Goal: Answer question/provide support: Share knowledge or assist other users

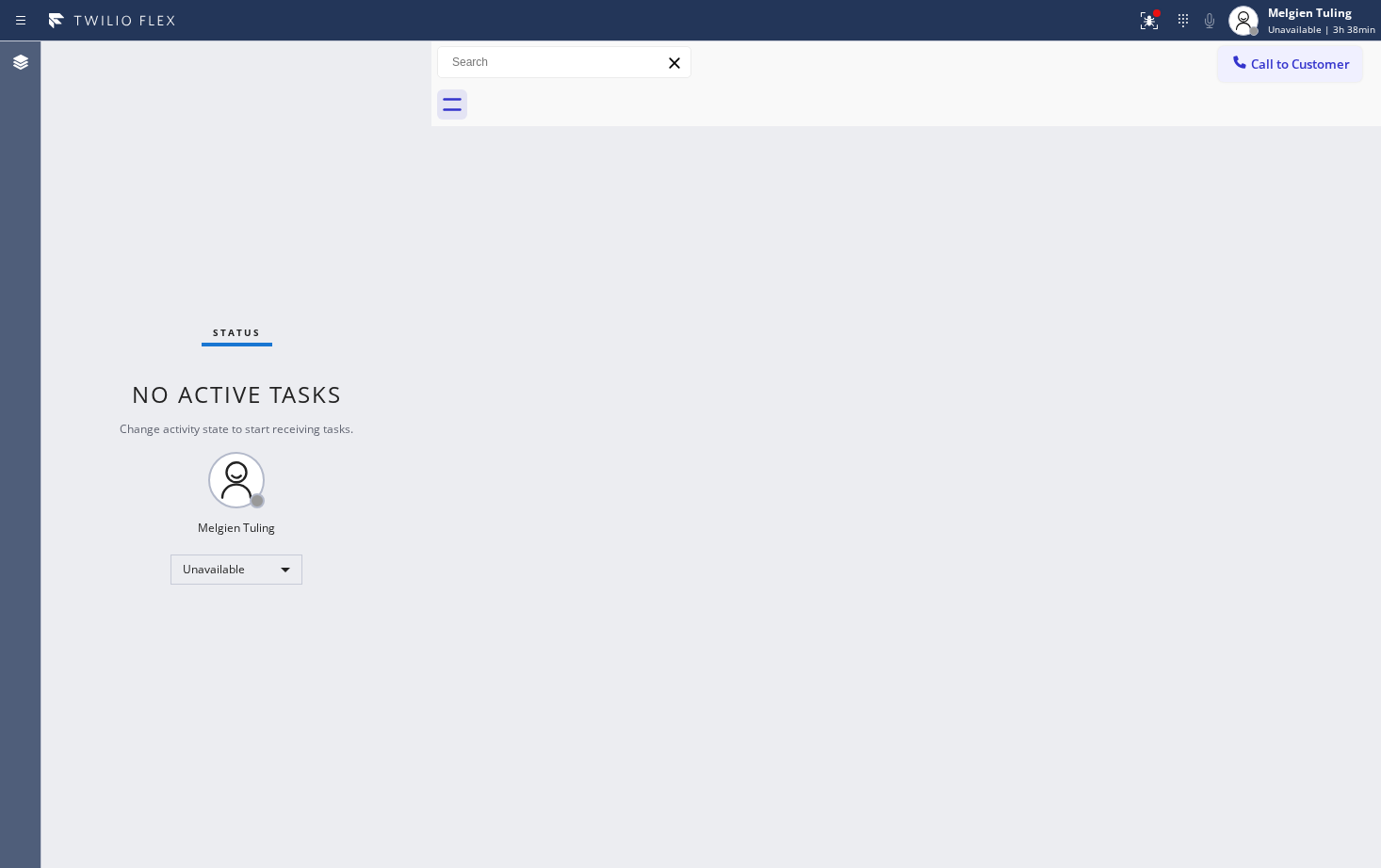
drag, startPoint x: 1342, startPoint y: 24, endPoint x: 849, endPoint y: 247, distance: 541.1
click at [849, 247] on div "Back to Dashboard Change Sender ID Customers Technicians Select a contact Outbo…" at bounding box center [905, 455] width 949 height 827
click at [286, 568] on div "Unavailable" at bounding box center [236, 569] width 131 height 30
drag, startPoint x: 212, startPoint y: 620, endPoint x: 181, endPoint y: 624, distance: 31.3
click at [181, 624] on li "Available" at bounding box center [236, 619] width 128 height 22
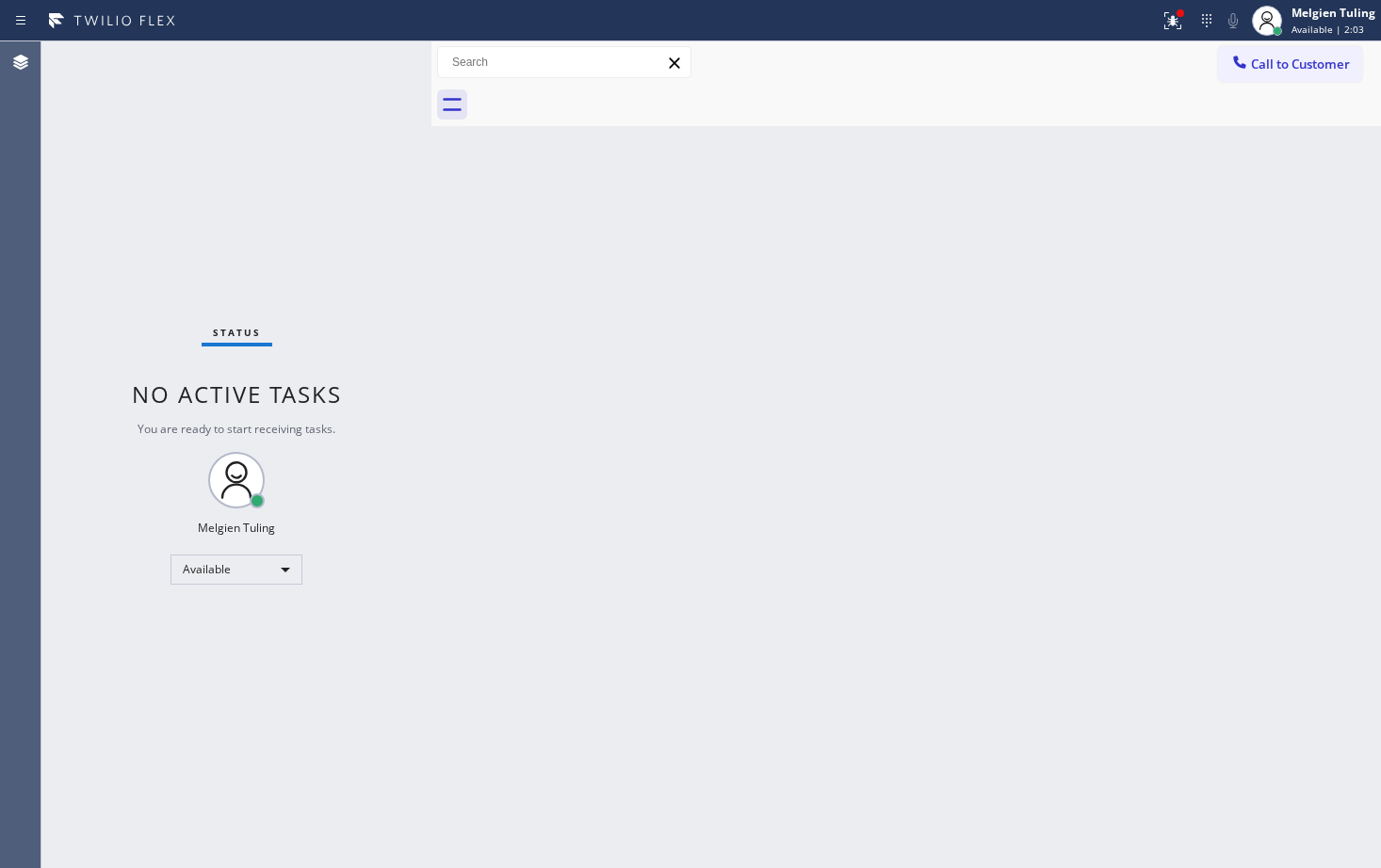
click at [594, 337] on div "Back to Dashboard Change Sender ID Customers Technicians Select a contact Outbo…" at bounding box center [905, 455] width 949 height 827
click at [539, 602] on div "Back to Dashboard Change Sender ID Customers Technicians Select a contact Outbo…" at bounding box center [905, 455] width 949 height 827
click at [1179, 30] on icon at bounding box center [1172, 20] width 22 height 22
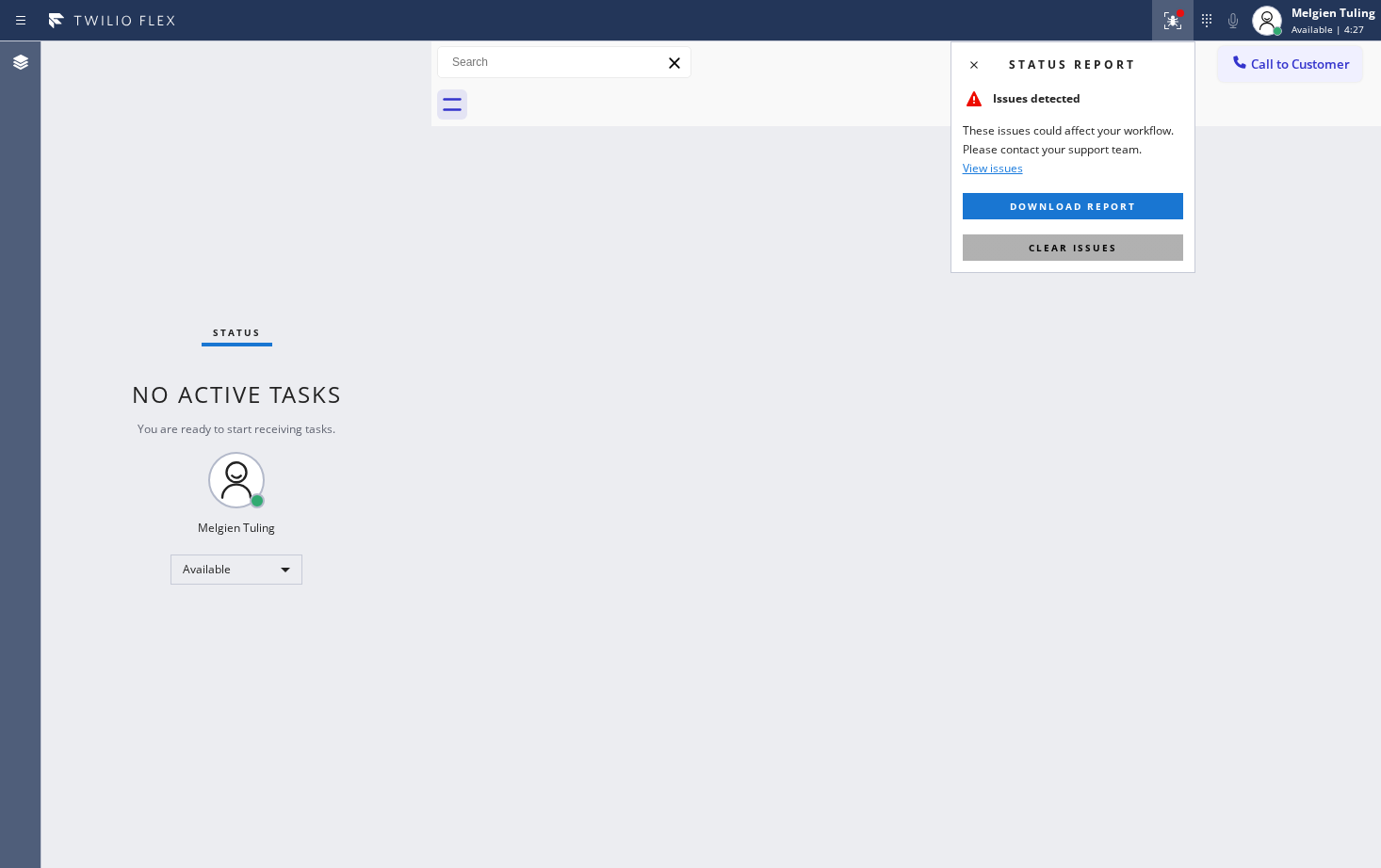
click at [1042, 249] on span "Clear issues" at bounding box center [1072, 248] width 89 height 14
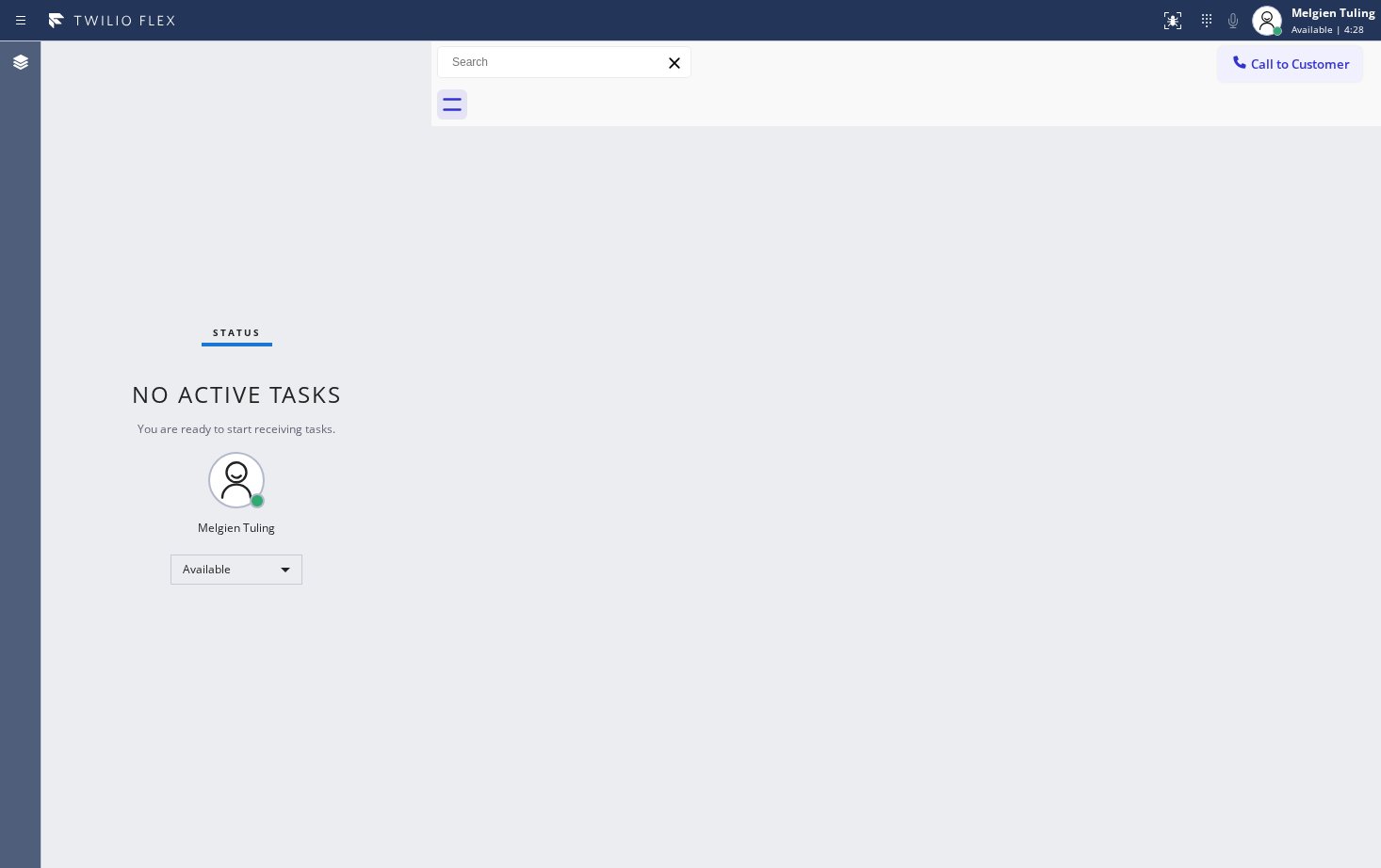
click at [1039, 375] on div "Back to Dashboard Change Sender ID Customers Technicians Select a contact Outbo…" at bounding box center [905, 455] width 949 height 827
click at [436, 393] on div "Back to Dashboard Change Sender ID Customers Technicians Select a contact Outbo…" at bounding box center [905, 455] width 949 height 827
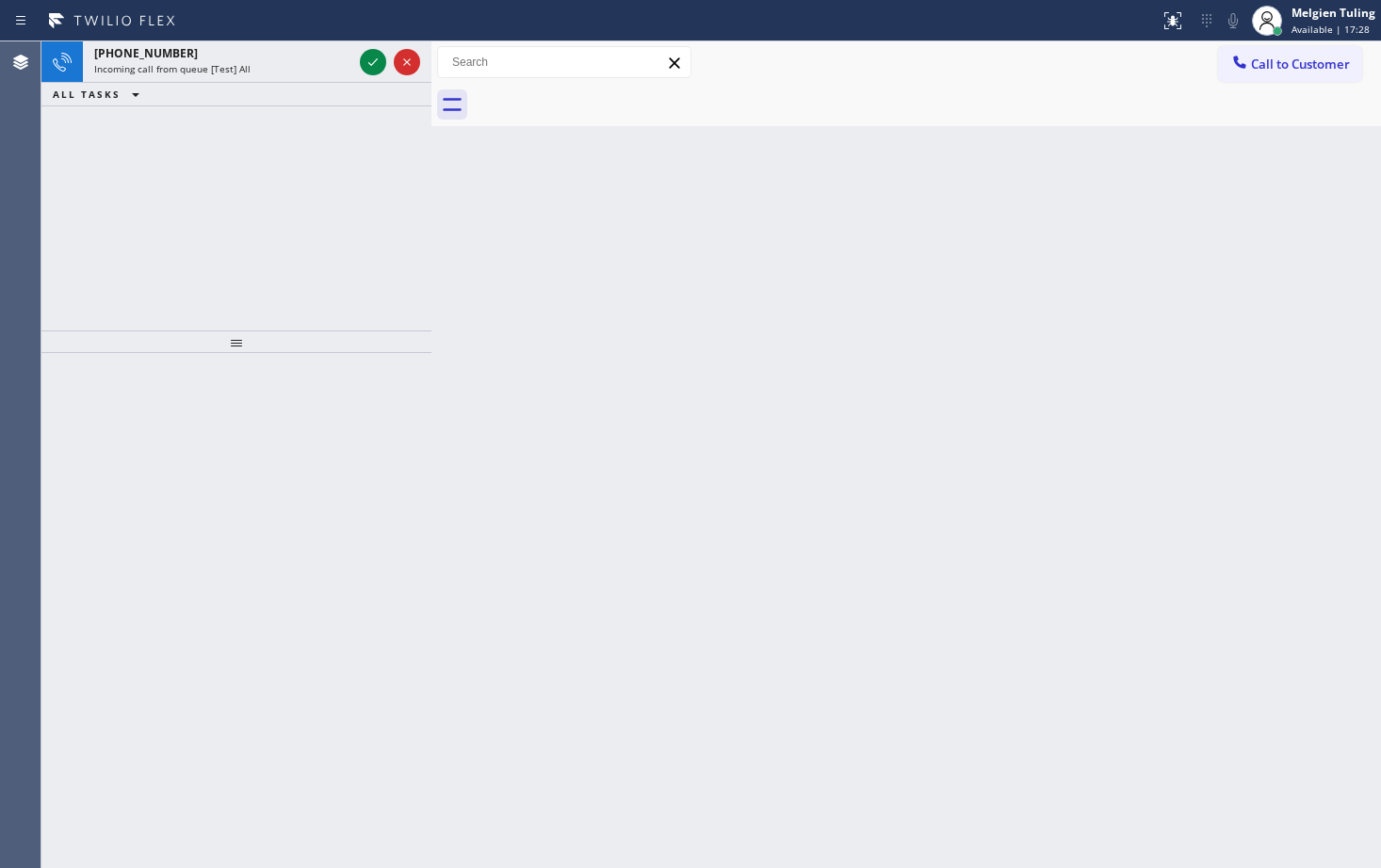
drag, startPoint x: 351, startPoint y: 227, endPoint x: 355, endPoint y: 187, distance: 40.2
click at [351, 227] on div "[PHONE_NUMBER] Incoming call from queue [Test] All ALL TASKS ALL TASKS ACTIVE T…" at bounding box center [236, 186] width 390 height 289
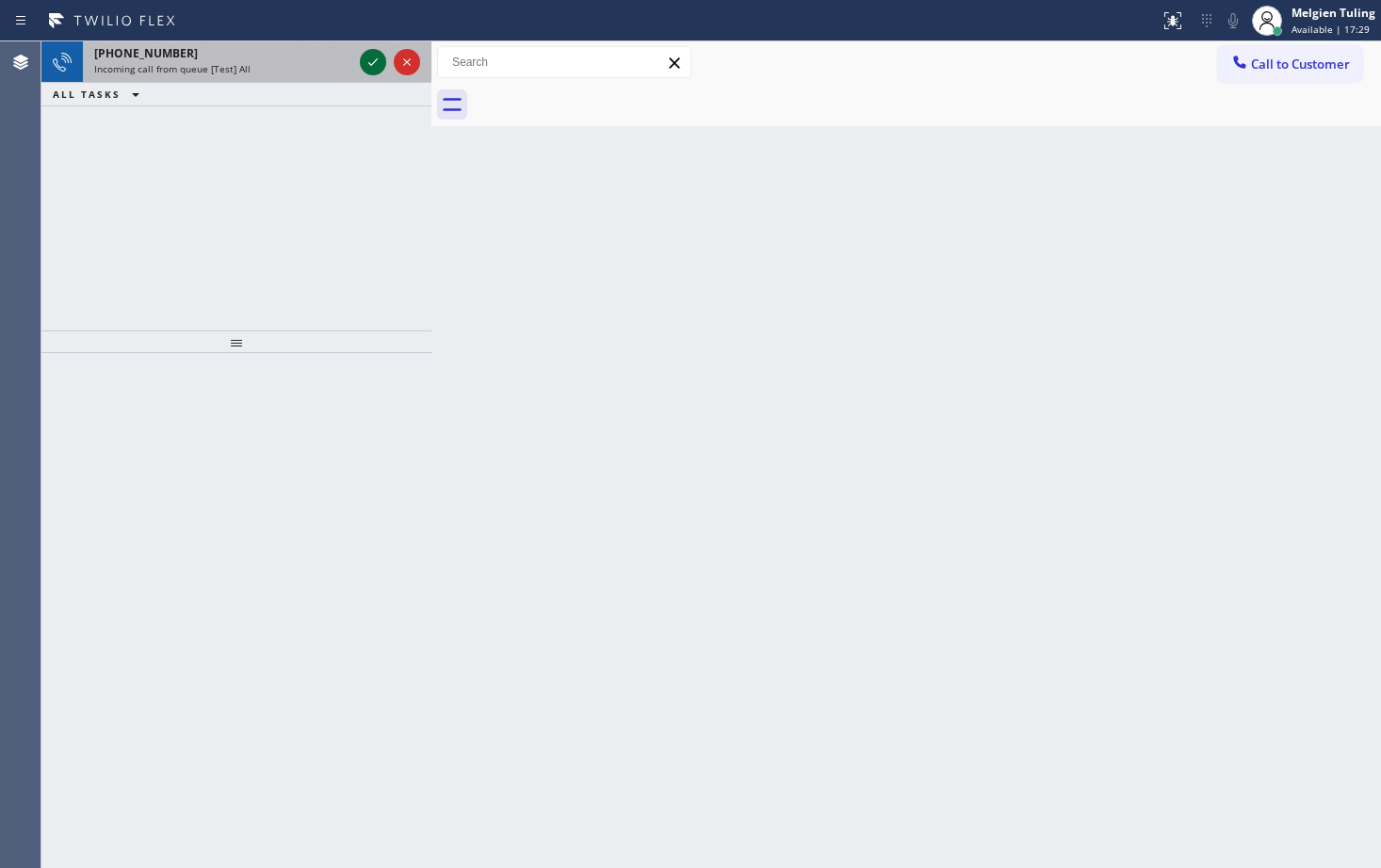
click at [367, 57] on icon at bounding box center [373, 61] width 22 height 22
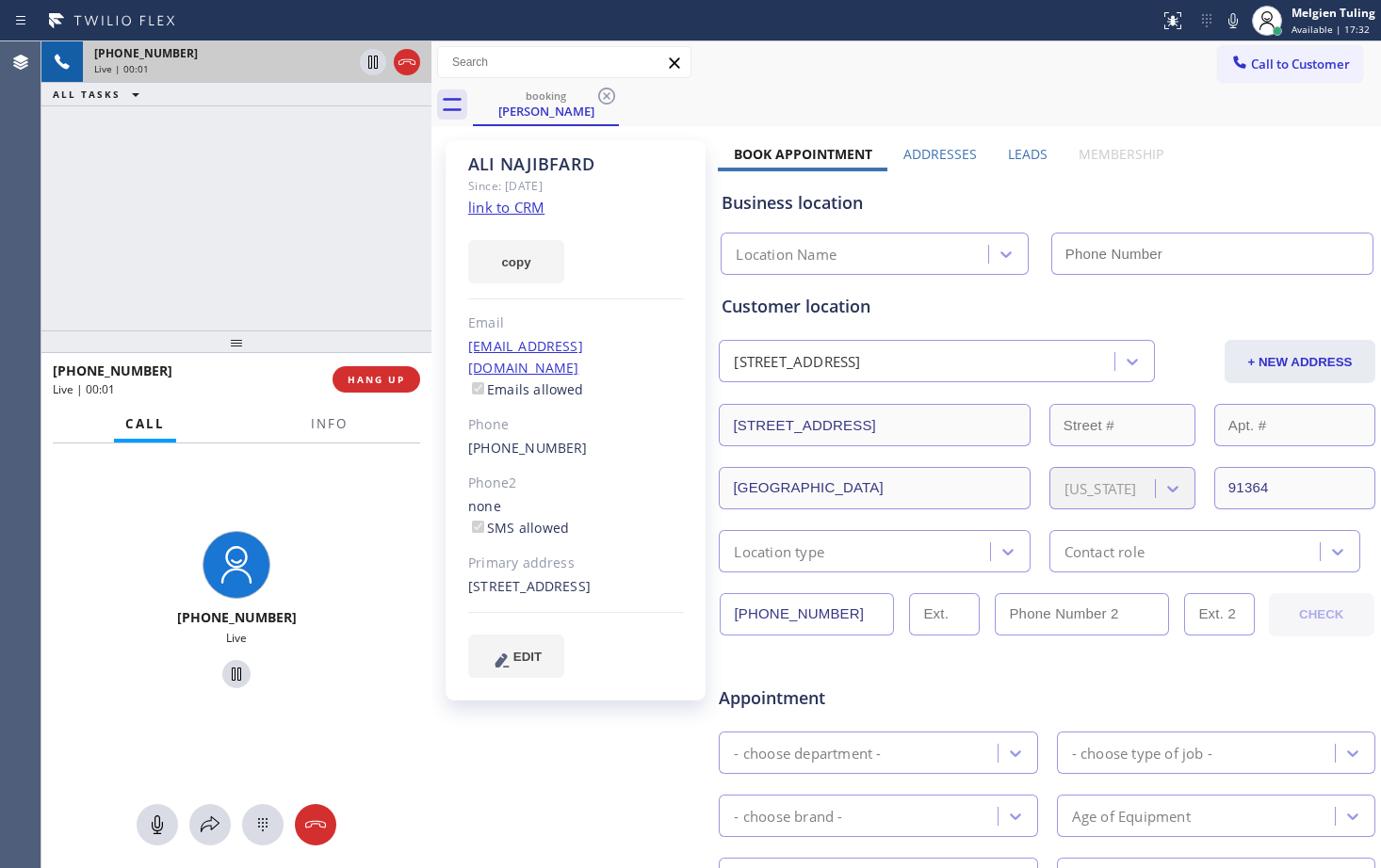
type input "[PHONE_NUMBER]"
click at [513, 207] on link "link to CRM" at bounding box center [506, 206] width 76 height 18
click at [1234, 20] on icon at bounding box center [1232, 20] width 22 height 22
click at [369, 65] on icon at bounding box center [373, 62] width 10 height 14
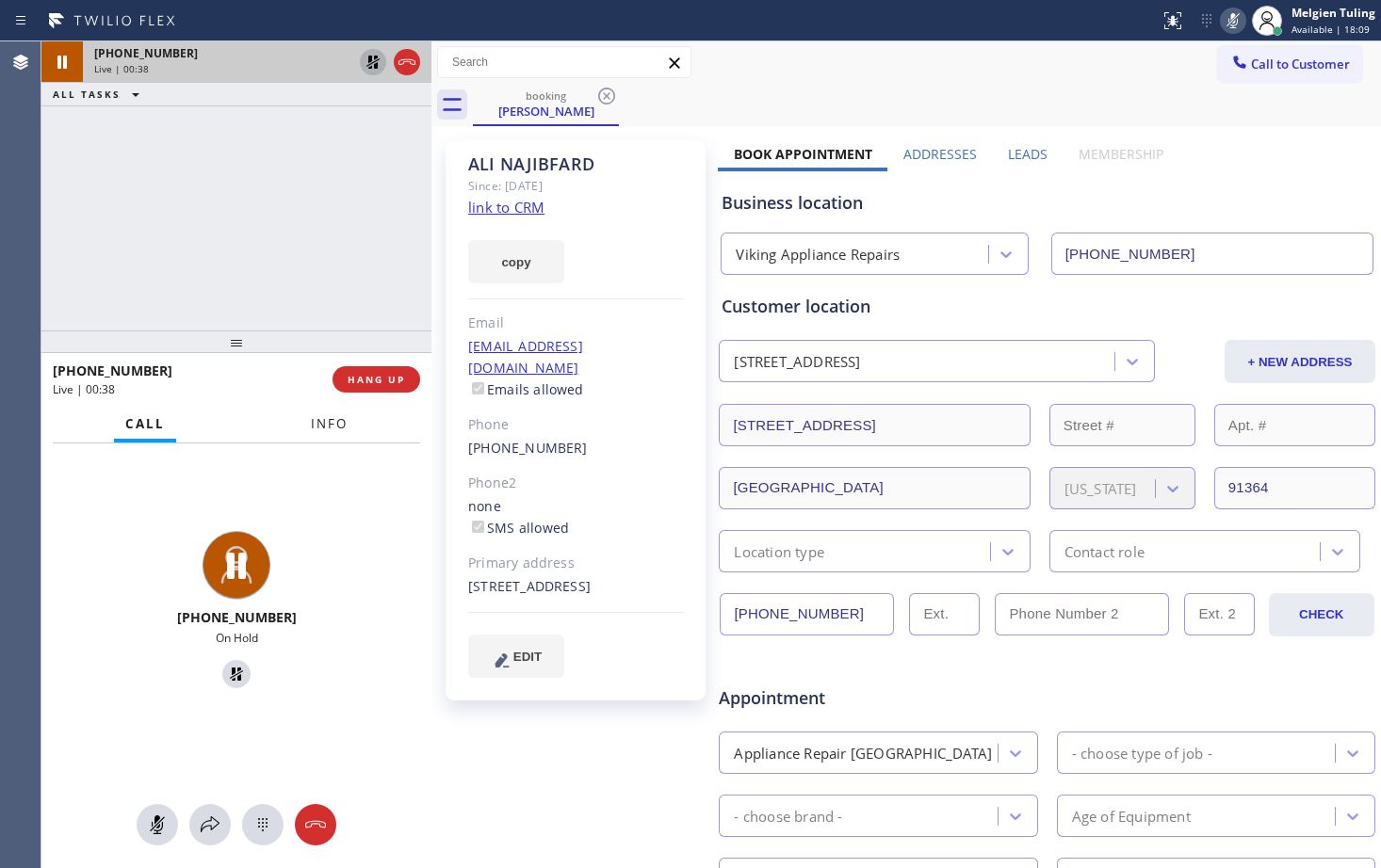
click at [317, 419] on span "Info" at bounding box center [329, 423] width 37 height 17
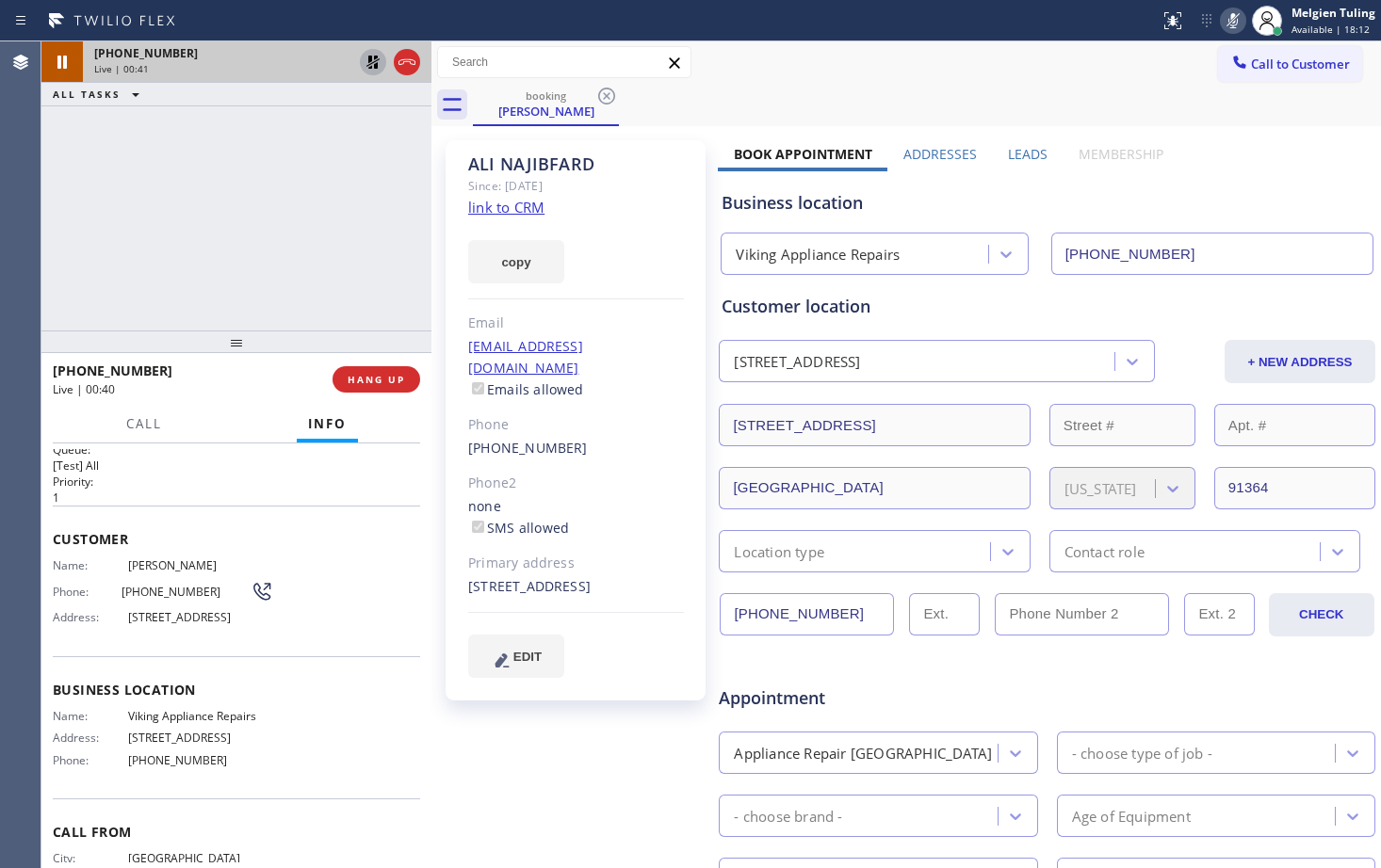
scroll to position [22, 0]
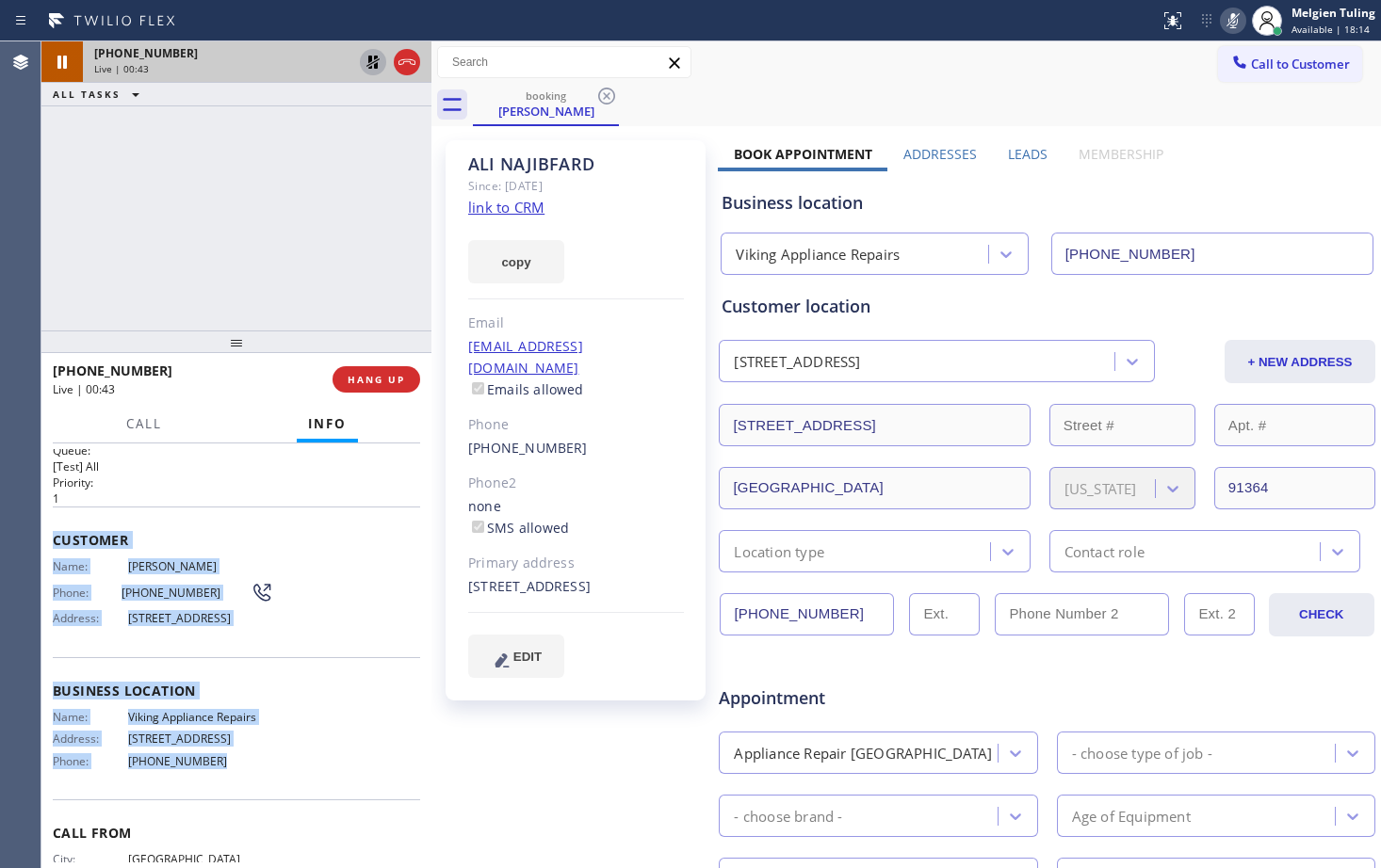
drag, startPoint x: 53, startPoint y: 539, endPoint x: 231, endPoint y: 790, distance: 307.7
click at [231, 790] on div "Context Queue: [Test] All Priority: 1 Customer Name: [PERSON_NAME] Phone: [PHON…" at bounding box center [236, 684] width 367 height 516
copy div "Customer Name: [PERSON_NAME] Phone: [PHONE_NUMBER] Address: [STREET_ADDRESS] Bu…"
click at [361, 549] on div "Customer Name: [PERSON_NAME] Phone: [PHONE_NUMBER] Address: [STREET_ADDRESS]" at bounding box center [236, 582] width 367 height 151
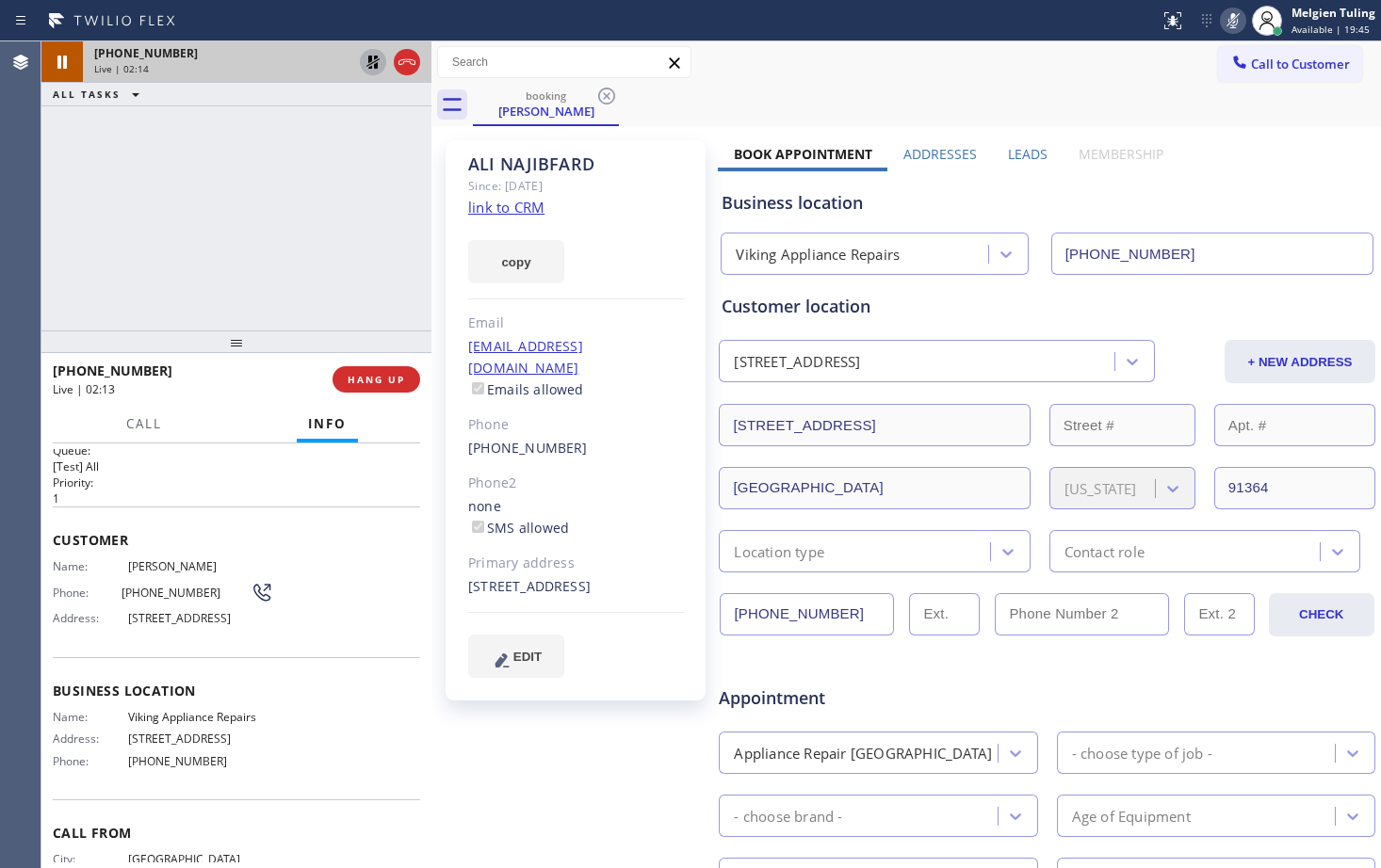
click at [600, 473] on div "Phone2" at bounding box center [576, 484] width 216 height 21
click at [1236, 18] on rect at bounding box center [1233, 19] width 14 height 14
click at [380, 65] on icon at bounding box center [373, 61] width 22 height 22
click at [607, 222] on div "copy" at bounding box center [576, 251] width 216 height 65
click at [664, 193] on div "Since: [DATE]" at bounding box center [576, 186] width 216 height 21
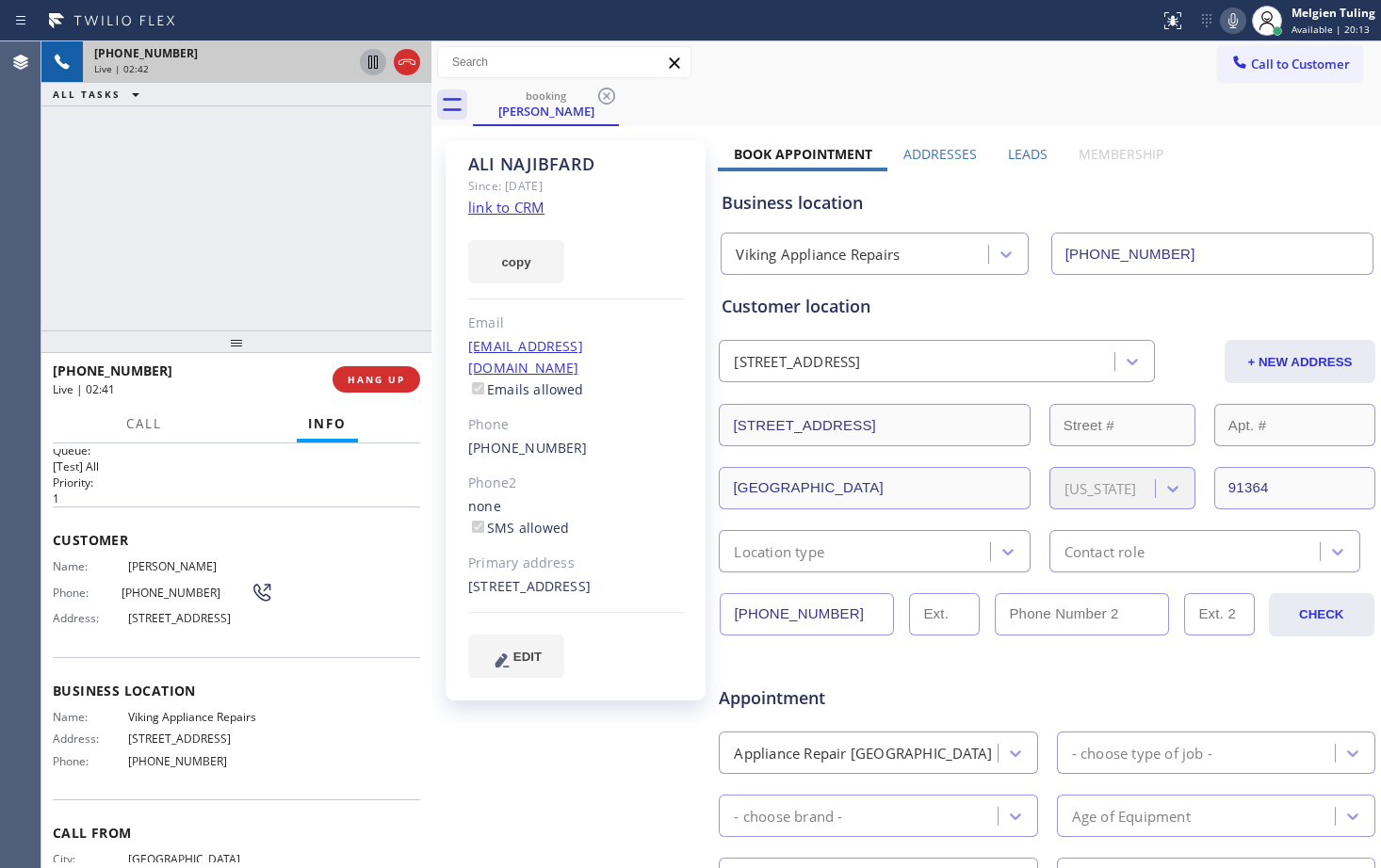
drag, startPoint x: 664, startPoint y: 193, endPoint x: 787, endPoint y: 65, distance: 177.5
click at [787, 65] on div "Call to Customer Outbound call Location Search location Your caller id phone nu…" at bounding box center [905, 62] width 949 height 33
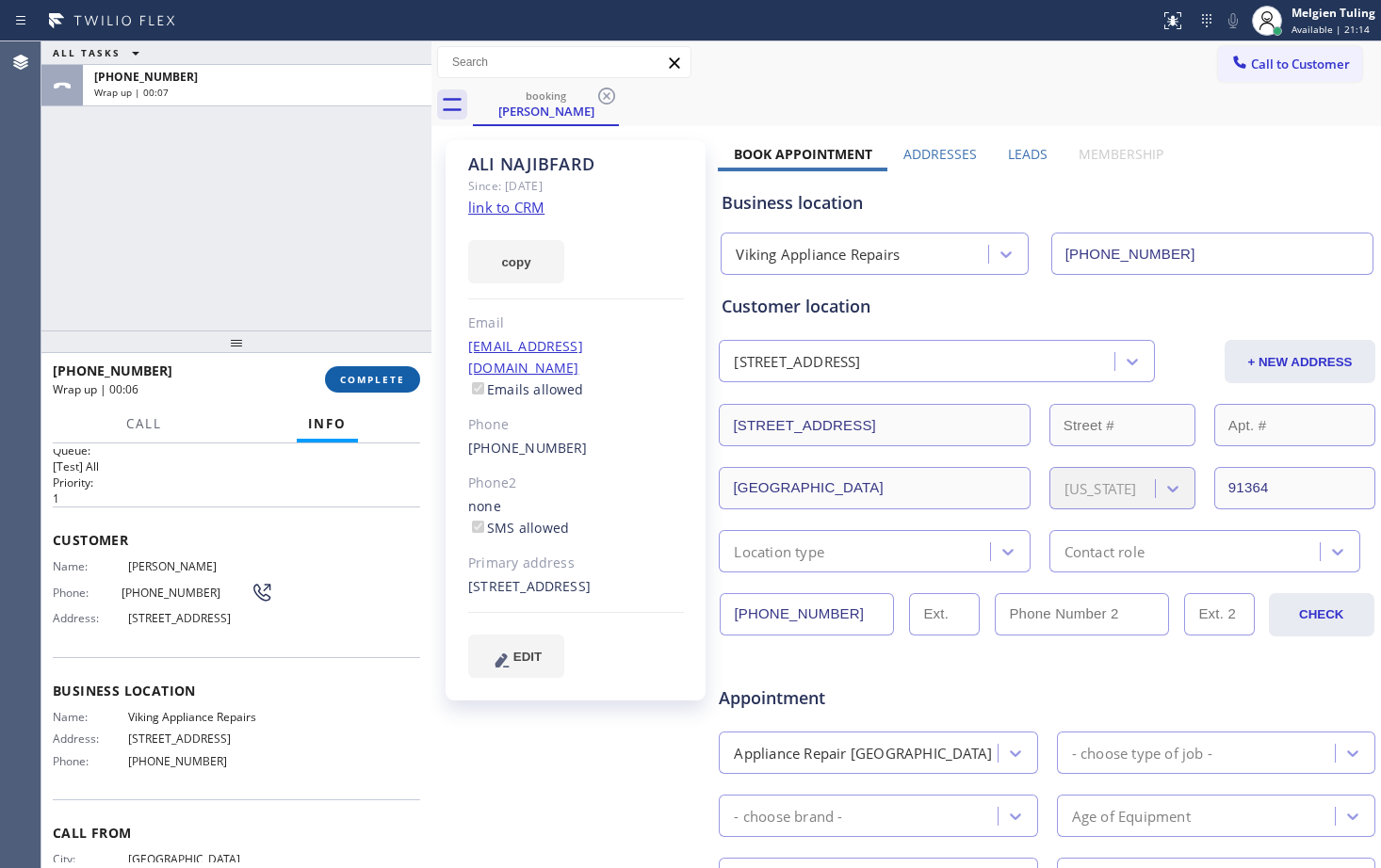
click at [371, 373] on span "COMPLETE" at bounding box center [372, 380] width 65 height 14
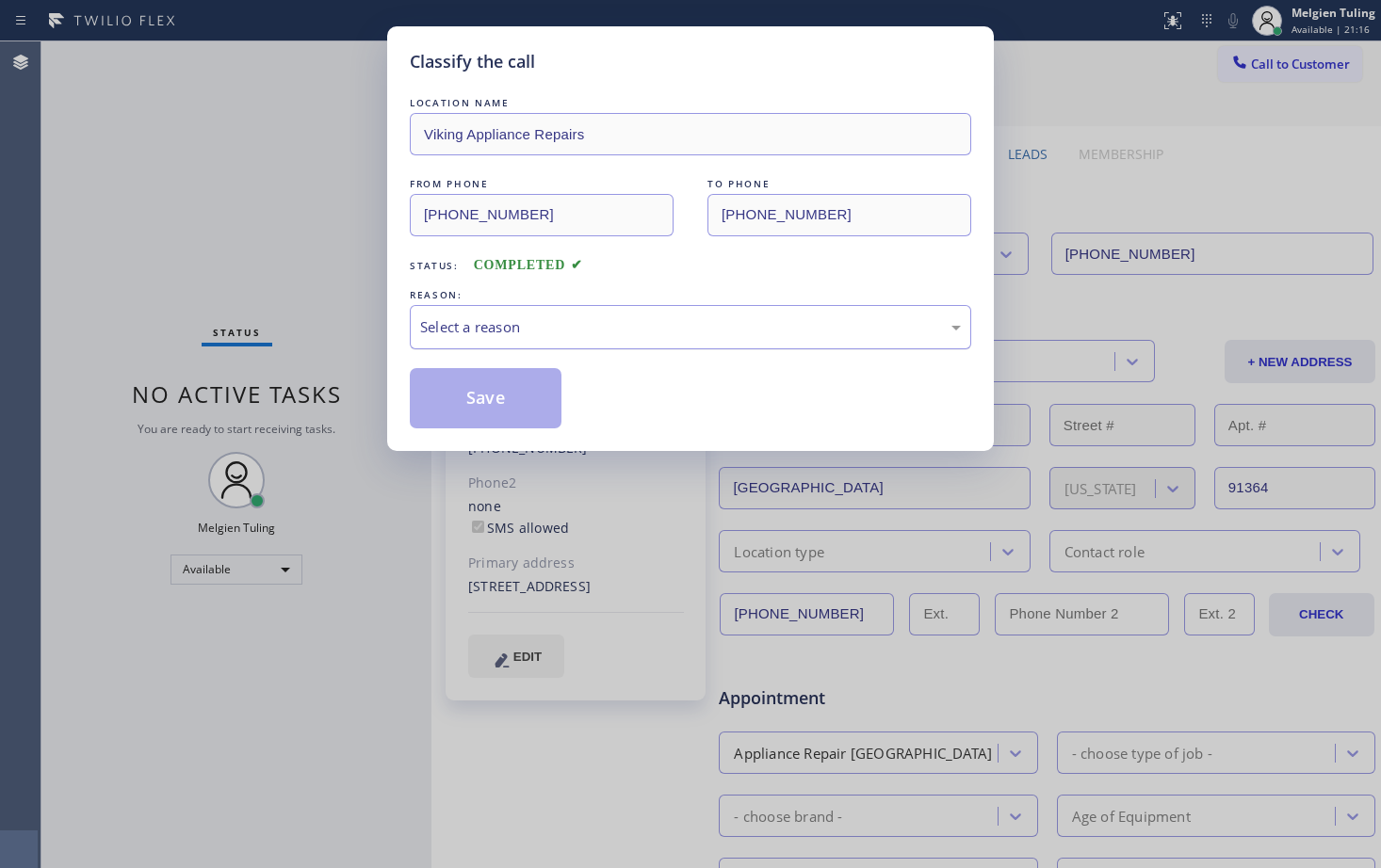
click at [608, 329] on div "Select a reason" at bounding box center [690, 327] width 540 height 21
click at [525, 390] on button "Save" at bounding box center [486, 398] width 152 height 60
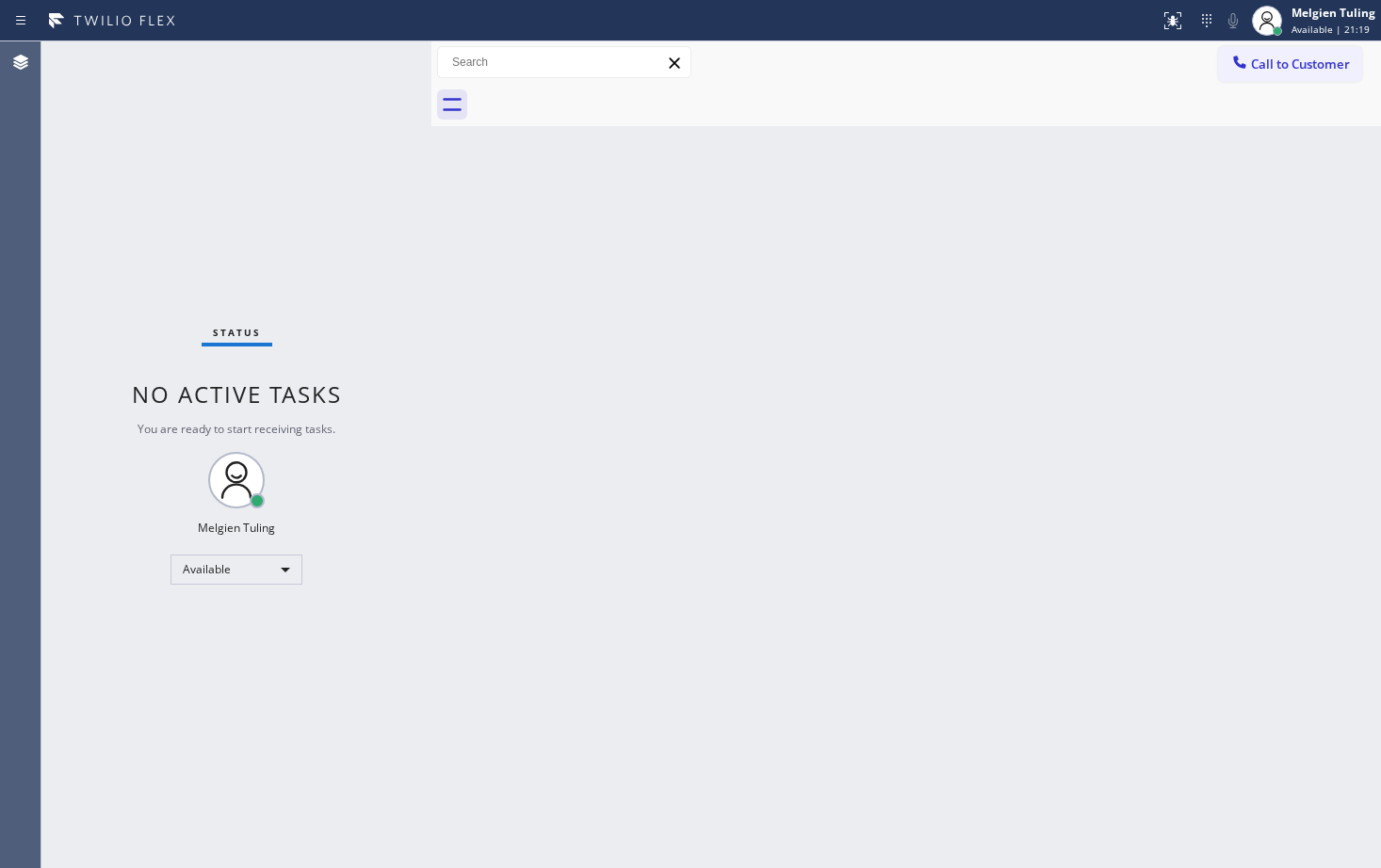
click at [564, 397] on div "Back to Dashboard Change Sender ID Customers Technicians Select a contact Outbo…" at bounding box center [905, 455] width 949 height 827
click at [372, 64] on div "Status No active tasks You are ready to start receiving tasks. Melgien Tuling A…" at bounding box center [236, 455] width 390 height 827
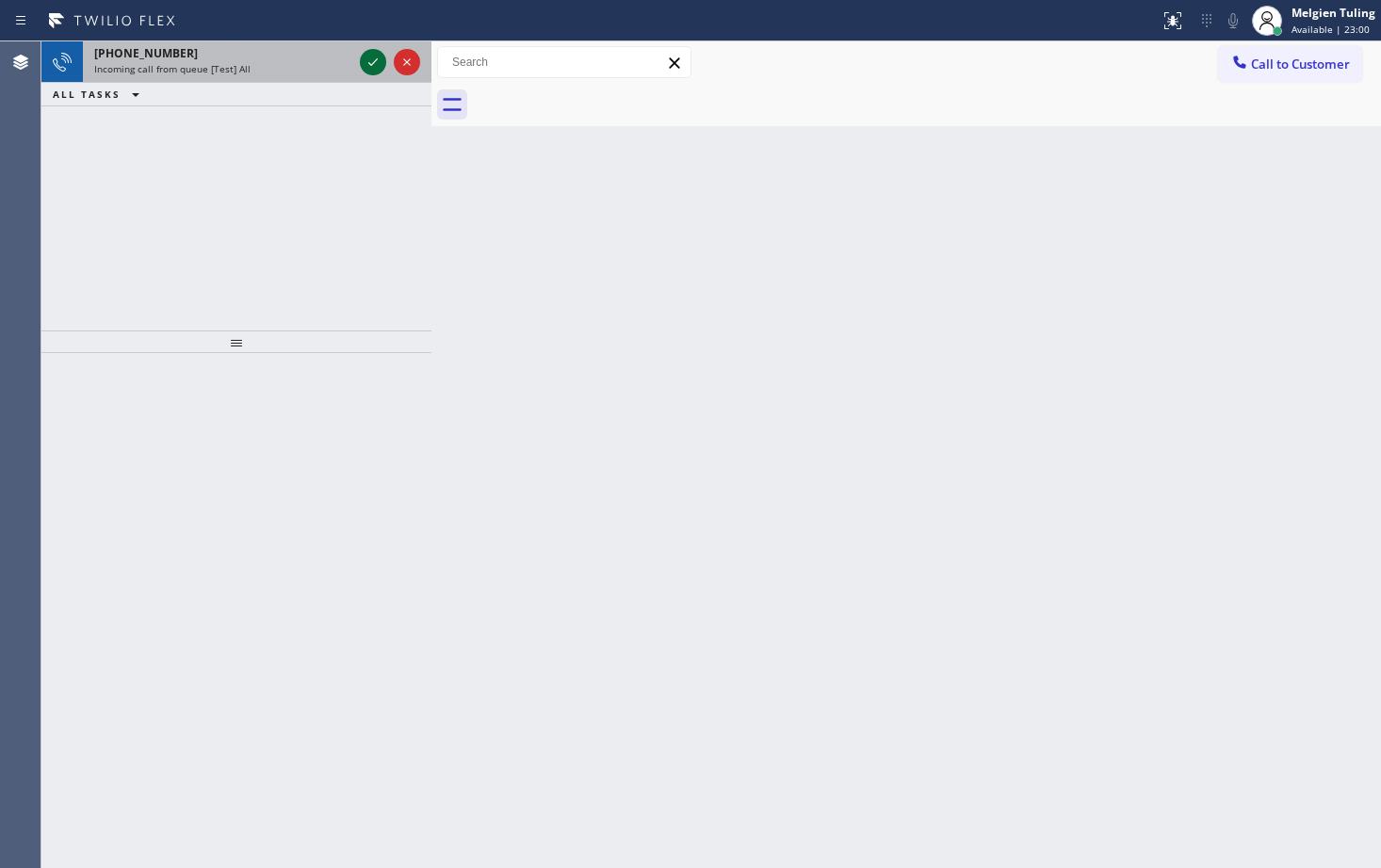
click at [376, 62] on icon at bounding box center [373, 61] width 22 height 22
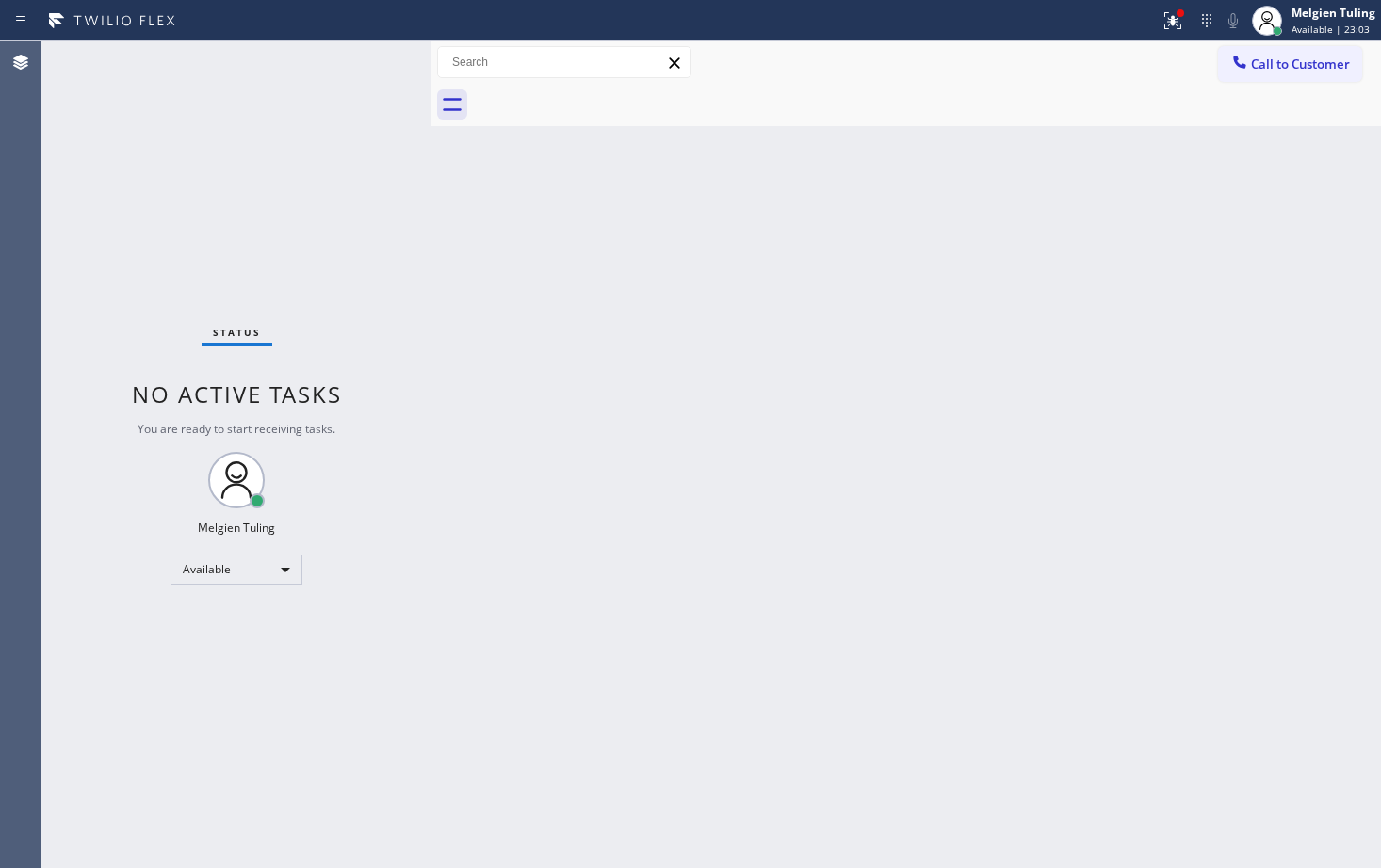
click at [656, 576] on div "Back to Dashboard Change Sender ID Customers Technicians Select a contact Outbo…" at bounding box center [905, 455] width 949 height 827
click at [562, 287] on div "Back to Dashboard Change Sender ID Customers Technicians Select a contact Outbo…" at bounding box center [905, 455] width 949 height 827
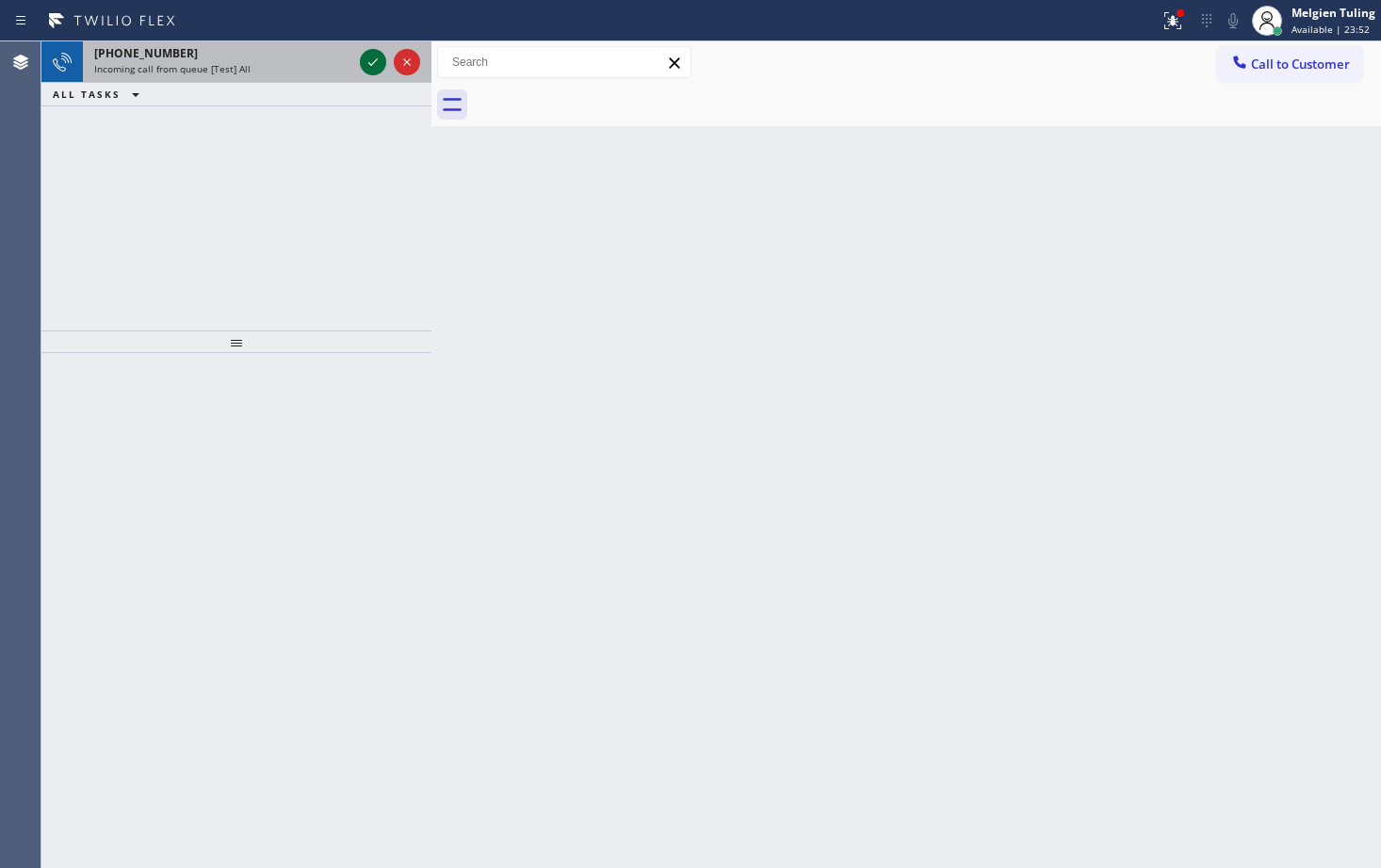
click at [371, 54] on icon at bounding box center [373, 61] width 22 height 22
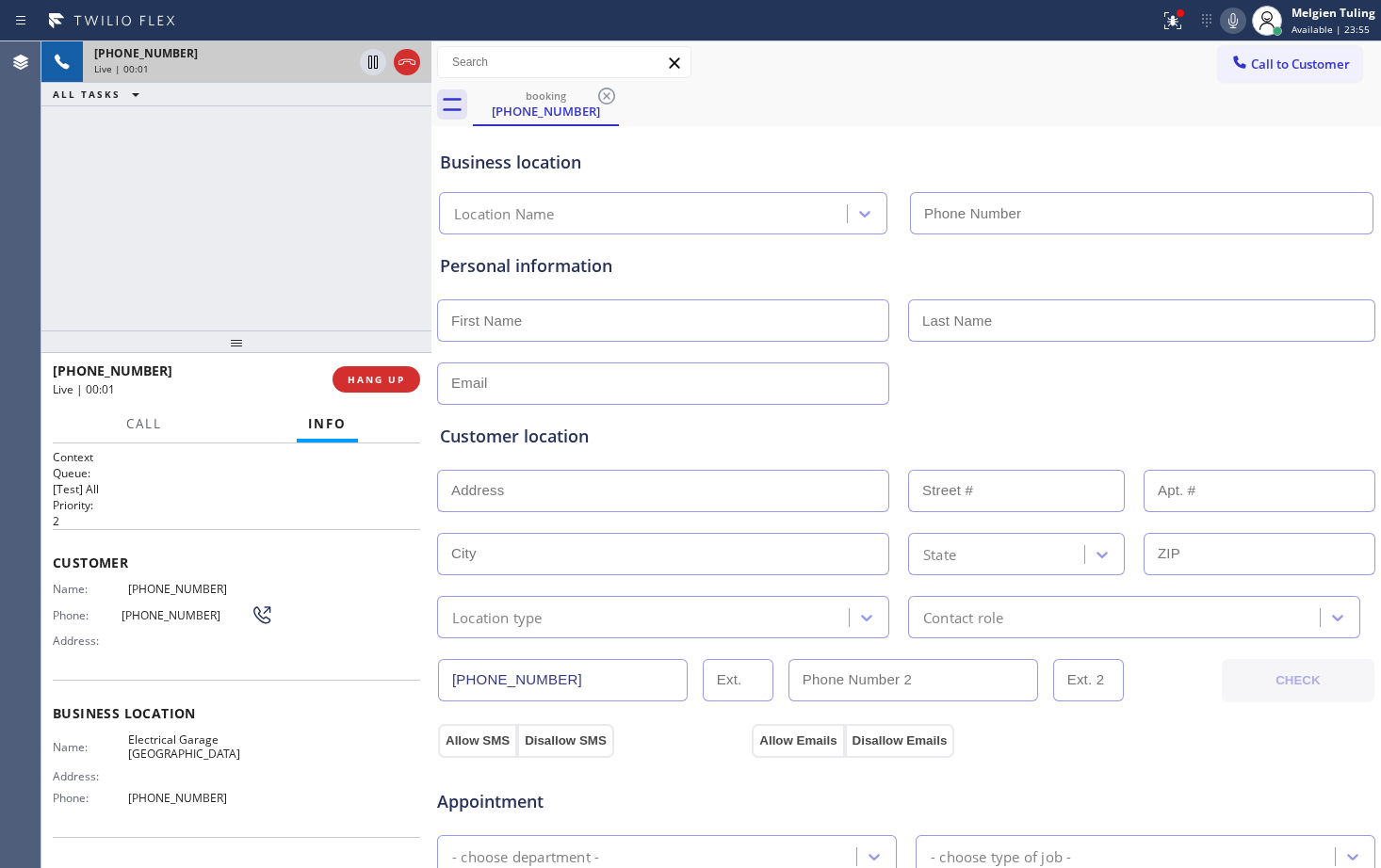
type input "[PHONE_NUMBER]"
click at [386, 376] on span "HANG UP" at bounding box center [376, 380] width 57 height 14
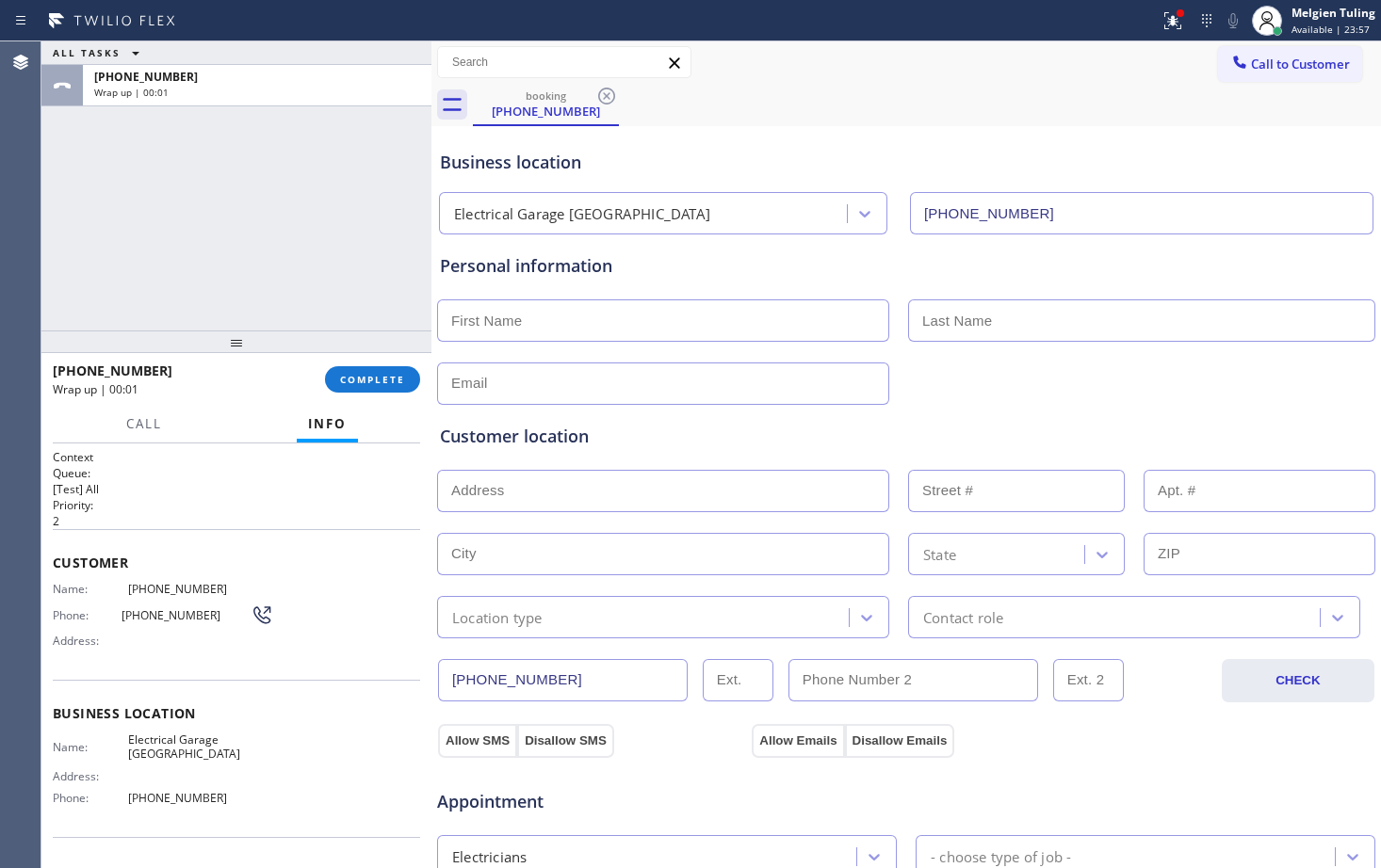
click at [419, 387] on div "[PHONE_NUMBER] Wrap up | 00:01 COMPLETE" at bounding box center [236, 380] width 390 height 53
click at [385, 383] on span "COMPLETE" at bounding box center [372, 380] width 65 height 14
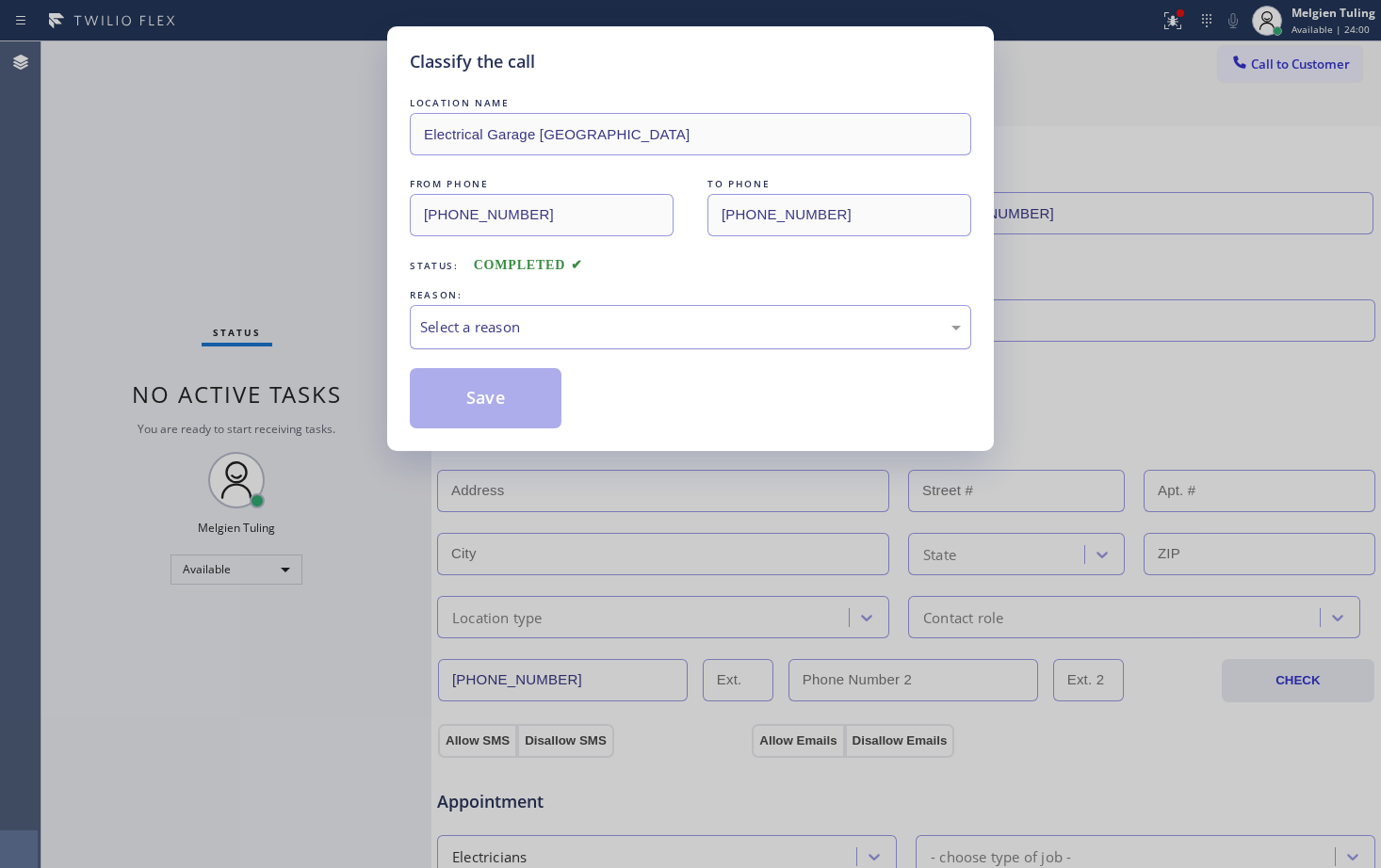
click at [510, 316] on div "Select a reason" at bounding box center [690, 327] width 540 height 21
click at [497, 362] on div "LOCATION NAME Electrical Garage Los Feliz FROM PHONE [PHONE_NUMBER] TO PHONE [P…" at bounding box center [690, 261] width 562 height 336
click at [496, 392] on button "Save" at bounding box center [486, 398] width 152 height 60
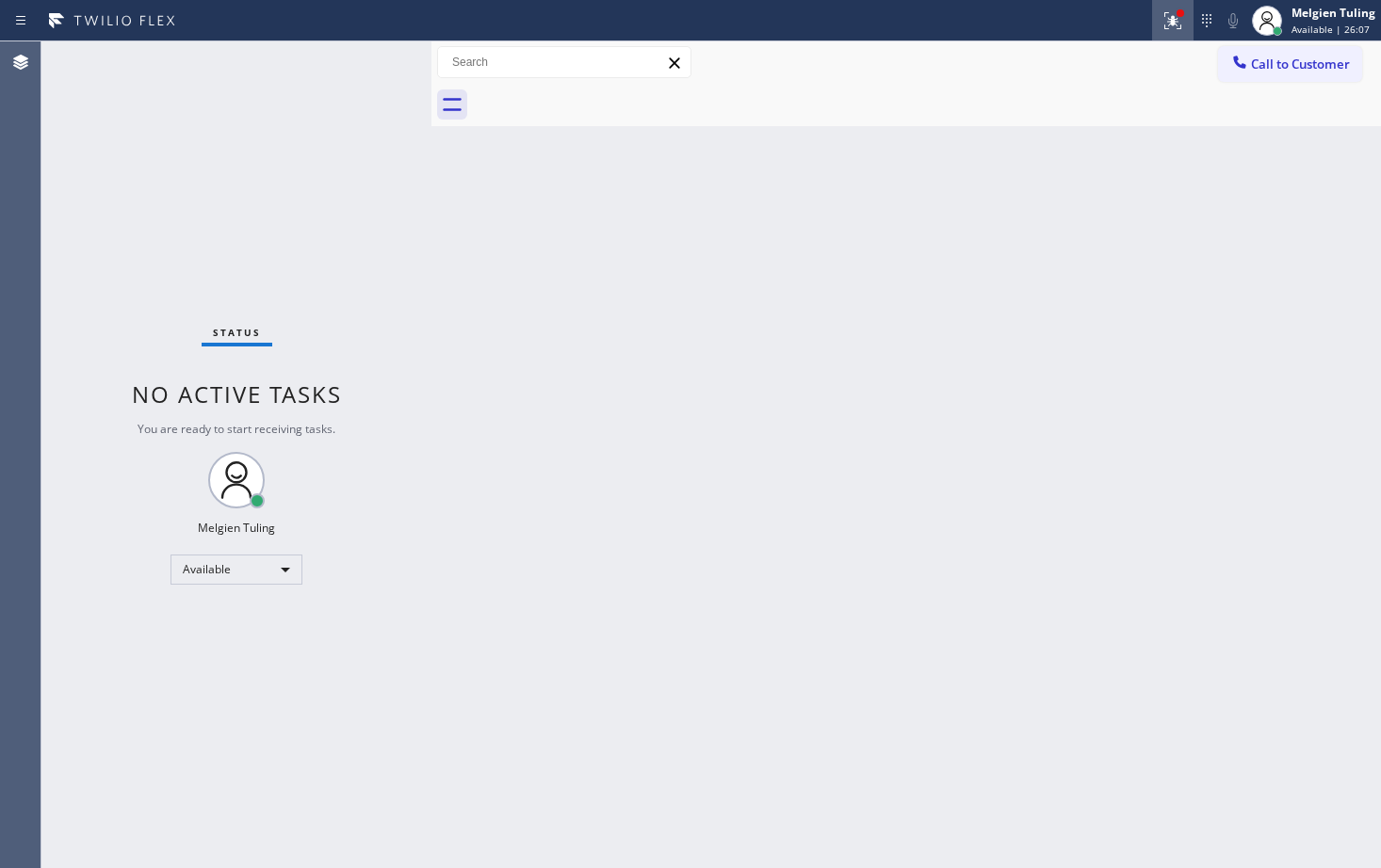
click at [1178, 22] on icon at bounding box center [1172, 20] width 22 height 22
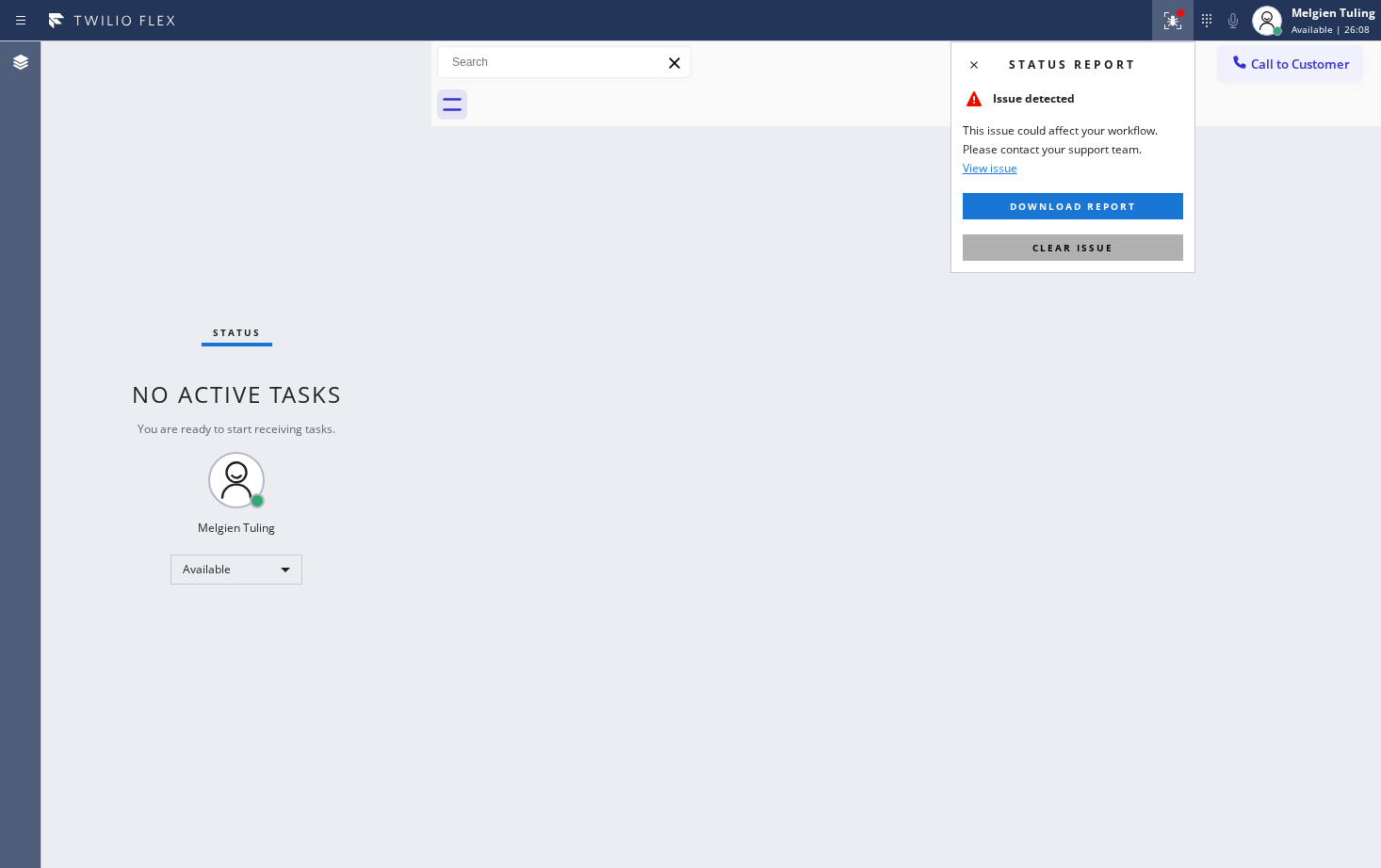
click at [1068, 250] on span "Clear issue" at bounding box center [1072, 248] width 81 height 14
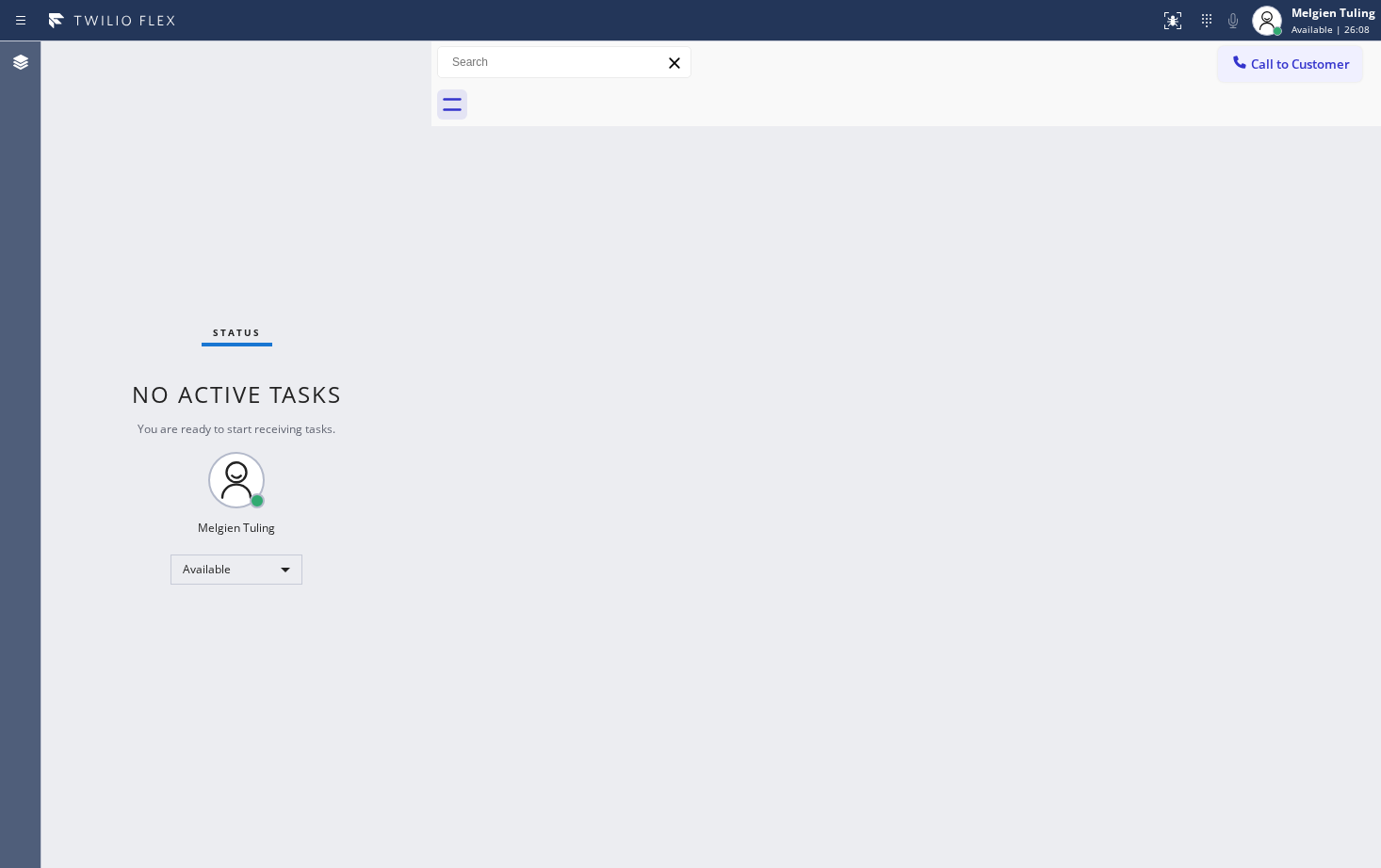
click at [1067, 259] on div "Back to Dashboard Change Sender ID Customers Technicians Select a contact Outbo…" at bounding box center [905, 455] width 949 height 827
click at [517, 467] on div "Back to Dashboard Change Sender ID Customers Technicians Select a contact Outbo…" at bounding box center [905, 455] width 949 height 827
click at [518, 460] on div "Back to Dashboard Change Sender ID Customers Technicians Select a contact Outbo…" at bounding box center [905, 455] width 949 height 827
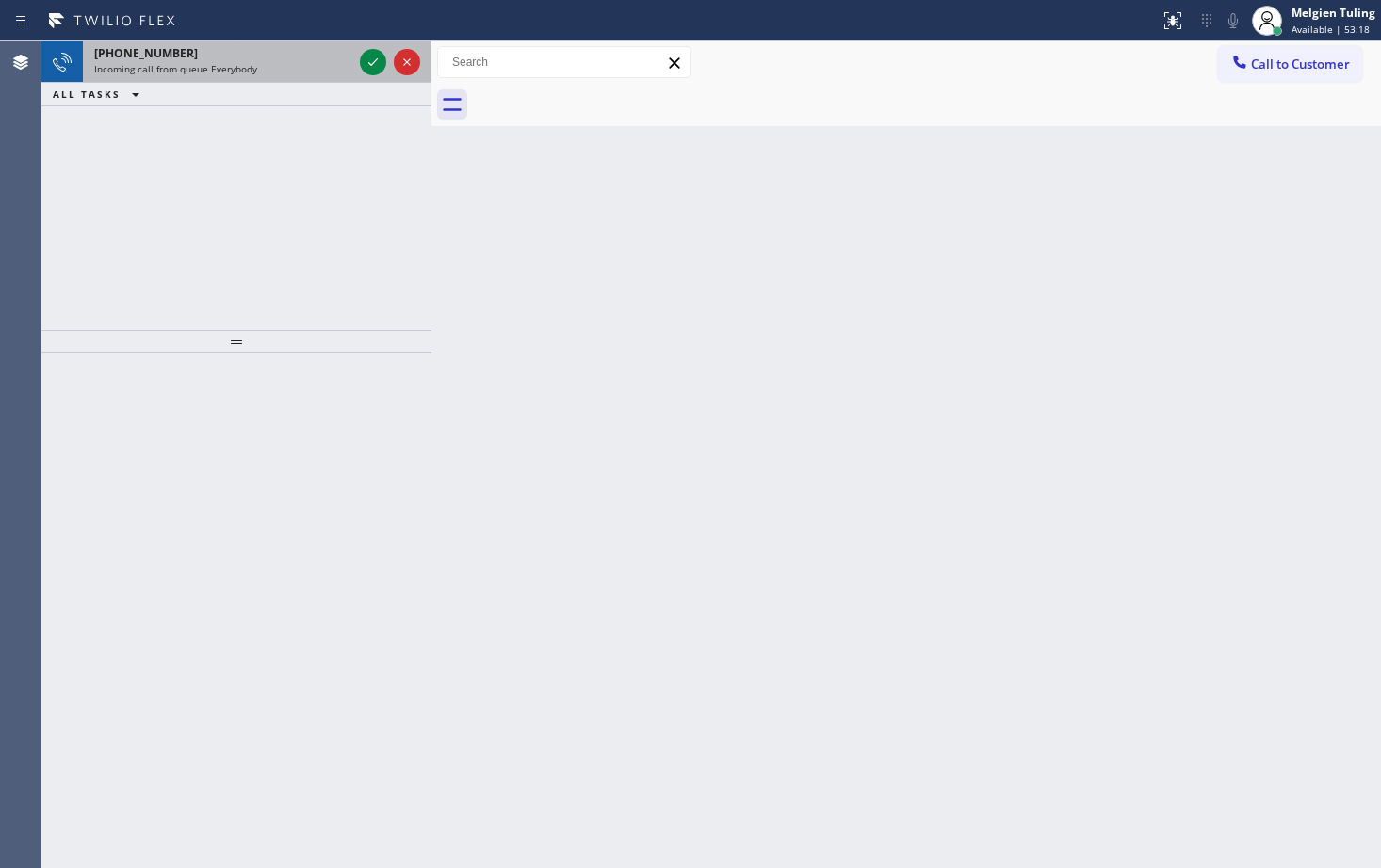
click at [377, 75] on div at bounding box center [390, 62] width 68 height 42
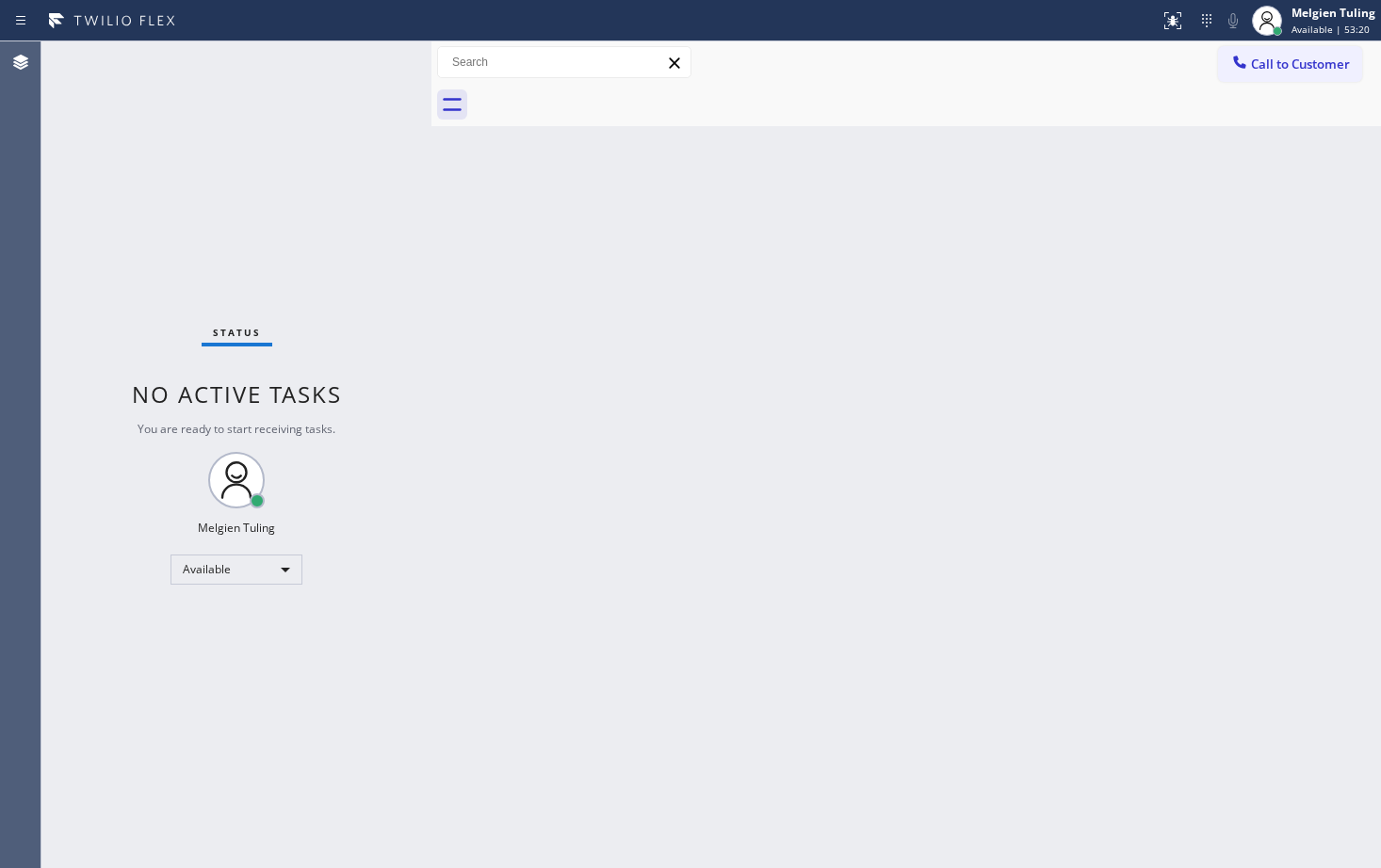
click at [375, 73] on div "Status No active tasks You are ready to start receiving tasks. Melgien Tuling A…" at bounding box center [236, 455] width 390 height 827
click at [285, 571] on div "Available" at bounding box center [236, 569] width 131 height 30
click at [193, 666] on li "Break" at bounding box center [236, 667] width 128 height 22
click at [283, 567] on div "Break" at bounding box center [236, 569] width 131 height 30
click at [216, 617] on li "Available" at bounding box center [236, 619] width 128 height 22
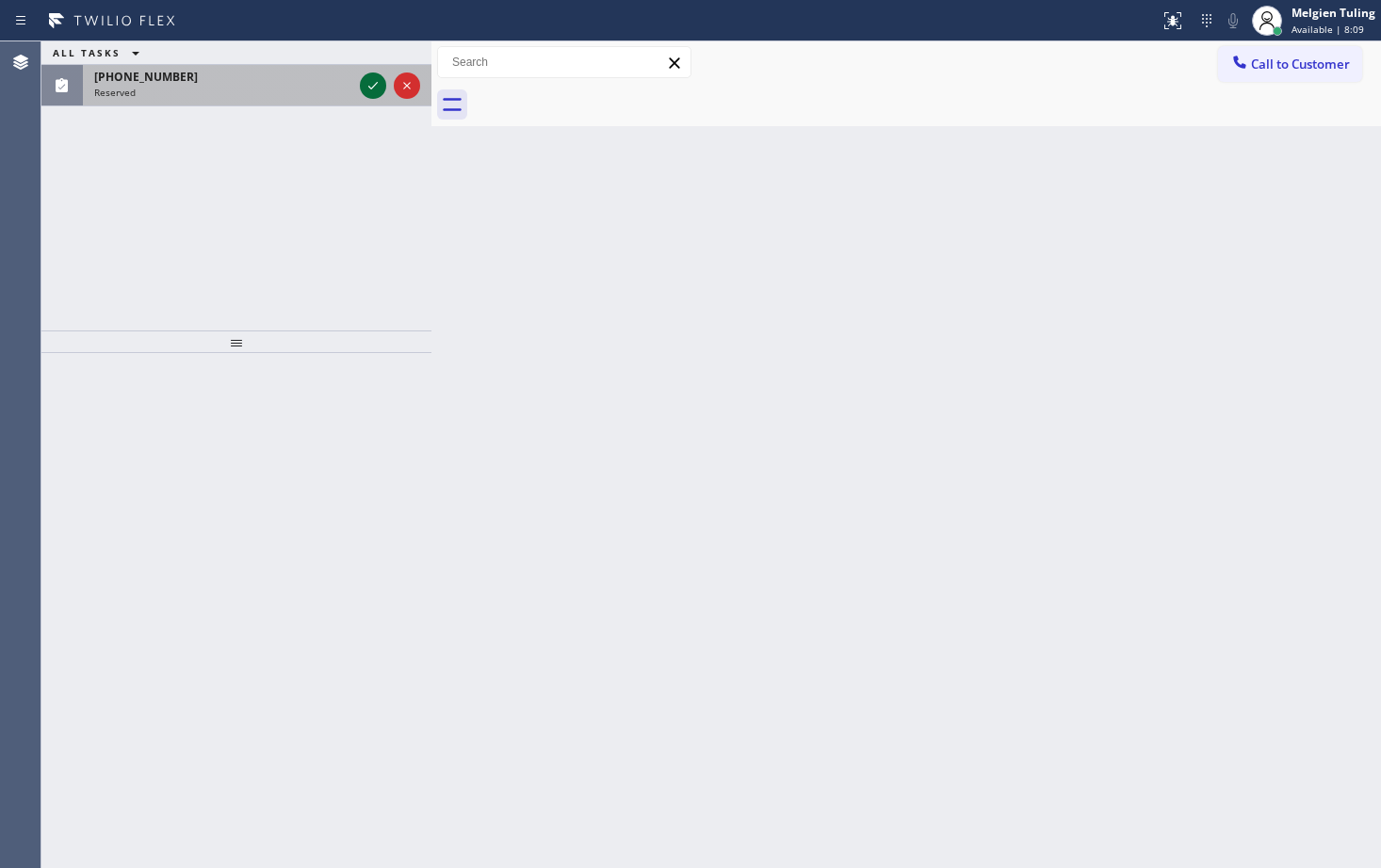
click at [369, 80] on icon at bounding box center [373, 85] width 22 height 22
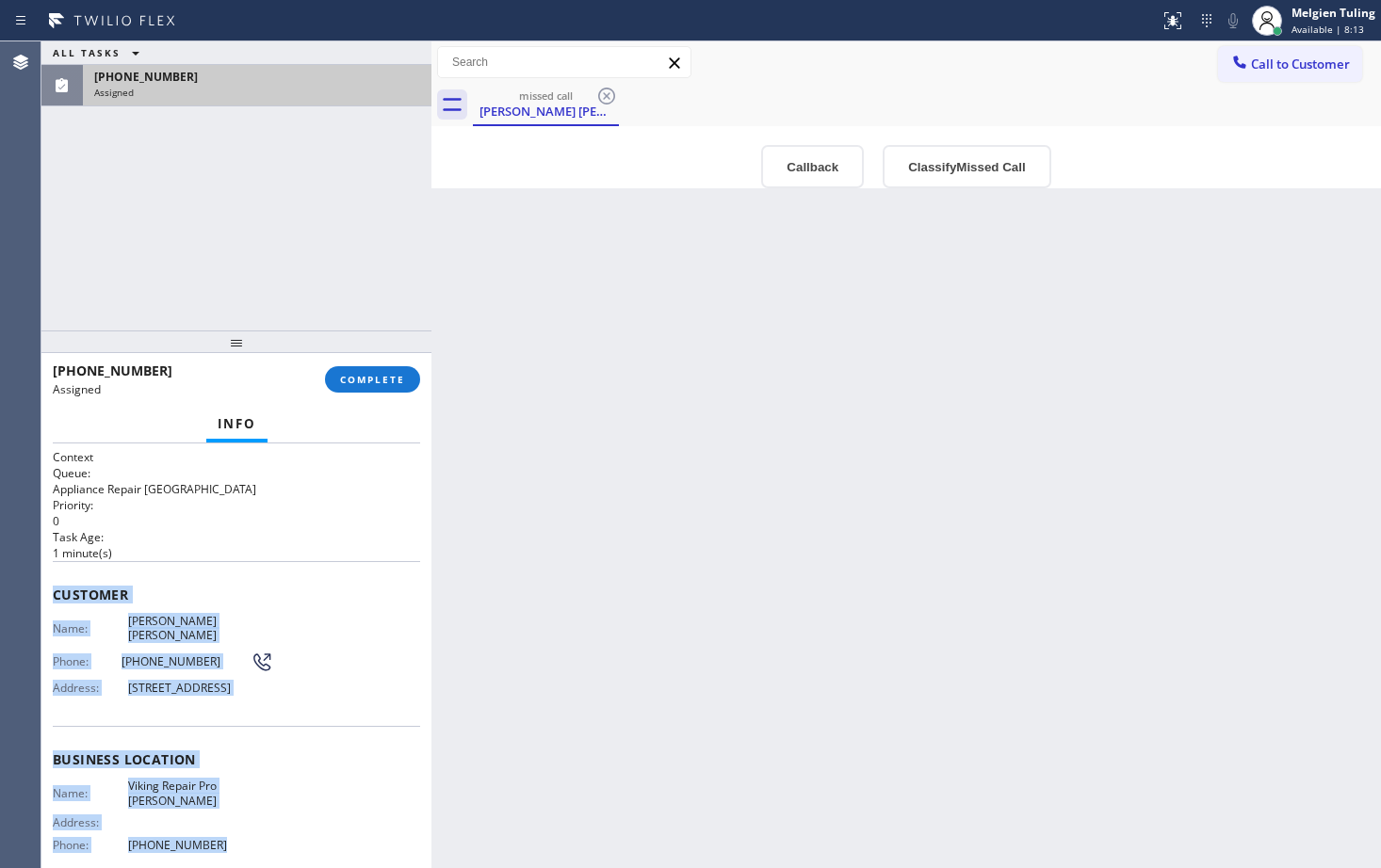
drag, startPoint x: 49, startPoint y: 590, endPoint x: 226, endPoint y: 840, distance: 306.3
click at [226, 840] on div "Context Queue: Appliance Repair High End Priority: 0 Task Age: [DEMOGRAPHIC_DAT…" at bounding box center [236, 656] width 390 height 424
copy div "Customer Name: [PERSON_NAME] [PERSON_NAME] Phone: [PHONE_NUMBER] Address: [STRE…"
click at [377, 380] on span "COMPLETE" at bounding box center [372, 380] width 65 height 14
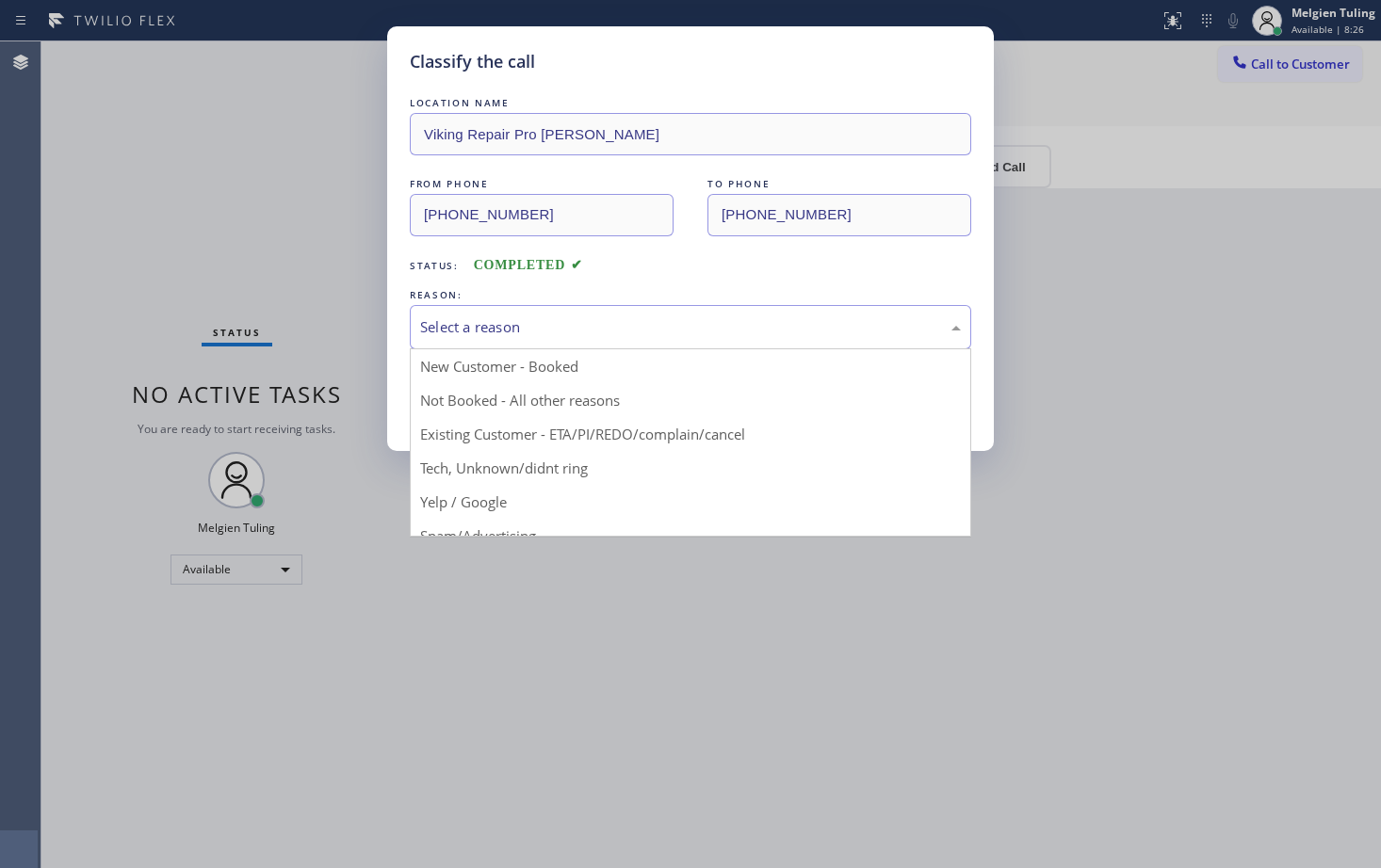
click at [544, 334] on div "Select a reason" at bounding box center [690, 327] width 540 height 21
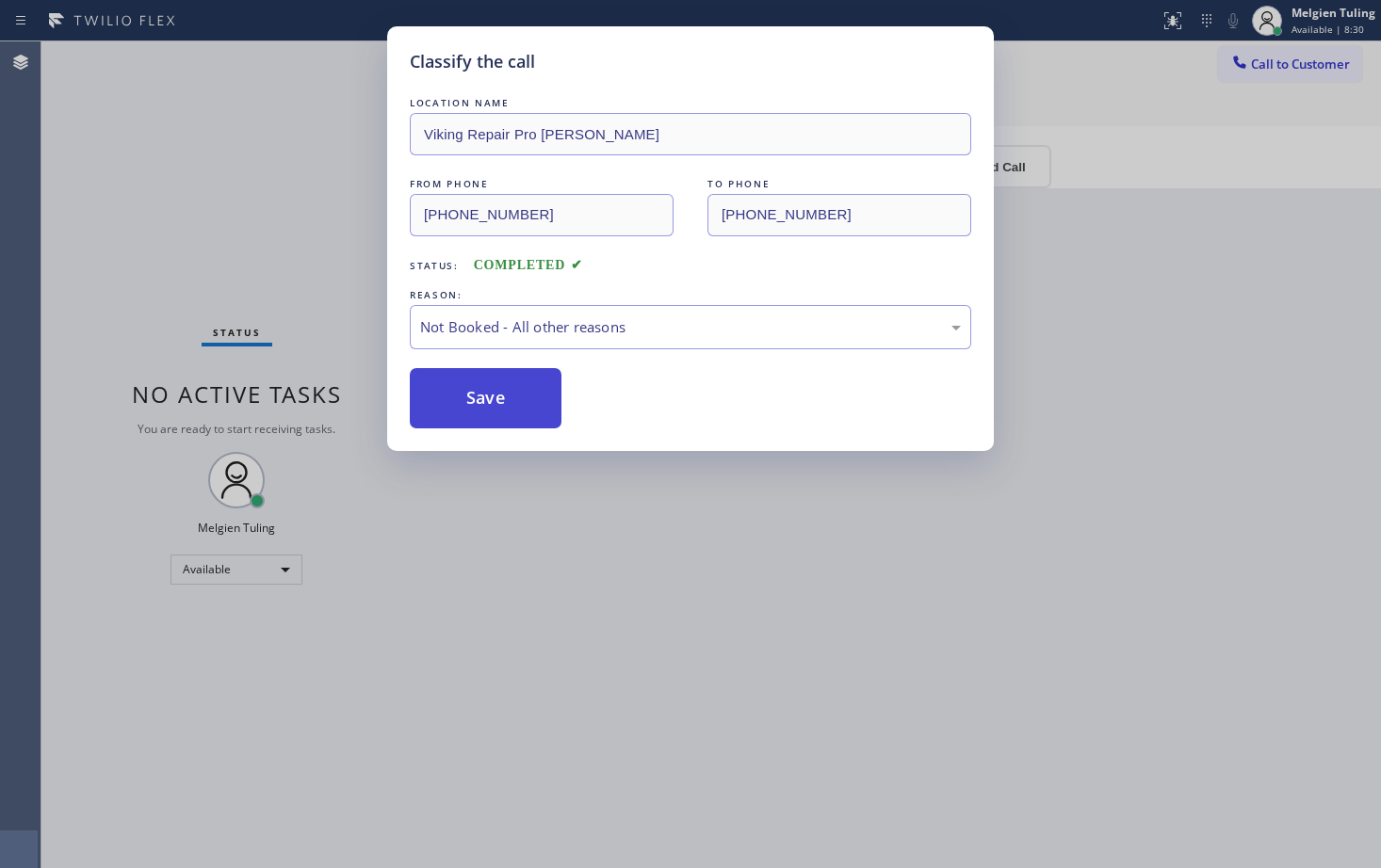
click at [467, 407] on button "Save" at bounding box center [486, 398] width 152 height 60
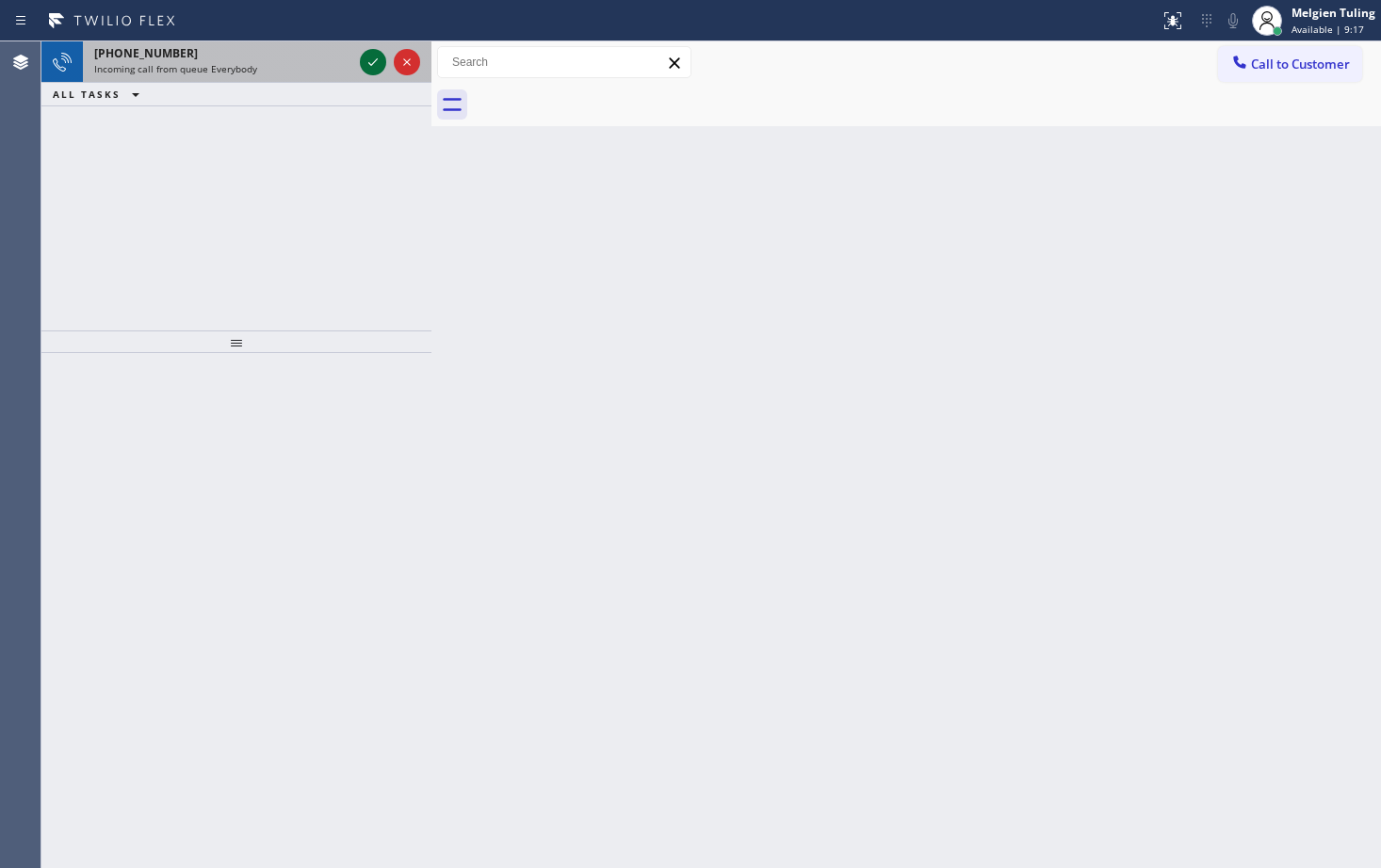
click at [376, 59] on icon at bounding box center [373, 61] width 22 height 22
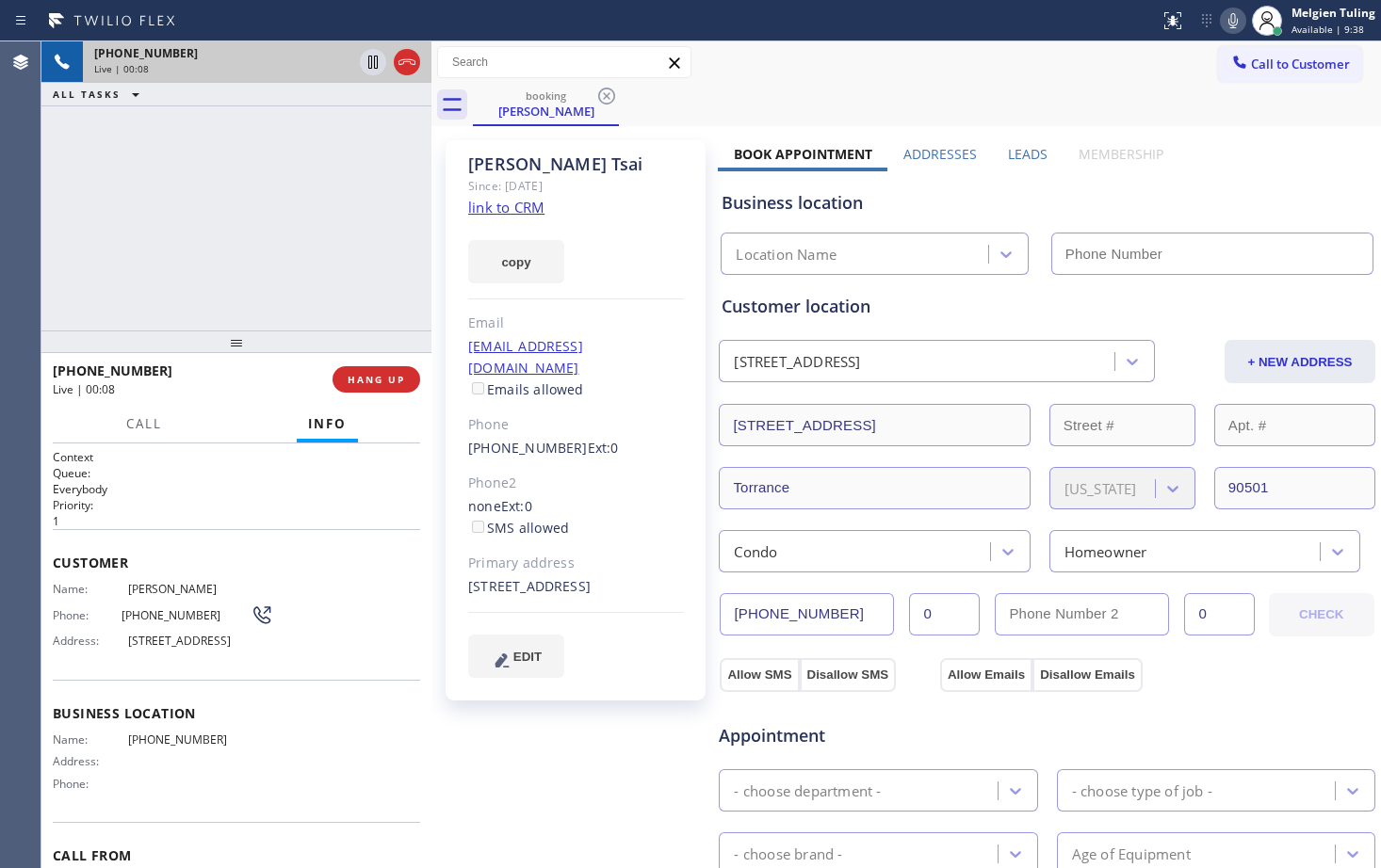
click at [528, 207] on link "link to CRM" at bounding box center [506, 206] width 76 height 18
click at [1096, 102] on div "booking [PERSON_NAME]" at bounding box center [927, 105] width 908 height 43
click at [1222, 20] on icon at bounding box center [1232, 20] width 22 height 22
click at [368, 59] on icon at bounding box center [373, 62] width 10 height 14
click at [372, 56] on icon at bounding box center [373, 62] width 14 height 14
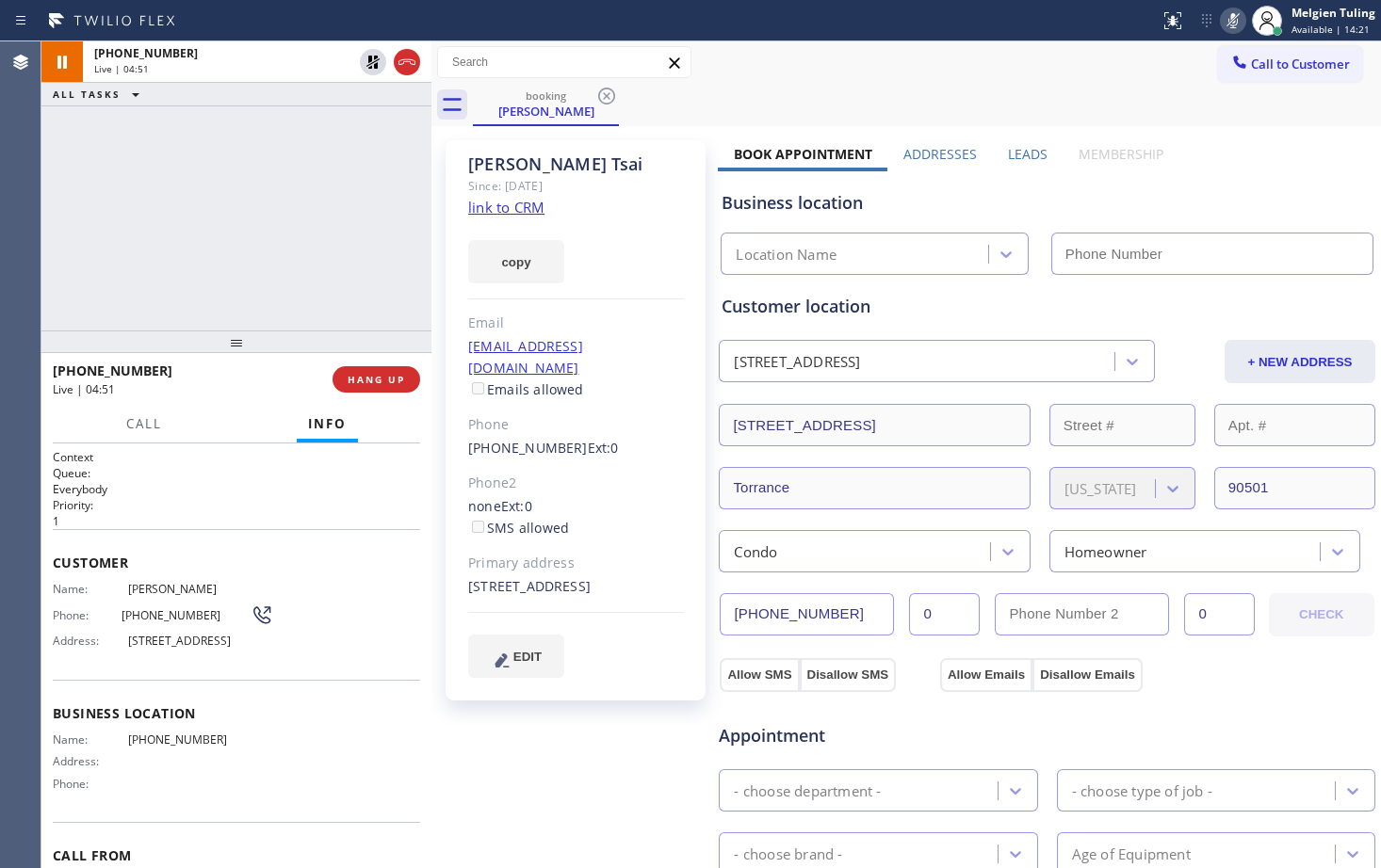
click at [1236, 20] on icon at bounding box center [1233, 20] width 10 height 15
click at [630, 256] on div "copy" at bounding box center [576, 251] width 216 height 65
click at [398, 608] on div "Name: [PERSON_NAME] Phone: [PHONE_NUMBER] Address: [STREET_ADDRESS]" at bounding box center [236, 619] width 367 height 74
click at [367, 384] on span "HANG UP" at bounding box center [376, 380] width 57 height 14
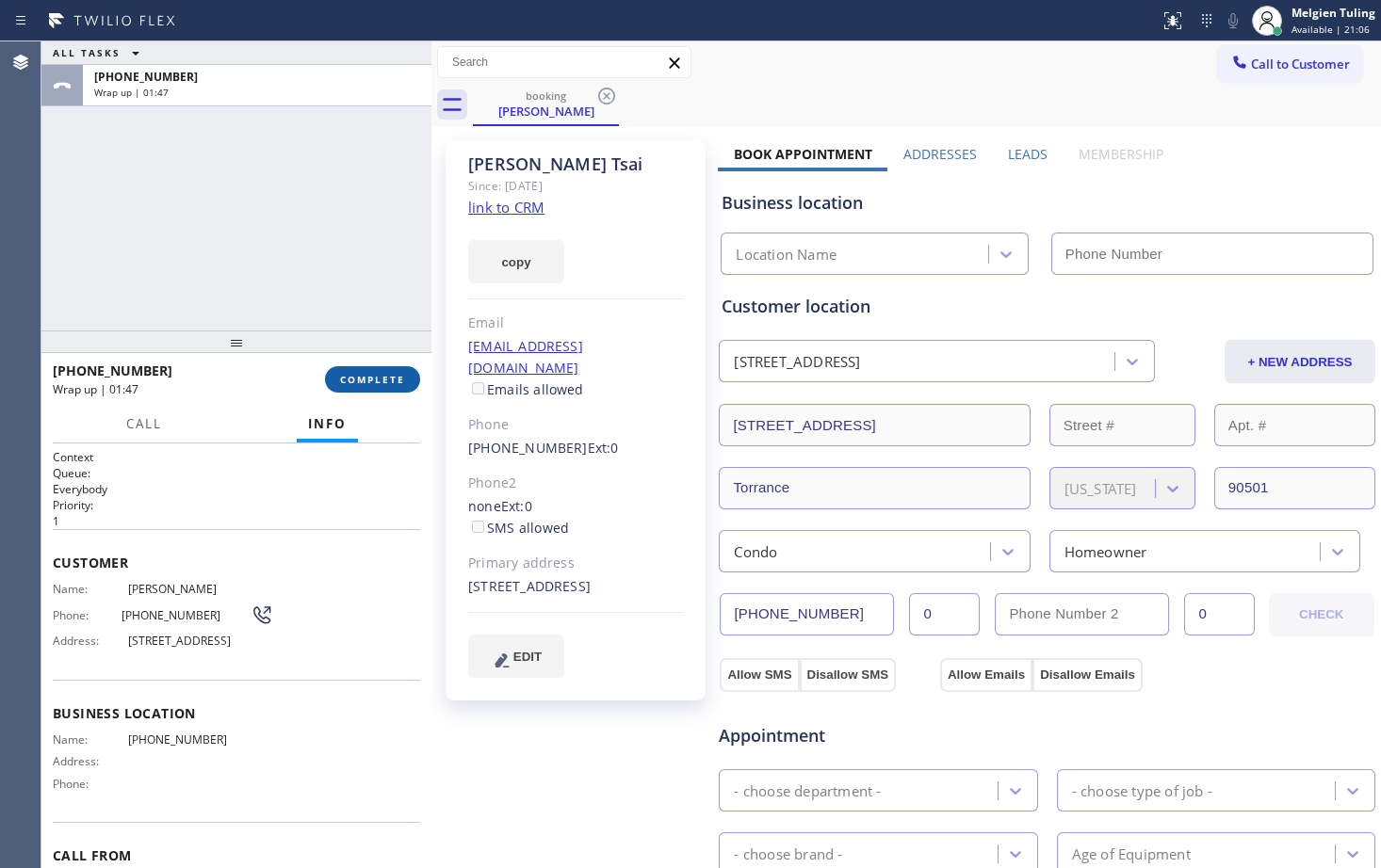
click at [370, 384] on span "COMPLETE" at bounding box center [372, 380] width 65 height 14
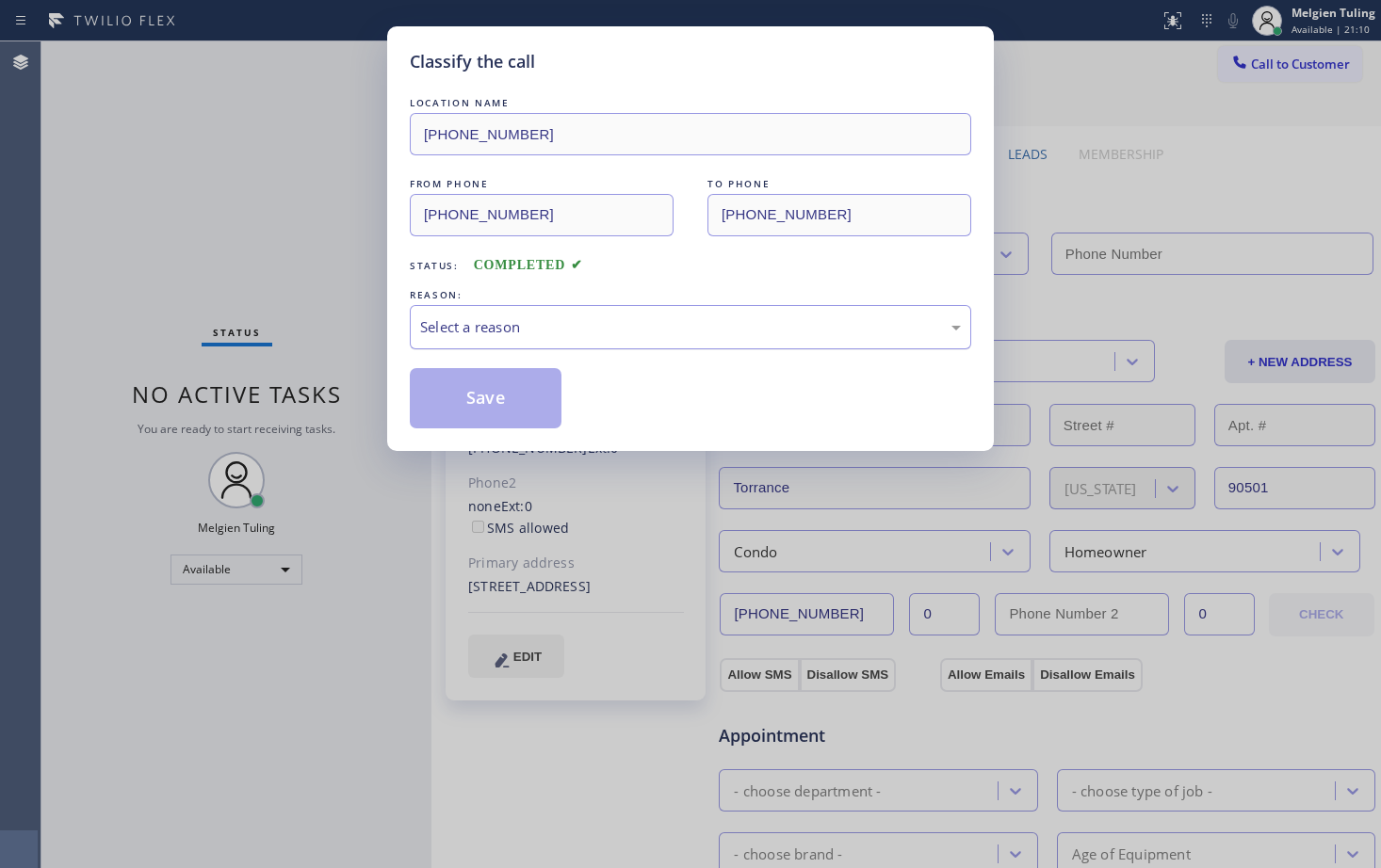
click at [491, 335] on div "Select a reason" at bounding box center [690, 327] width 540 height 21
click at [474, 405] on button "Save" at bounding box center [486, 398] width 152 height 60
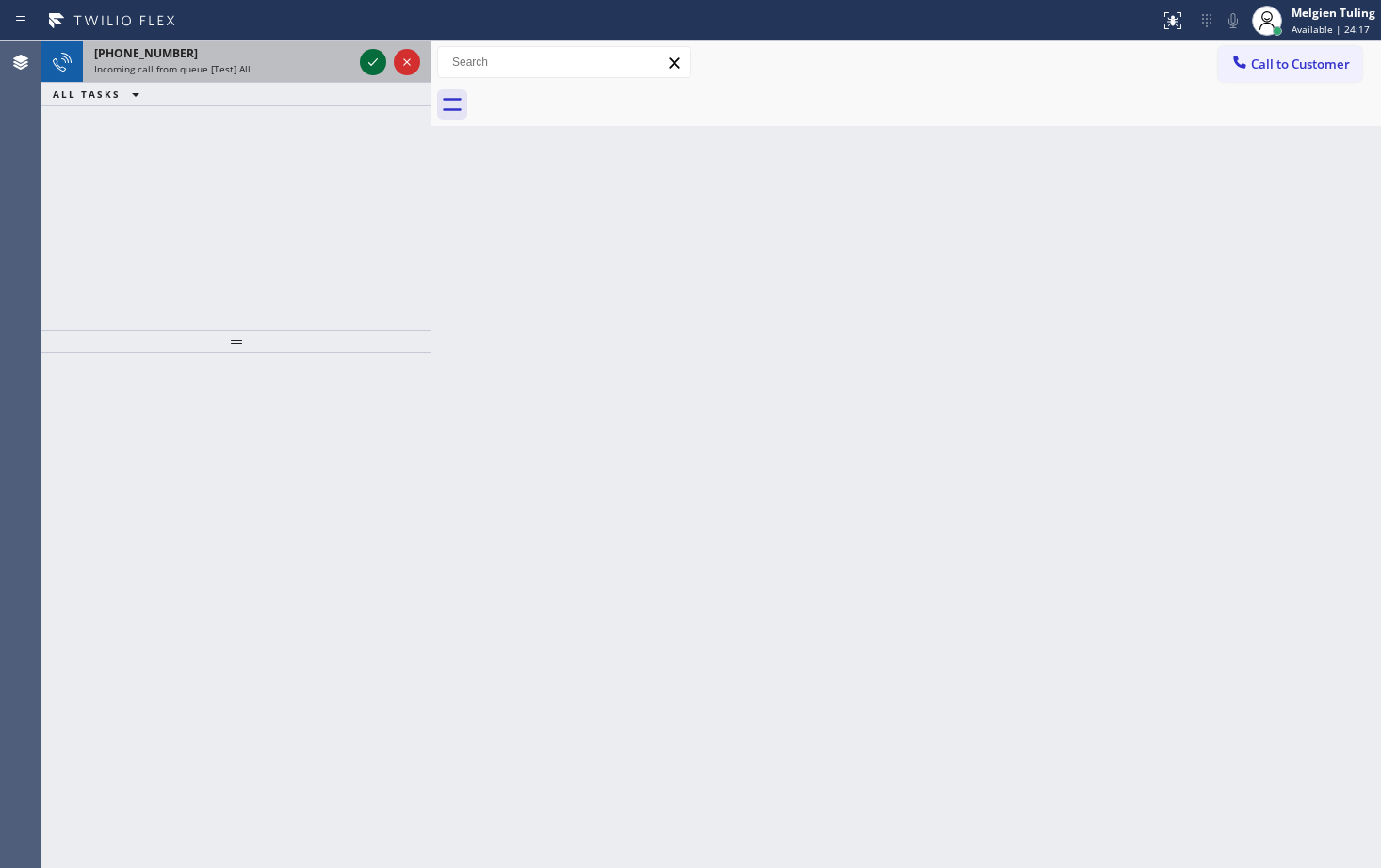
click at [369, 62] on icon at bounding box center [373, 61] width 22 height 22
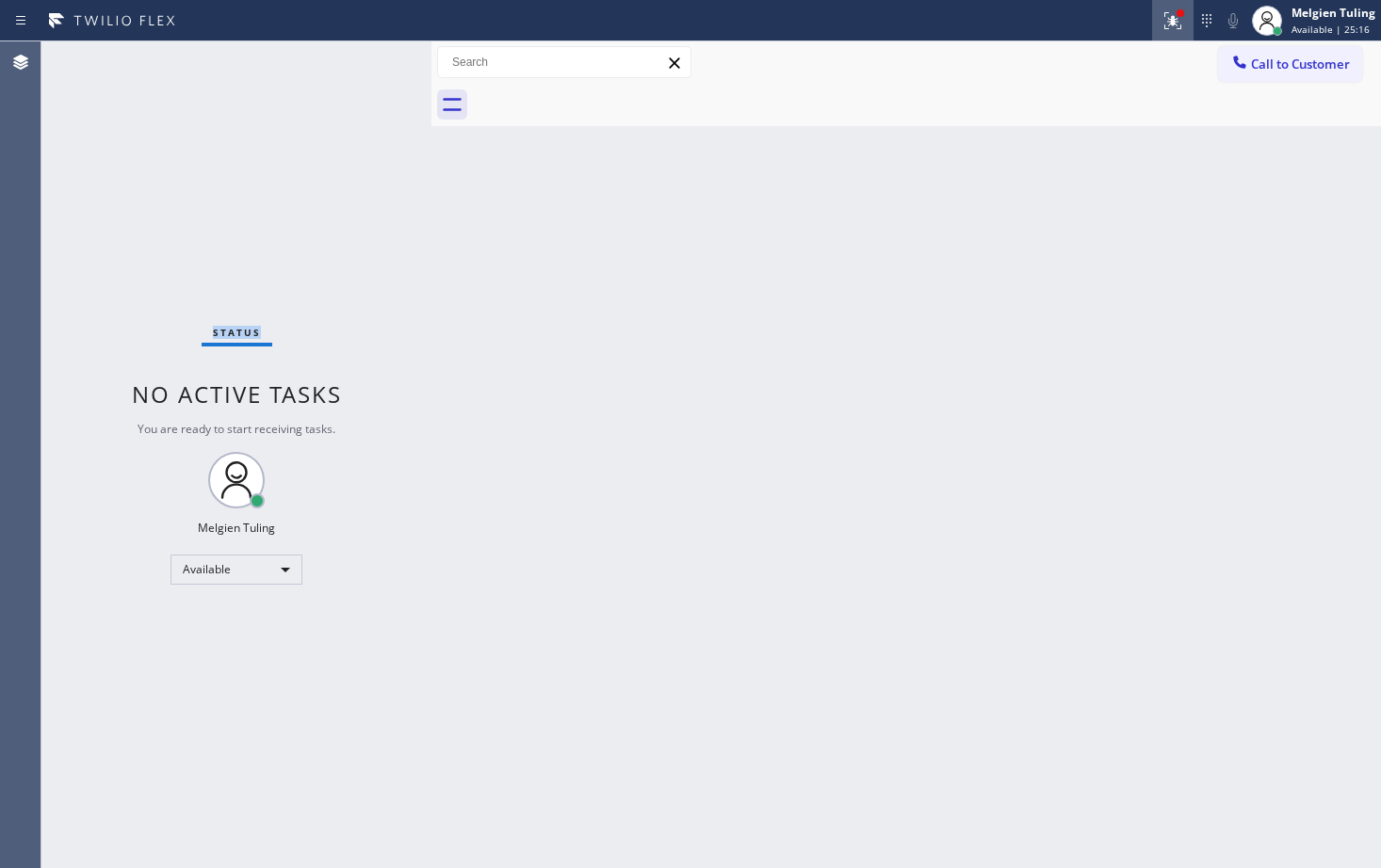
click at [1176, 29] on icon at bounding box center [1172, 20] width 22 height 22
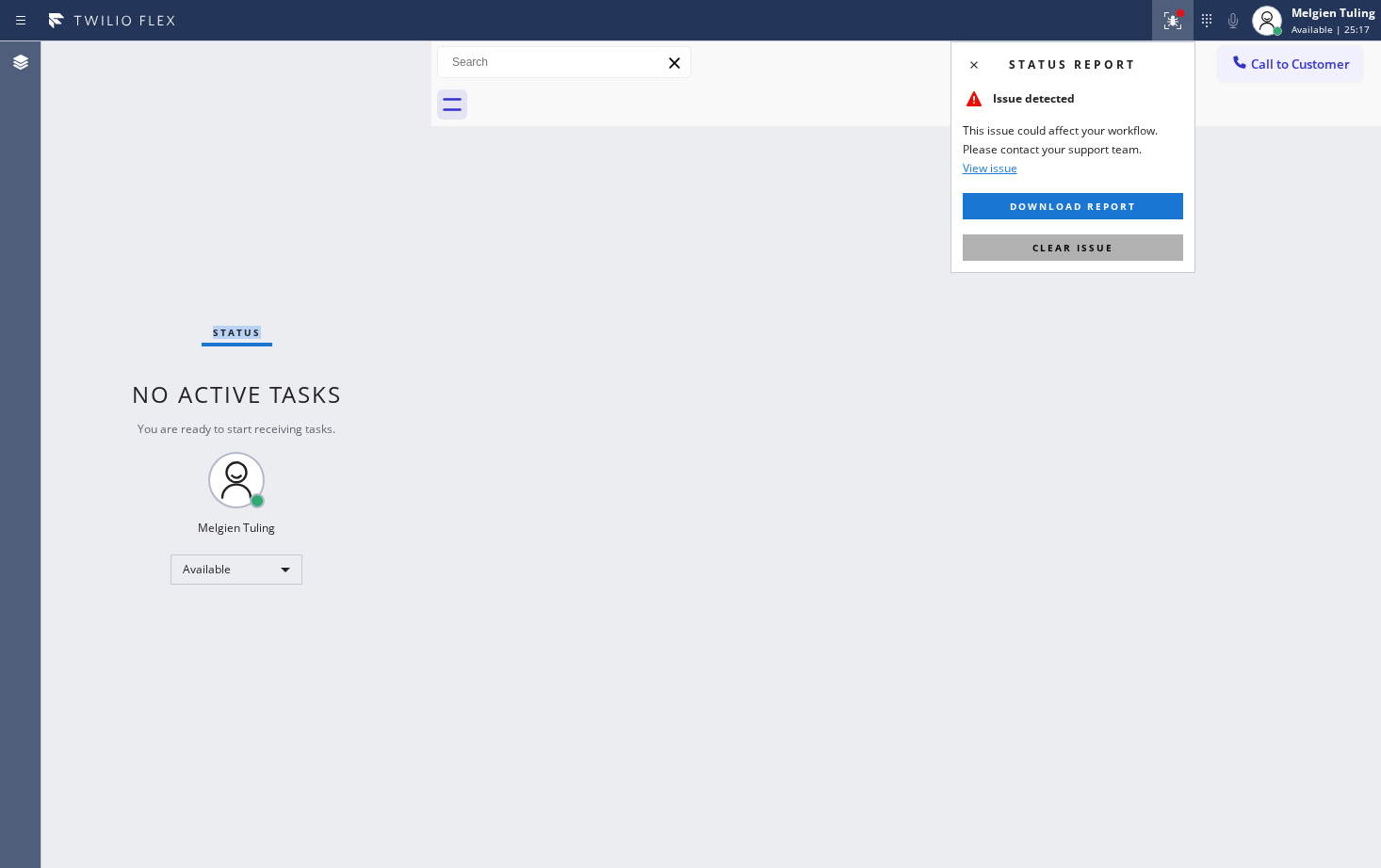
click at [1066, 245] on span "Clear issue" at bounding box center [1072, 248] width 81 height 14
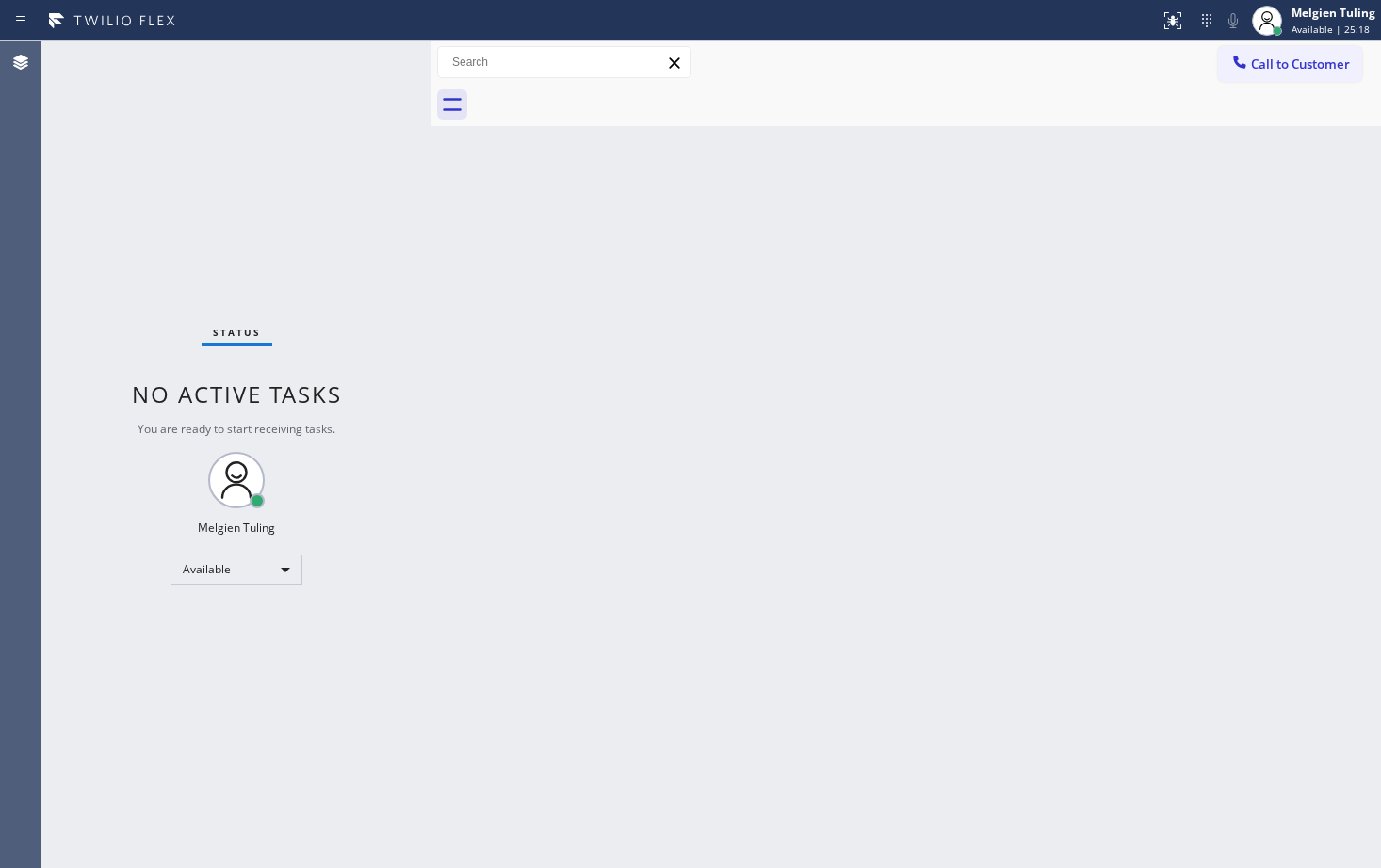
click at [983, 337] on div "Back to Dashboard Change Sender ID Customers Technicians Select a contact Outbo…" at bounding box center [905, 455] width 949 height 827
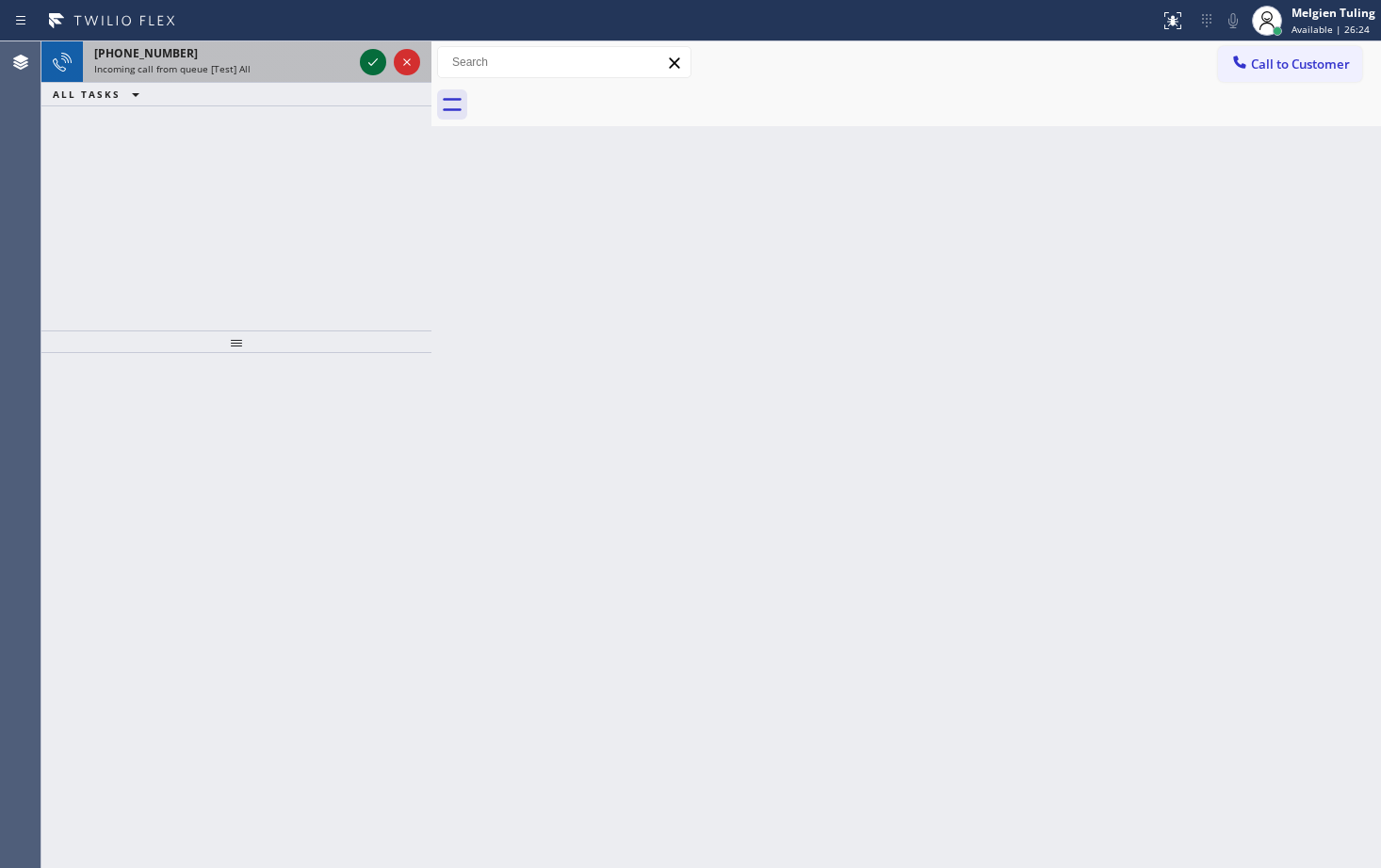
click at [365, 56] on icon at bounding box center [373, 61] width 22 height 22
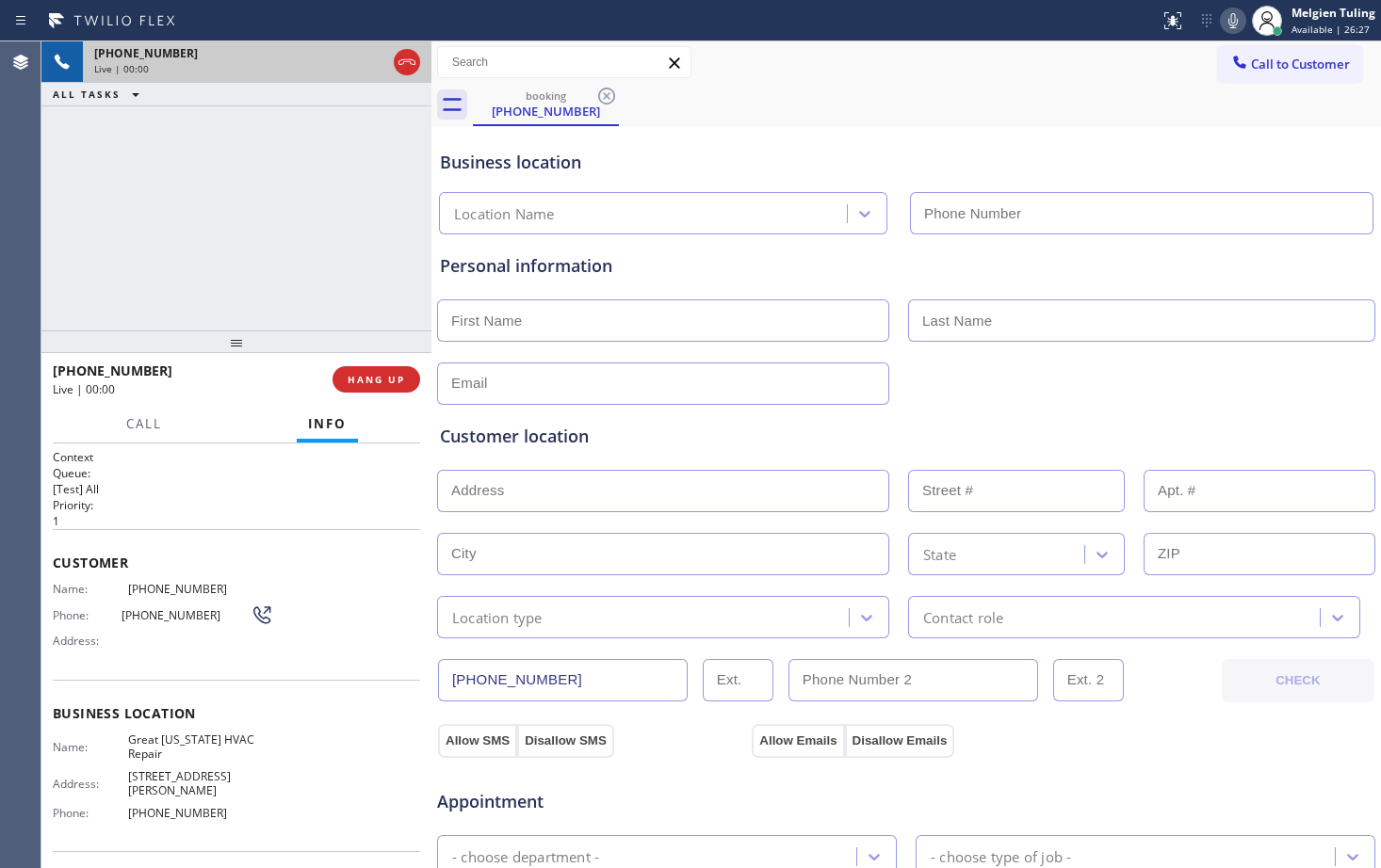
type input "[PHONE_NUMBER]"
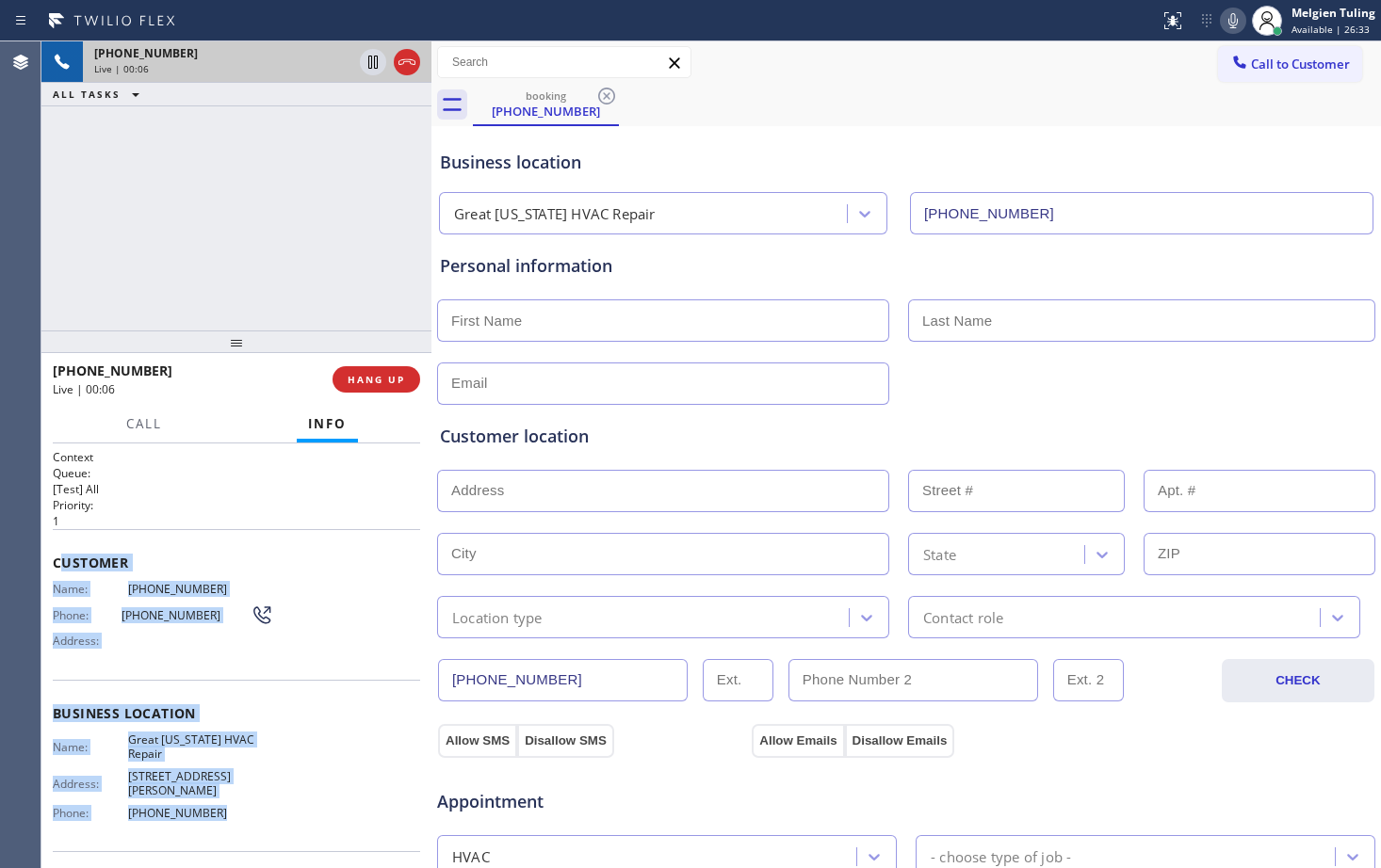
drag, startPoint x: 62, startPoint y: 563, endPoint x: 219, endPoint y: 800, distance: 284.3
click at [219, 800] on div "Context Queue: [Test] All Priority: 1 Customer Name: [PHONE_NUMBER] Phone: [PHO…" at bounding box center [236, 722] width 367 height 545
copy div "ustomer Name: [PHONE_NUMBER] Phone: [PHONE_NUMBER] Address: Business location N…"
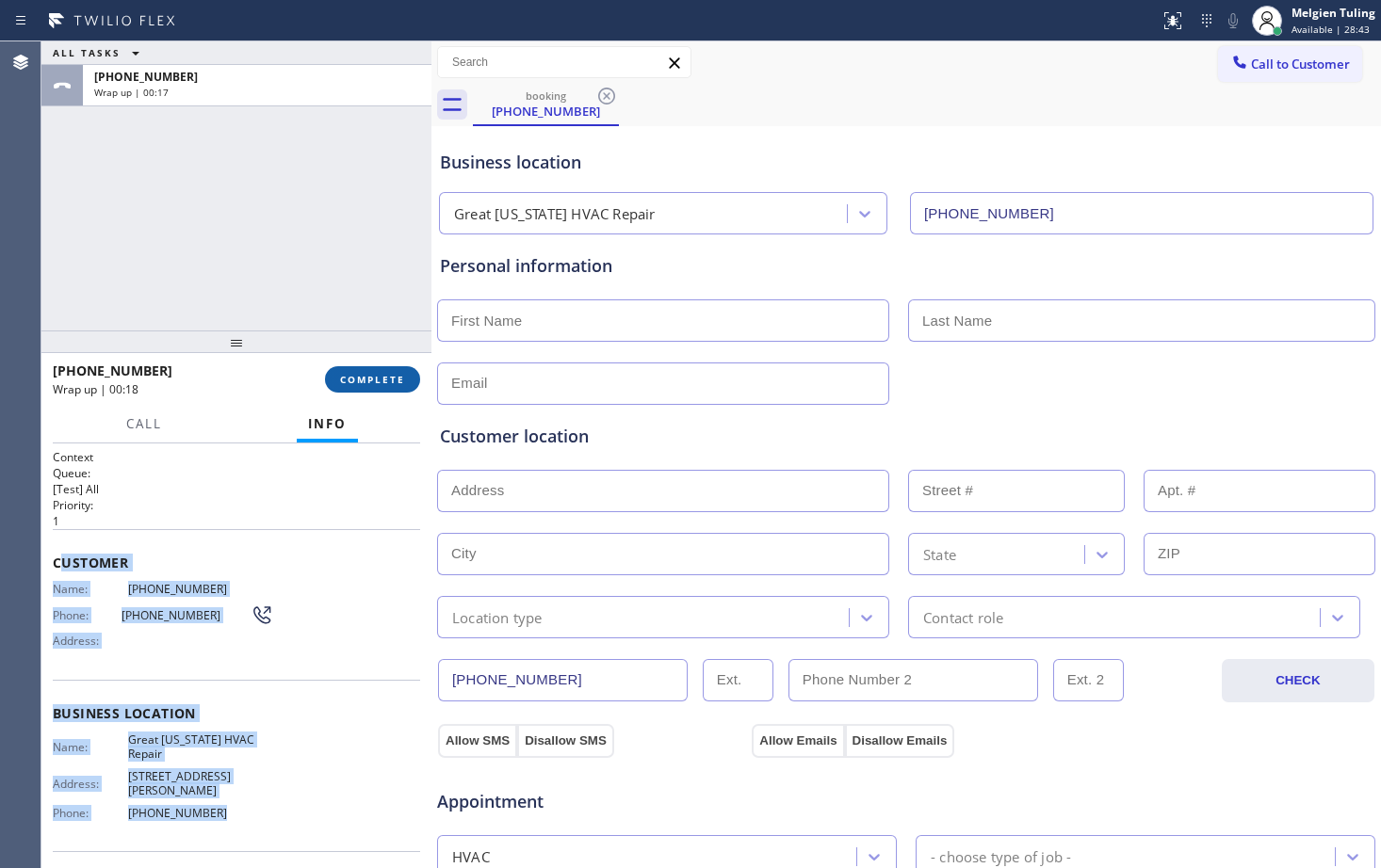
click at [348, 376] on span "COMPLETE" at bounding box center [372, 380] width 65 height 14
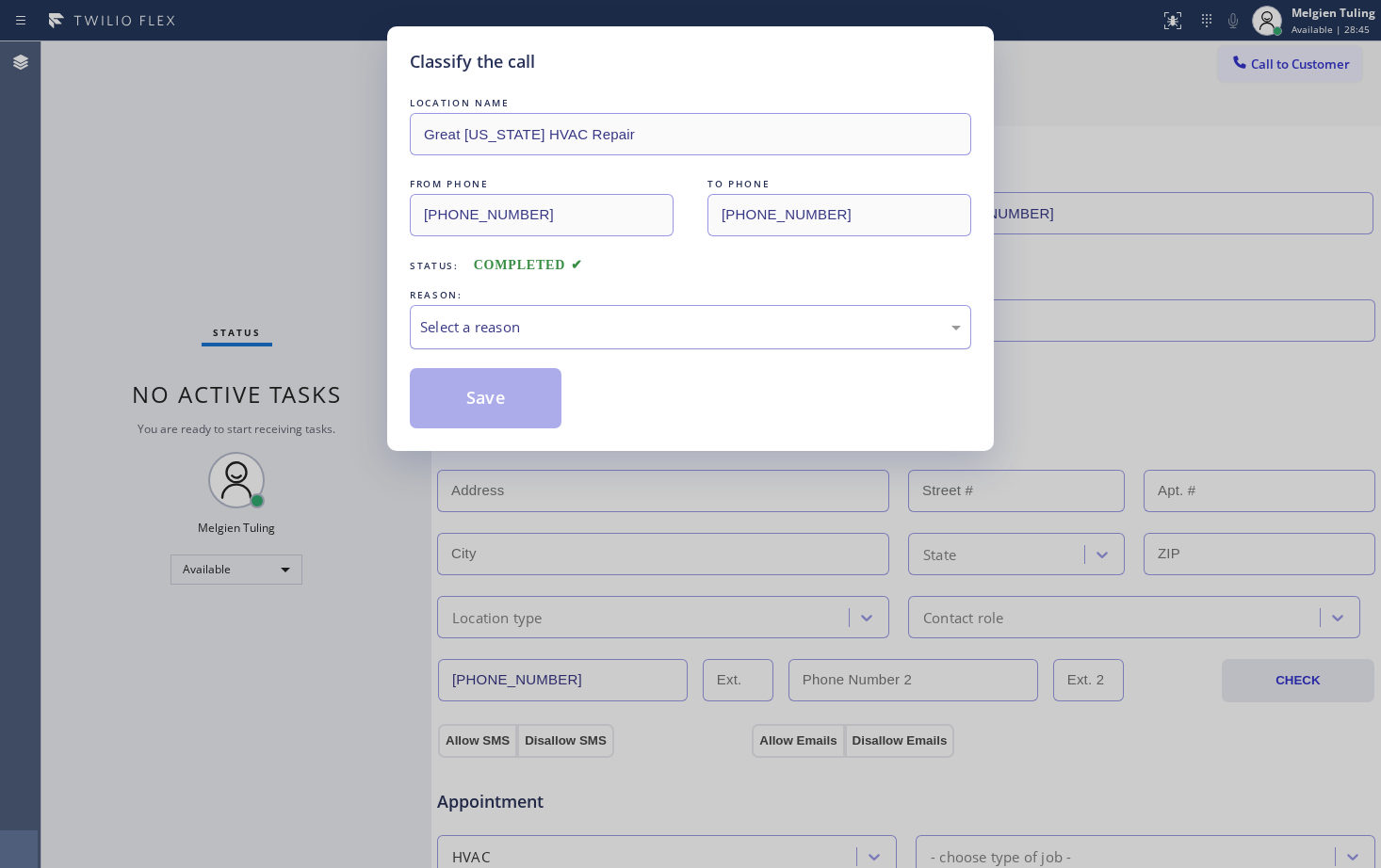
click at [515, 316] on div "Select a reason" at bounding box center [690, 327] width 540 height 21
click at [521, 398] on button "Save" at bounding box center [486, 398] width 152 height 60
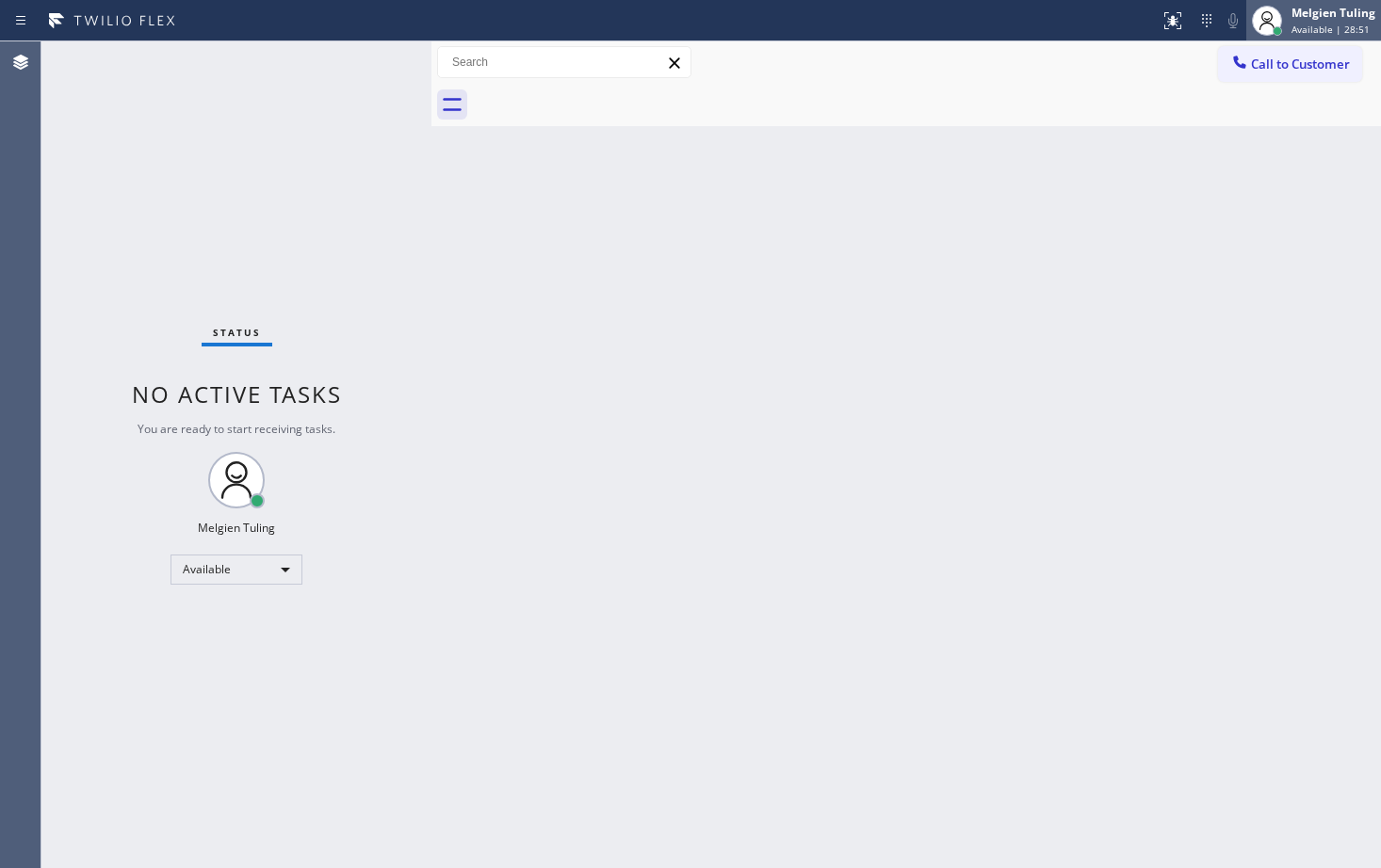
click at [1317, 7] on div "Melgien Tuling" at bounding box center [1333, 13] width 84 height 16
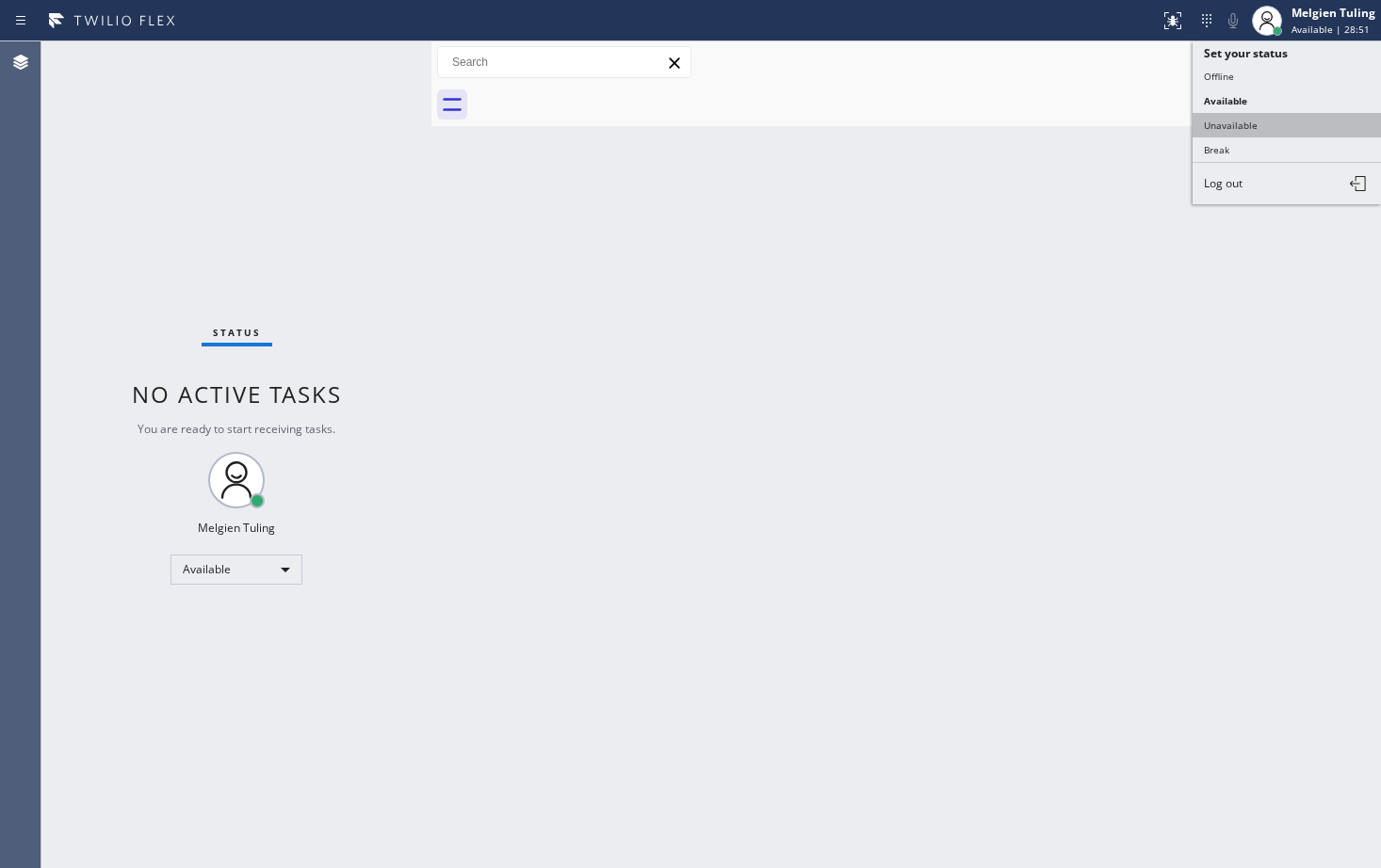
click at [1221, 120] on button "Unavailable" at bounding box center [1287, 125] width 189 height 24
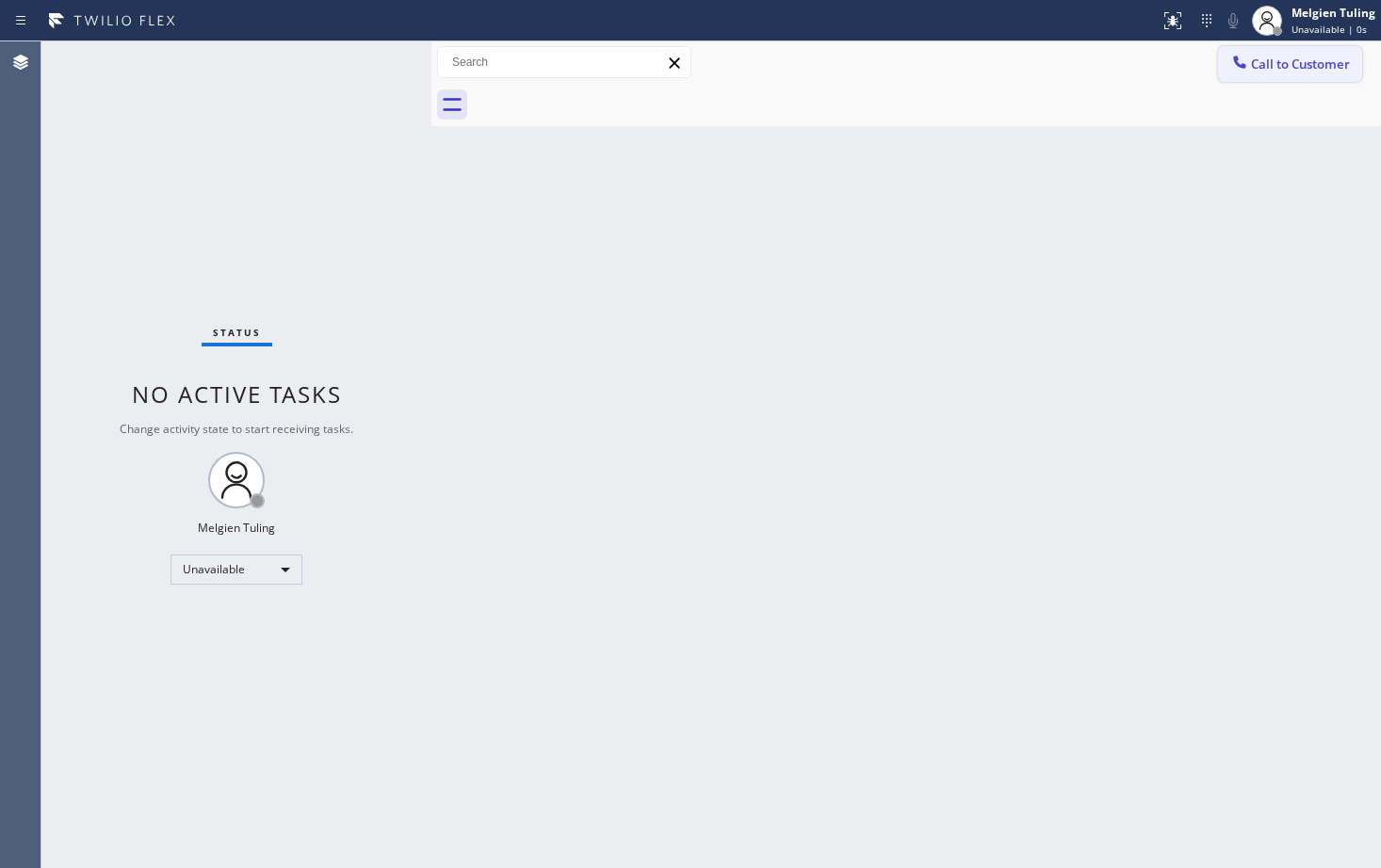
click at [1293, 64] on span "Call to Customer" at bounding box center [1300, 63] width 99 height 17
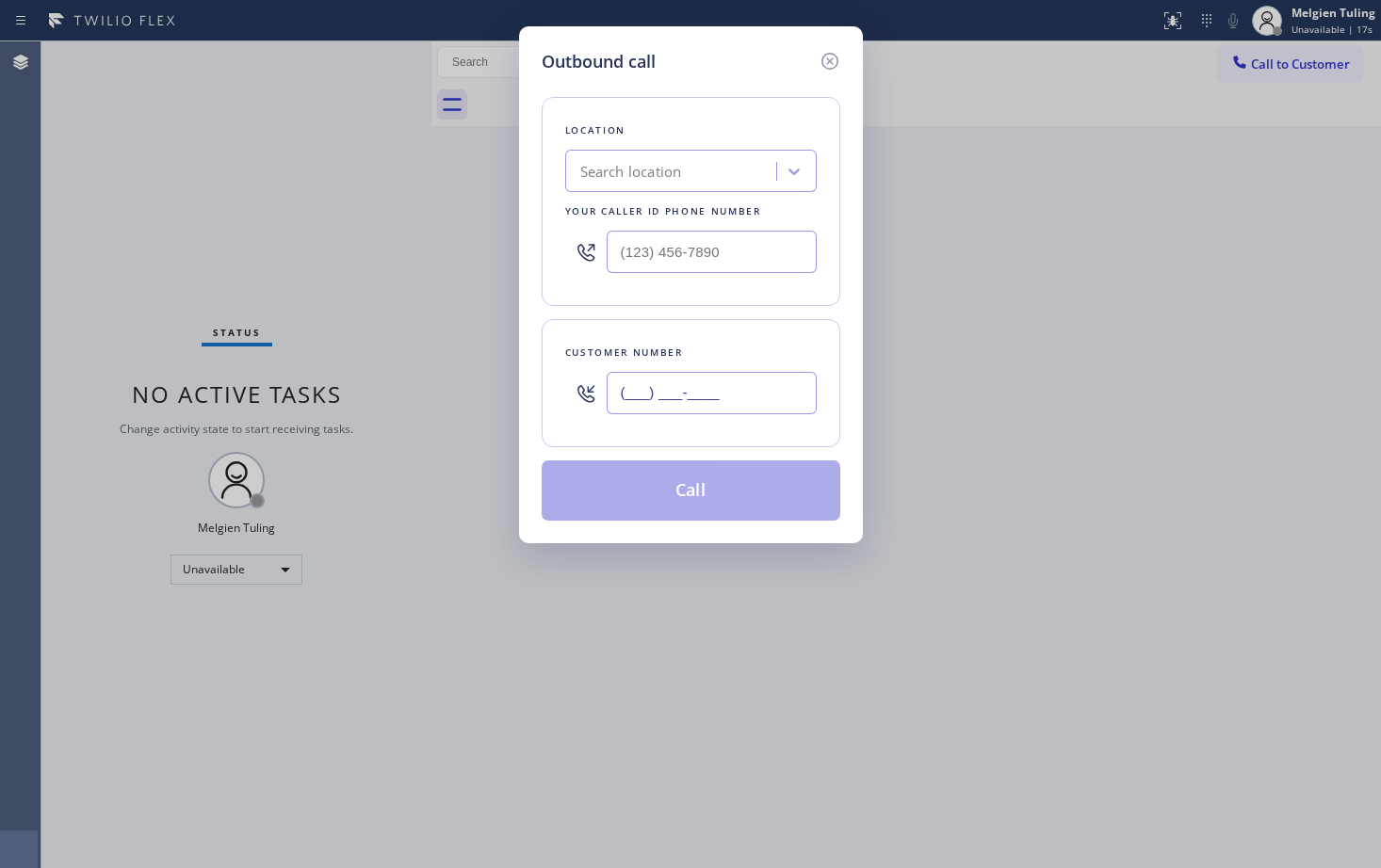
click at [650, 395] on input "(___) ___-____" at bounding box center [711, 393] width 210 height 43
paste input "818) 703-2312"
type input "[PHONE_NUMBER]"
click at [702, 244] on input "(___) ___-____" at bounding box center [711, 252] width 210 height 43
paste input "855) 904-1780"
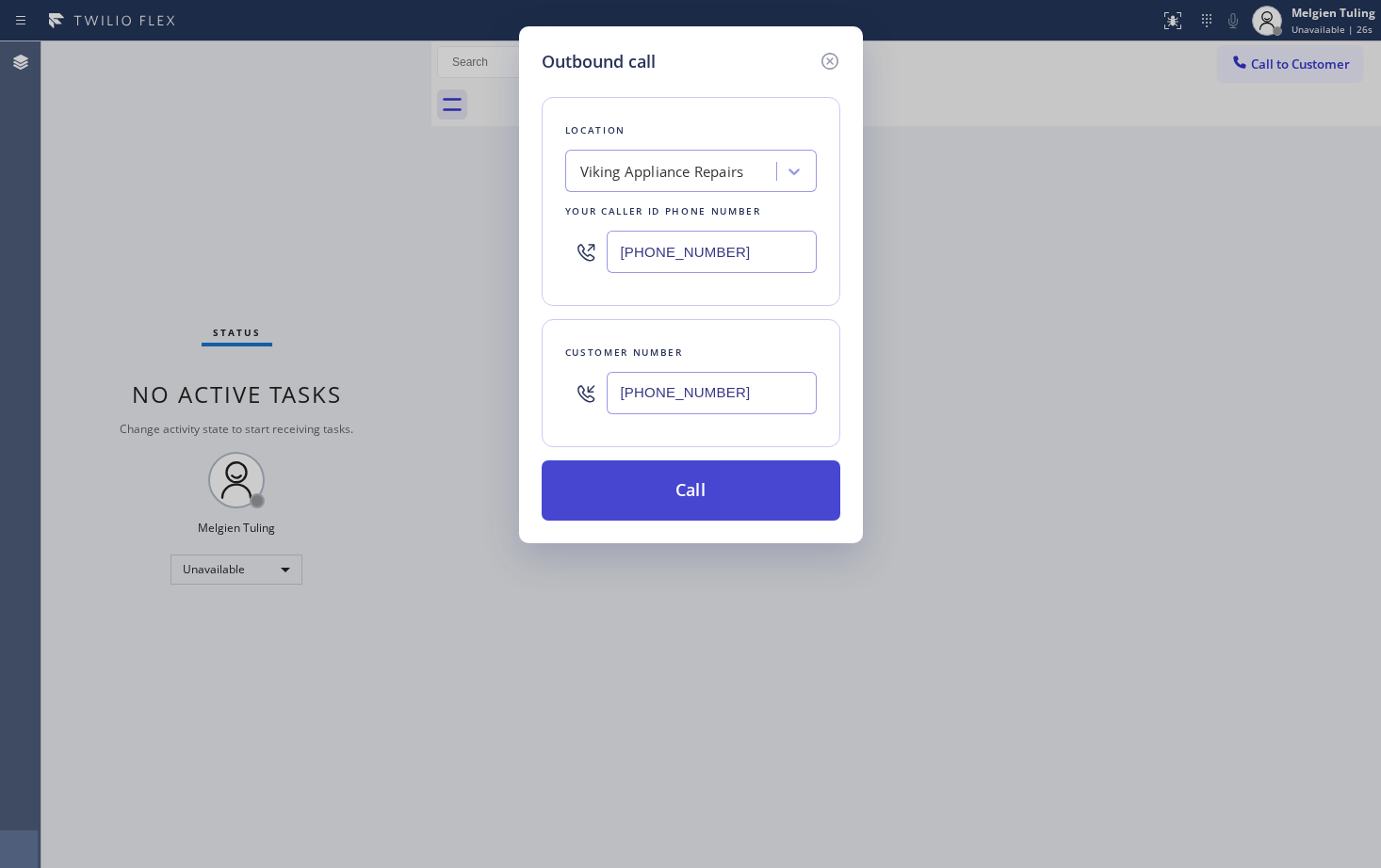
type input "[PHONE_NUMBER]"
click at [667, 493] on button "Call" at bounding box center [690, 490] width 299 height 60
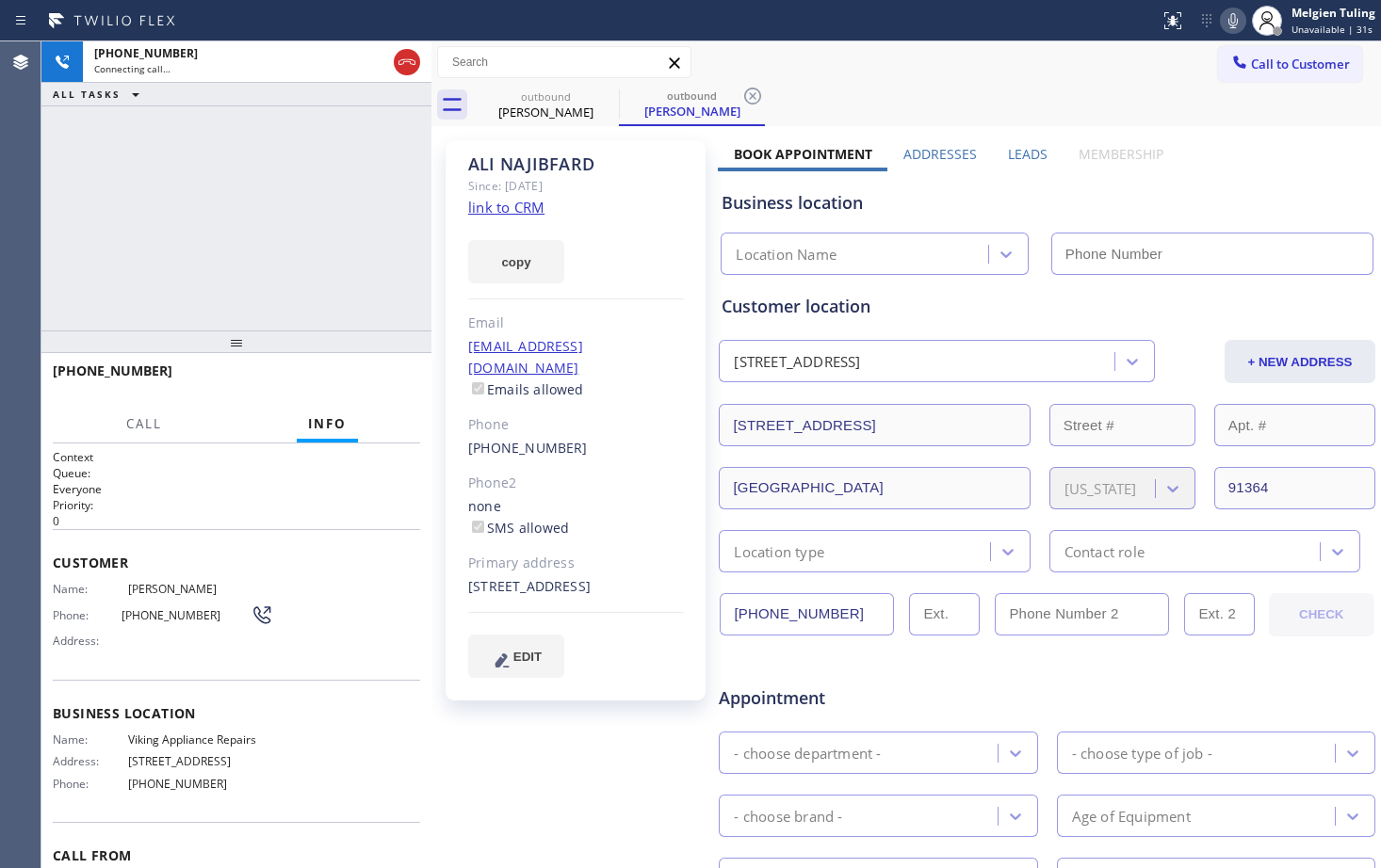
type input "[PHONE_NUMBER]"
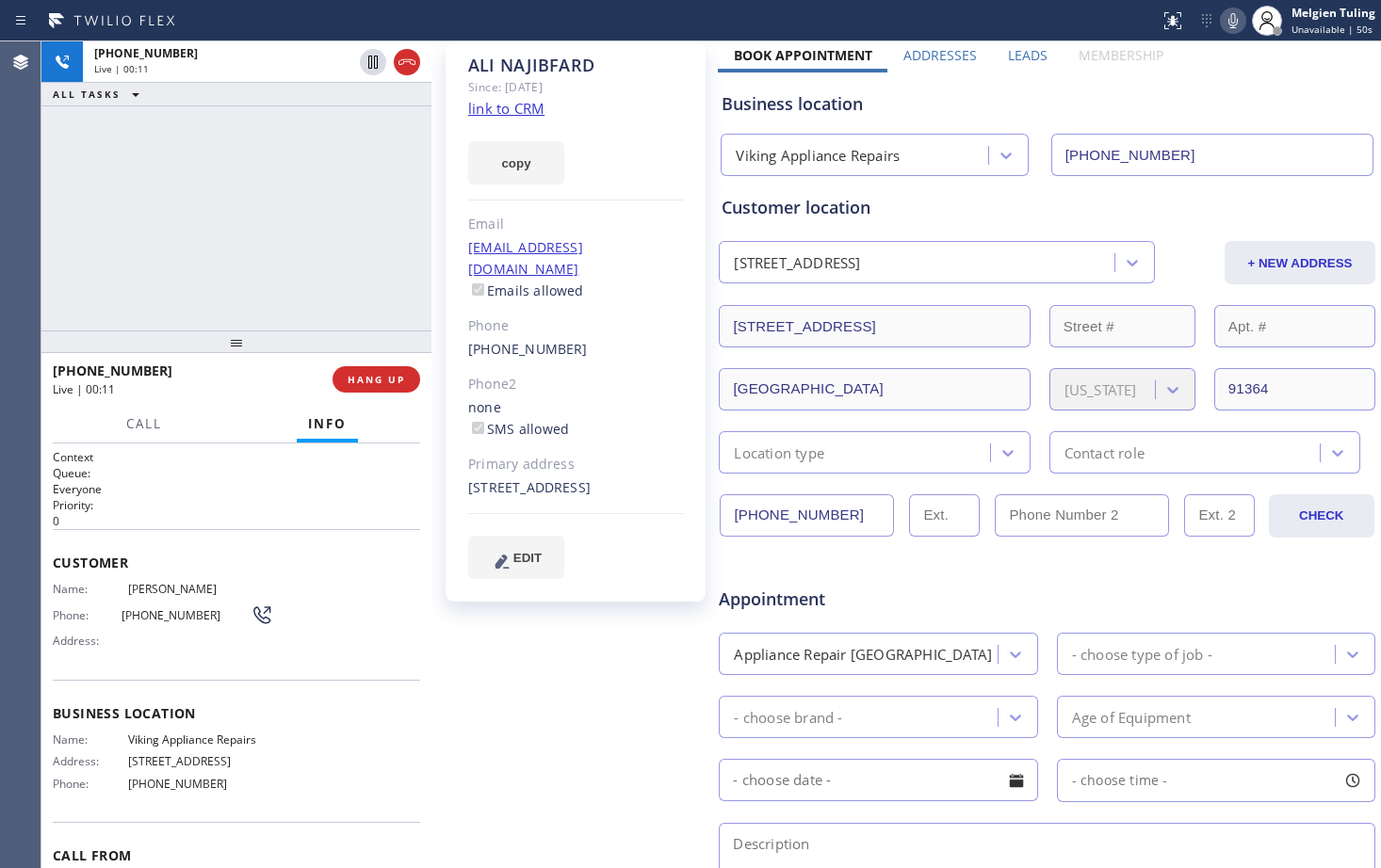
scroll to position [94, 0]
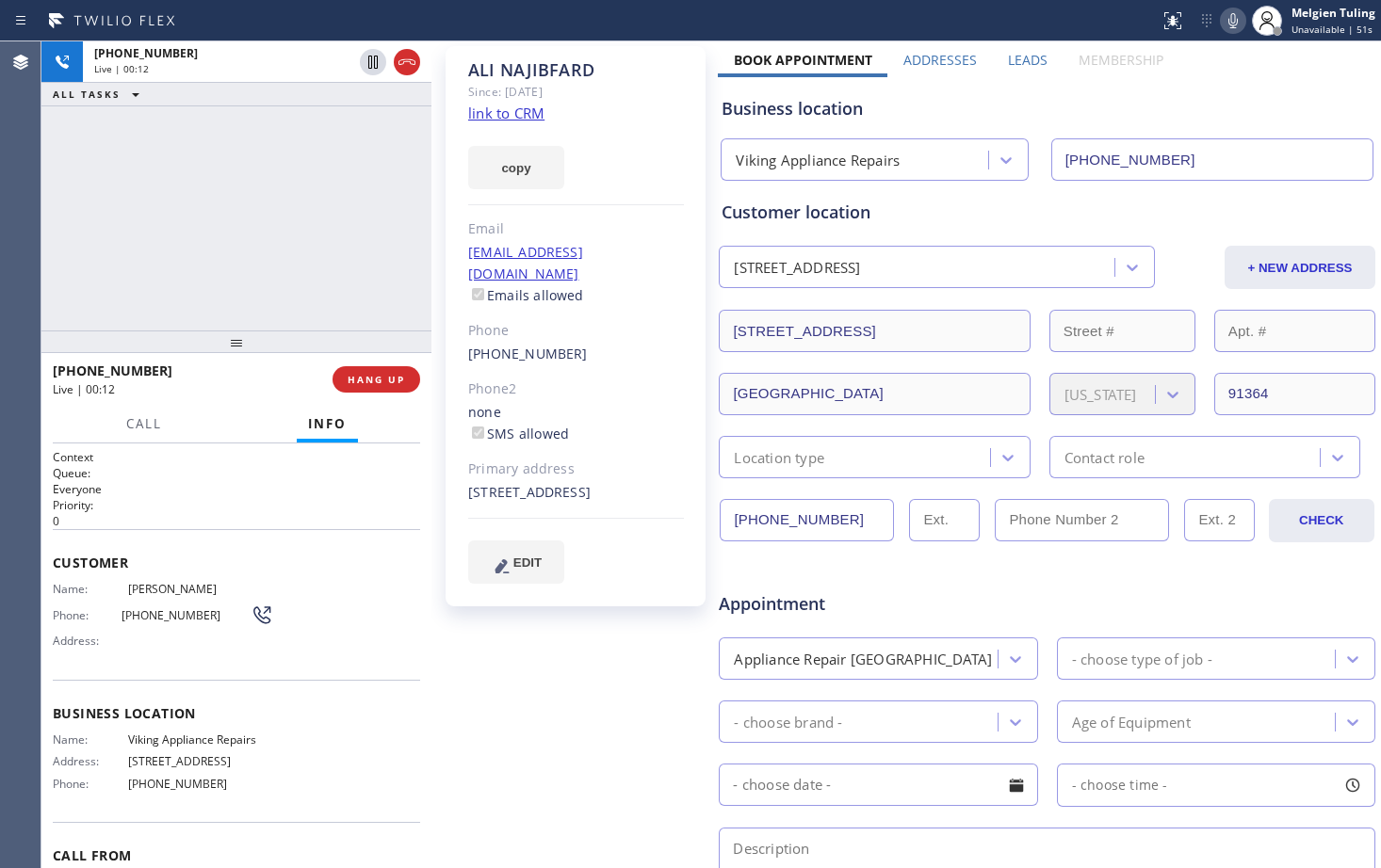
click at [488, 113] on link "link to CRM" at bounding box center [506, 112] width 76 height 18
click at [383, 380] on span "HANG UP" at bounding box center [376, 380] width 57 height 14
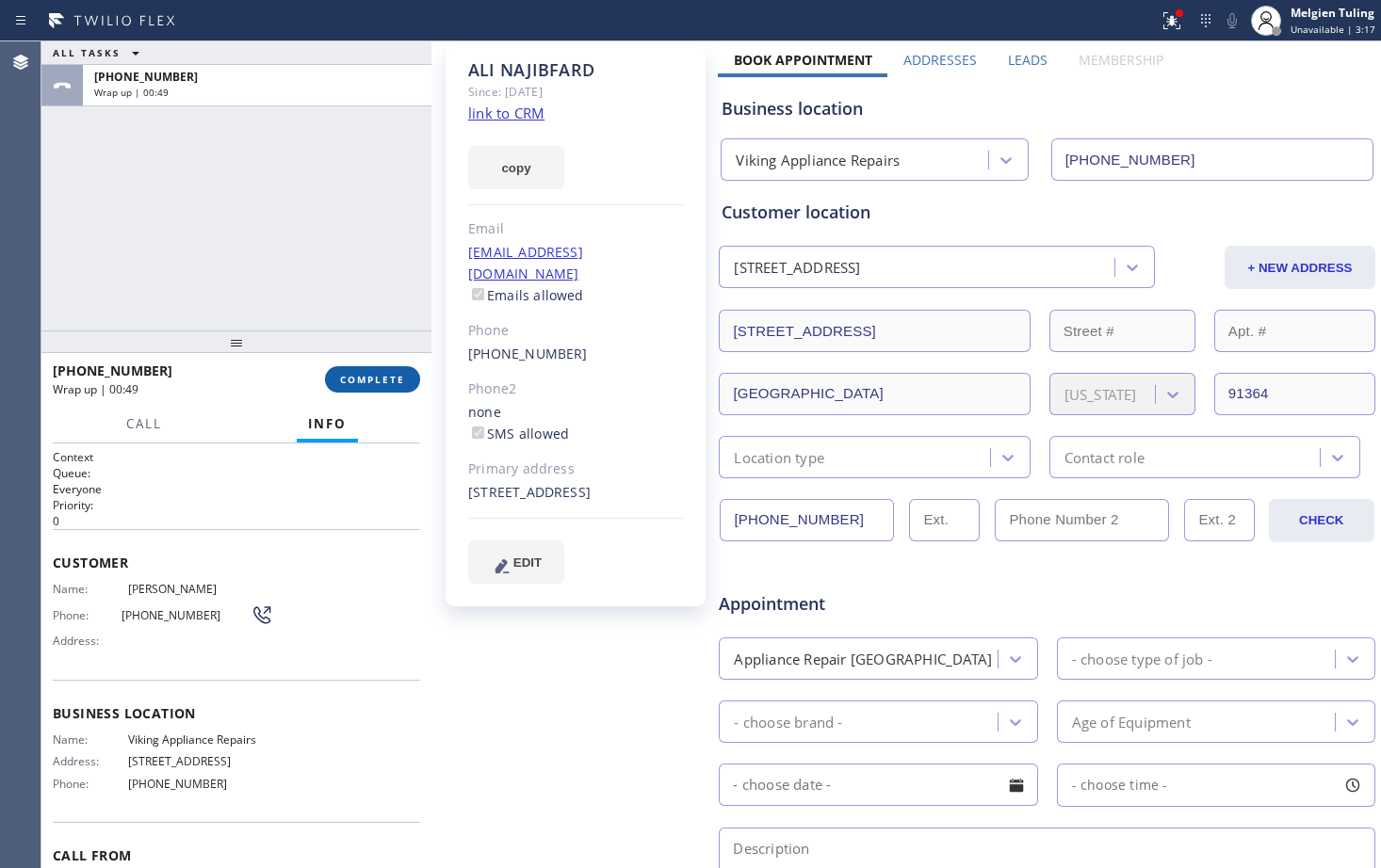
click at [344, 375] on span "COMPLETE" at bounding box center [372, 380] width 65 height 14
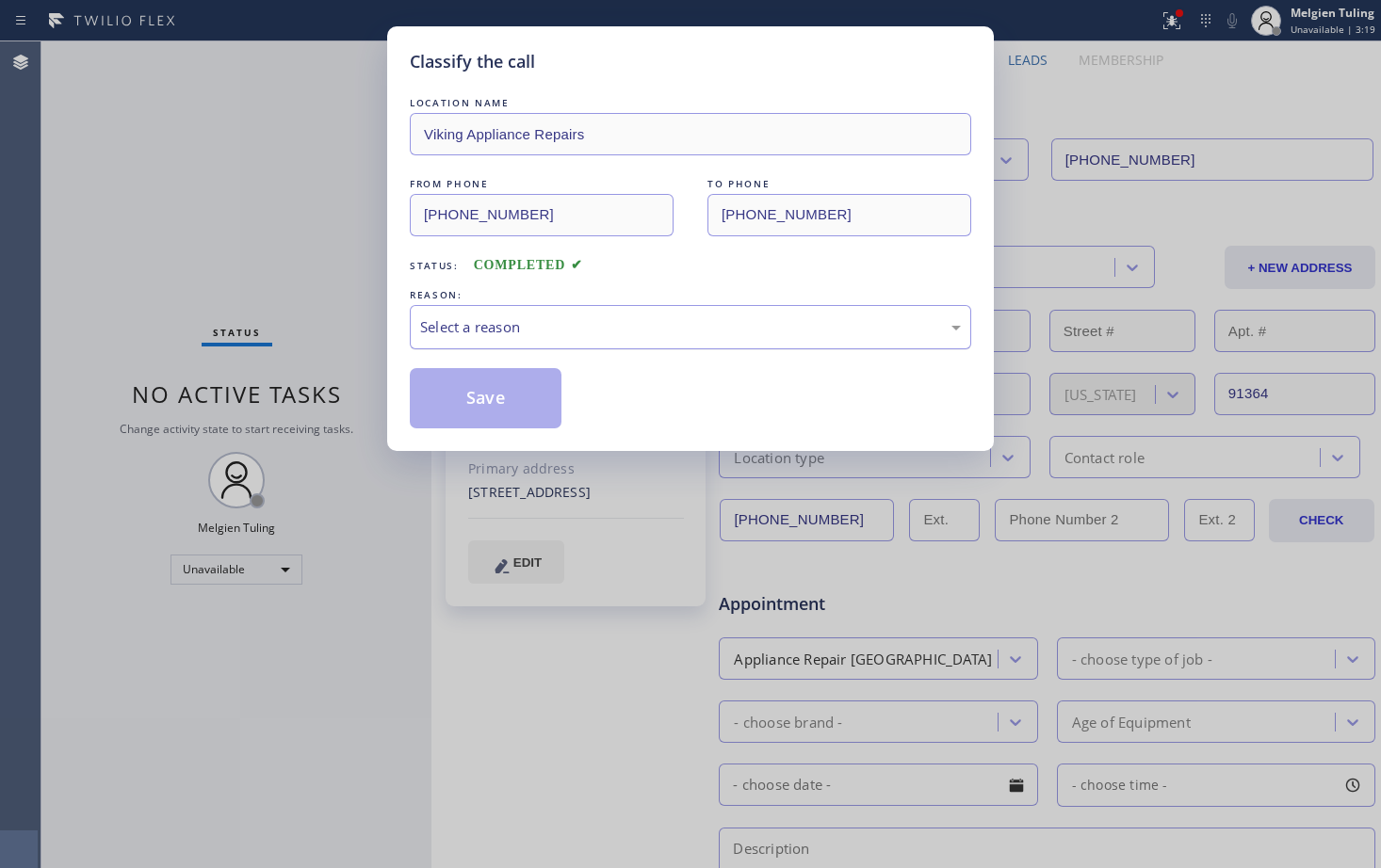
click at [434, 330] on div "Select a reason" at bounding box center [690, 327] width 540 height 21
click at [501, 410] on button "Save" at bounding box center [486, 398] width 152 height 60
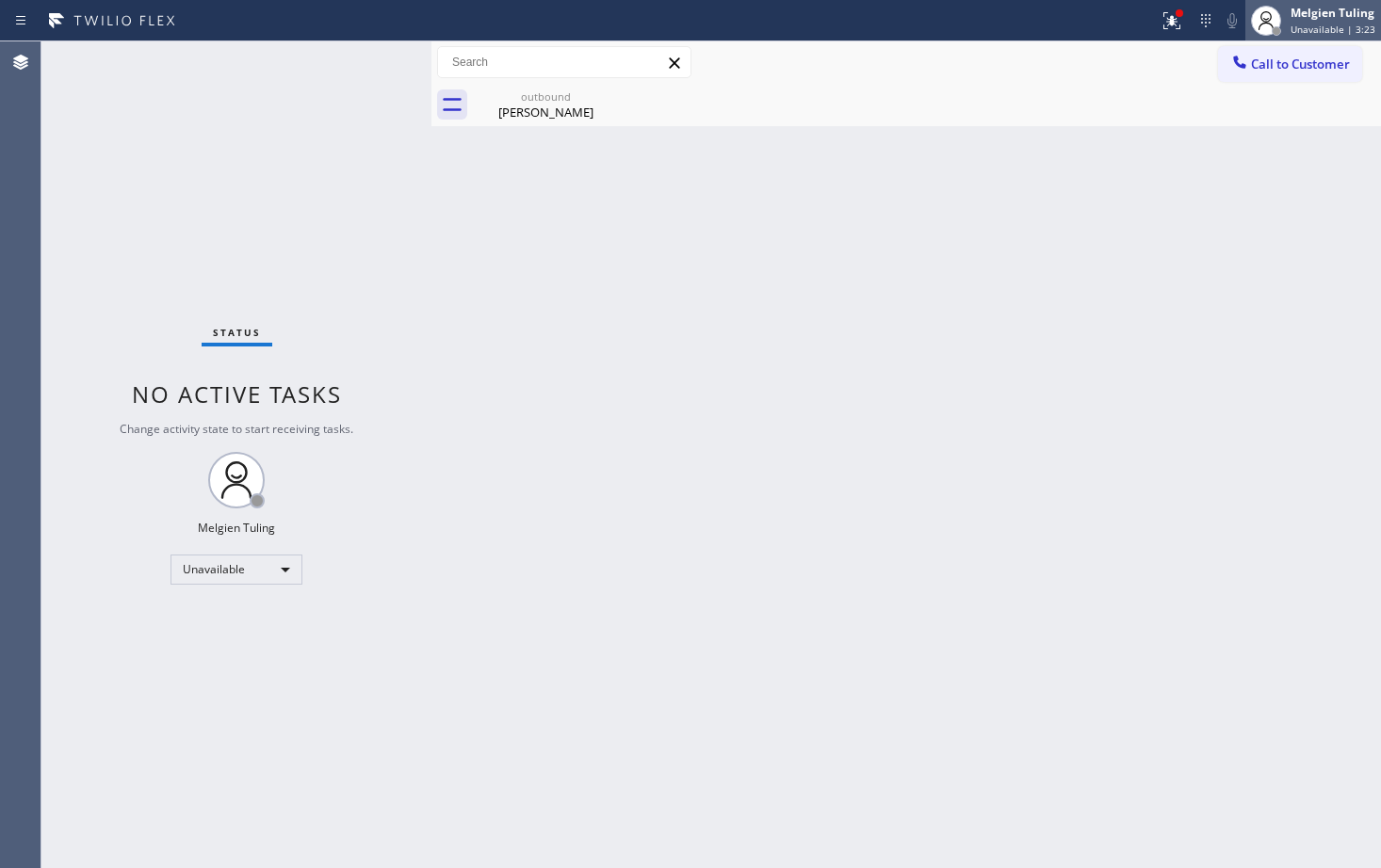
click at [1327, 15] on div "Melgien Tuling" at bounding box center [1332, 13] width 85 height 16
click at [1067, 215] on div "Back to Dashboard Change Sender ID Customers Technicians Select a contact Outbo…" at bounding box center [905, 455] width 949 height 827
click at [1286, 68] on span "Call to Customer" at bounding box center [1300, 63] width 99 height 17
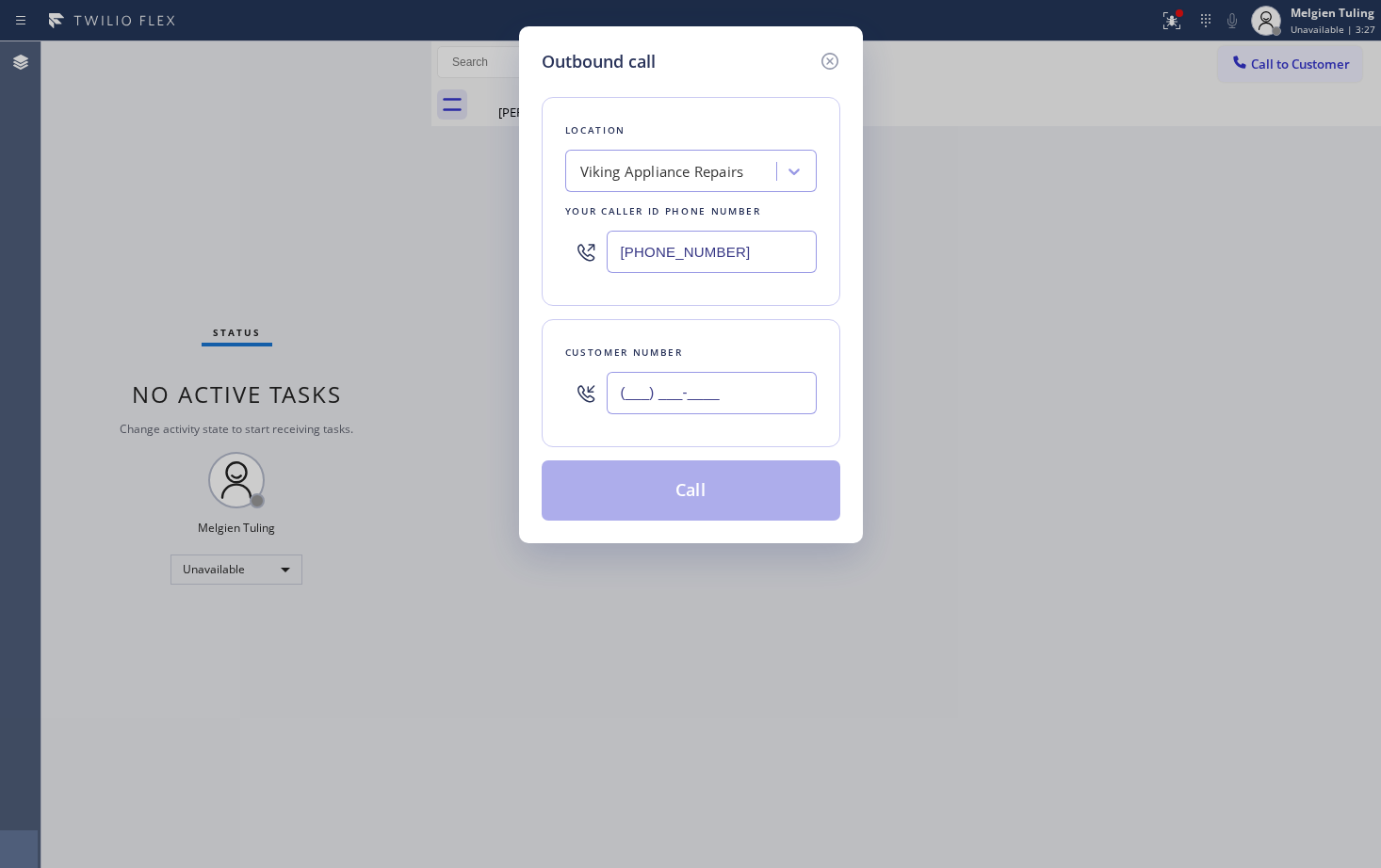
click at [644, 389] on input "(___) ___-____" at bounding box center [711, 393] width 210 height 43
paste input "310) 619-8303"
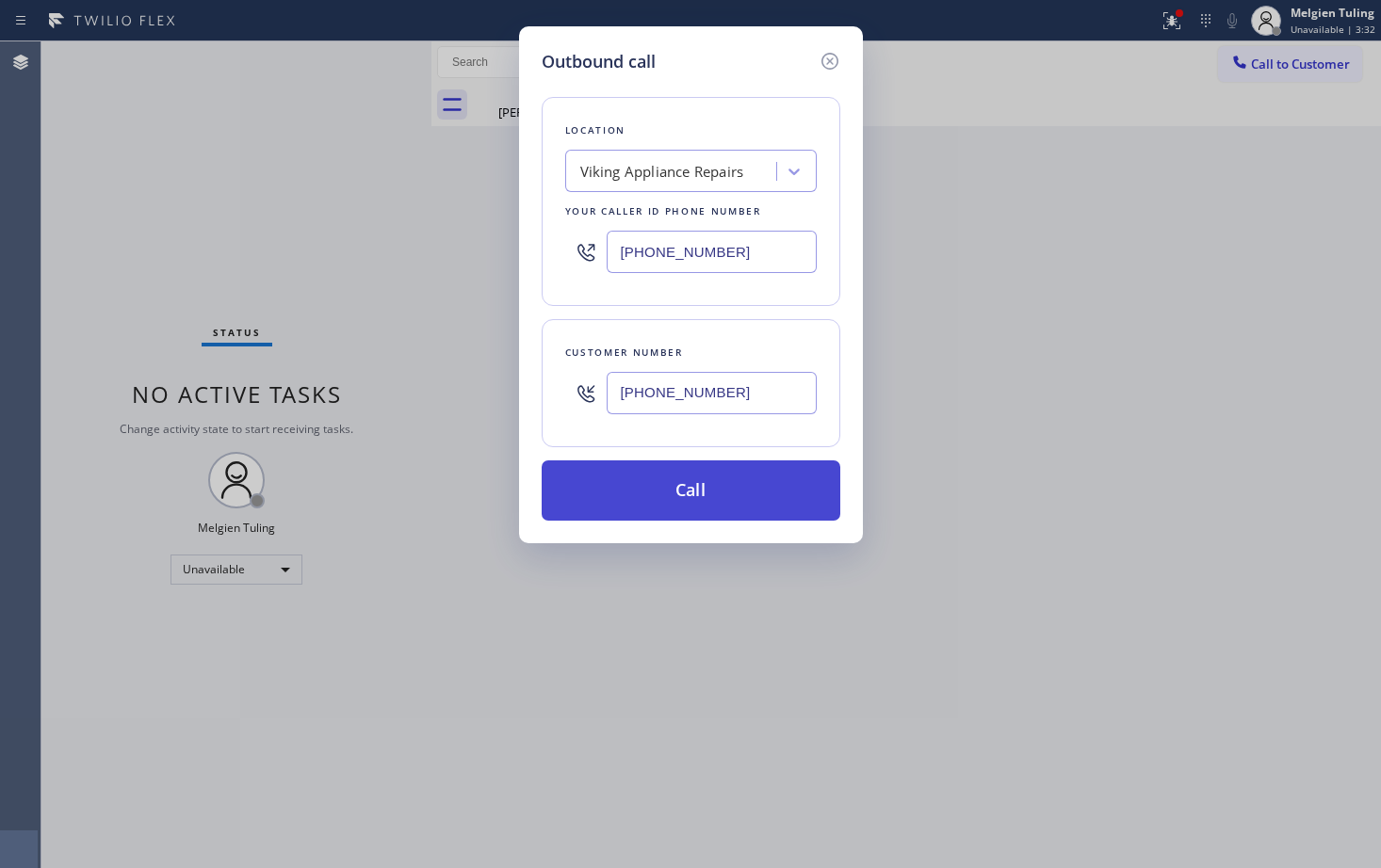
type input "[PHONE_NUMBER]"
click at [703, 488] on button "Call" at bounding box center [690, 490] width 299 height 60
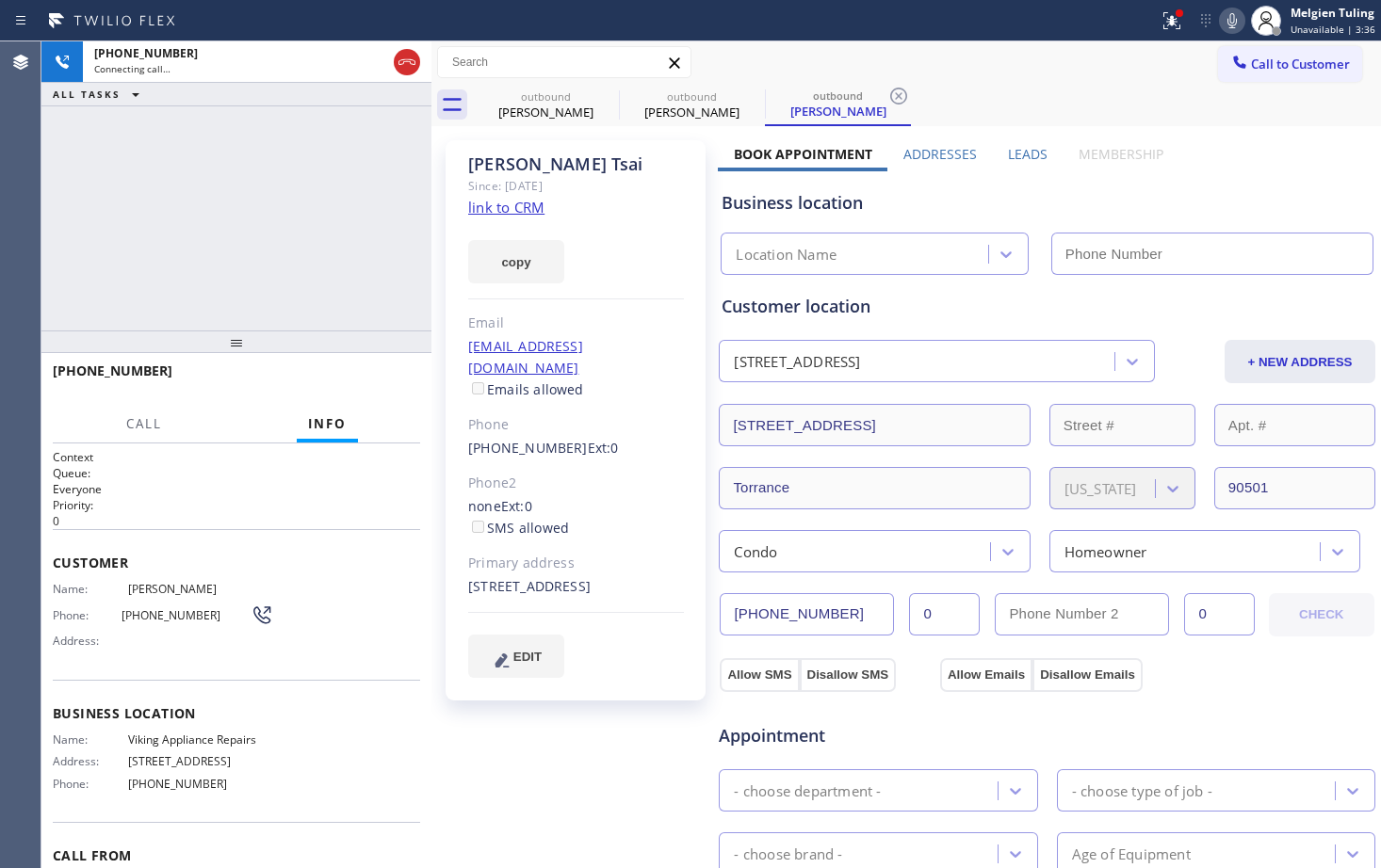
type input "[PHONE_NUMBER]"
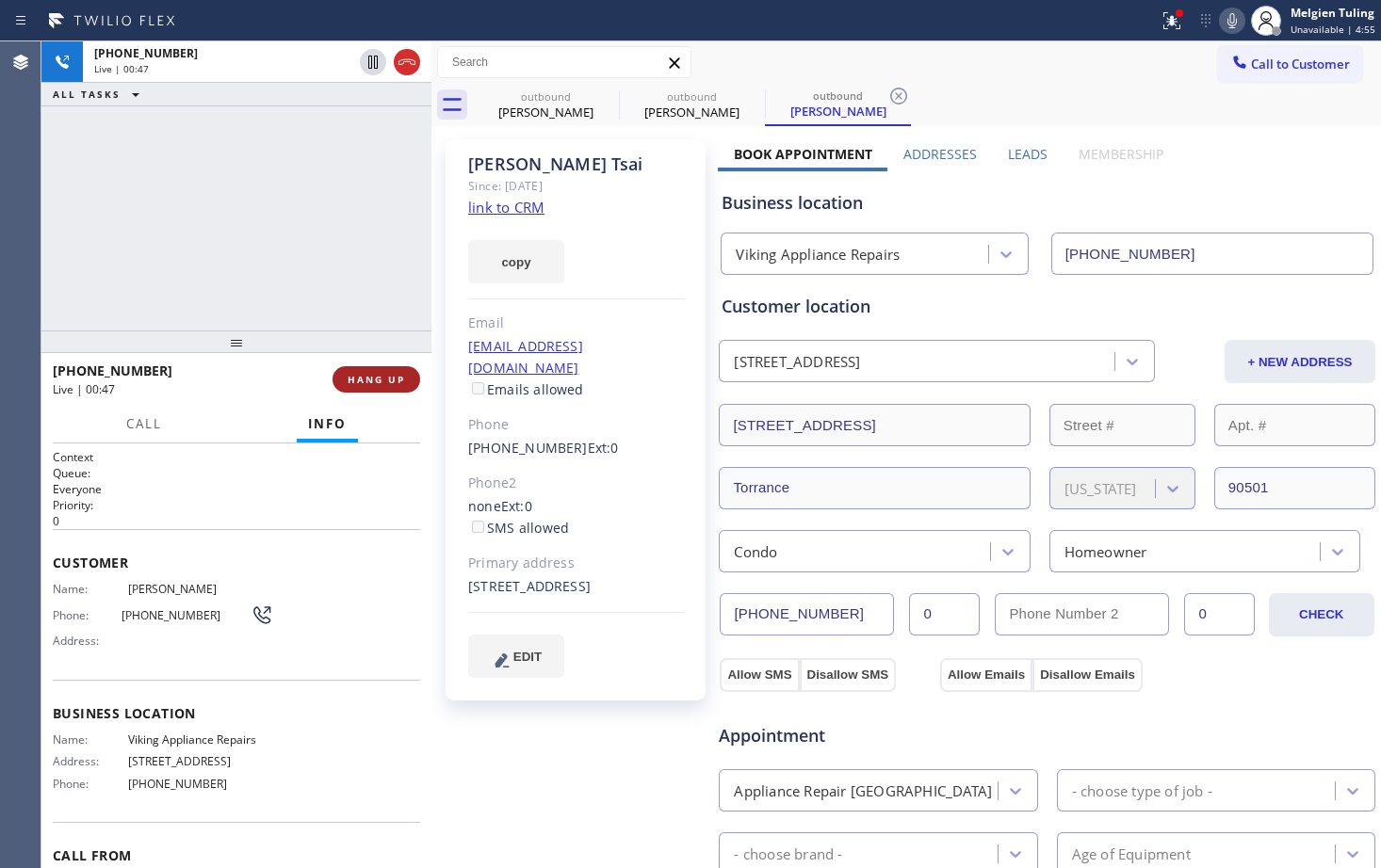
click at [374, 379] on span "HANG UP" at bounding box center [376, 380] width 57 height 14
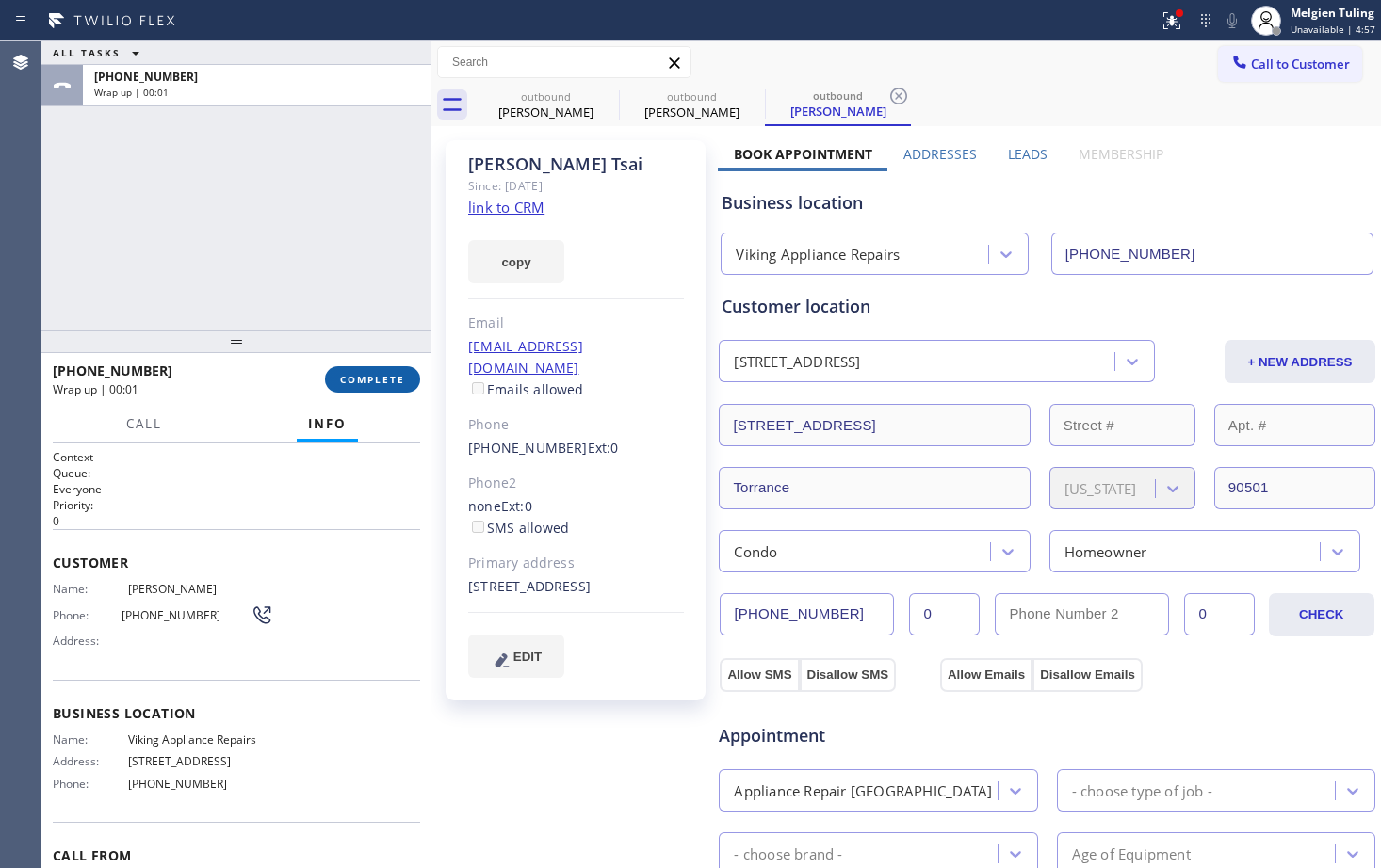
click at [370, 377] on span "COMPLETE" at bounding box center [372, 380] width 65 height 14
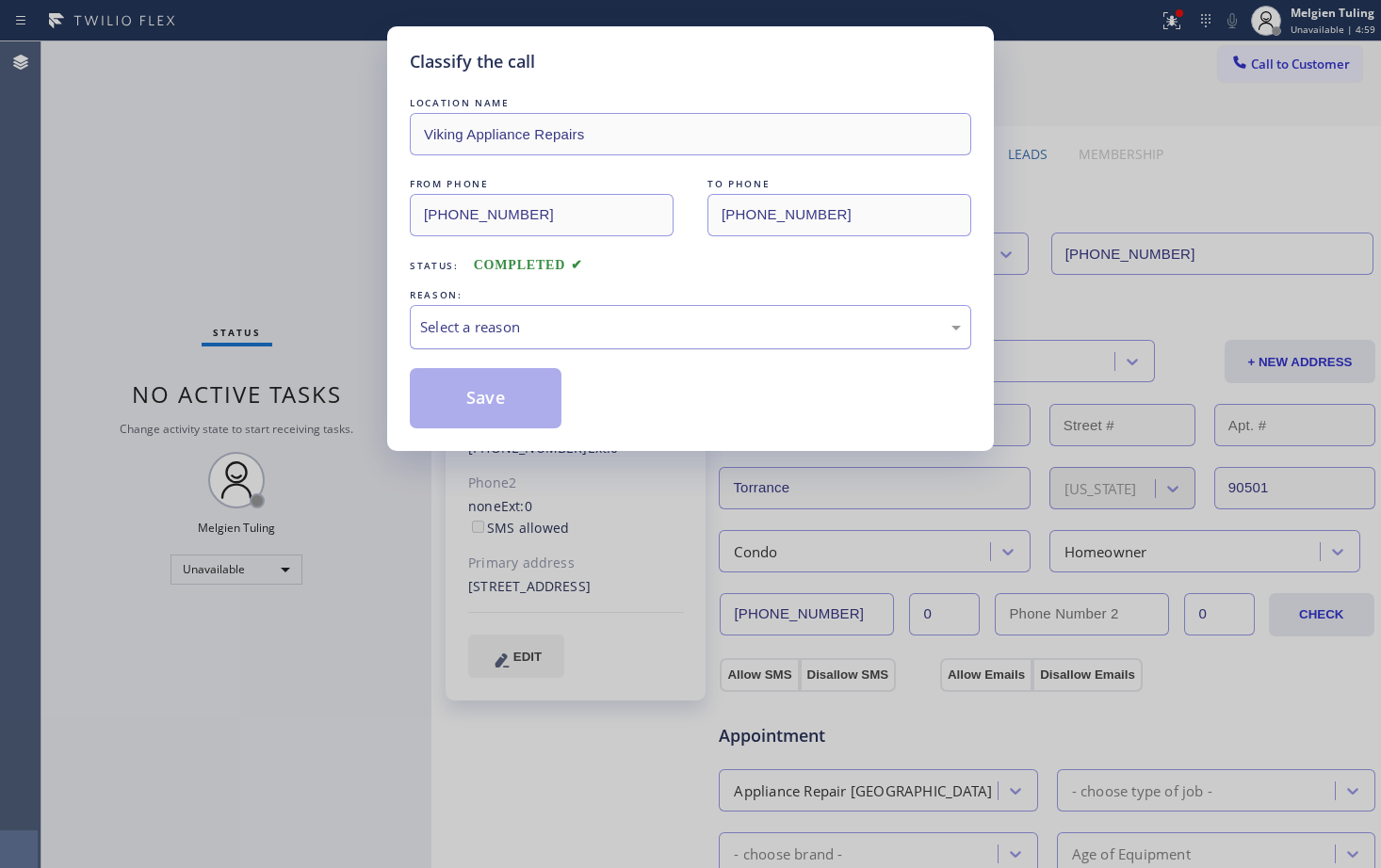
click at [541, 316] on div "Select a reason" at bounding box center [690, 327] width 540 height 21
click at [484, 396] on button "Save" at bounding box center [486, 398] width 152 height 60
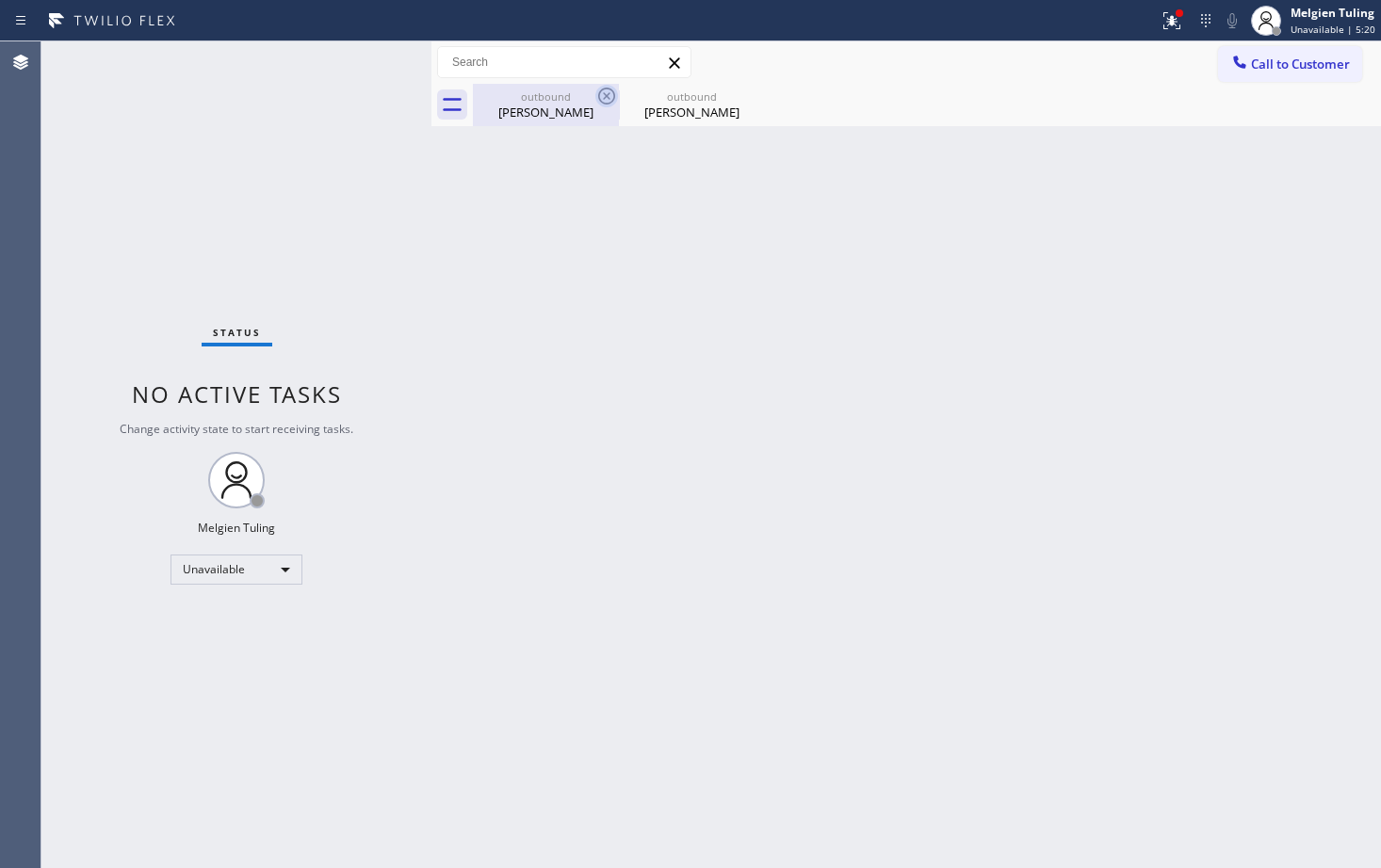
click at [606, 94] on icon at bounding box center [606, 95] width 22 height 22
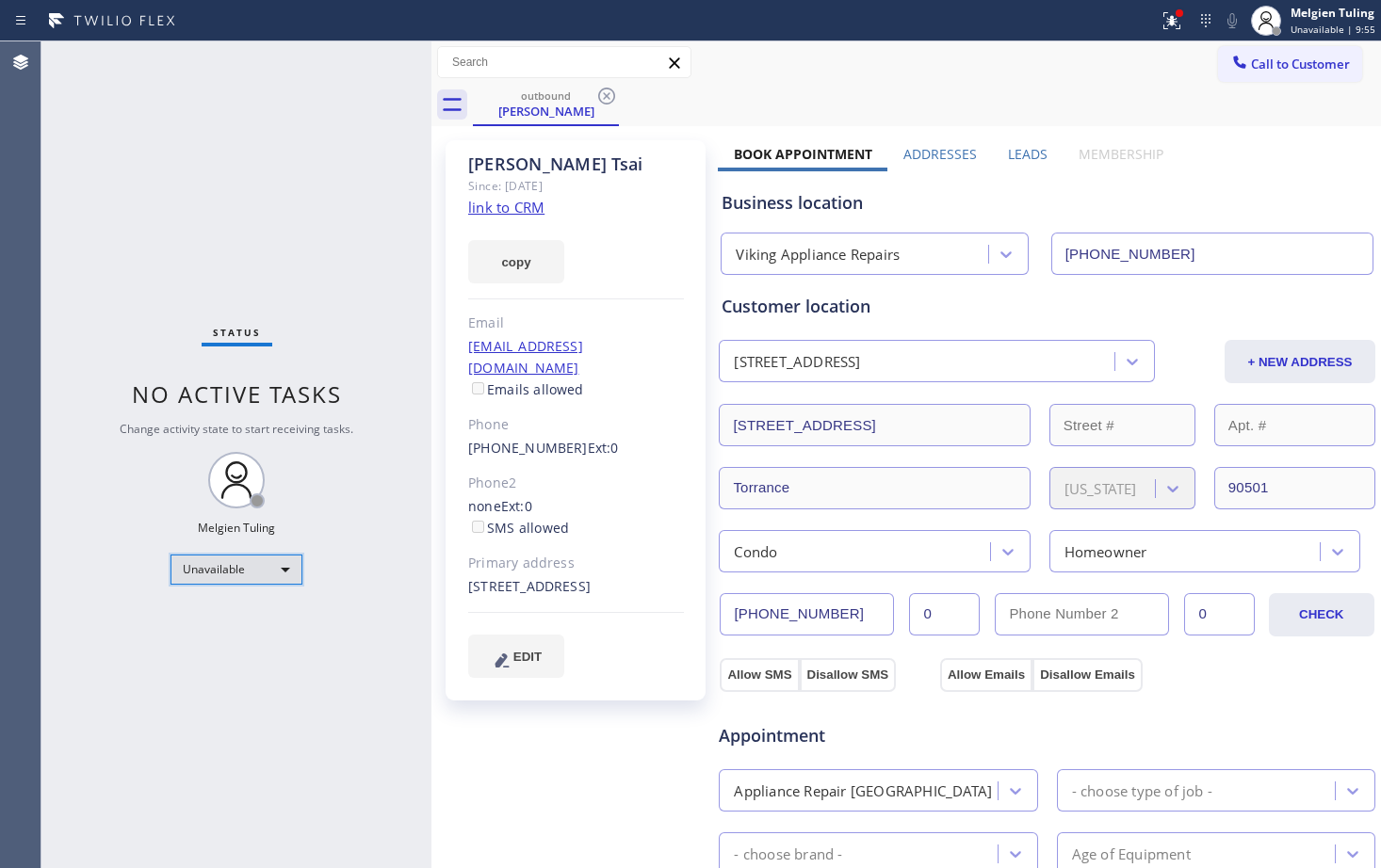
click at [283, 566] on div "Unavailable" at bounding box center [236, 569] width 131 height 30
click at [190, 619] on li "Available" at bounding box center [236, 619] width 128 height 22
click at [269, 677] on div "Status No active tasks Change activity state to start receiving tasks. Melgien …" at bounding box center [236, 455] width 390 height 827
click at [603, 97] on icon at bounding box center [606, 95] width 22 height 22
click at [603, 97] on div "outbound [PERSON_NAME]" at bounding box center [927, 105] width 908 height 43
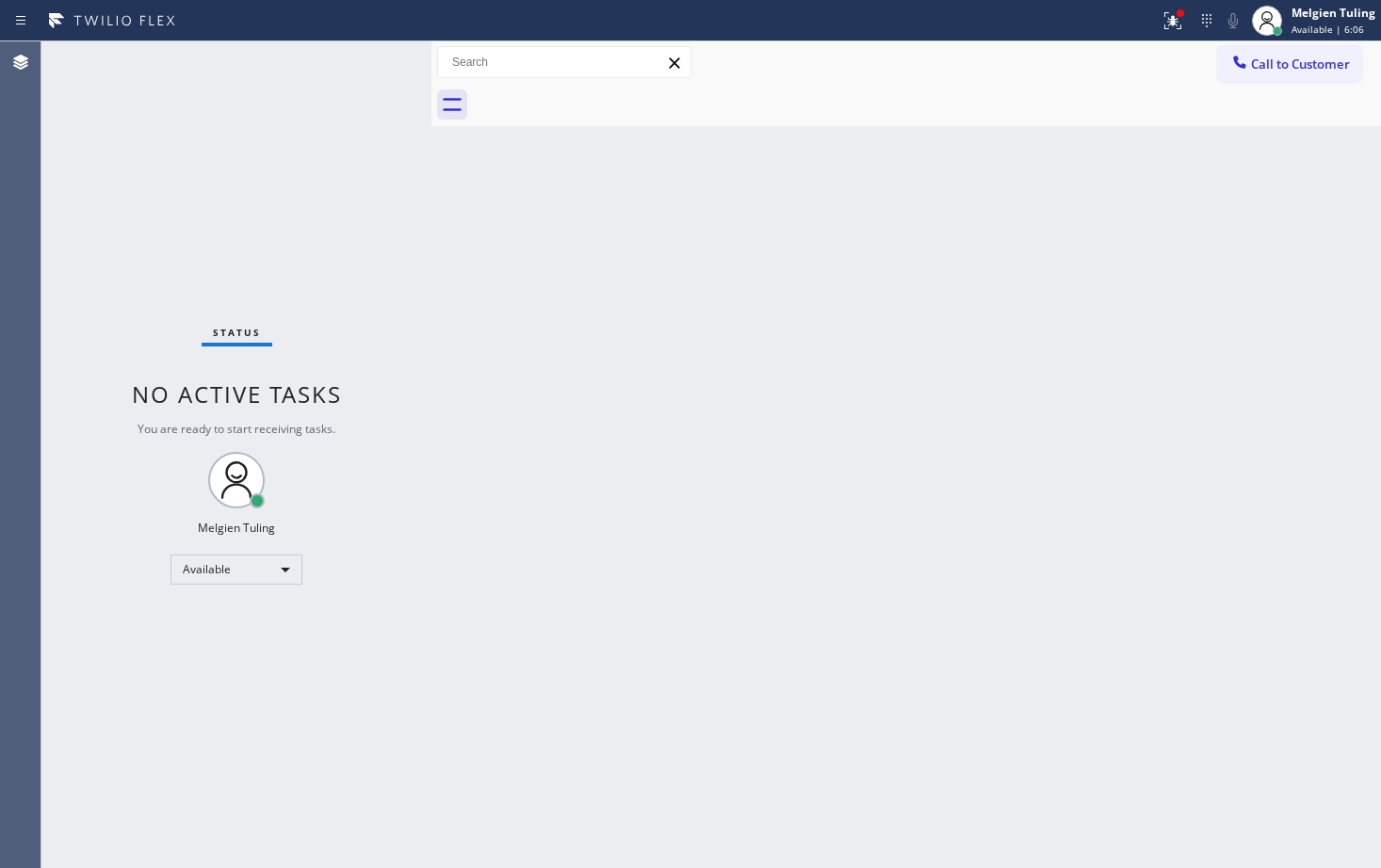
click at [672, 153] on div "Back to Dashboard Change Sender ID Customers Technicians Select a contact Outbo…" at bounding box center [905, 455] width 949 height 827
click at [923, 492] on div "Back to Dashboard Change Sender ID Customers Technicians Select a contact Outbo…" at bounding box center [905, 455] width 949 height 827
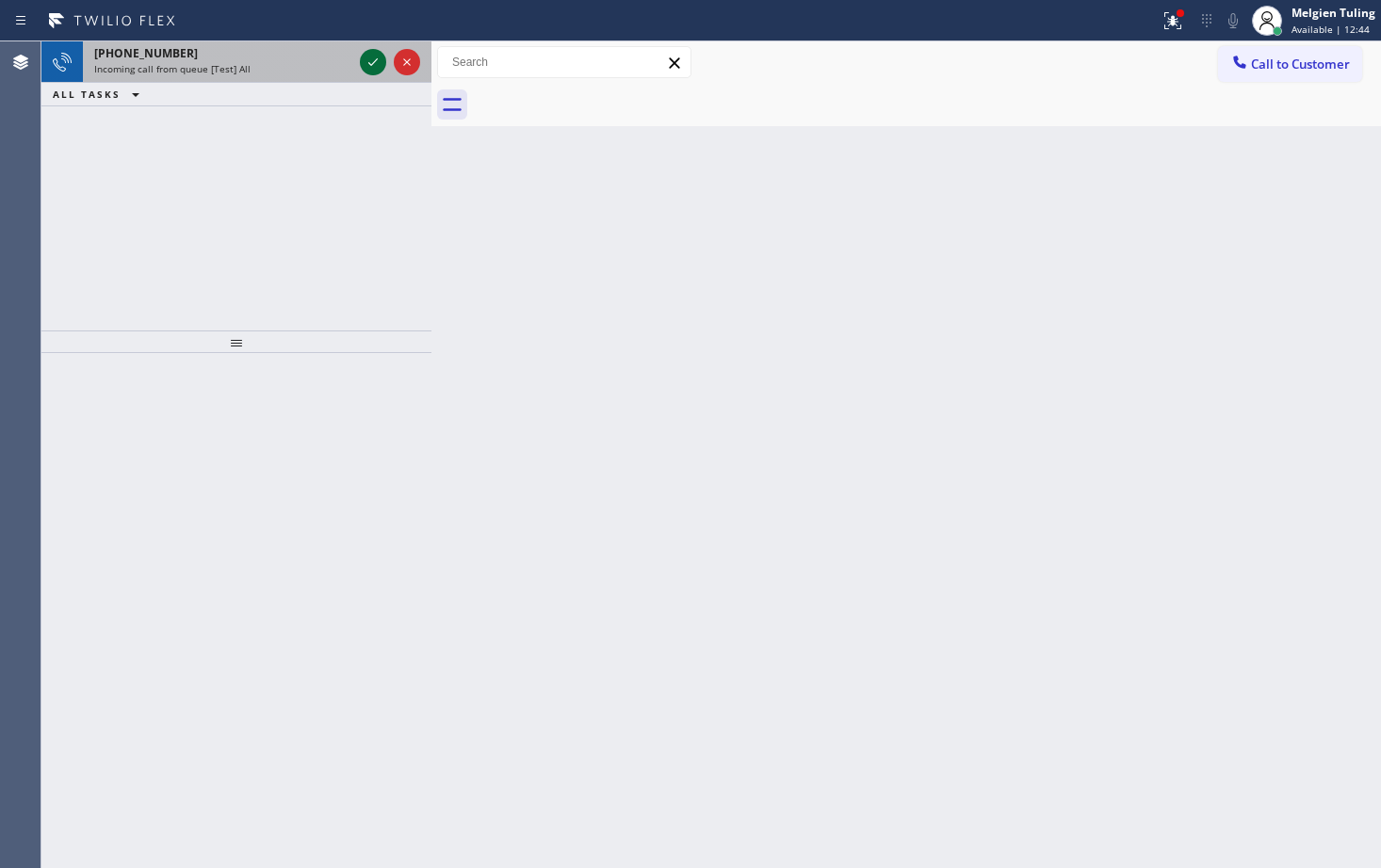
click at [369, 59] on icon at bounding box center [373, 61] width 22 height 22
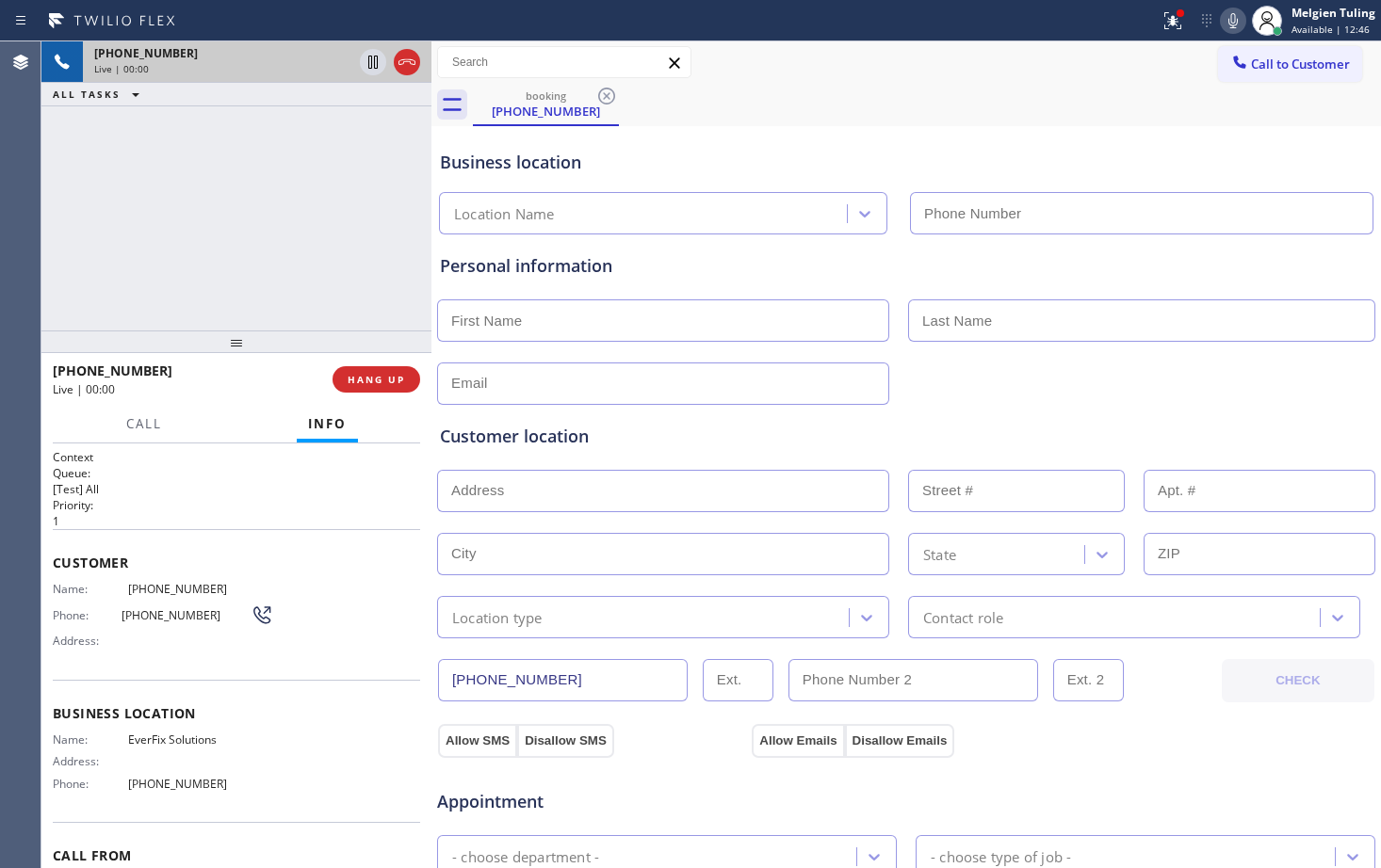
type input "[PHONE_NUMBER]"
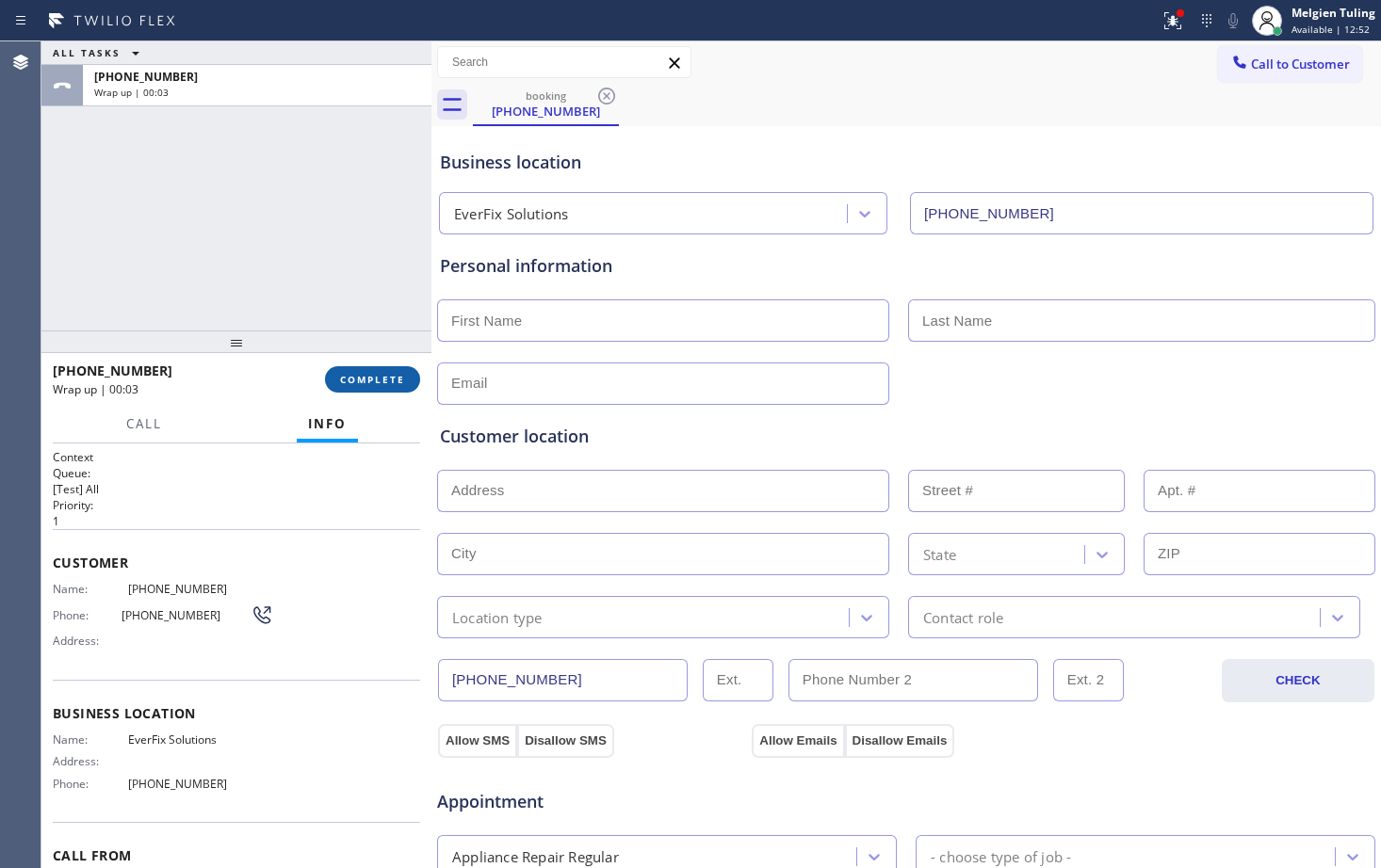
click at [387, 379] on span "COMPLETE" at bounding box center [372, 380] width 65 height 14
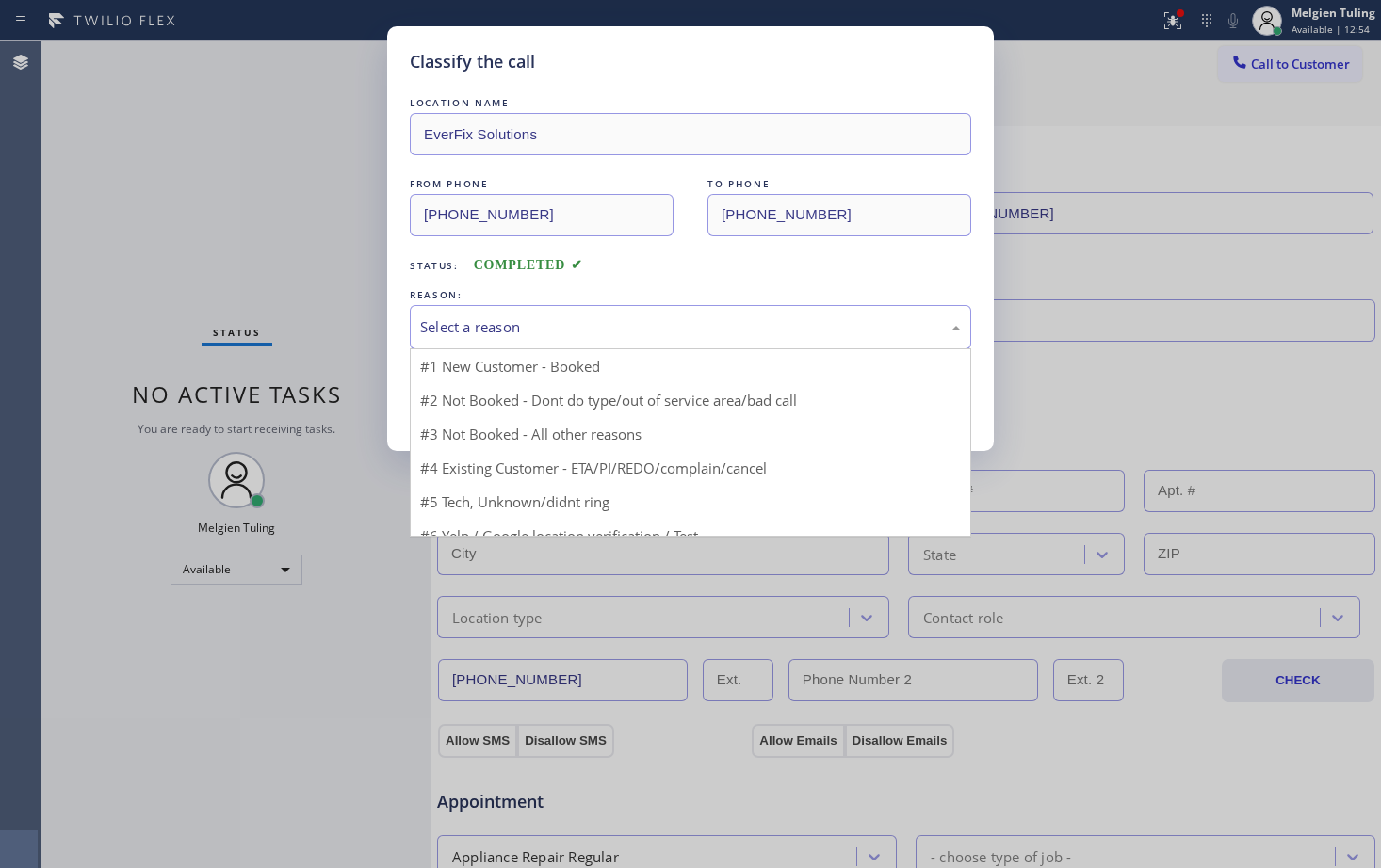
click at [500, 328] on div "Select a reason" at bounding box center [690, 327] width 540 height 21
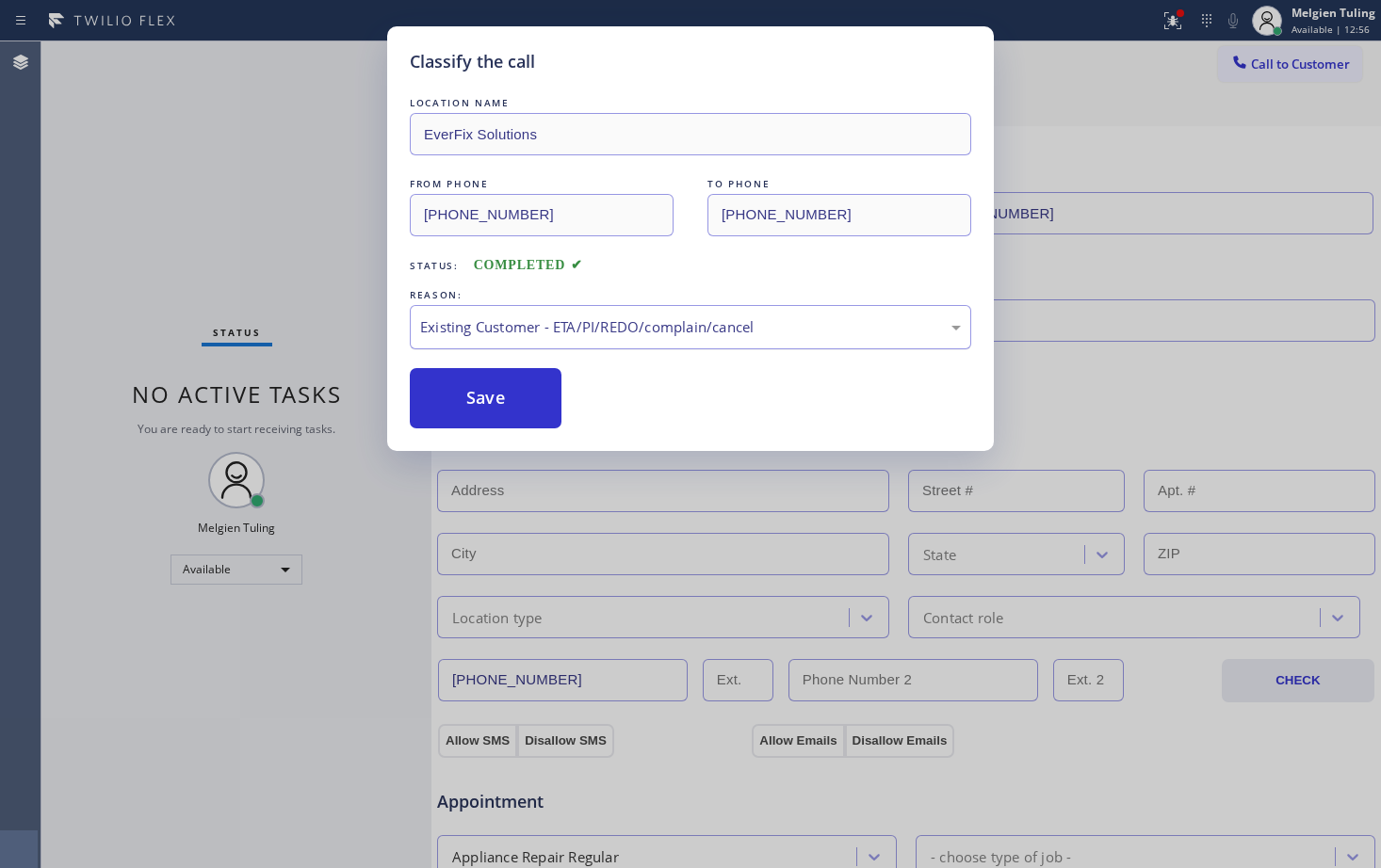
click at [483, 309] on div "Existing Customer - ETA/PI/REDO/complain/cancel" at bounding box center [690, 327] width 562 height 44
click at [471, 398] on button "Save" at bounding box center [486, 398] width 152 height 60
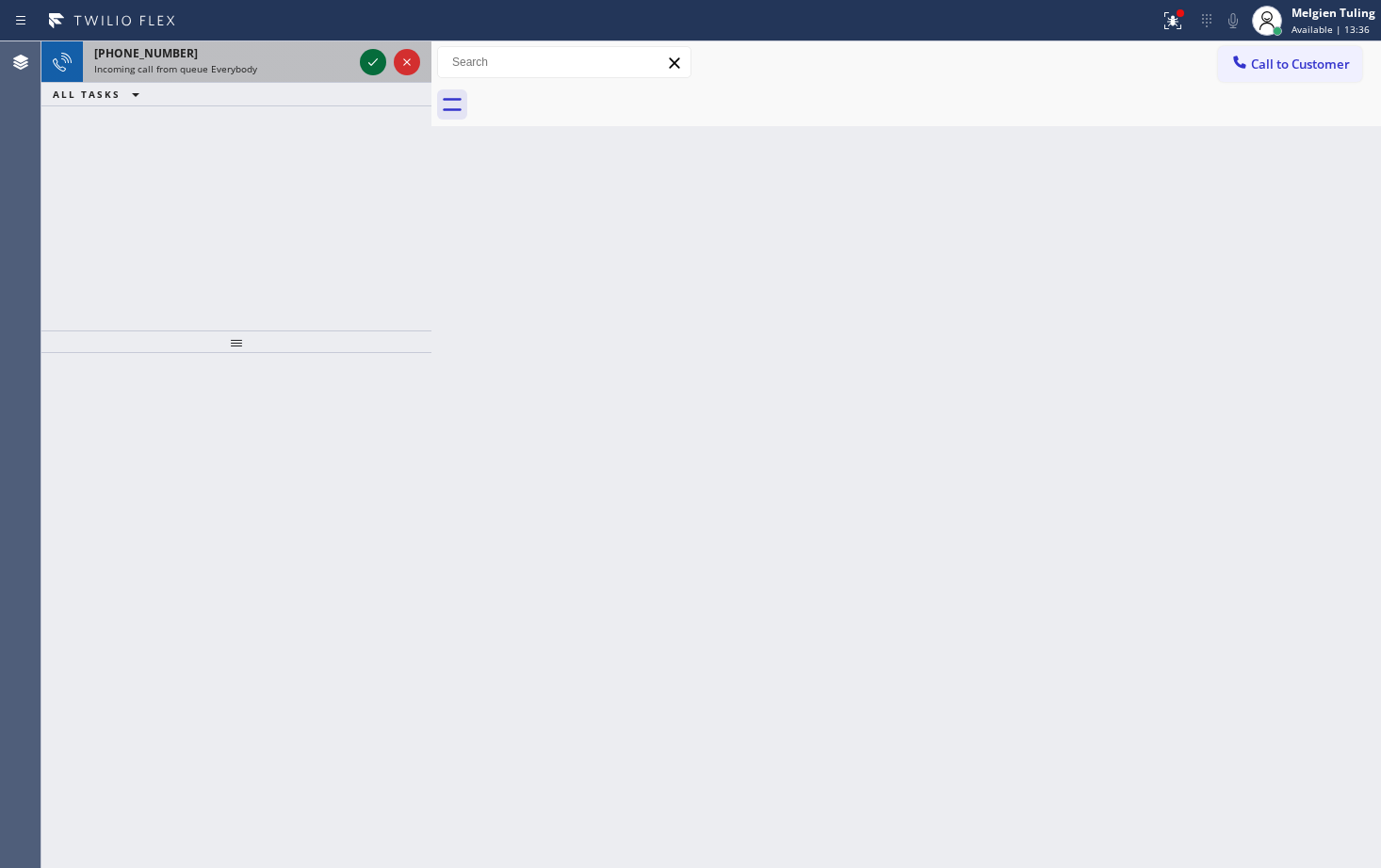
click at [371, 59] on icon at bounding box center [373, 61] width 22 height 22
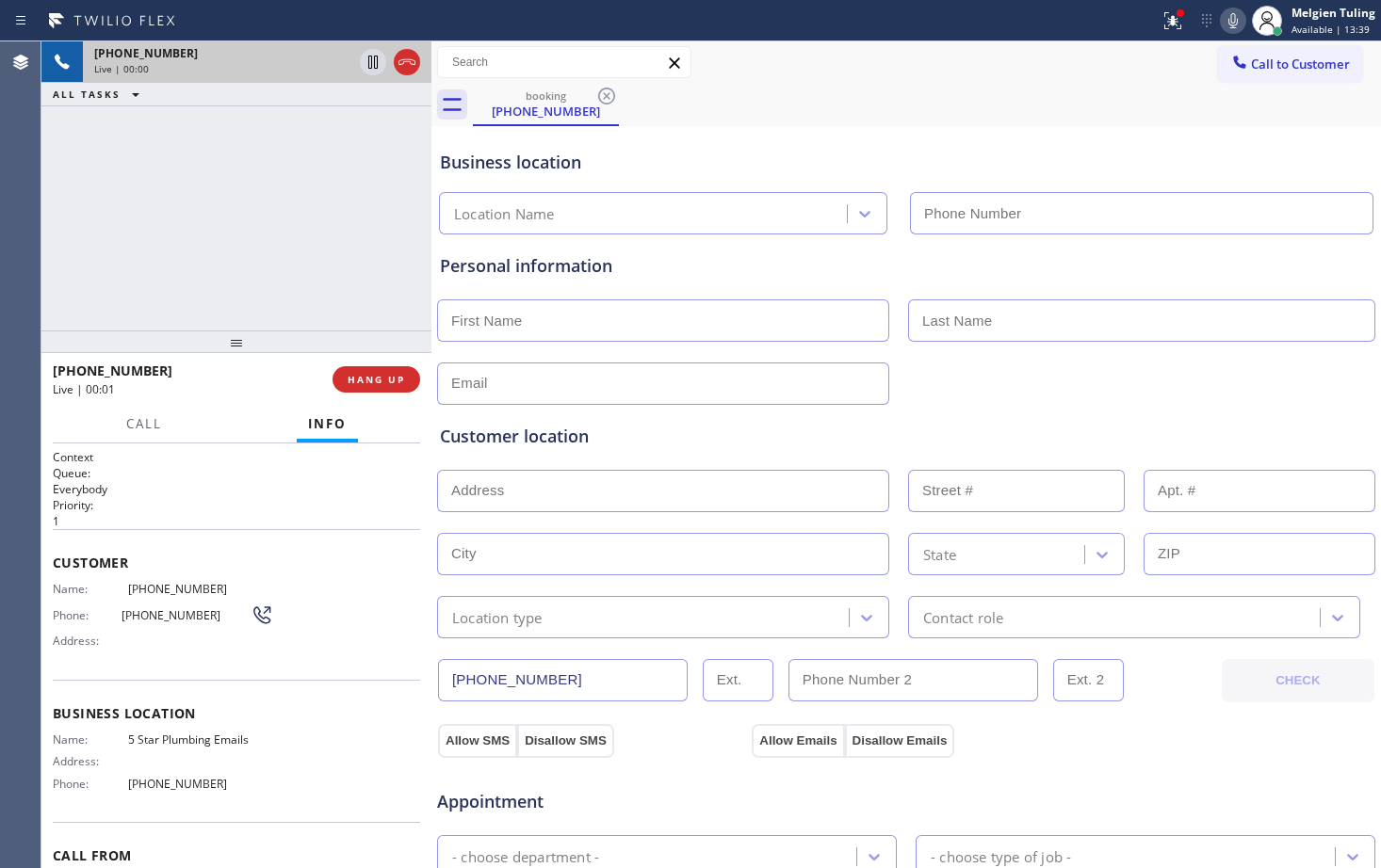
type input "[PHONE_NUMBER]"
click at [682, 275] on div "Personal information" at bounding box center [906, 266] width 932 height 25
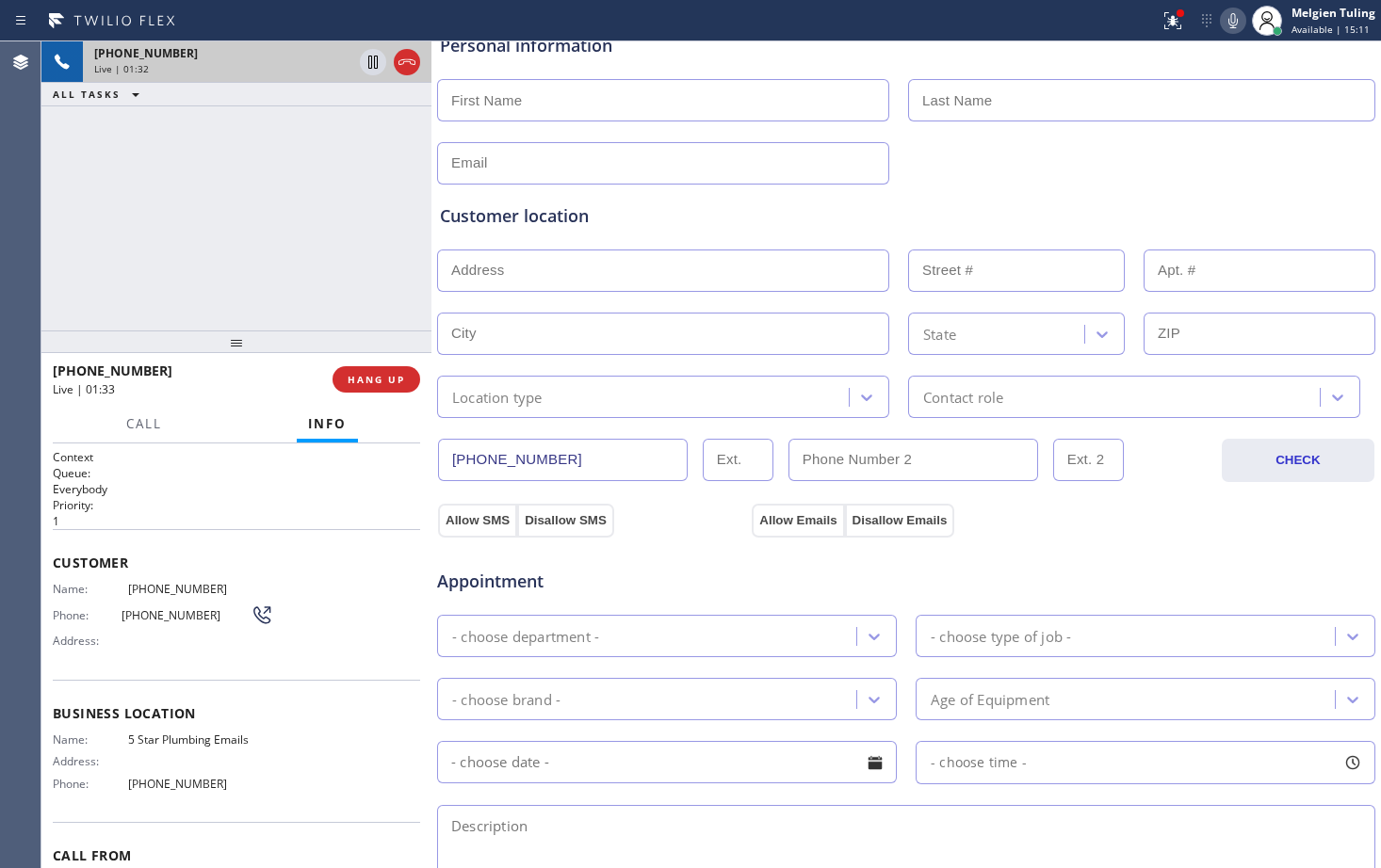
scroll to position [282, 0]
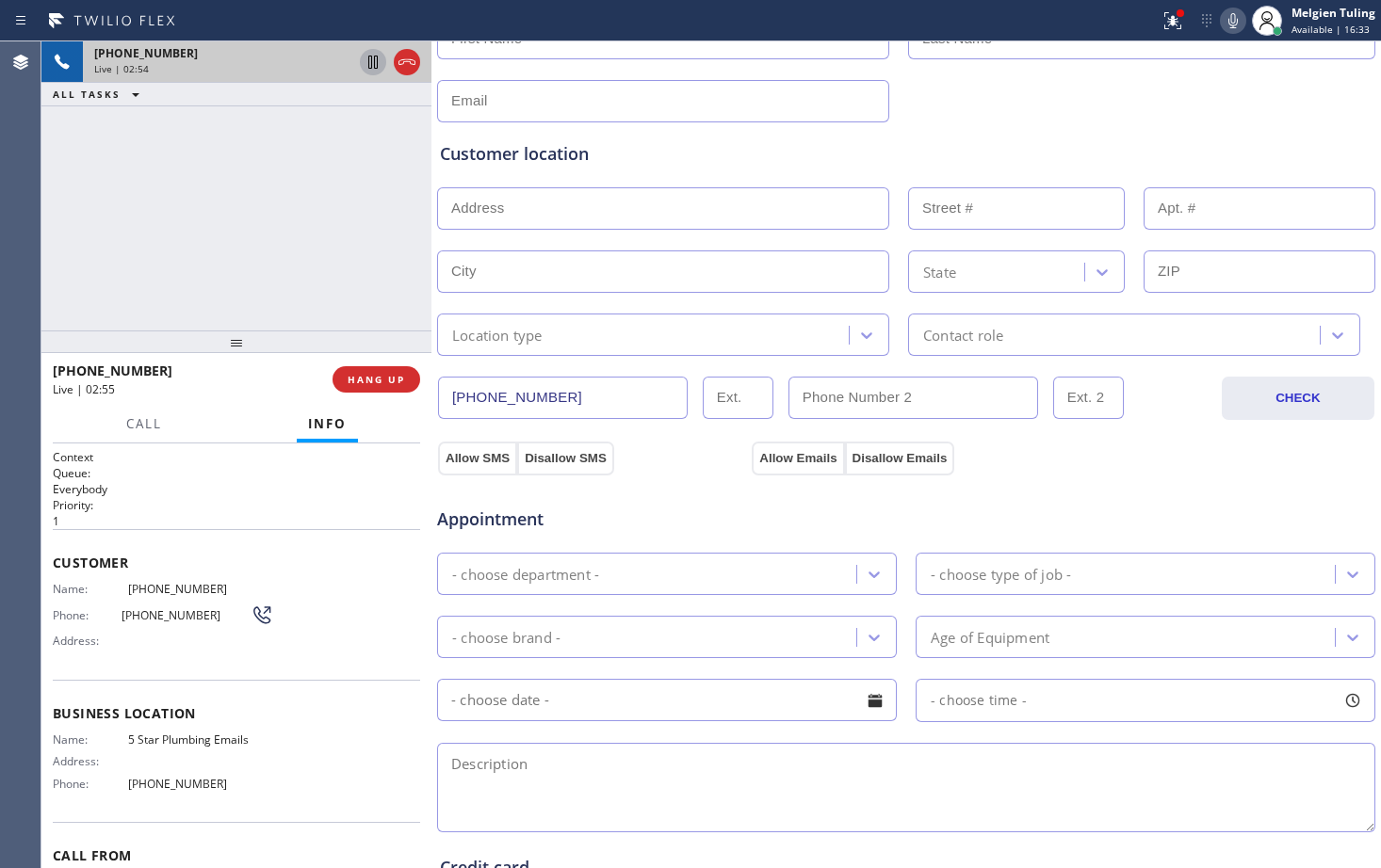
click at [371, 58] on icon at bounding box center [373, 62] width 10 height 14
click at [372, 58] on icon at bounding box center [373, 62] width 14 height 14
click at [1084, 129] on div "Customer location >> ADD NEW ADDRESS << + NEW ADDRESS State Location type Conta…" at bounding box center [906, 239] width 940 height 234
click at [607, 265] on input "text" at bounding box center [663, 271] width 453 height 43
click at [345, 204] on div "[PHONE_NUMBER] Live | 03:23 ALL TASKS ALL TASKS ACTIVE TASKS TASKS IN WRAP UP" at bounding box center [236, 186] width 390 height 289
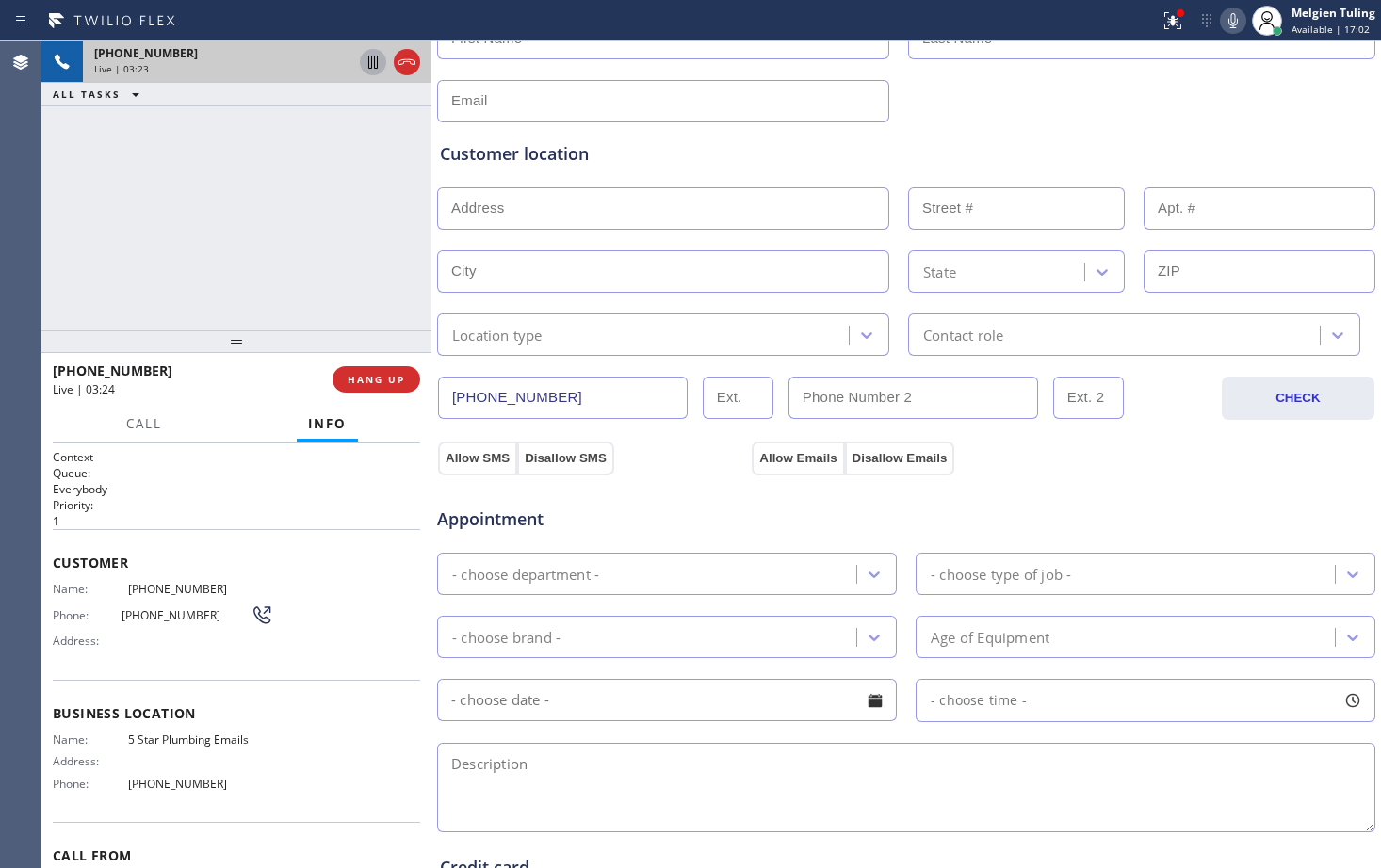
click at [373, 61] on icon at bounding box center [373, 61] width 22 height 22
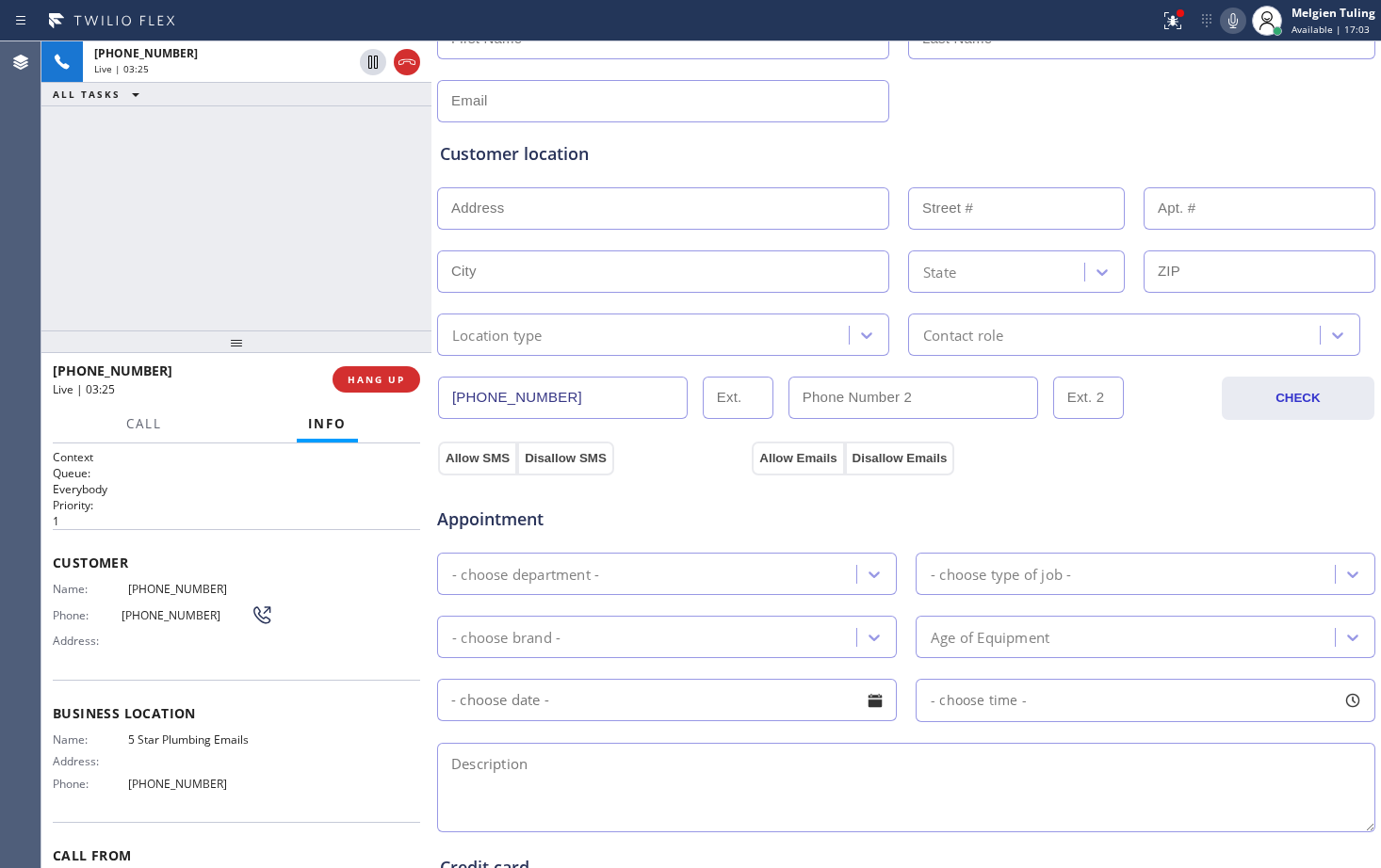
click at [1240, 22] on icon at bounding box center [1232, 20] width 22 height 22
click at [235, 506] on h2 "Priority:" at bounding box center [236, 505] width 367 height 16
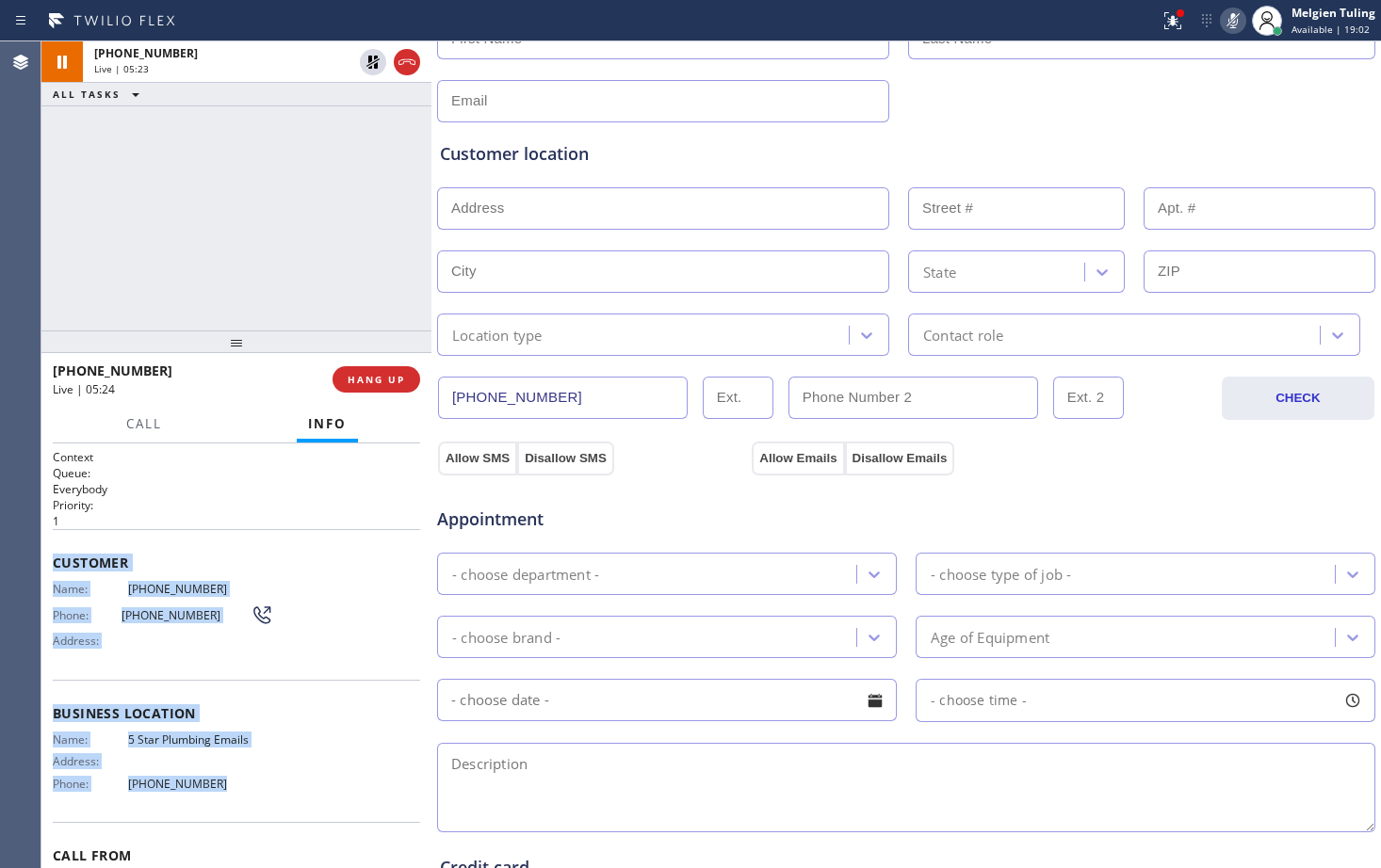
drag, startPoint x: 51, startPoint y: 559, endPoint x: 280, endPoint y: 791, distance: 326.0
click at [280, 791] on div "Context Queue: Everybody Priority: 1 Customer Name: [PHONE_NUMBER] Phone: [PHON…" at bounding box center [236, 656] width 390 height 424
copy div "Customer Name: [PHONE_NUMBER] Phone: [PHONE_NUMBER] Address: Business location …"
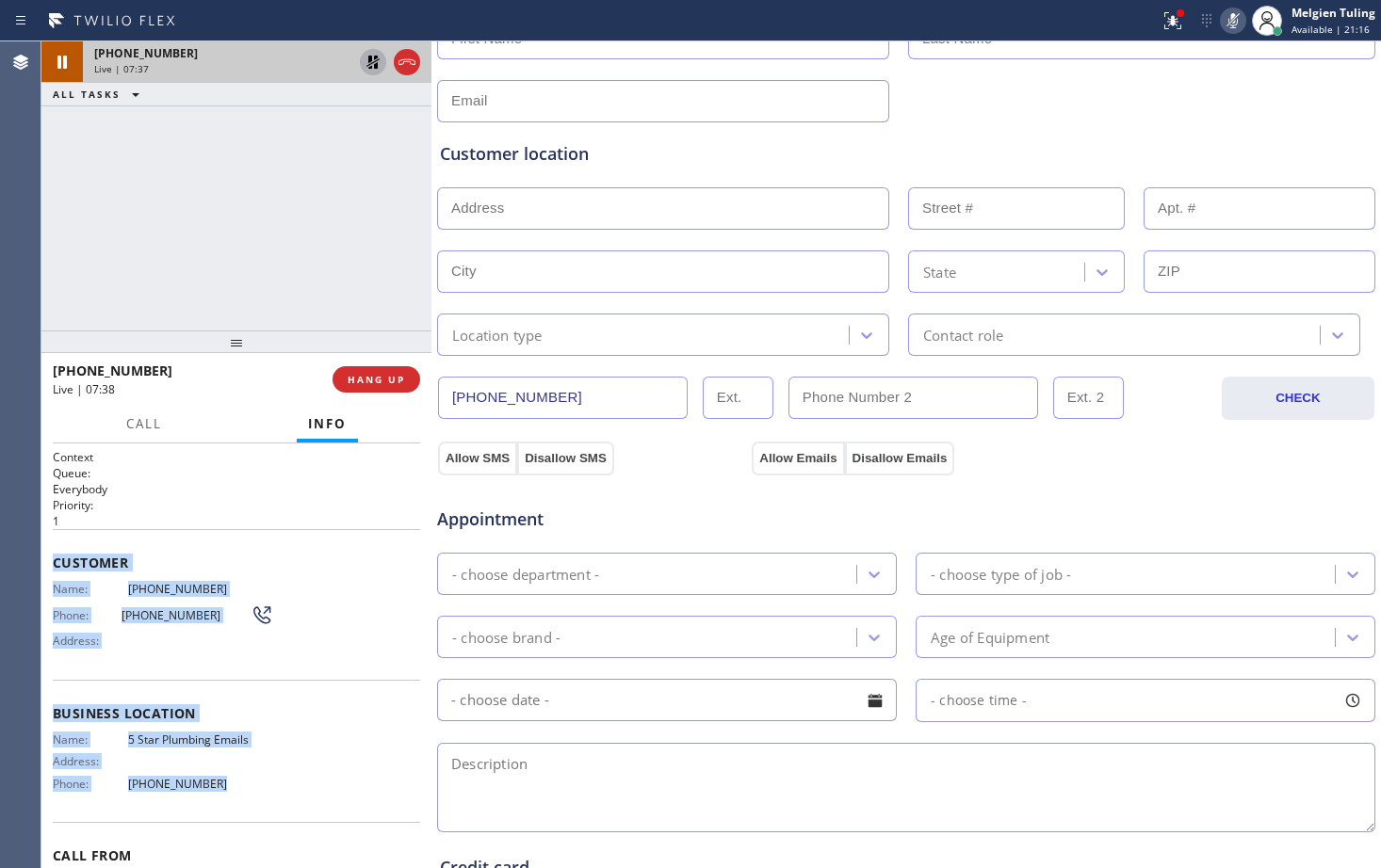
click at [374, 53] on icon at bounding box center [373, 61] width 22 height 22
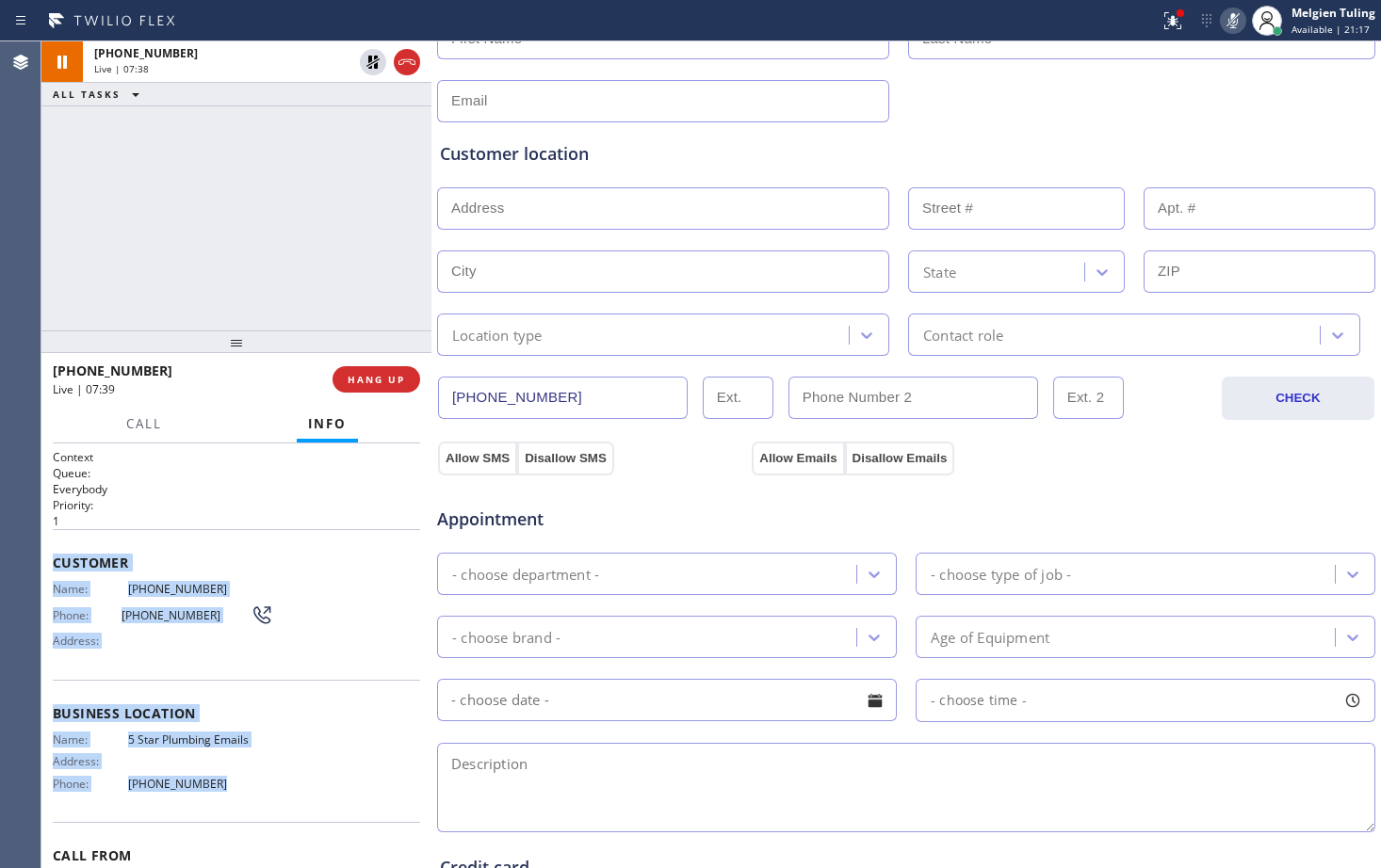
click at [1232, 17] on icon at bounding box center [1232, 20] width 22 height 22
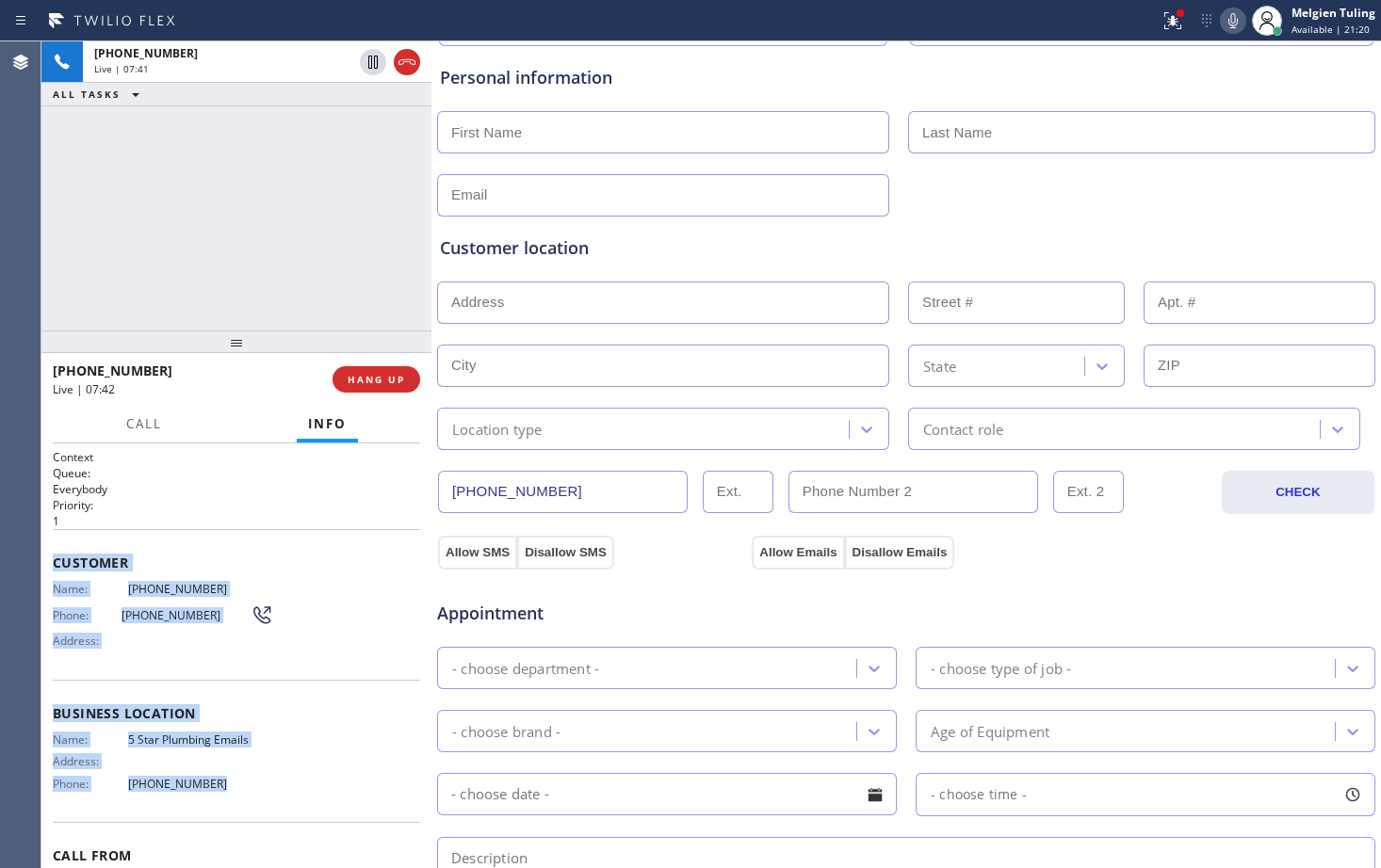
scroll to position [94, 0]
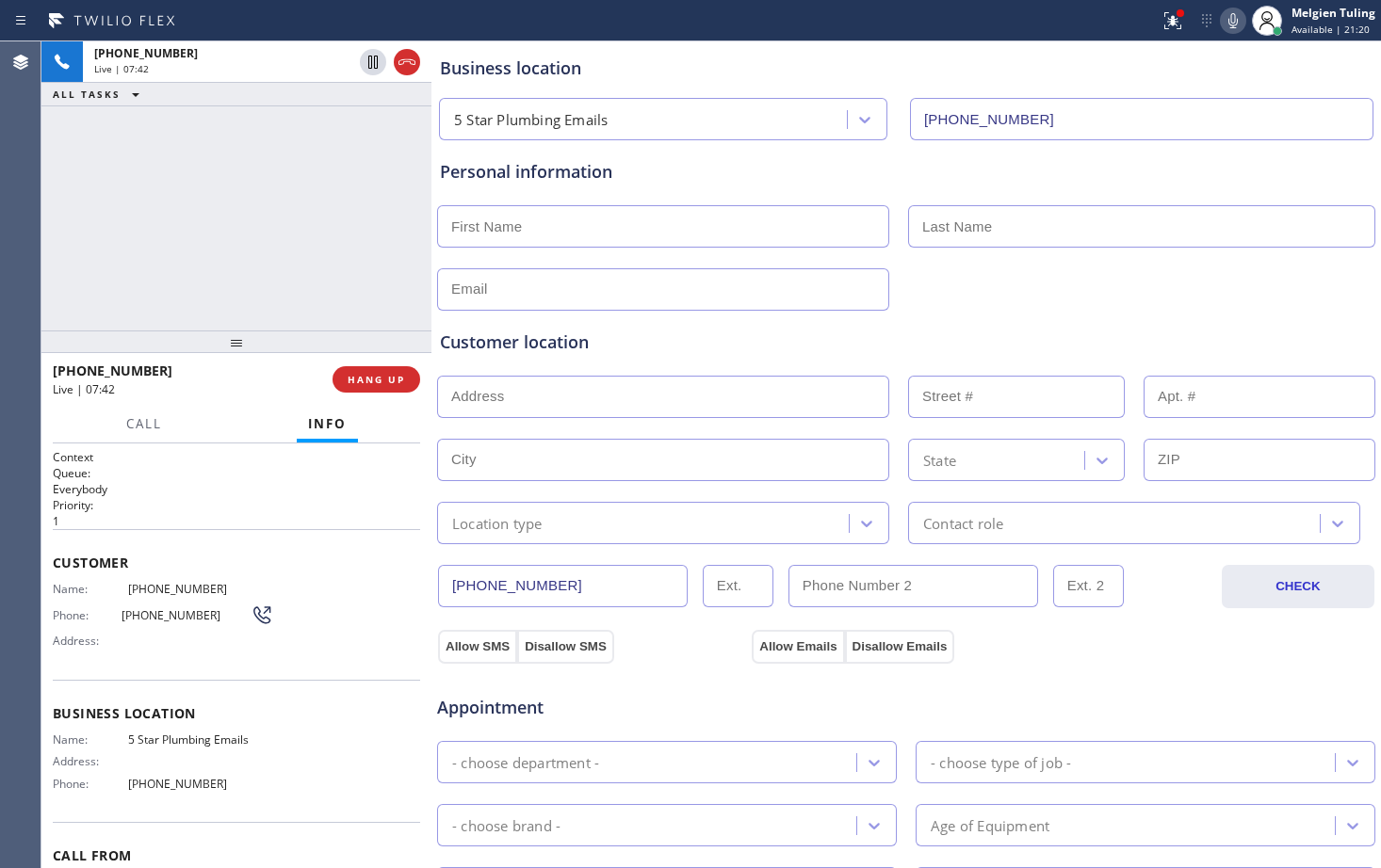
click at [312, 482] on p "Everybody" at bounding box center [236, 489] width 367 height 16
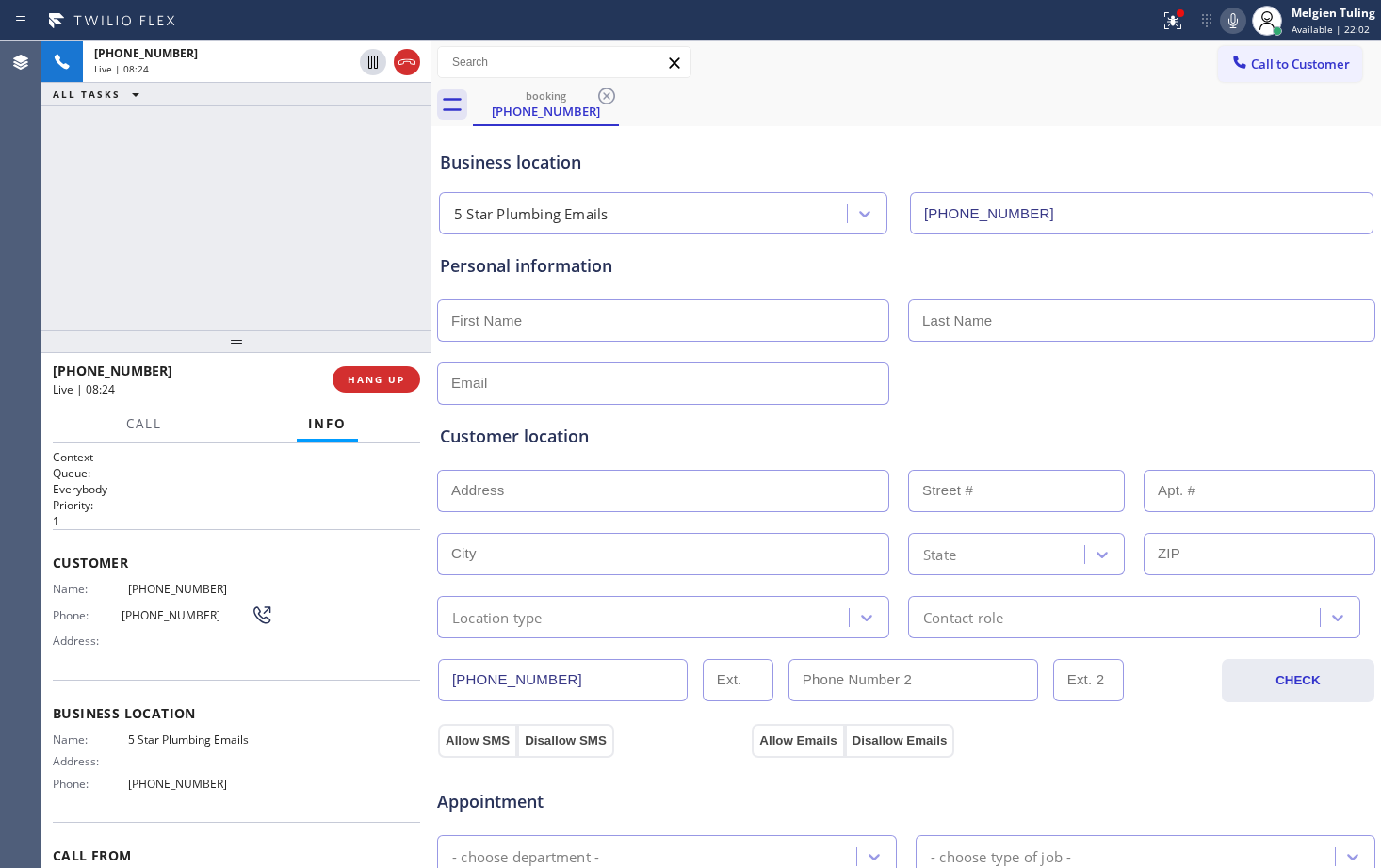
click at [371, 222] on div "[PHONE_NUMBER] Live | 08:24 ALL TASKS ALL TASKS ACTIVE TASKS TASKS IN WRAP UP" at bounding box center [236, 186] width 390 height 289
click at [1237, 19] on icon at bounding box center [1233, 20] width 10 height 15
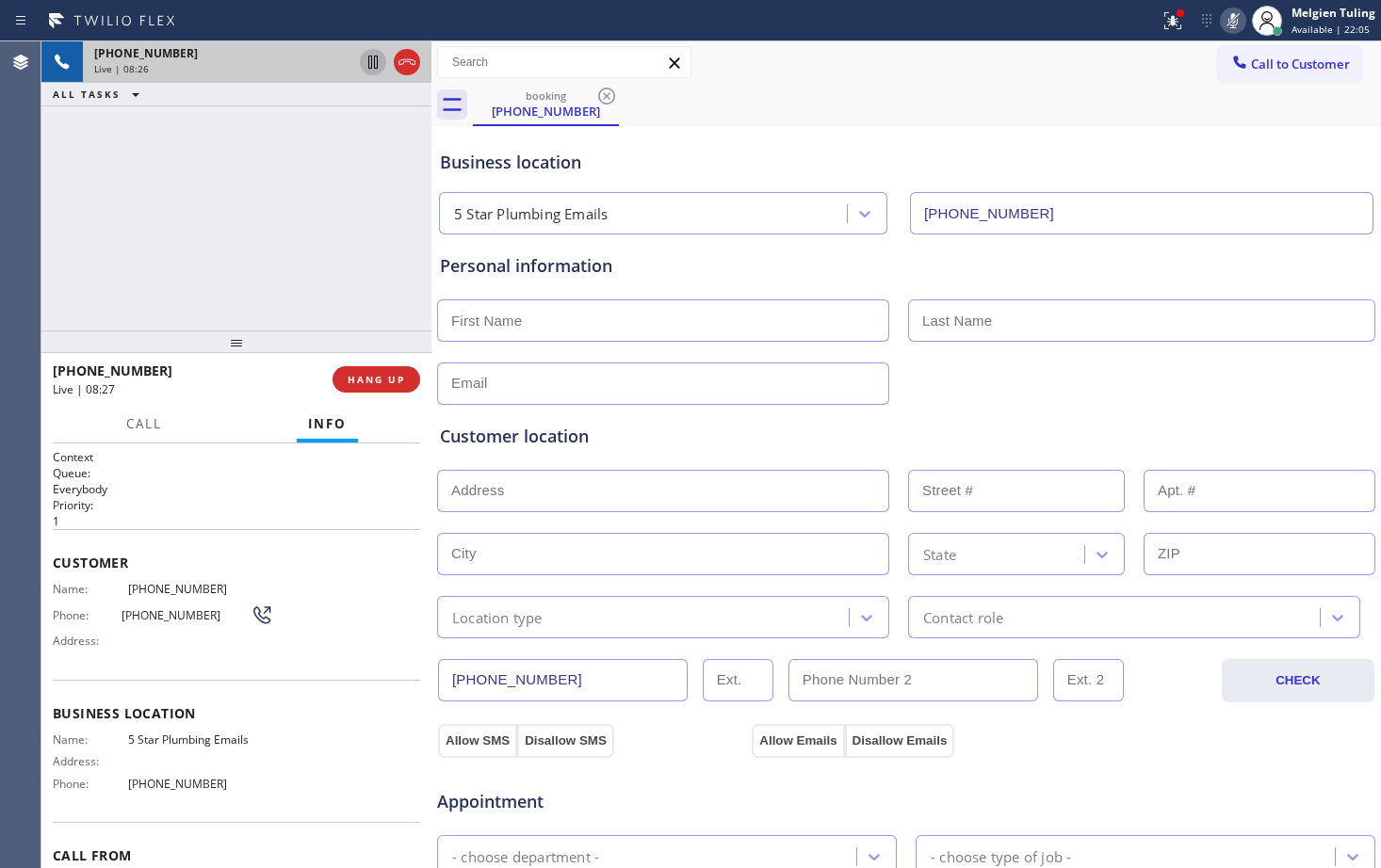
click at [369, 65] on icon at bounding box center [373, 62] width 10 height 14
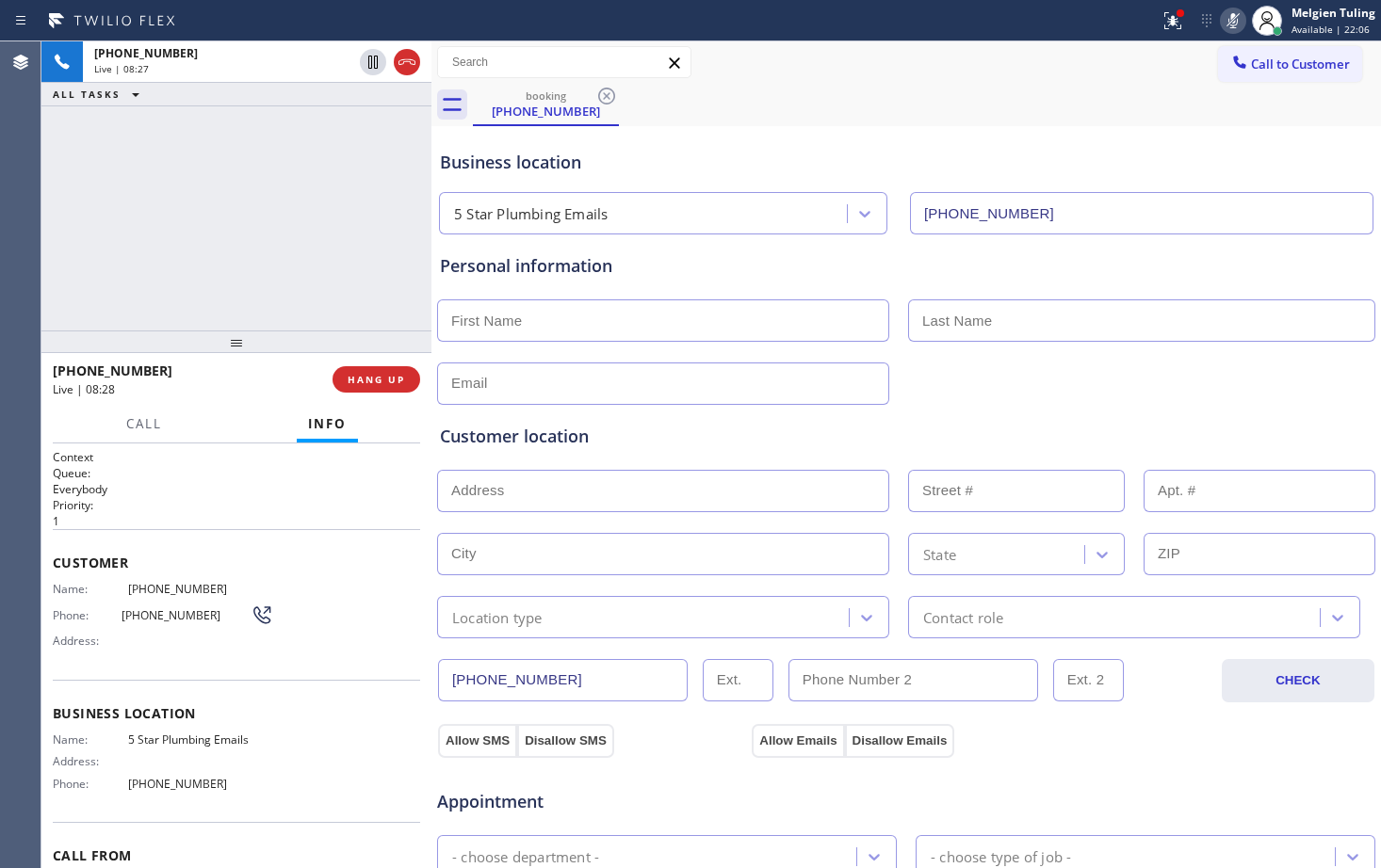
drag, startPoint x: 652, startPoint y: 328, endPoint x: 660, endPoint y: 344, distance: 17.9
click at [656, 336] on input "text" at bounding box center [663, 321] width 453 height 43
drag, startPoint x: 366, startPoint y: 261, endPoint x: 384, endPoint y: 245, distance: 24.1
click at [366, 261] on div "[PHONE_NUMBER] Live | 10:29 ALL TASKS ALL TASKS ACTIVE TASKS TASKS IN WRAP UP" at bounding box center [236, 186] width 390 height 289
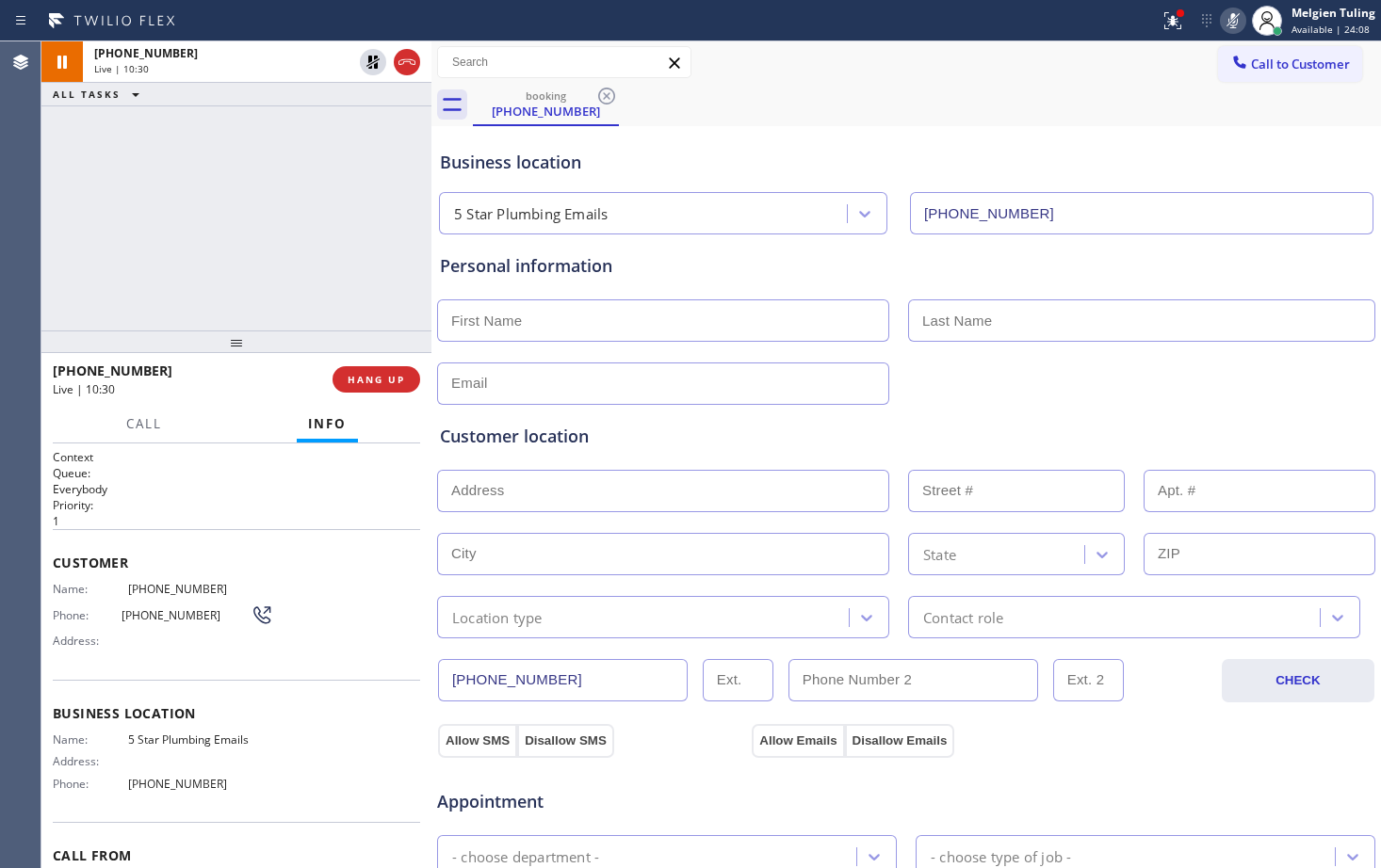
click at [1006, 131] on div "Business location 5 Star Plumbing Emails [PHONE_NUMBER]" at bounding box center [906, 183] width 940 height 103
click at [1232, 18] on icon at bounding box center [1232, 20] width 22 height 22
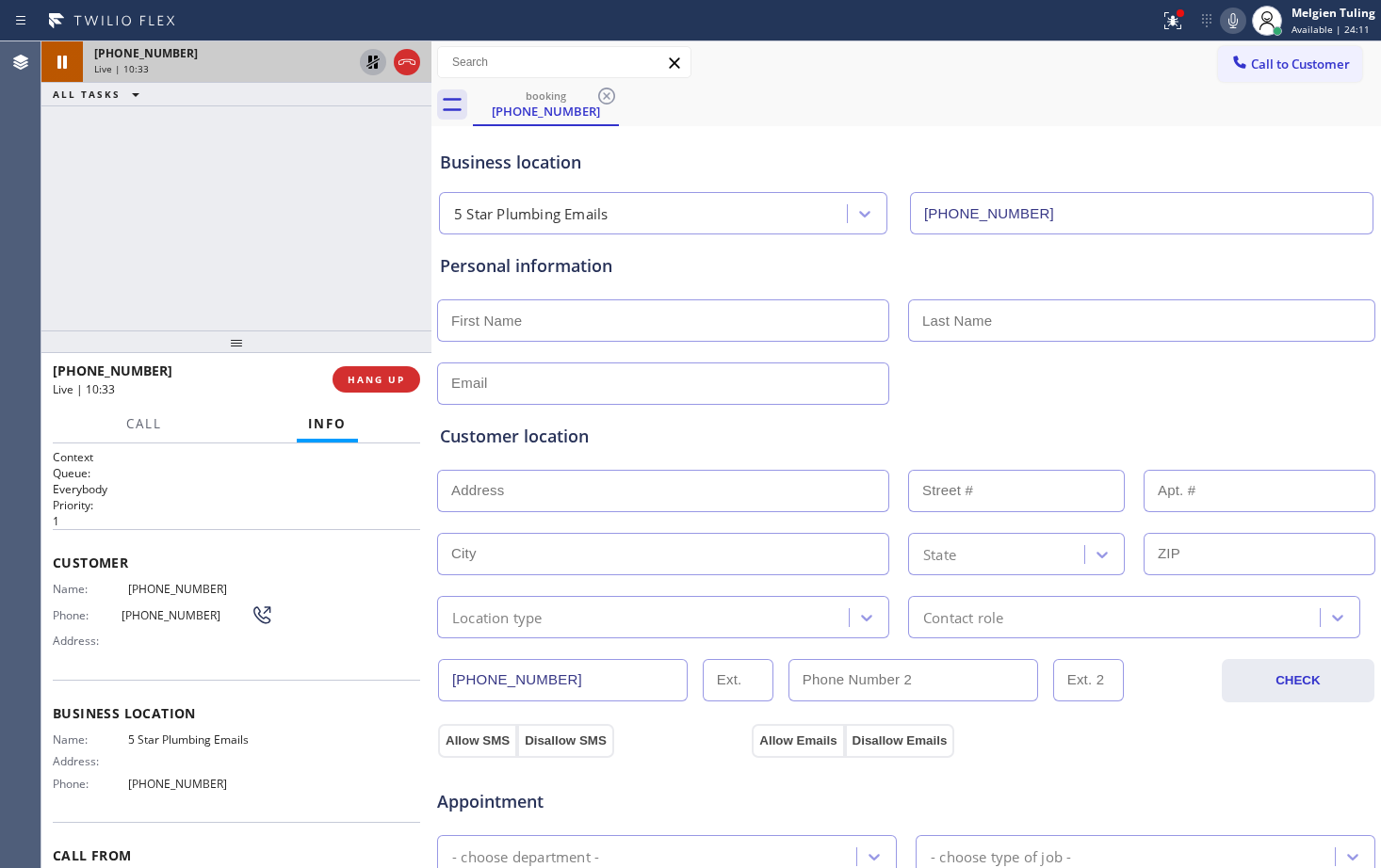
click at [373, 63] on icon at bounding box center [373, 62] width 14 height 14
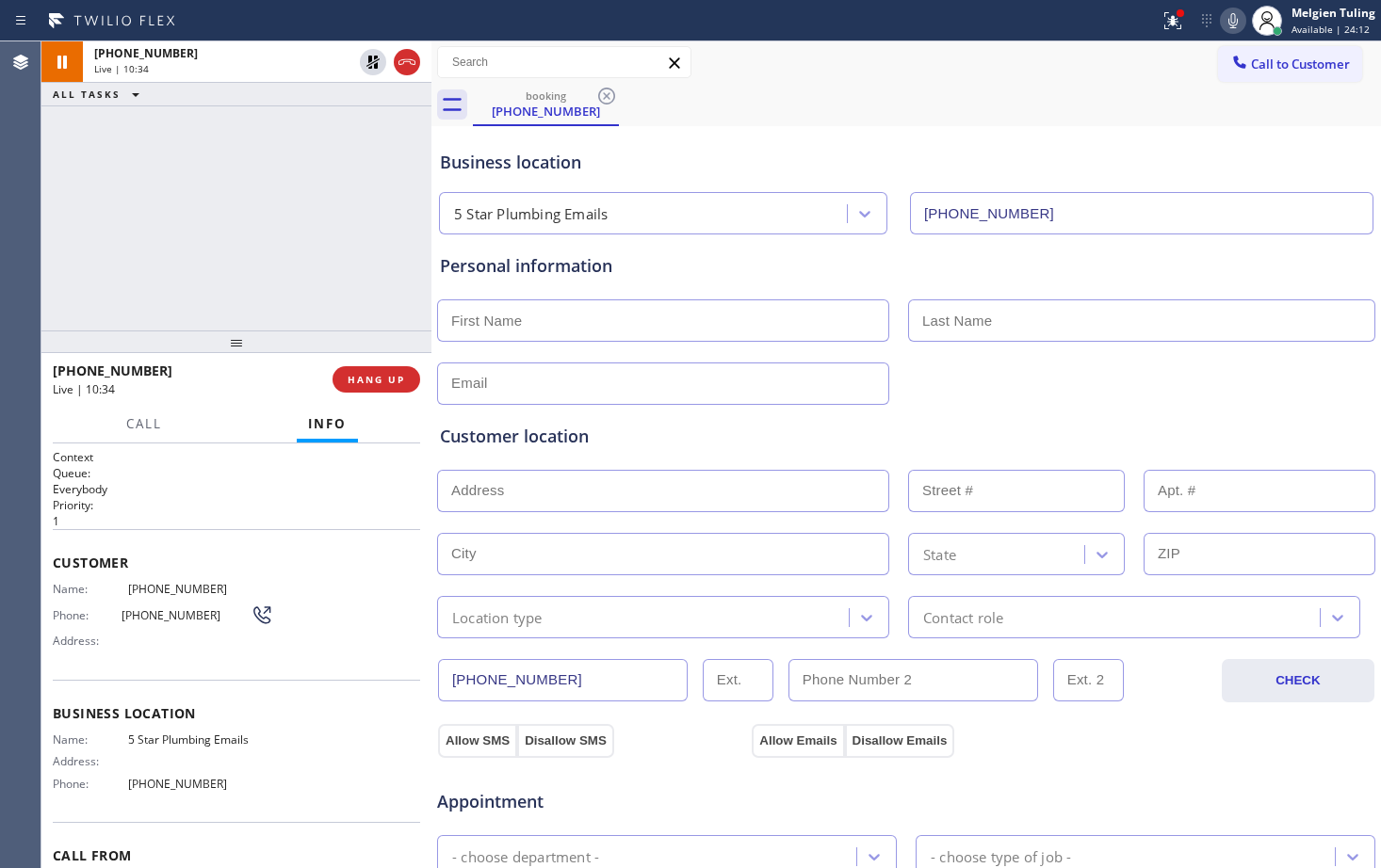
click at [750, 189] on div "5 Star Plumbing Emails [PHONE_NUMBER]" at bounding box center [906, 209] width 942 height 50
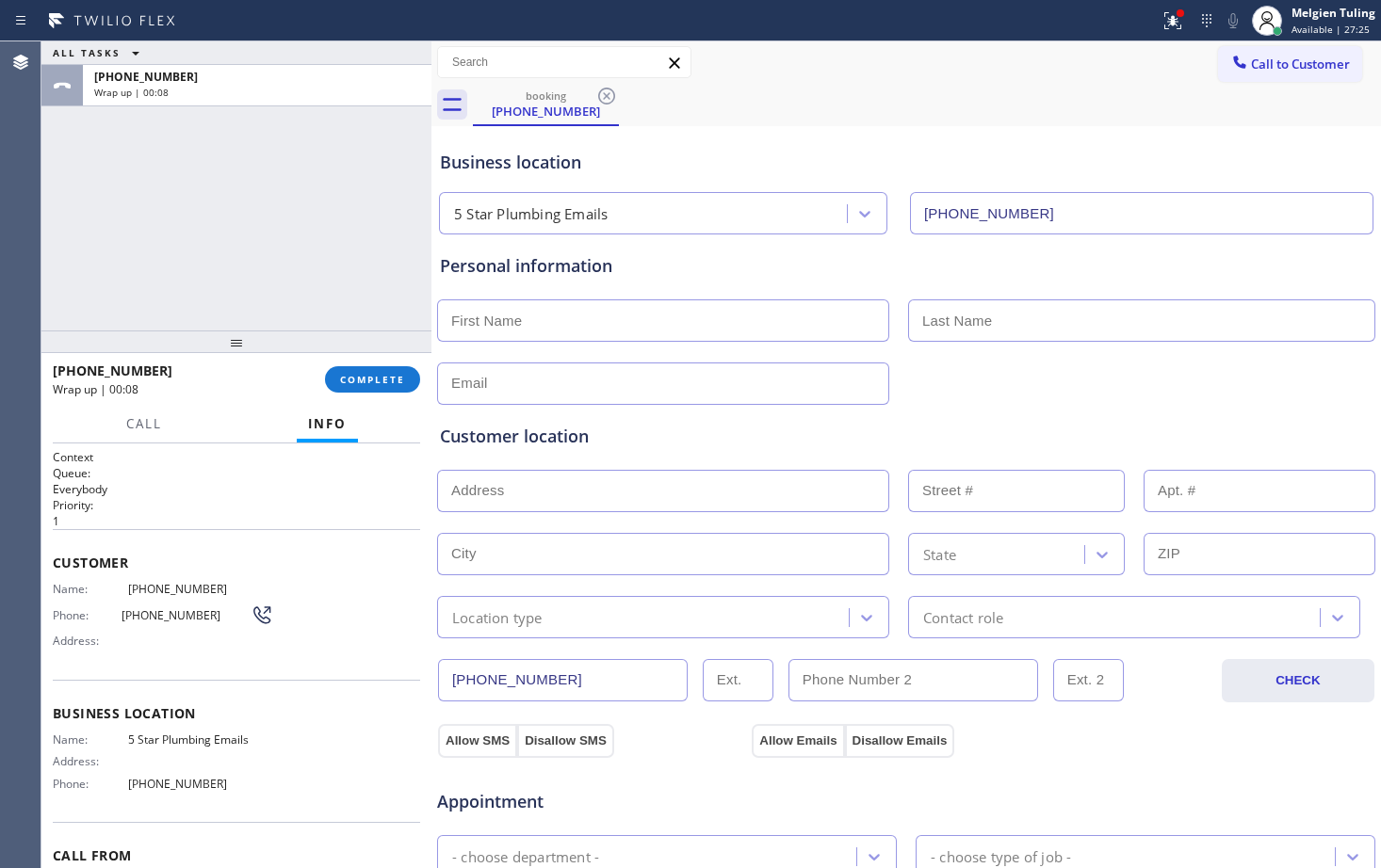
click at [535, 325] on input "text" at bounding box center [663, 321] width 453 height 43
type input "[PERSON_NAME]"
click at [981, 313] on input "text" at bounding box center [1142, 321] width 467 height 43
type input "Herpin"
click at [470, 383] on input "text" at bounding box center [663, 384] width 453 height 43
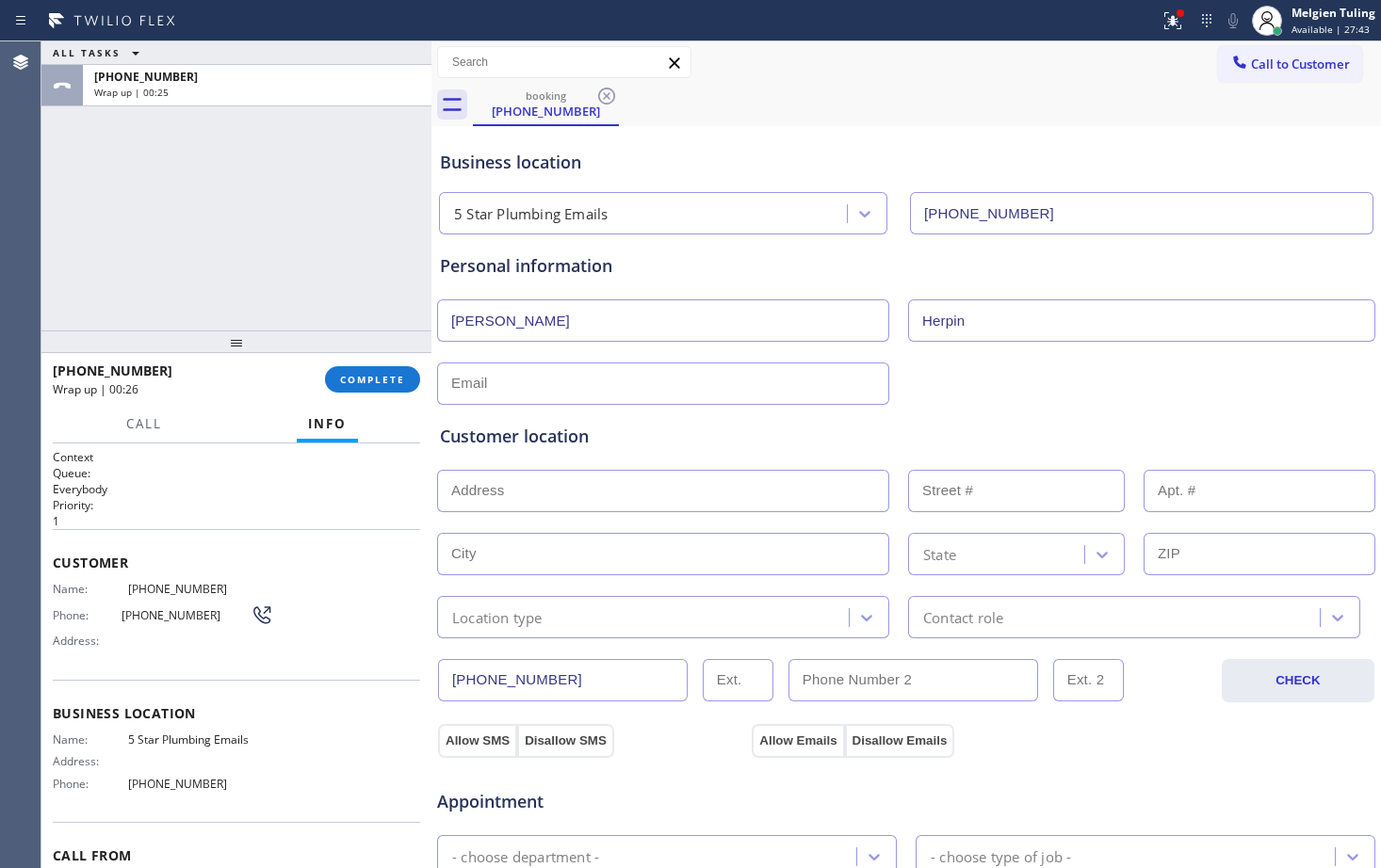
click at [497, 386] on input "text" at bounding box center [663, 384] width 453 height 43
paste input "[EMAIL_ADDRESS][DOMAIN_NAME]"
type input "[EMAIL_ADDRESS][DOMAIN_NAME]"
click at [491, 499] on input "text" at bounding box center [663, 491] width 453 height 43
click at [518, 488] on input "text" at bounding box center [663, 491] width 453 height 43
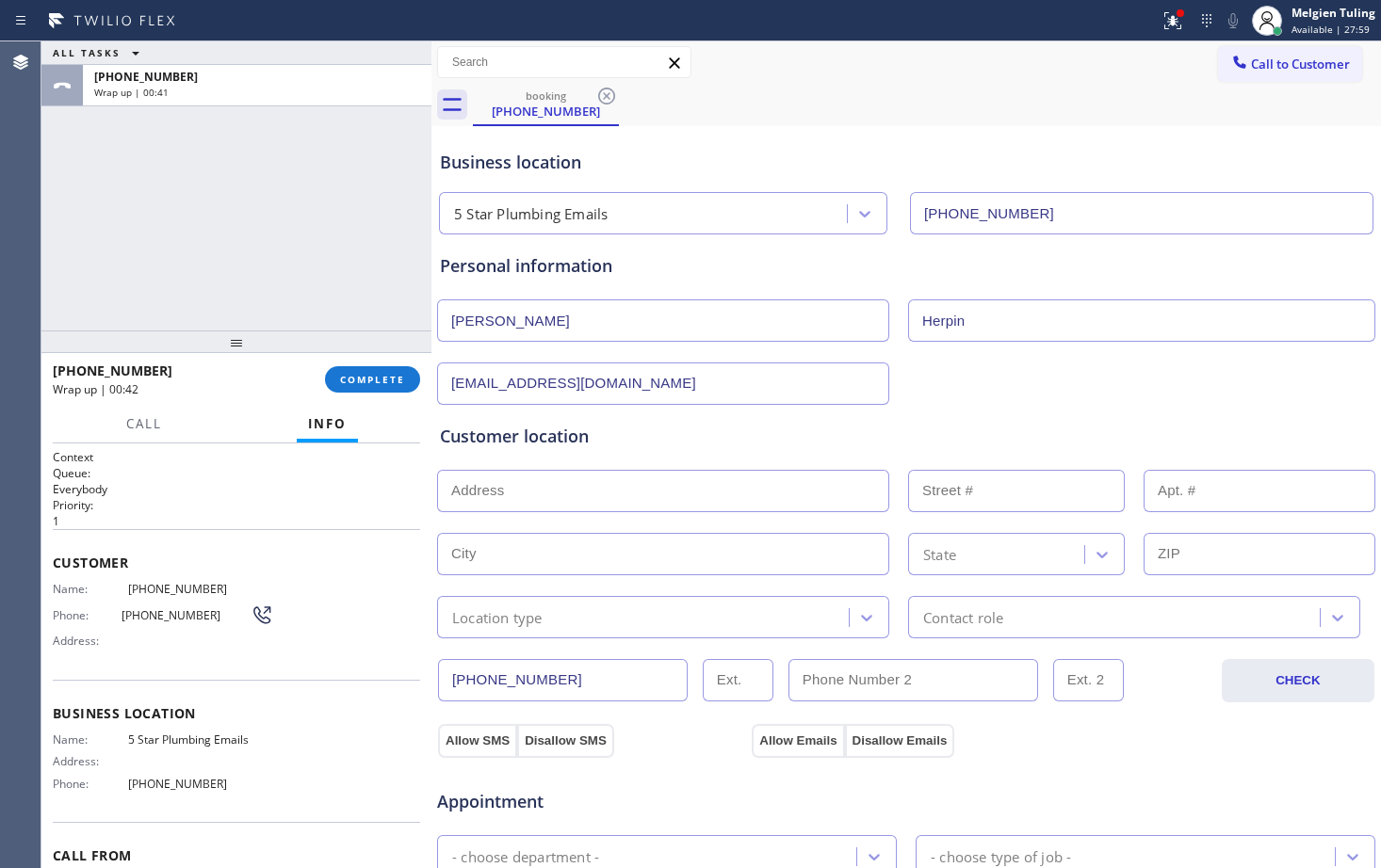
paste input "[STREET_ADDRESS][PERSON_NAME]"
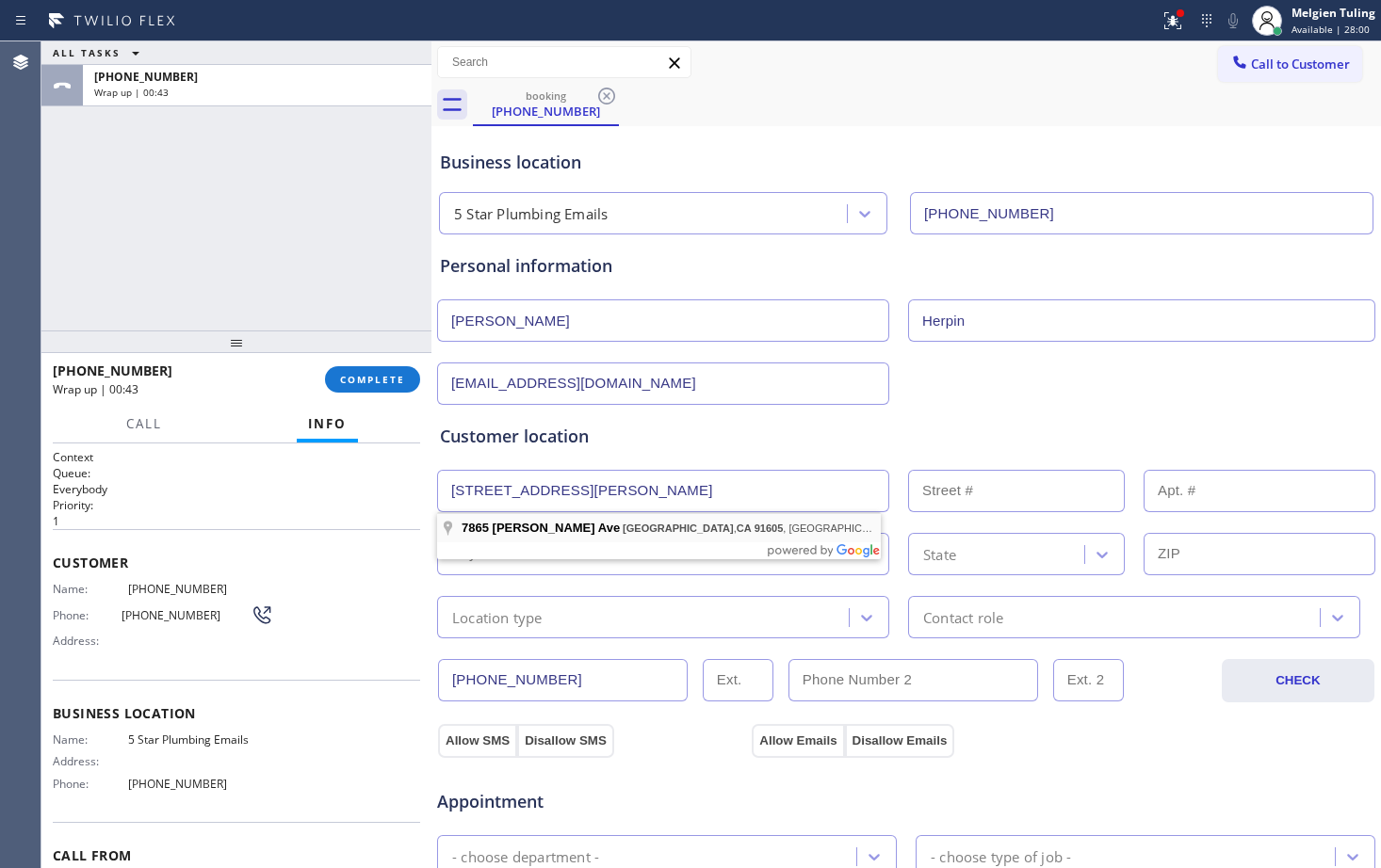
type input "[STREET_ADDRESS][PERSON_NAME]"
type input "7865"
type input "[GEOGRAPHIC_DATA]"
type input "91605"
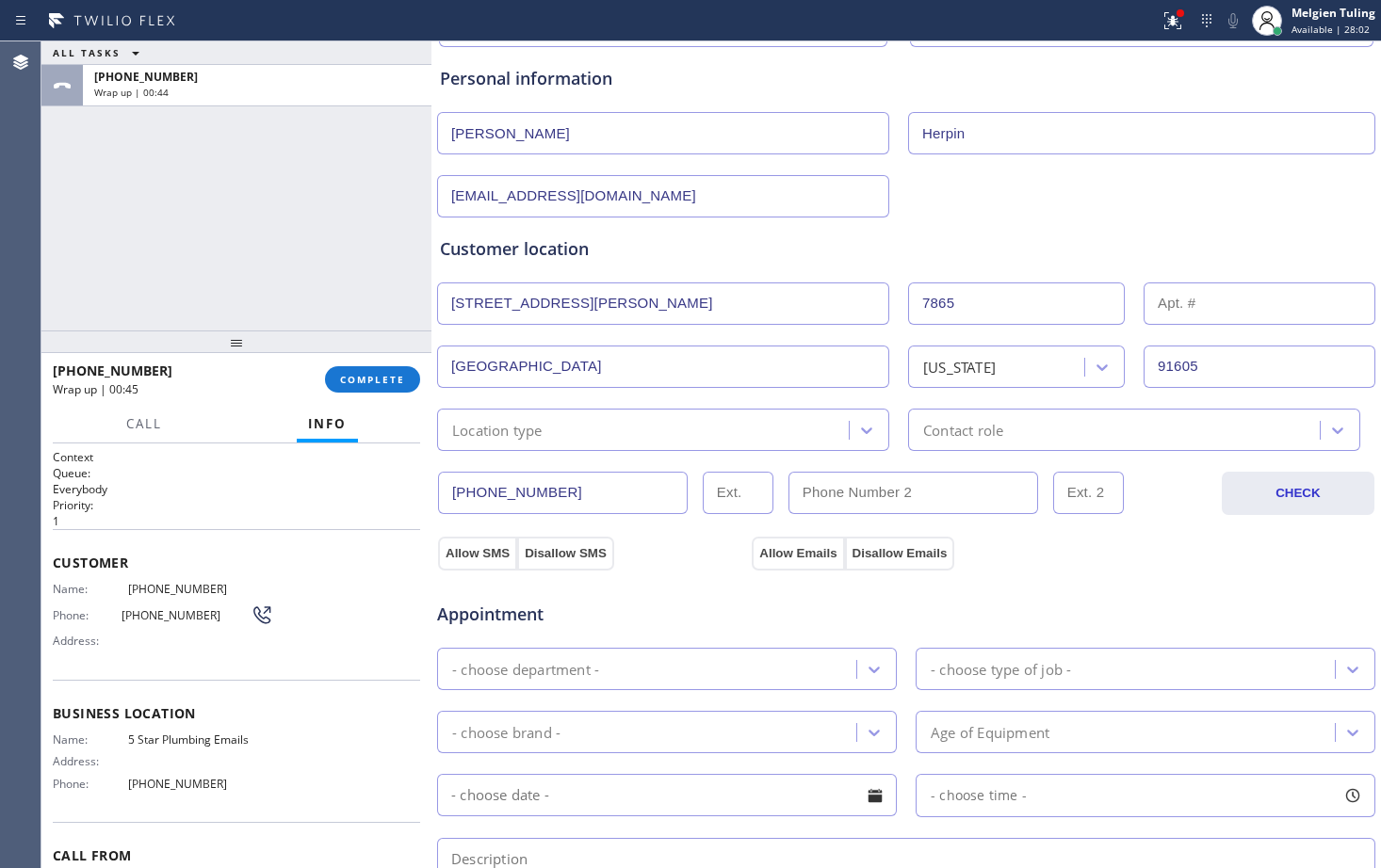
scroll to position [189, 0]
click at [857, 428] on icon at bounding box center [866, 429] width 18 height 18
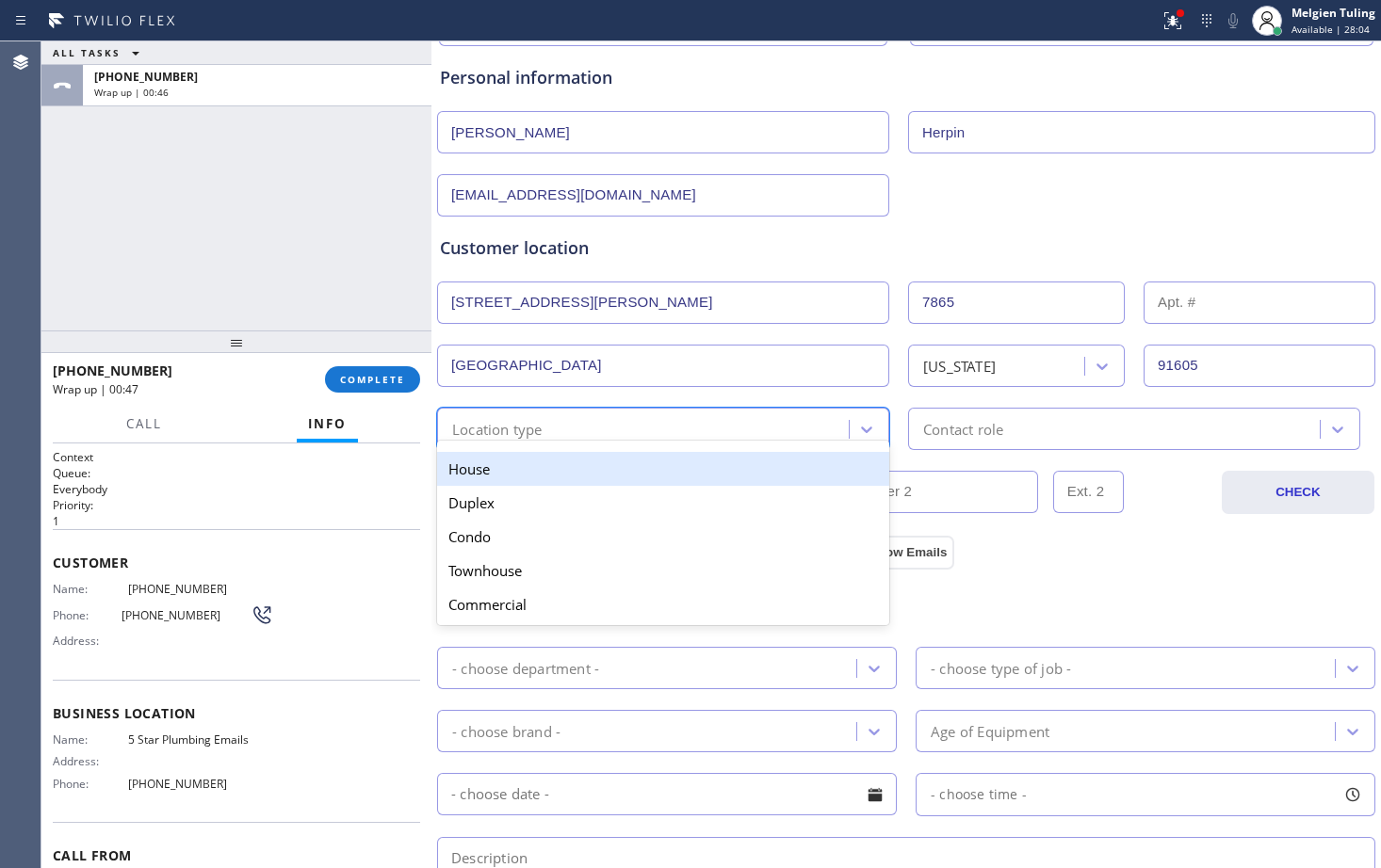
click at [583, 472] on div "House" at bounding box center [663, 469] width 453 height 34
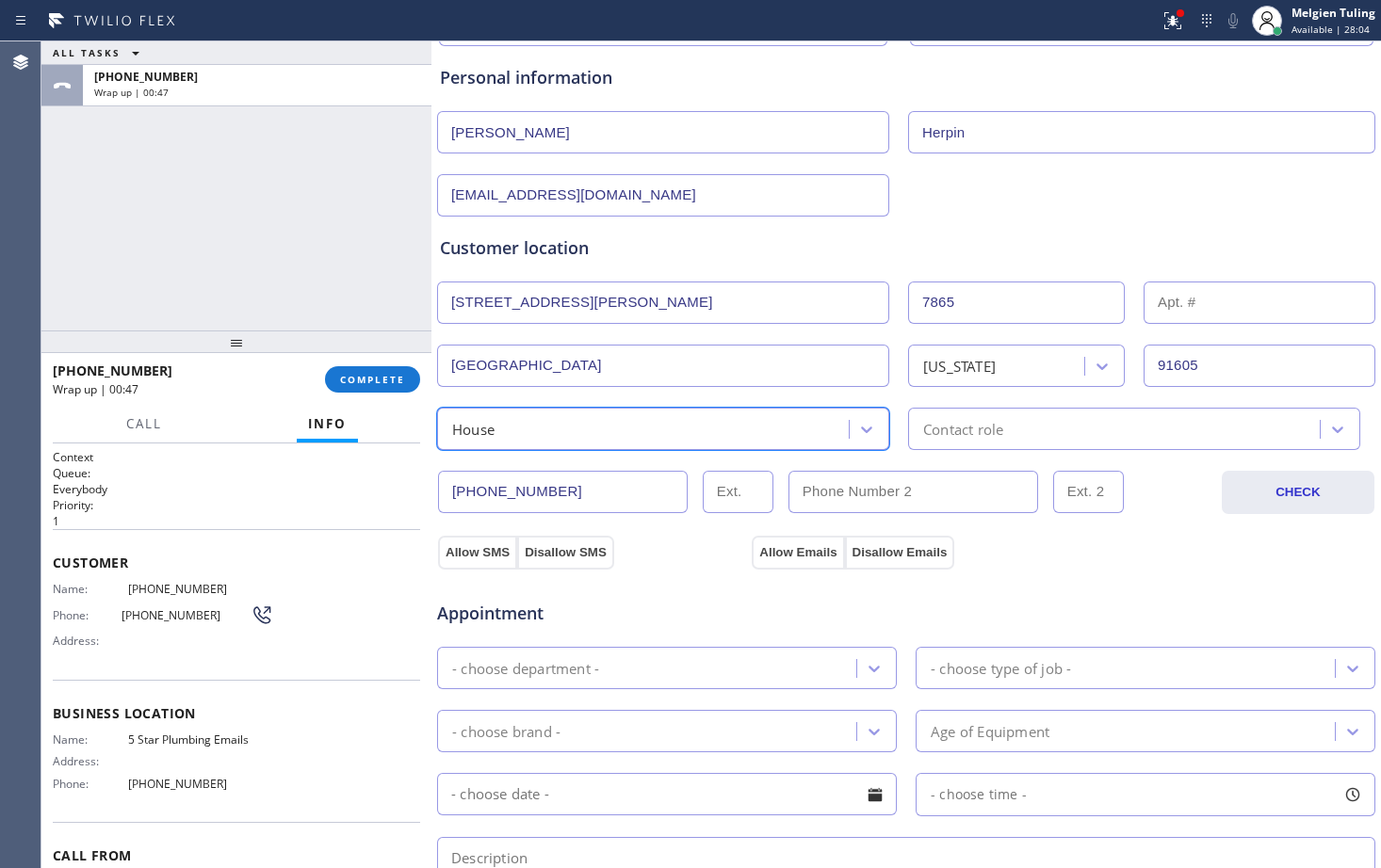
click at [1021, 432] on div "Contact role" at bounding box center [1116, 429] width 406 height 33
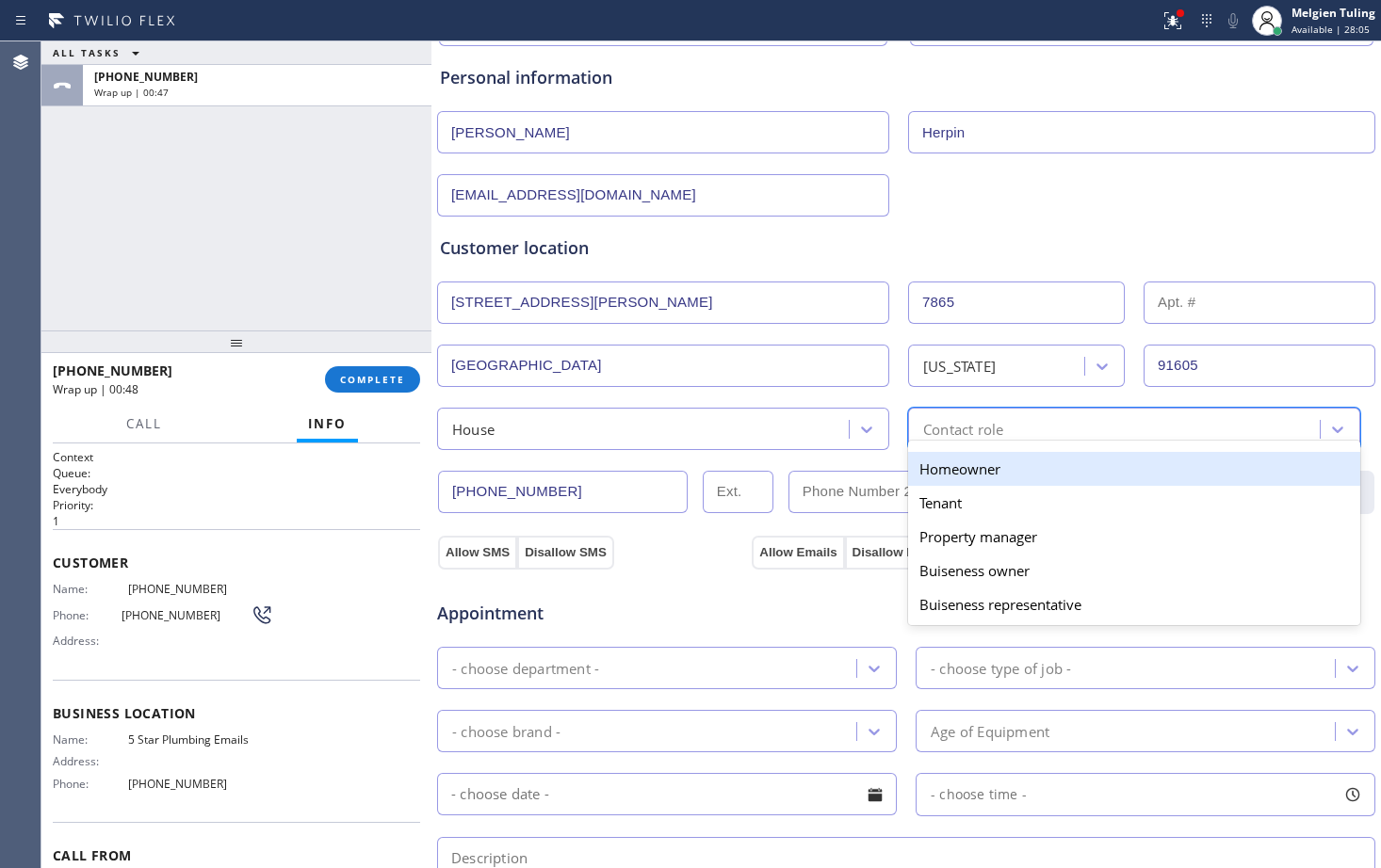
click at [990, 477] on div "Homeowner" at bounding box center [1134, 469] width 453 height 34
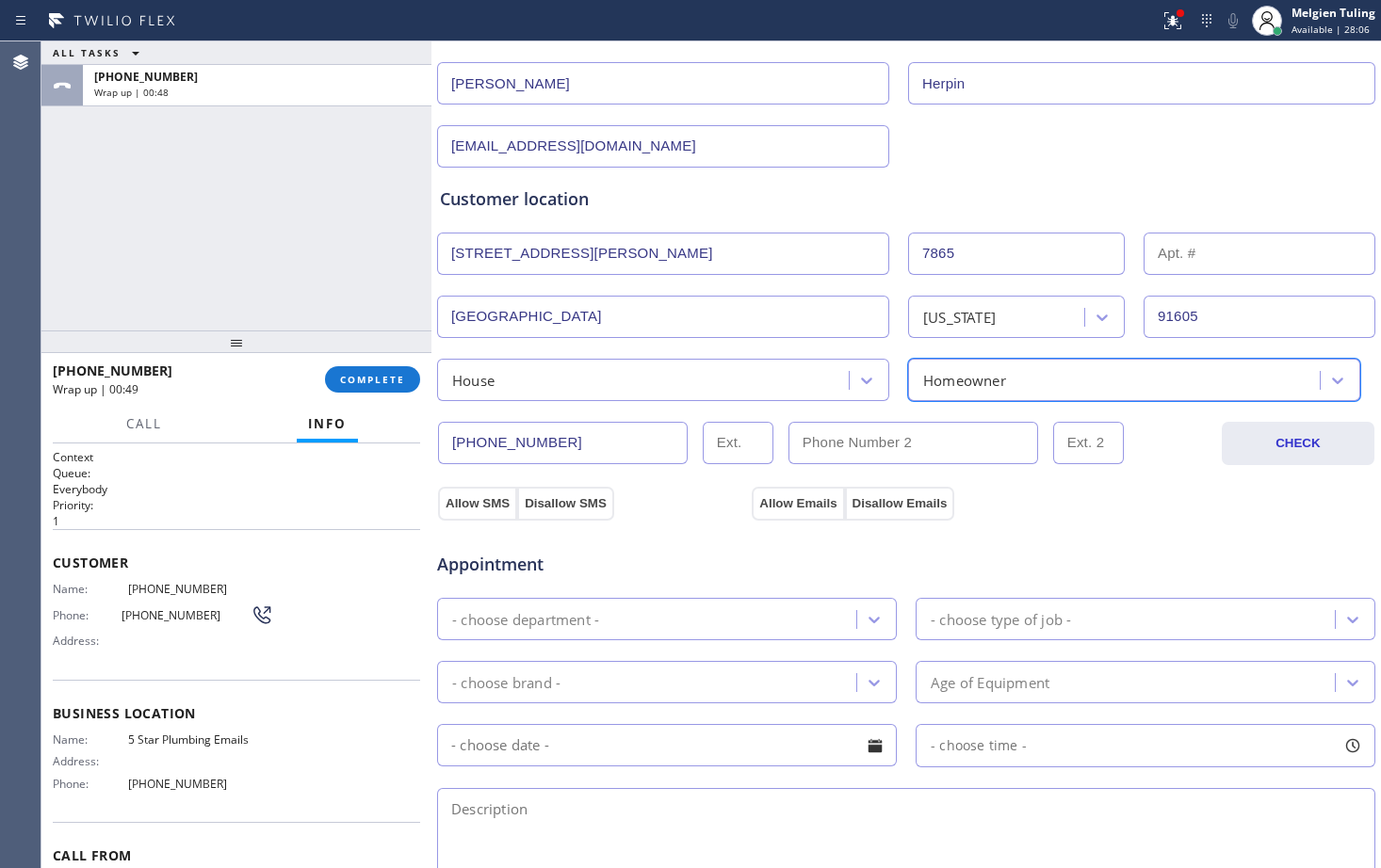
scroll to position [282, 0]
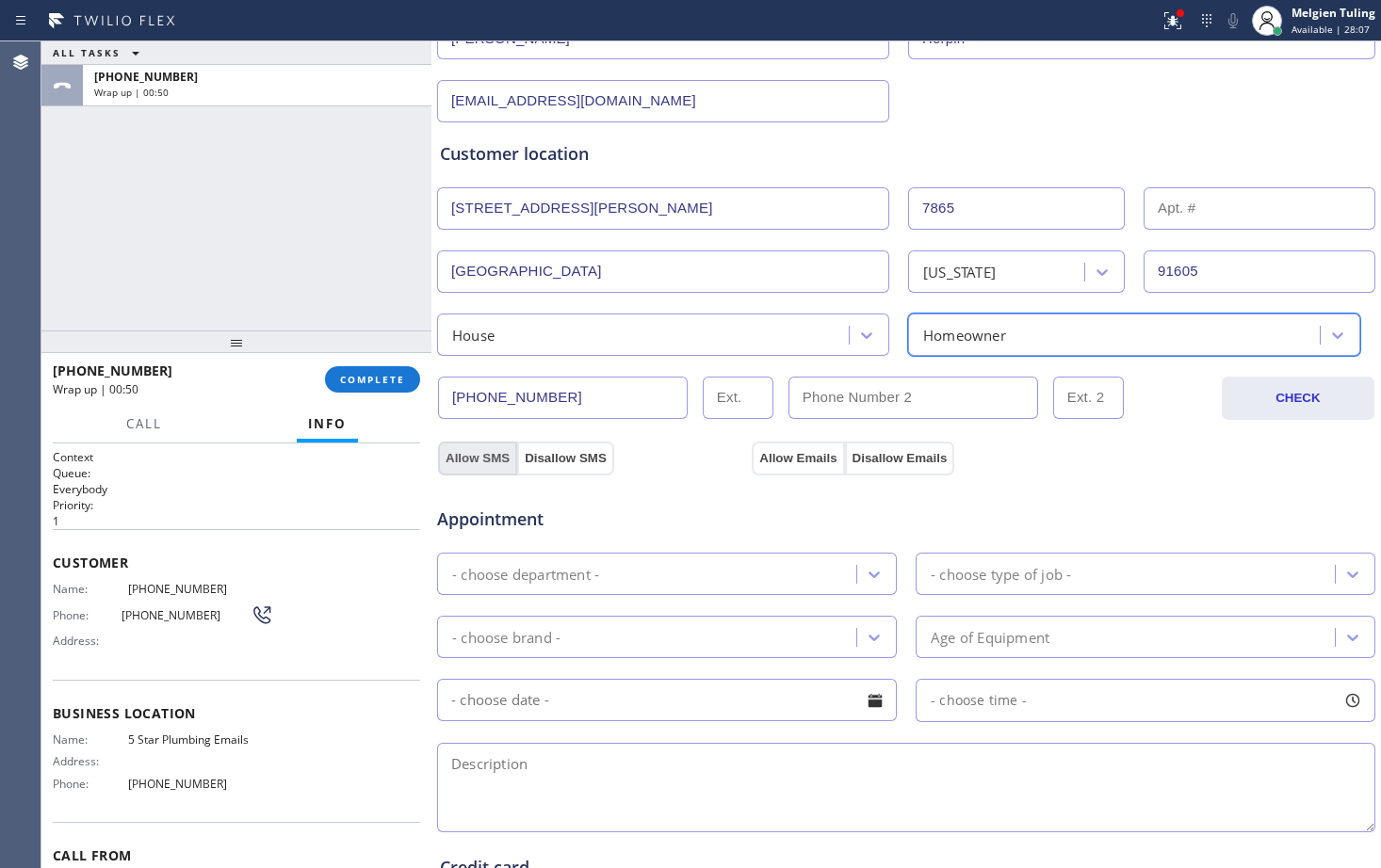
click at [470, 459] on button "Allow SMS" at bounding box center [477, 458] width 79 height 34
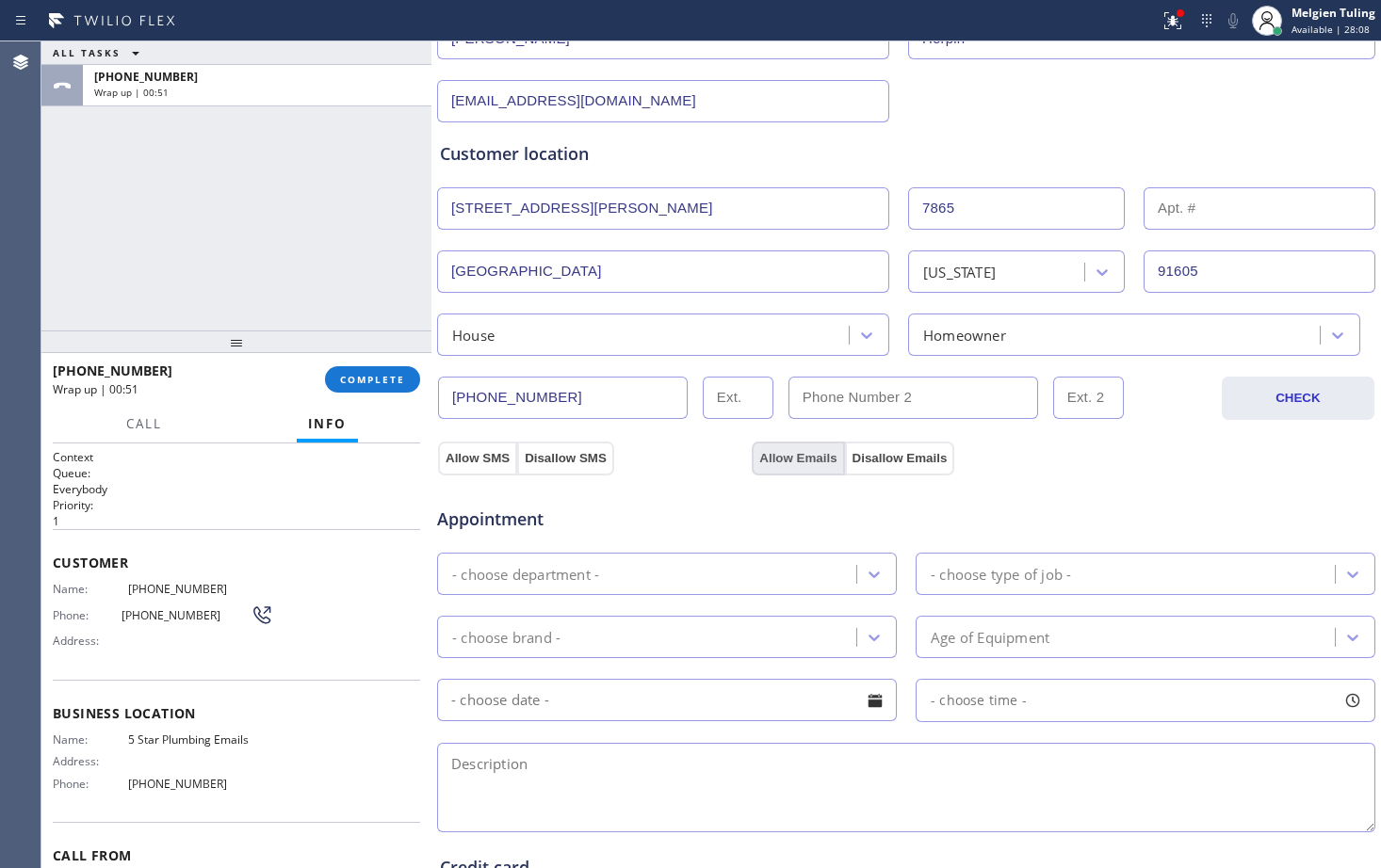
click at [802, 461] on button "Allow Emails" at bounding box center [797, 458] width 92 height 34
click at [548, 581] on div "- choose department -" at bounding box center [526, 574] width 147 height 21
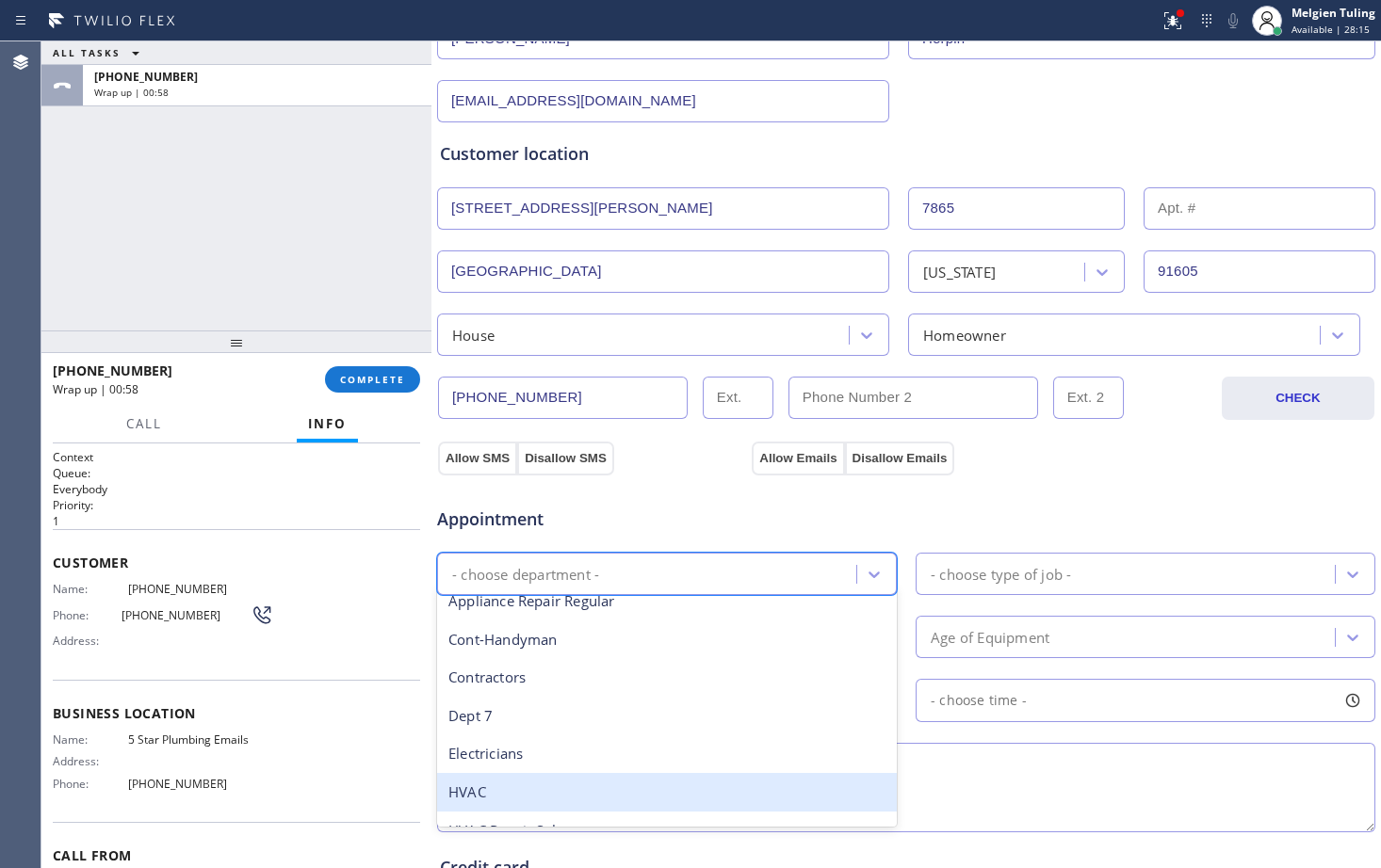
click at [525, 791] on div "HVAC" at bounding box center [667, 793] width 459 height 39
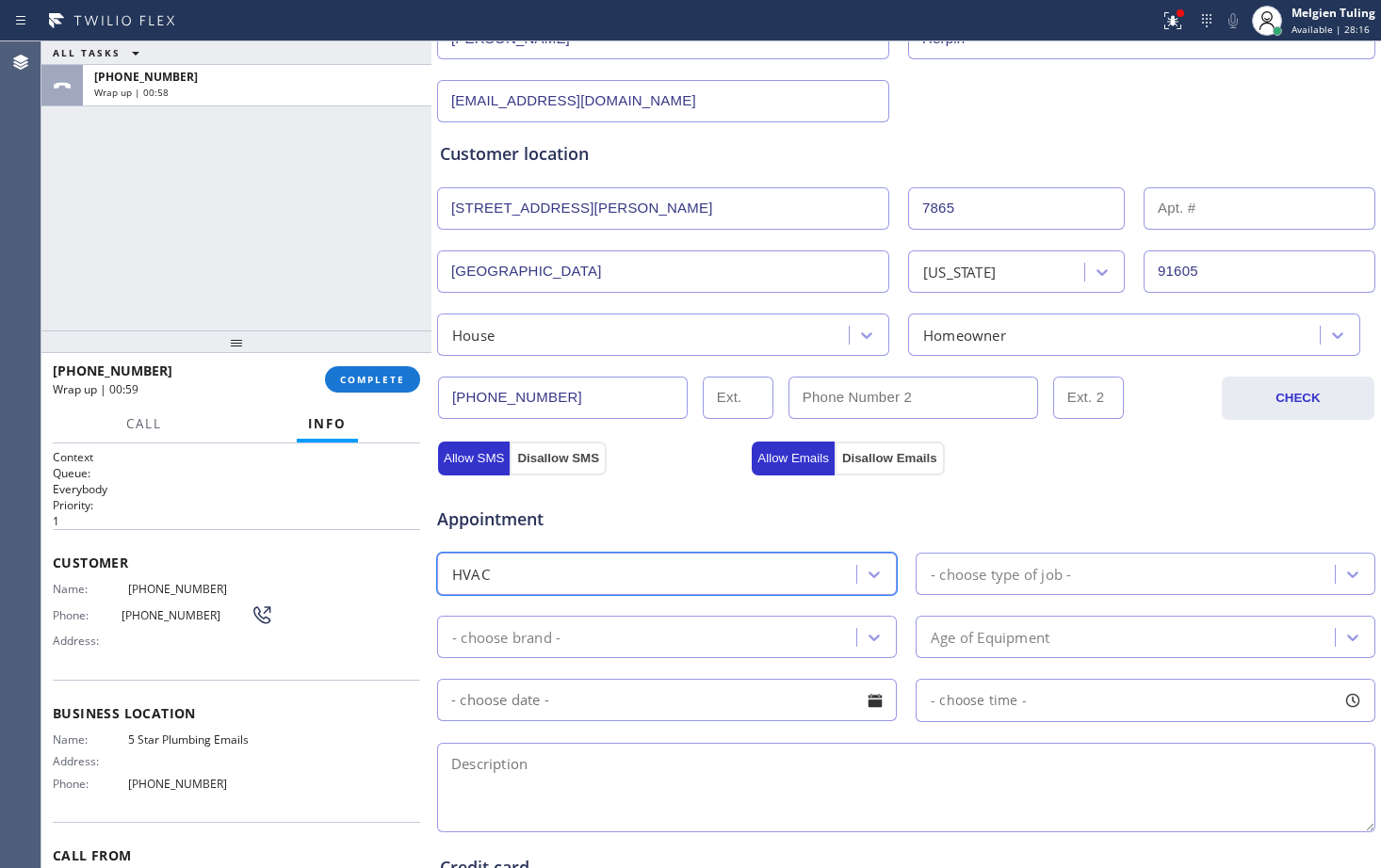
click at [951, 569] on div "- choose type of job -" at bounding box center [1000, 574] width 140 height 21
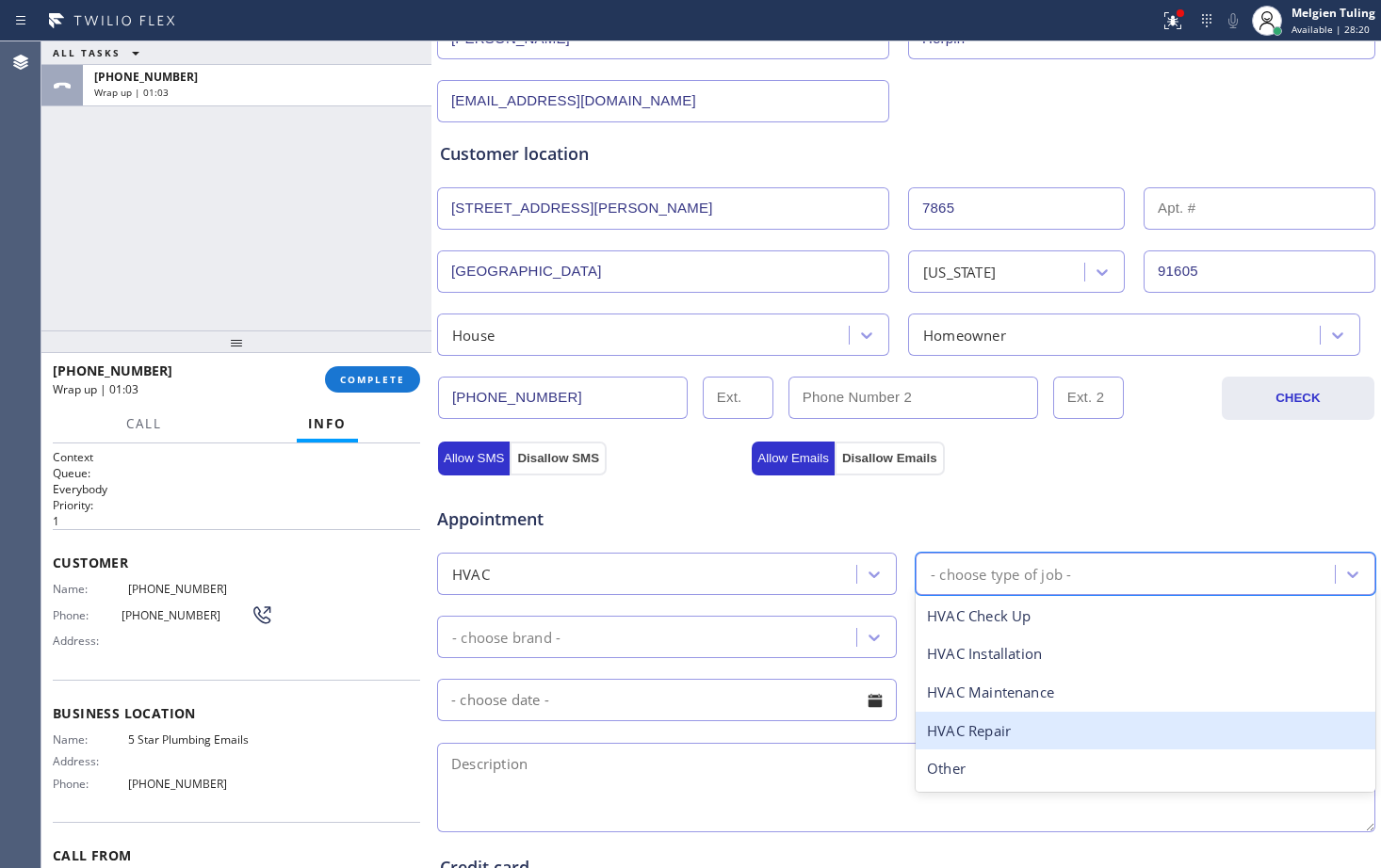
click at [970, 736] on div "HVAC Repair" at bounding box center [1145, 732] width 459 height 39
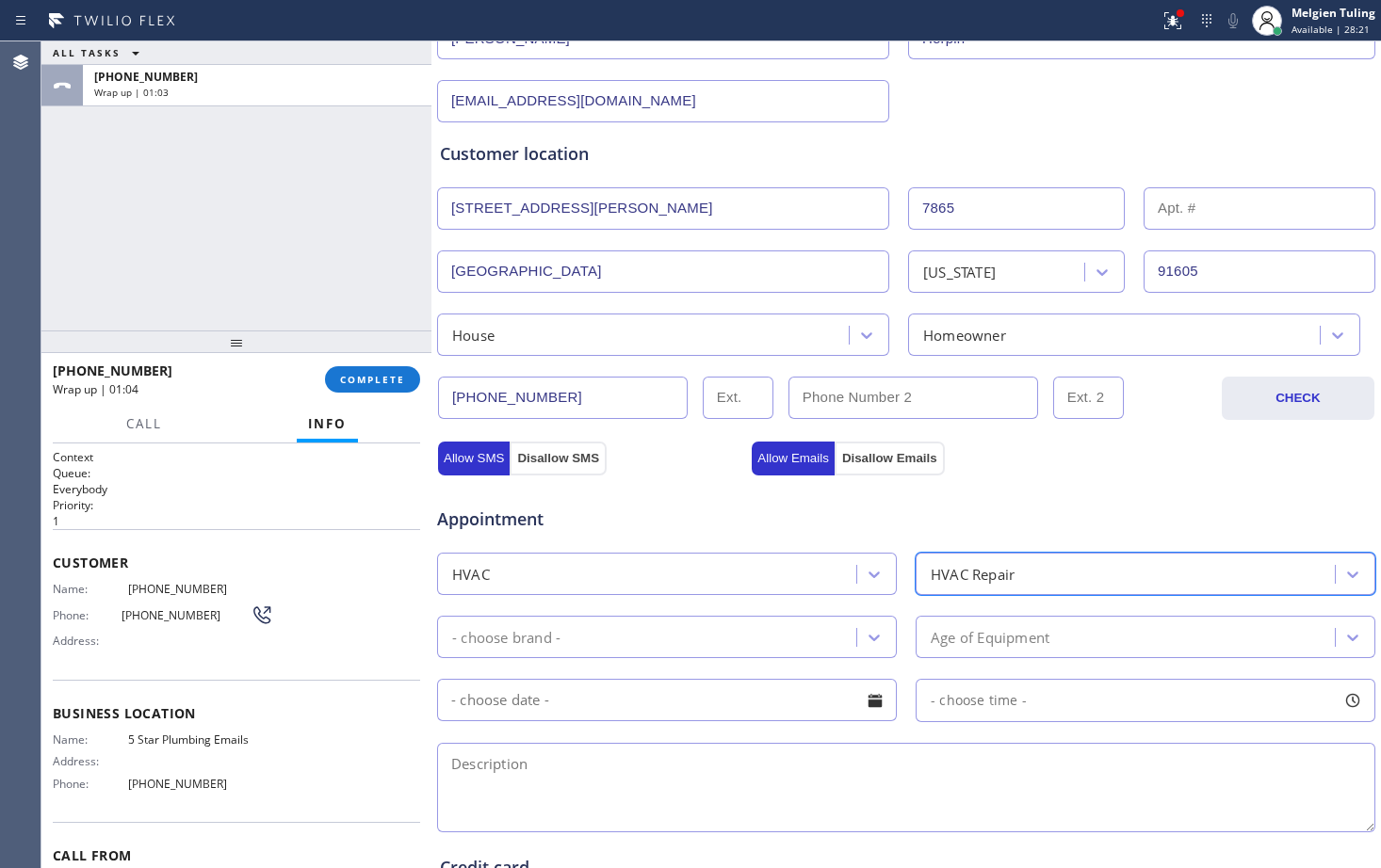
click at [730, 635] on div "- choose brand -" at bounding box center [649, 637] width 414 height 33
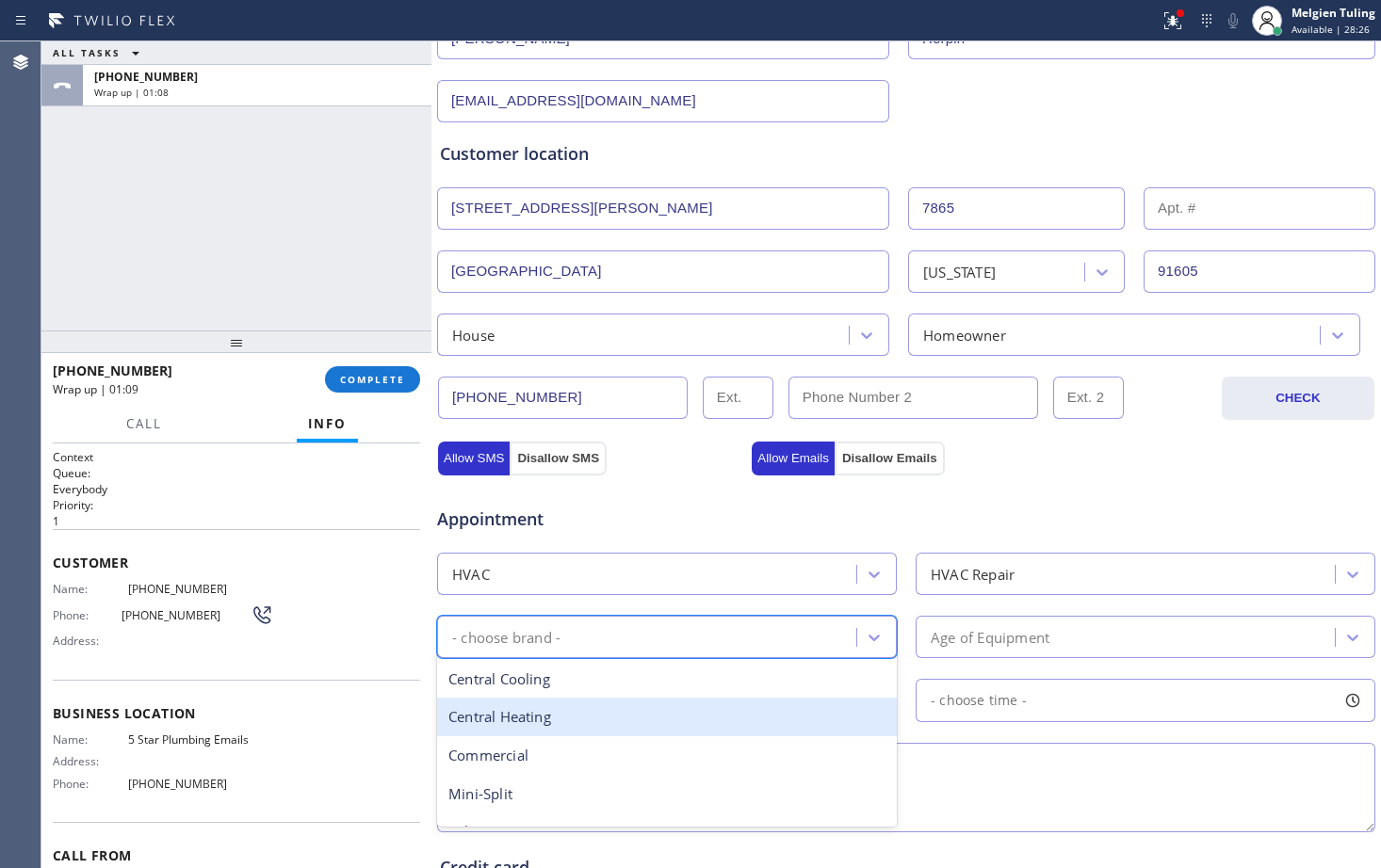
scroll to position [66, 0]
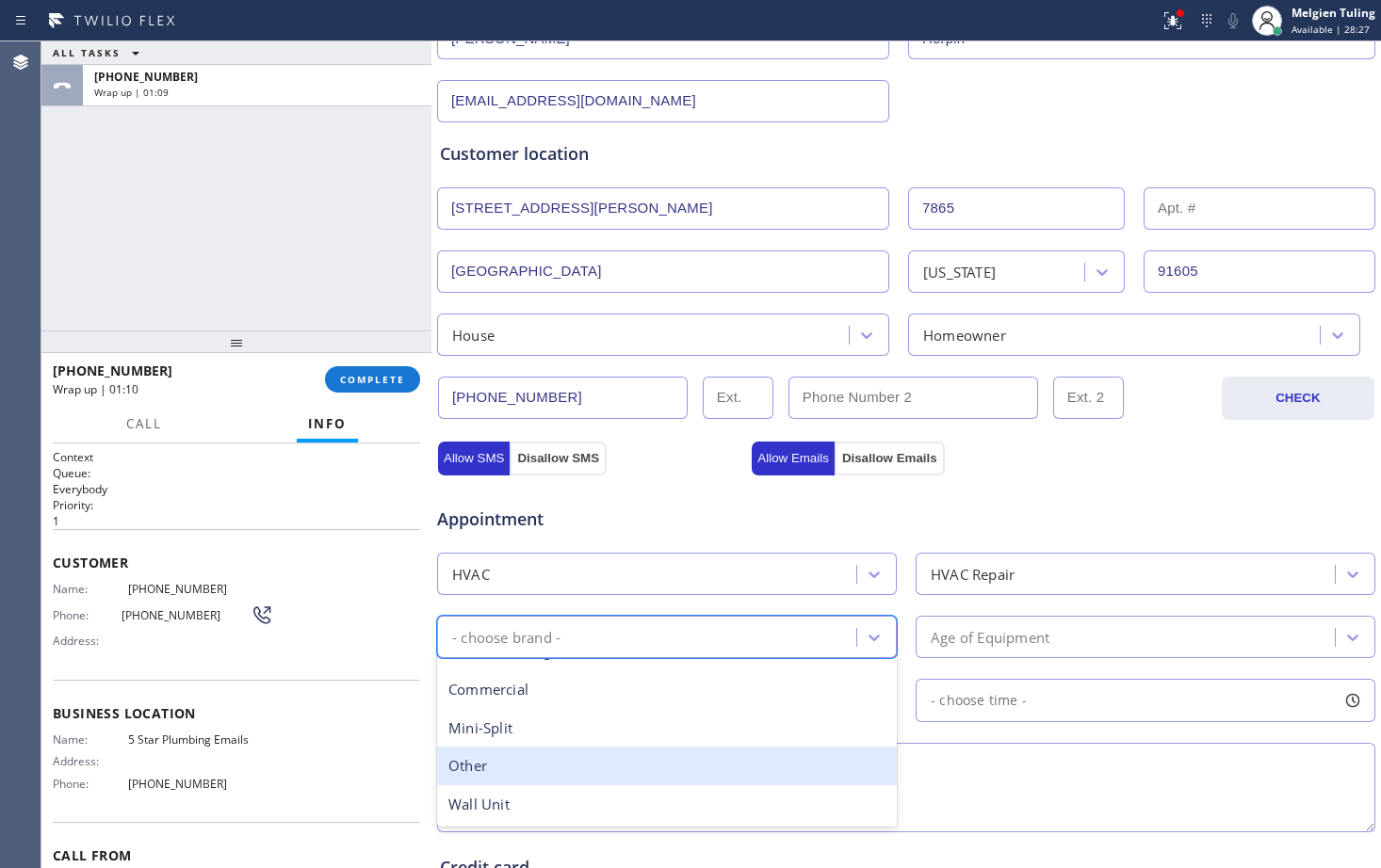
click at [493, 762] on div "Other" at bounding box center [667, 766] width 459 height 39
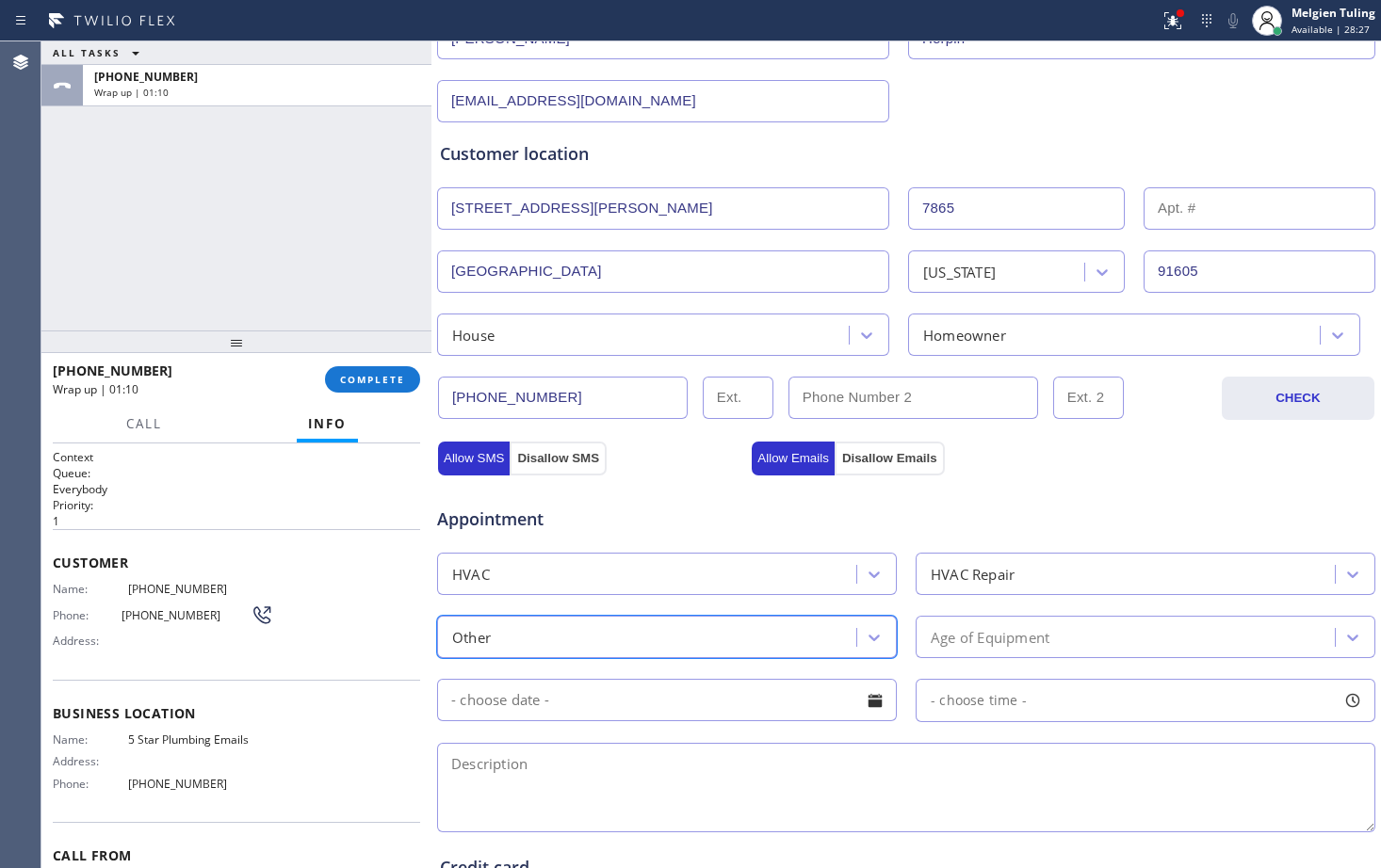
click at [1011, 644] on div "Age of Equipment" at bounding box center [990, 637] width 119 height 21
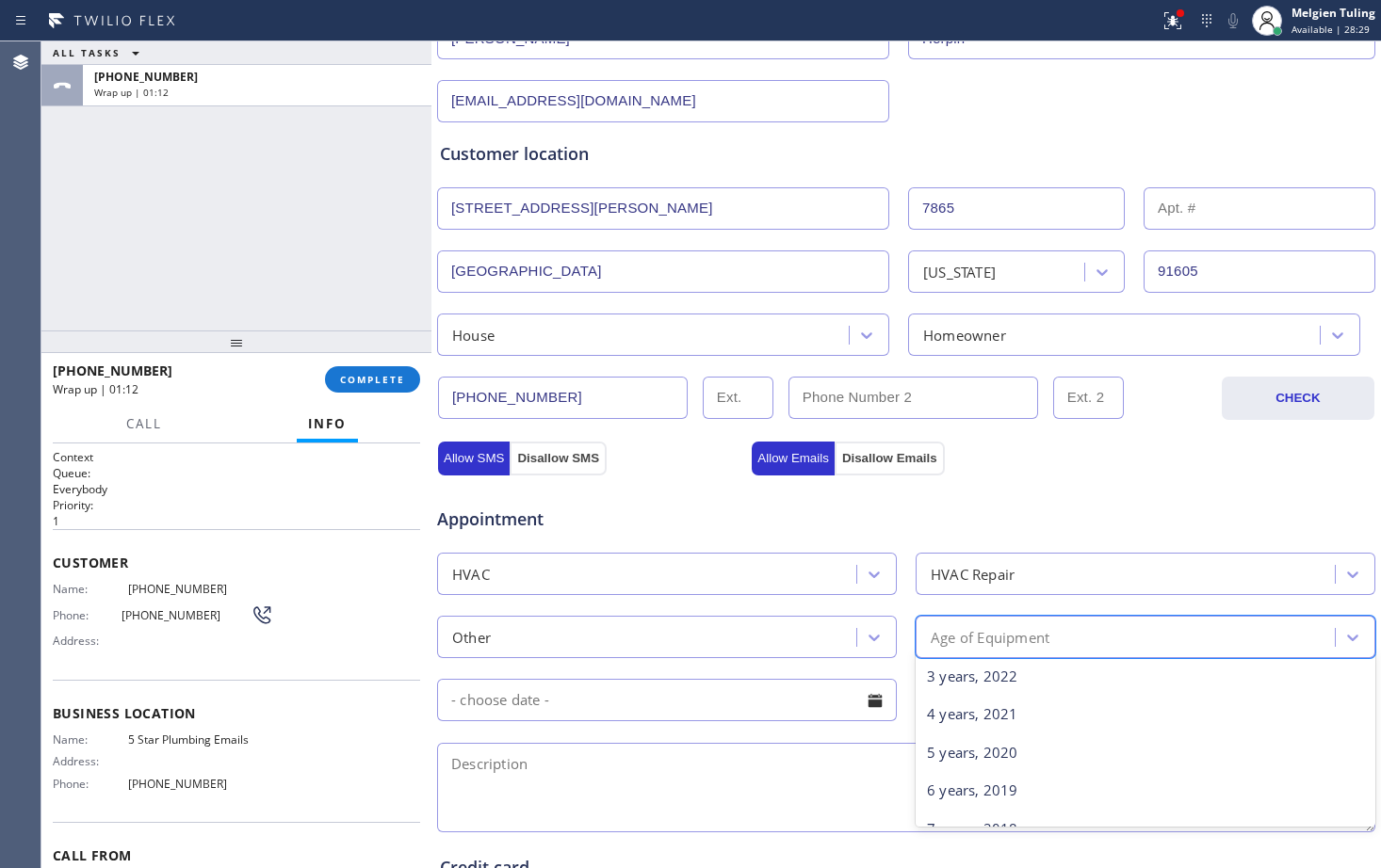
scroll to position [282, 0]
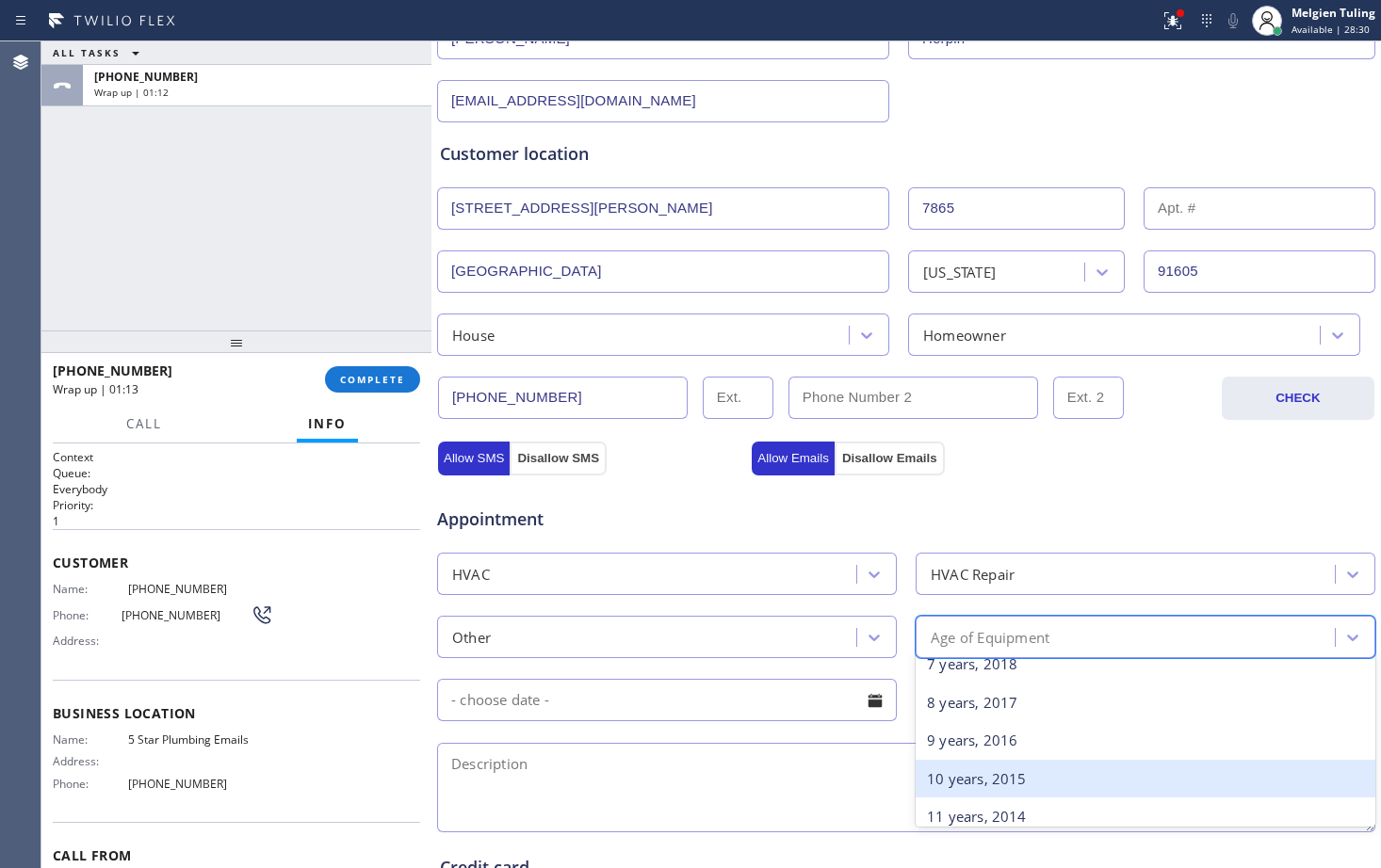
click at [954, 777] on div "10 years, 2015" at bounding box center [1145, 779] width 459 height 39
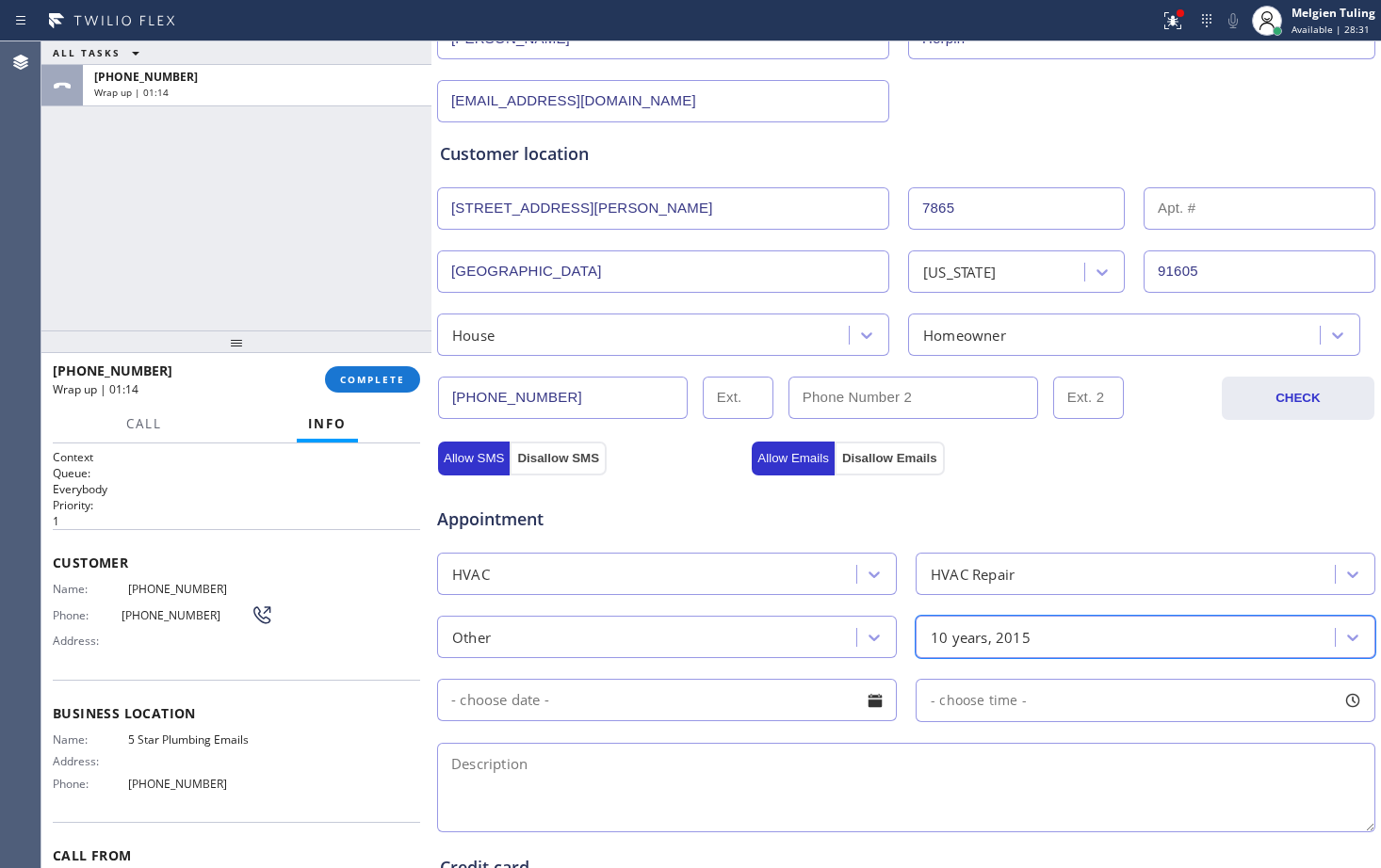
click at [706, 695] on input "text" at bounding box center [667, 701] width 459 height 43
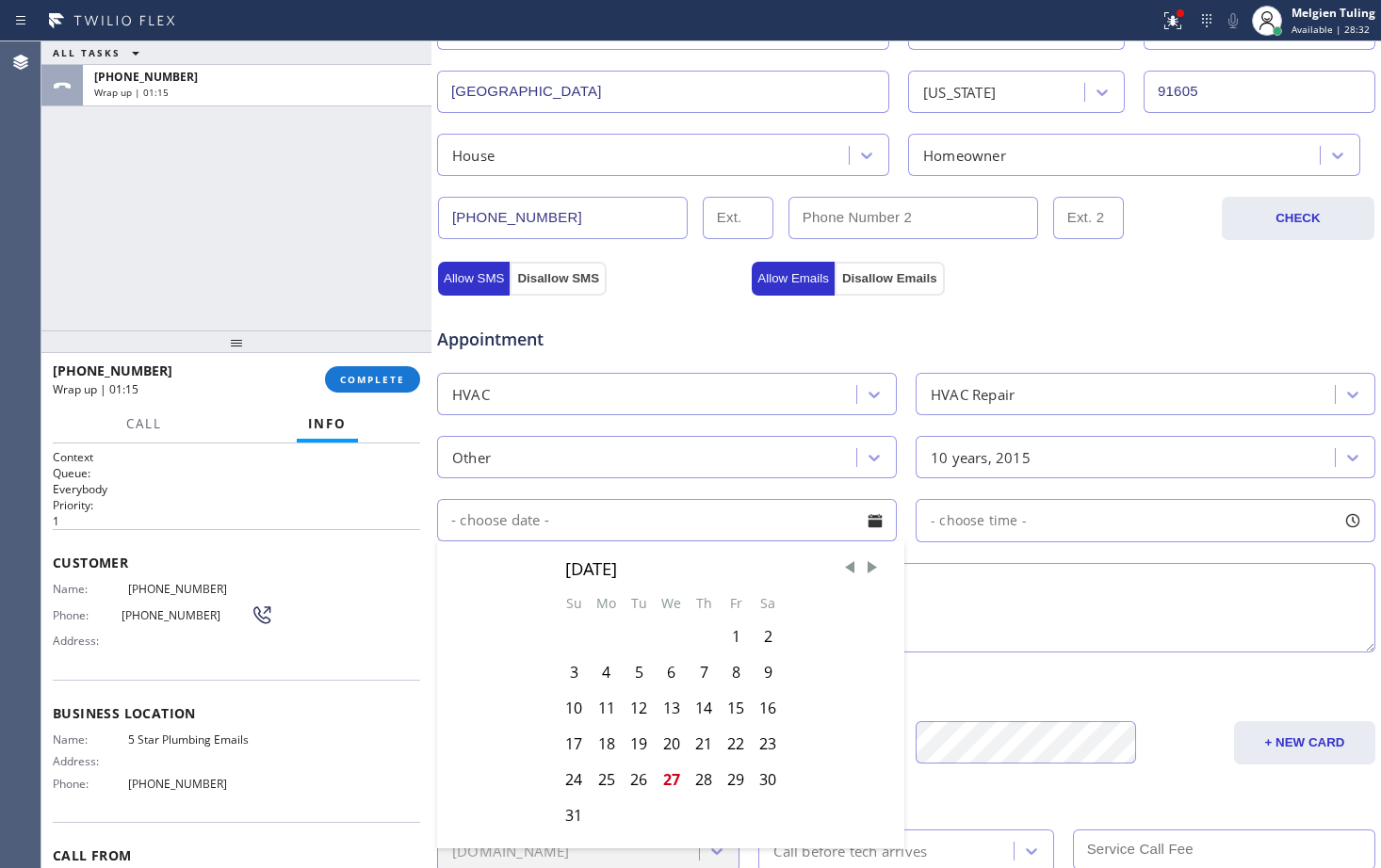
scroll to position [471, 0]
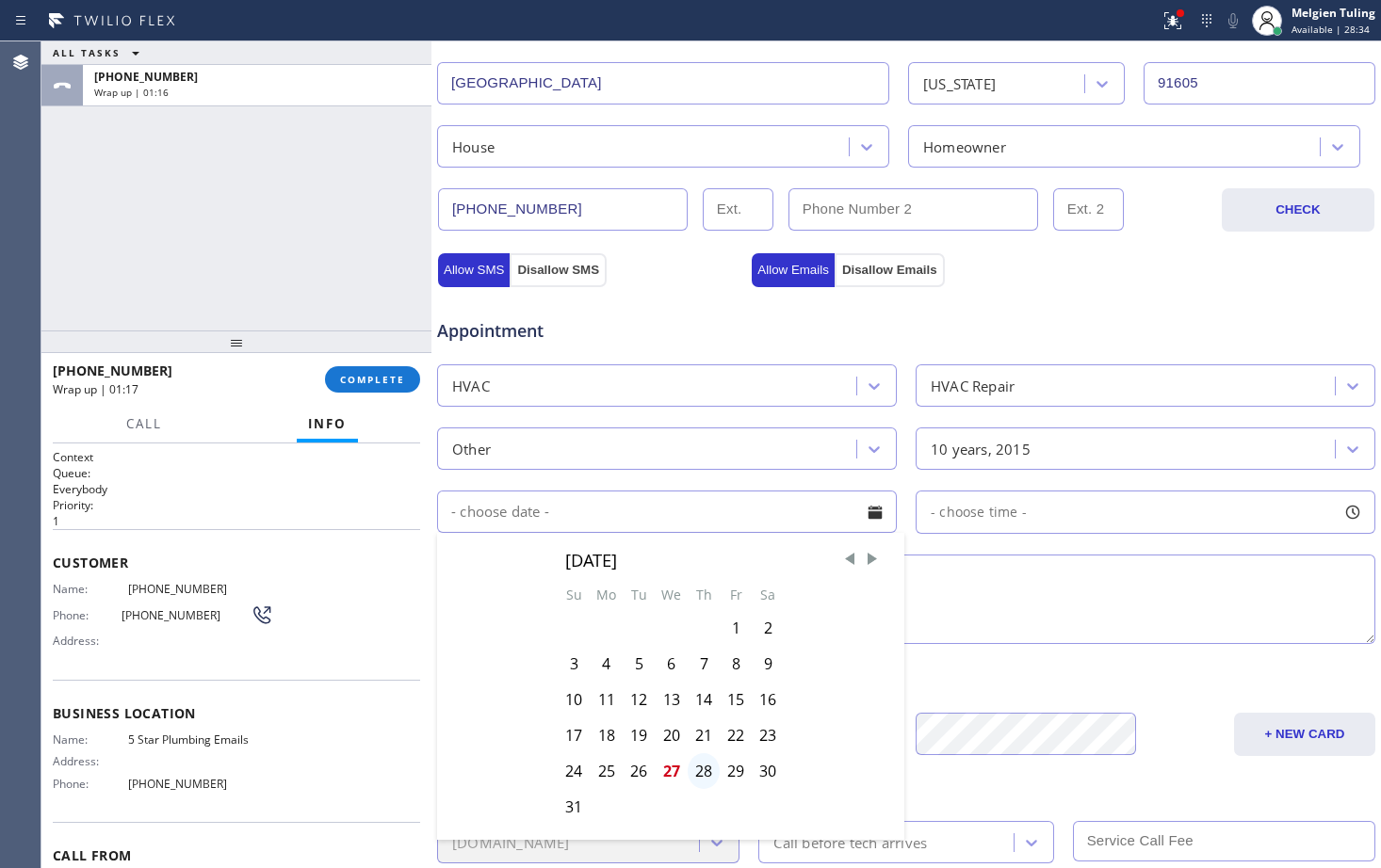
click at [695, 761] on div "28" at bounding box center [703, 771] width 32 height 36
type input "[DATE]"
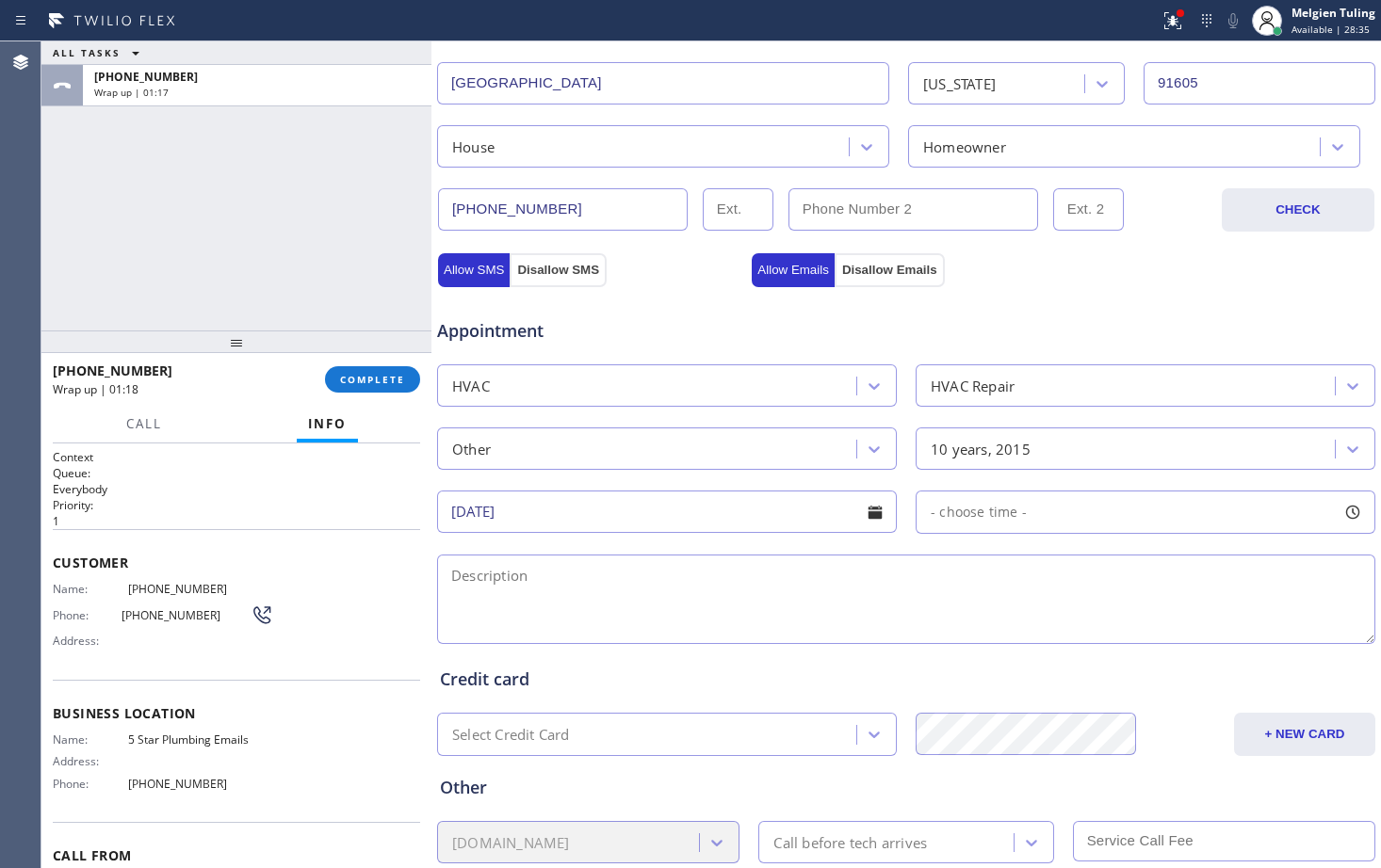
click at [1019, 523] on div "- choose time -" at bounding box center [1145, 512] width 459 height 44
drag, startPoint x: 930, startPoint y: 623, endPoint x: 1072, endPoint y: 628, distance: 142.1
click at [1072, 628] on div at bounding box center [1079, 627] width 22 height 40
drag, startPoint x: 1072, startPoint y: 628, endPoint x: 1061, endPoint y: 629, distance: 11.0
click at [1061, 629] on div at bounding box center [1064, 627] width 22 height 40
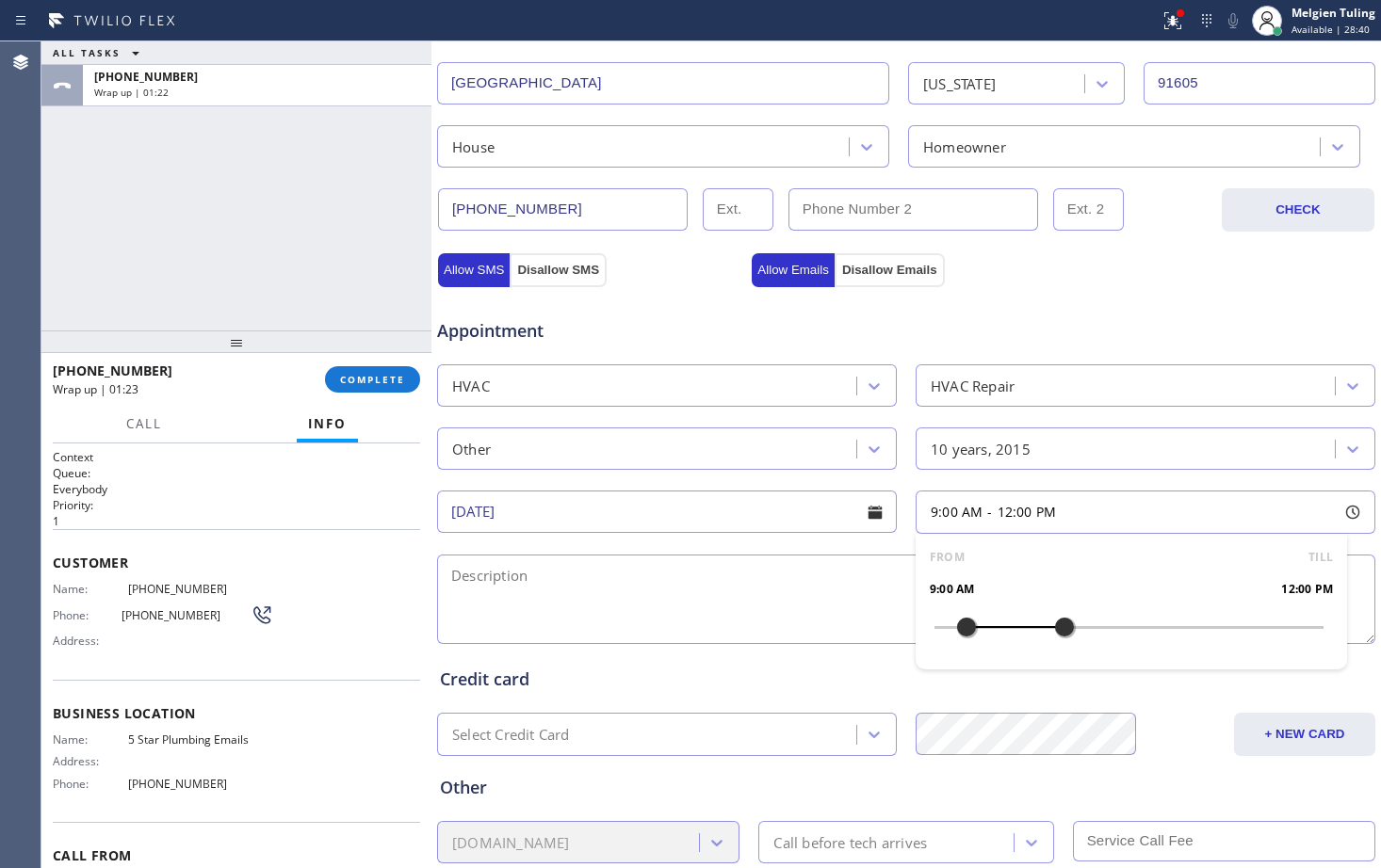
drag, startPoint x: 931, startPoint y: 624, endPoint x: 960, endPoint y: 624, distance: 29.0
click at [960, 624] on div at bounding box center [965, 627] width 22 height 40
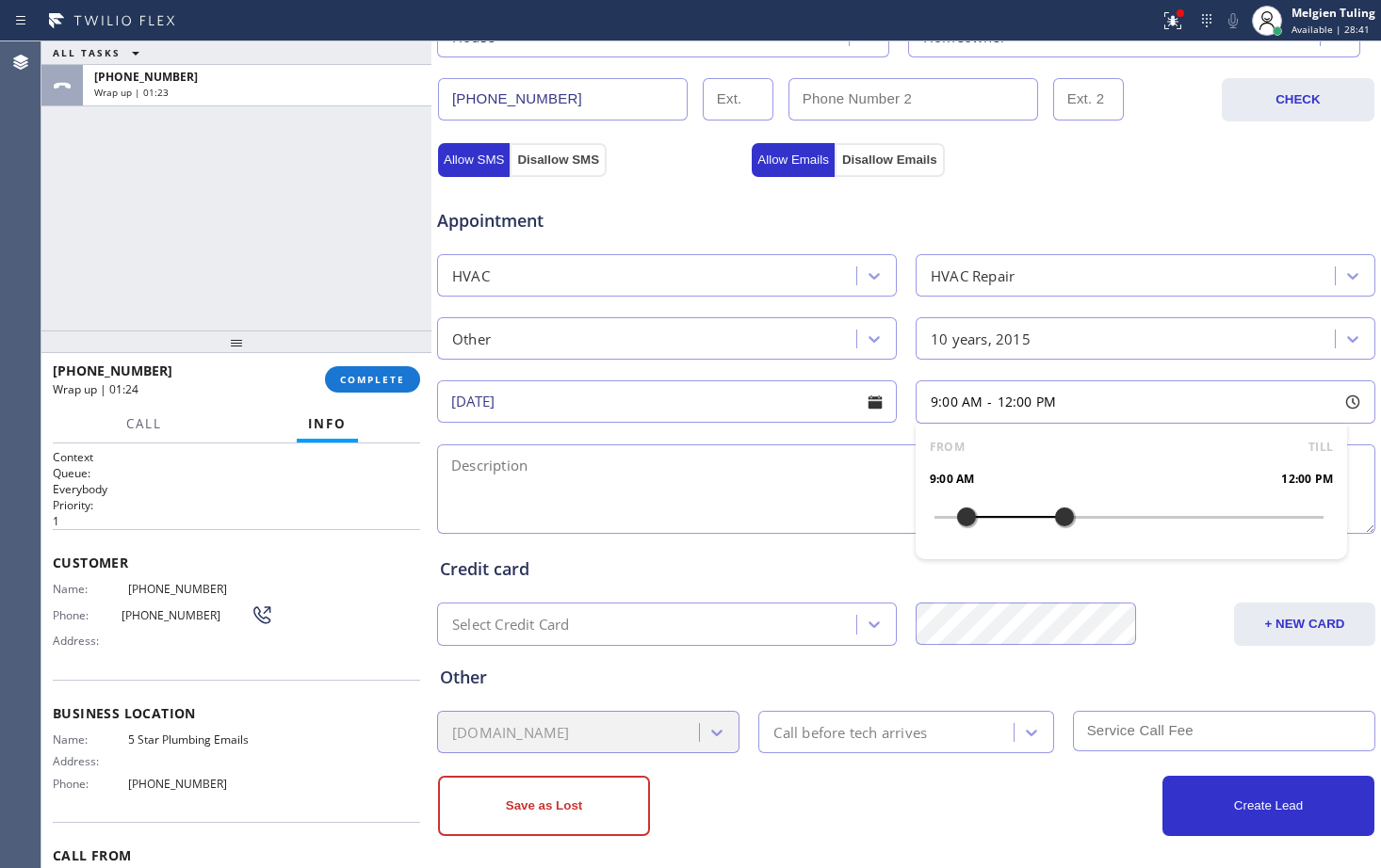
scroll to position [592, 0]
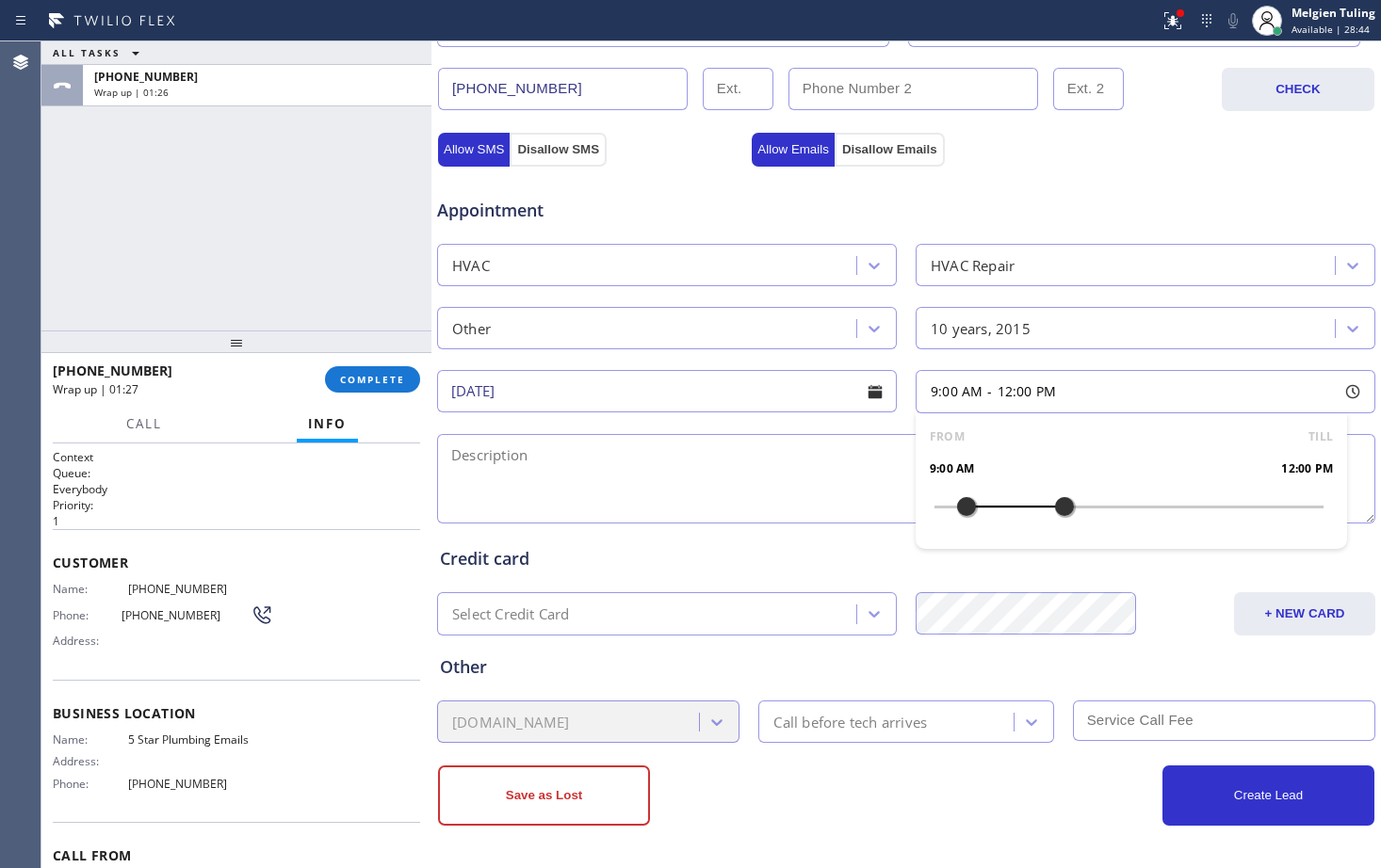
click at [843, 720] on div "Call before tech arrives" at bounding box center [851, 722] width 154 height 21
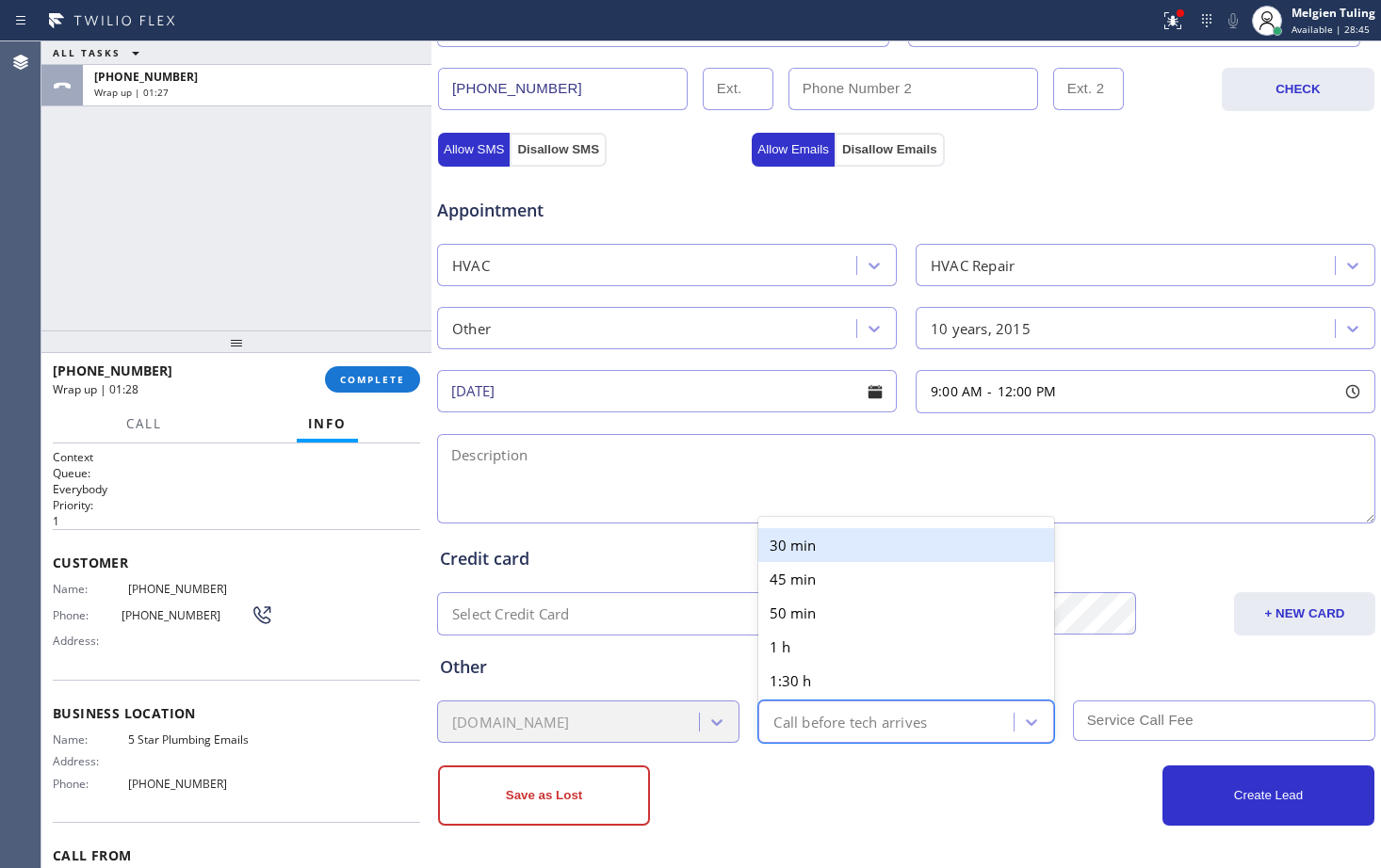
click at [838, 549] on div "30 min" at bounding box center [905, 545] width 295 height 34
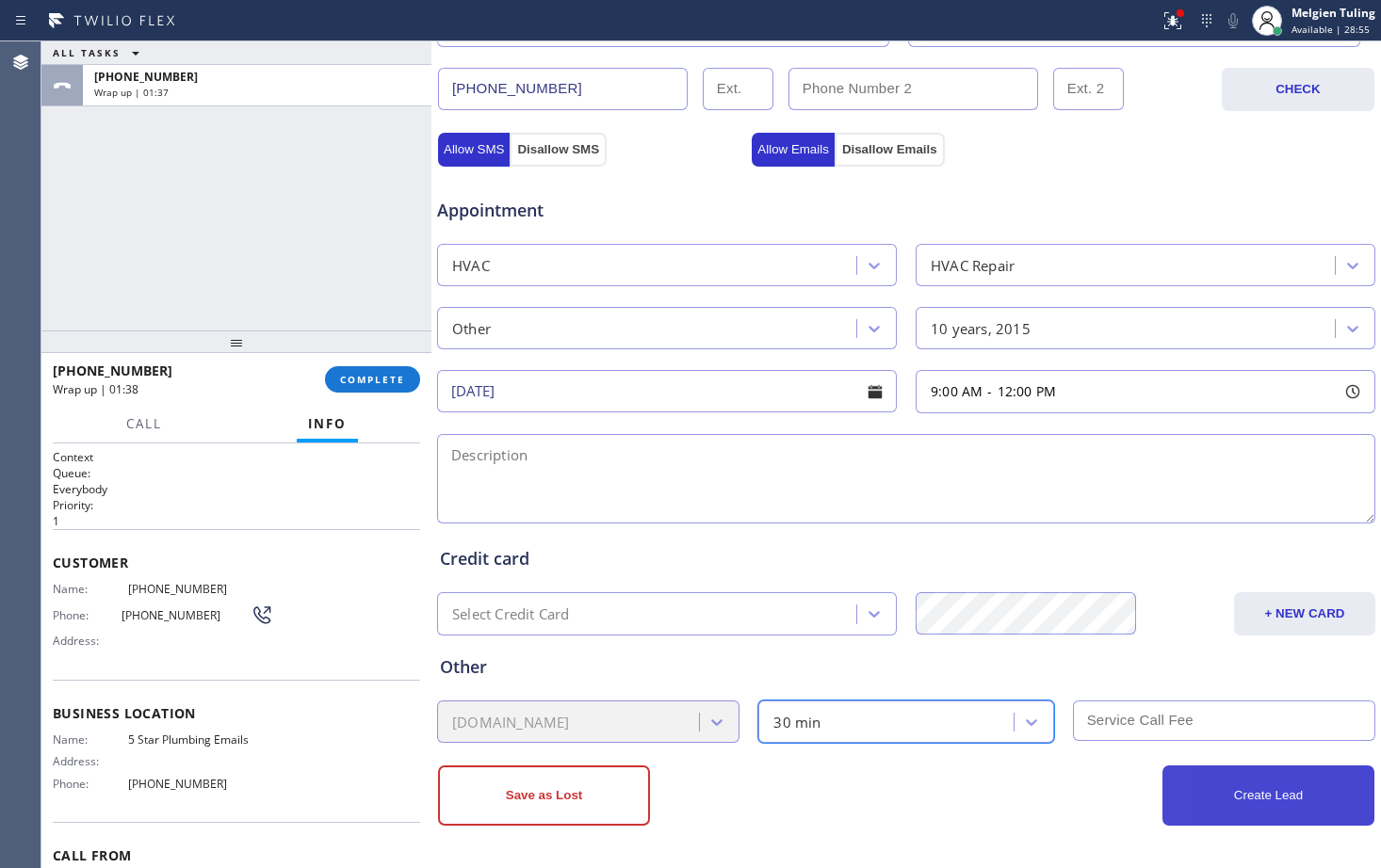
click at [1225, 801] on button "Create Lead" at bounding box center [1268, 796] width 212 height 60
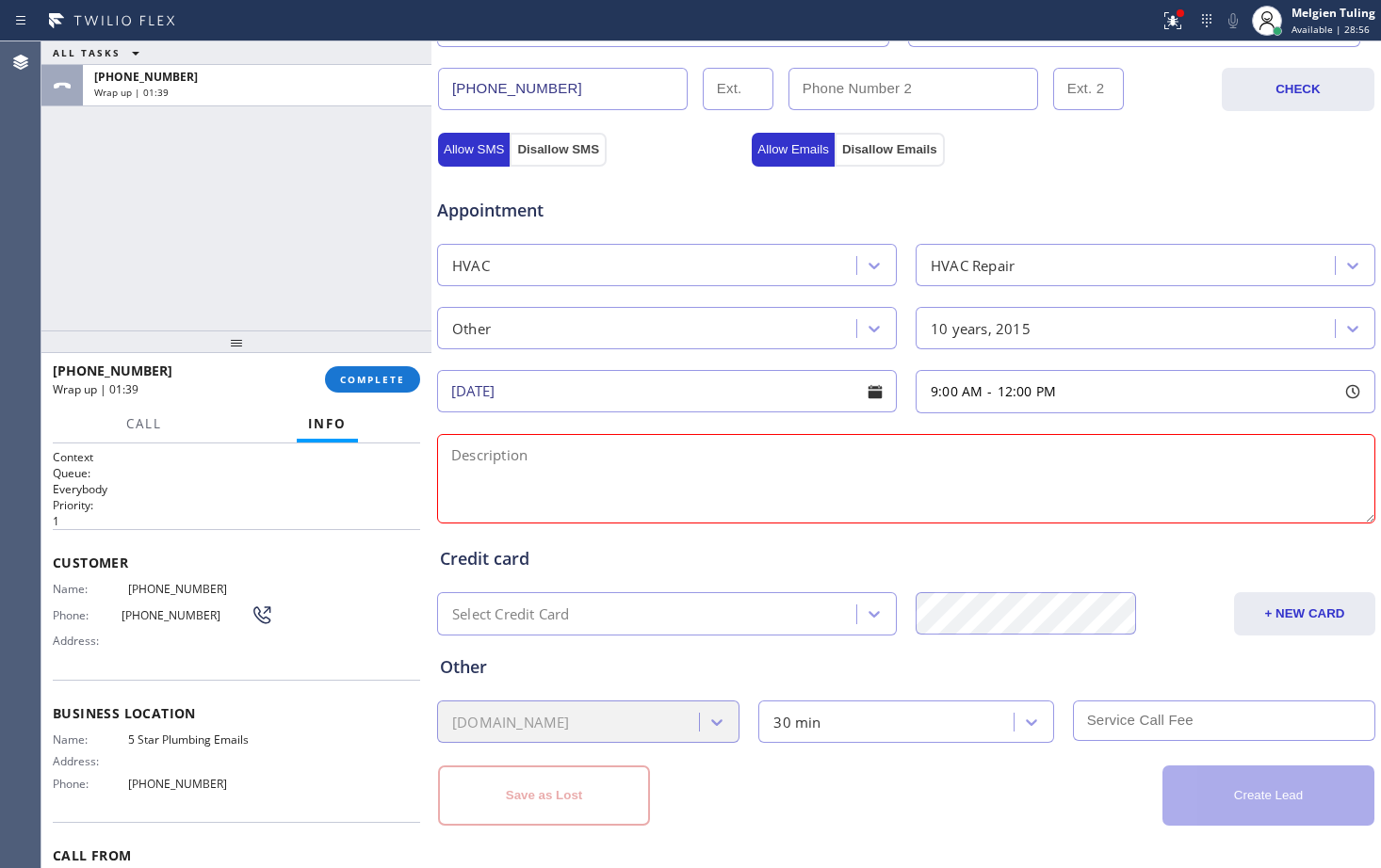
click at [581, 471] on textarea at bounding box center [906, 479] width 938 height 90
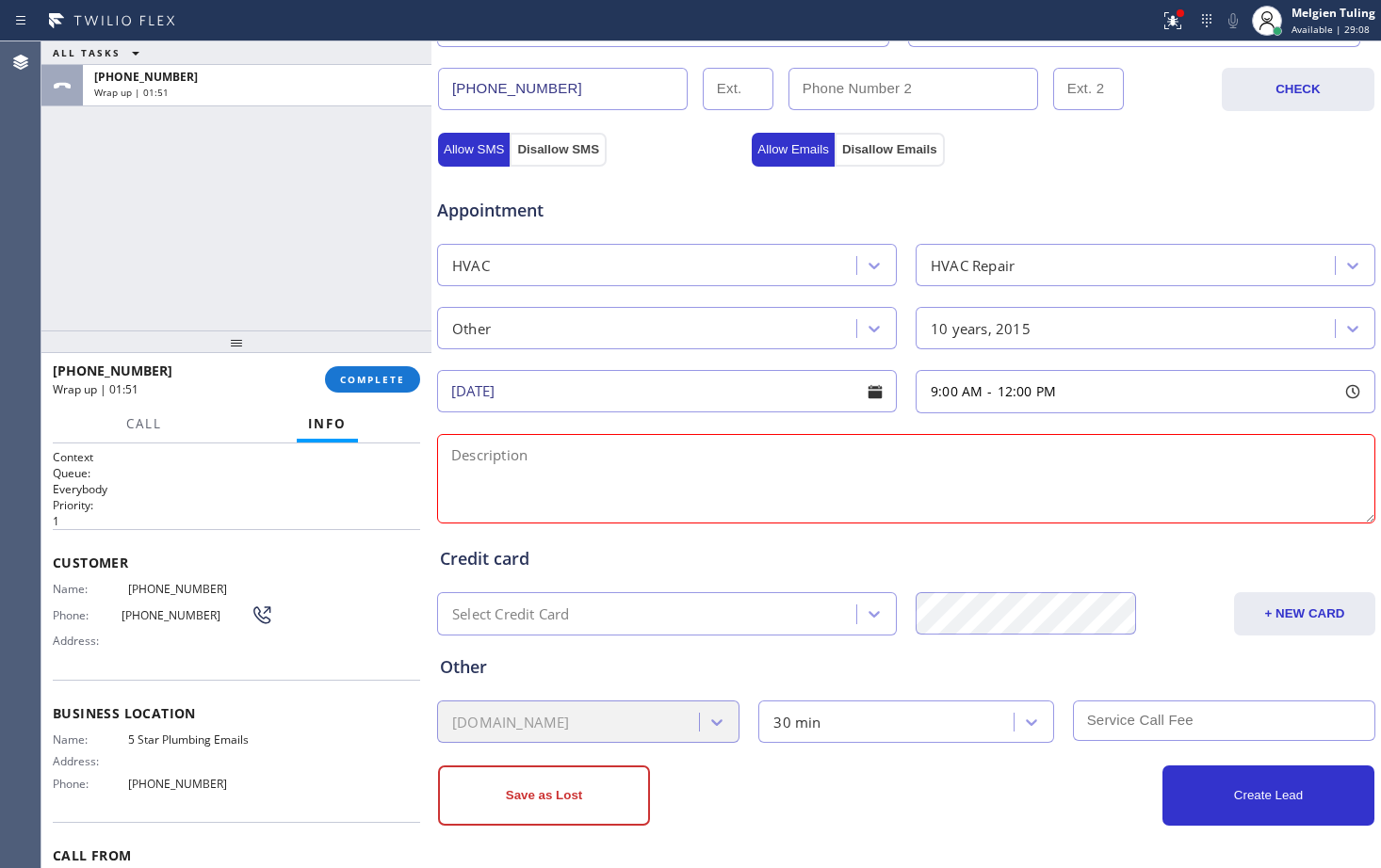
click at [491, 449] on textarea at bounding box center [906, 479] width 938 height 90
paste textarea "water heater ,/its leaking/ 10 yrs ,/ in tank/ house . ho /[STREET_ADDRESS][PER…"
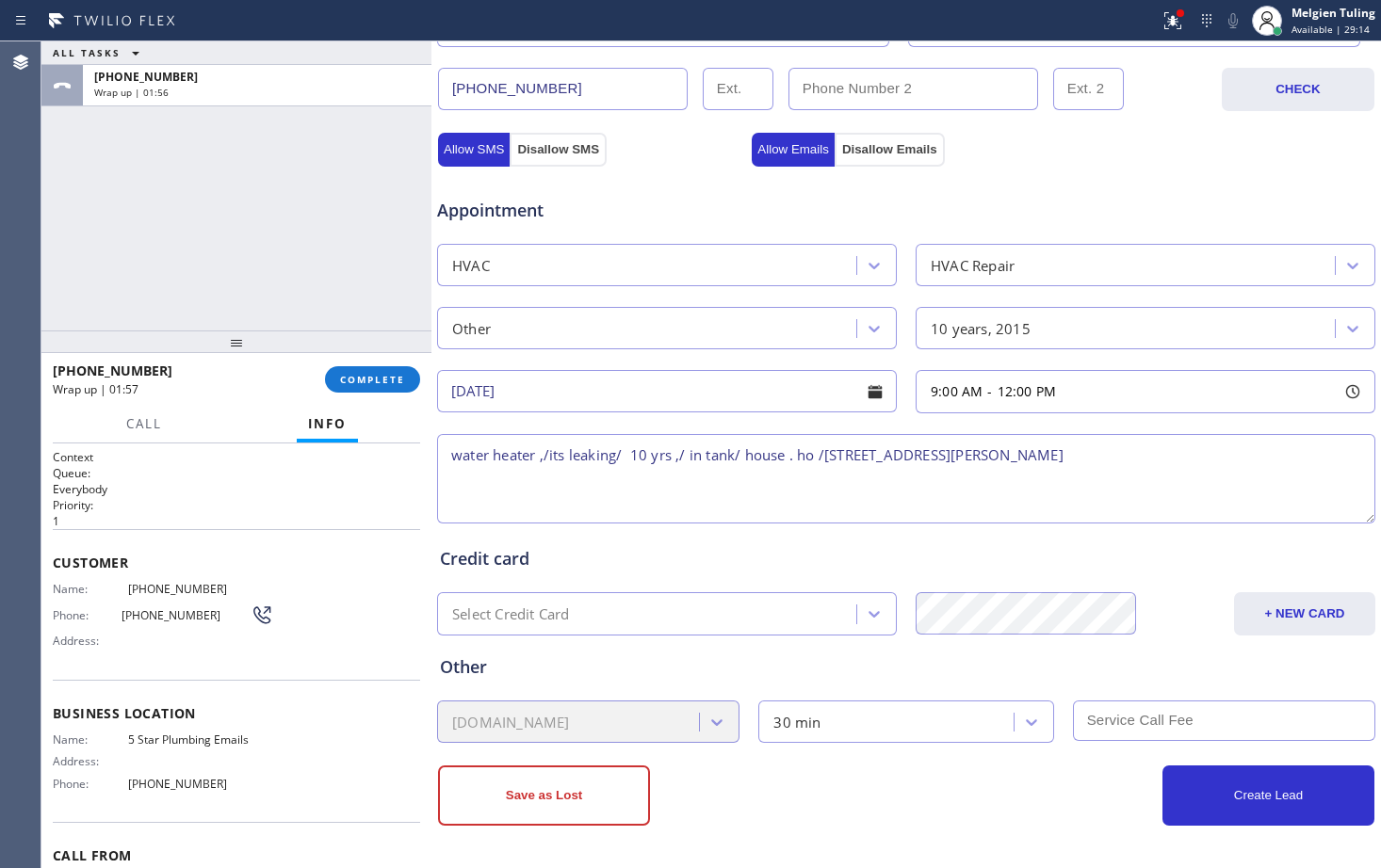
click at [917, 459] on textarea "water heater ,/its leaking/ 10 yrs ,/ in tank/ house . ho /[STREET_ADDRESS][PER…" at bounding box center [906, 479] width 938 height 90
click at [1145, 452] on textarea "water heater ,/its leaking/ 10 yrs ,/ in tank/ house . ho /[STREET_ADDRESS][PER…" at bounding box center [906, 479] width 938 height 90
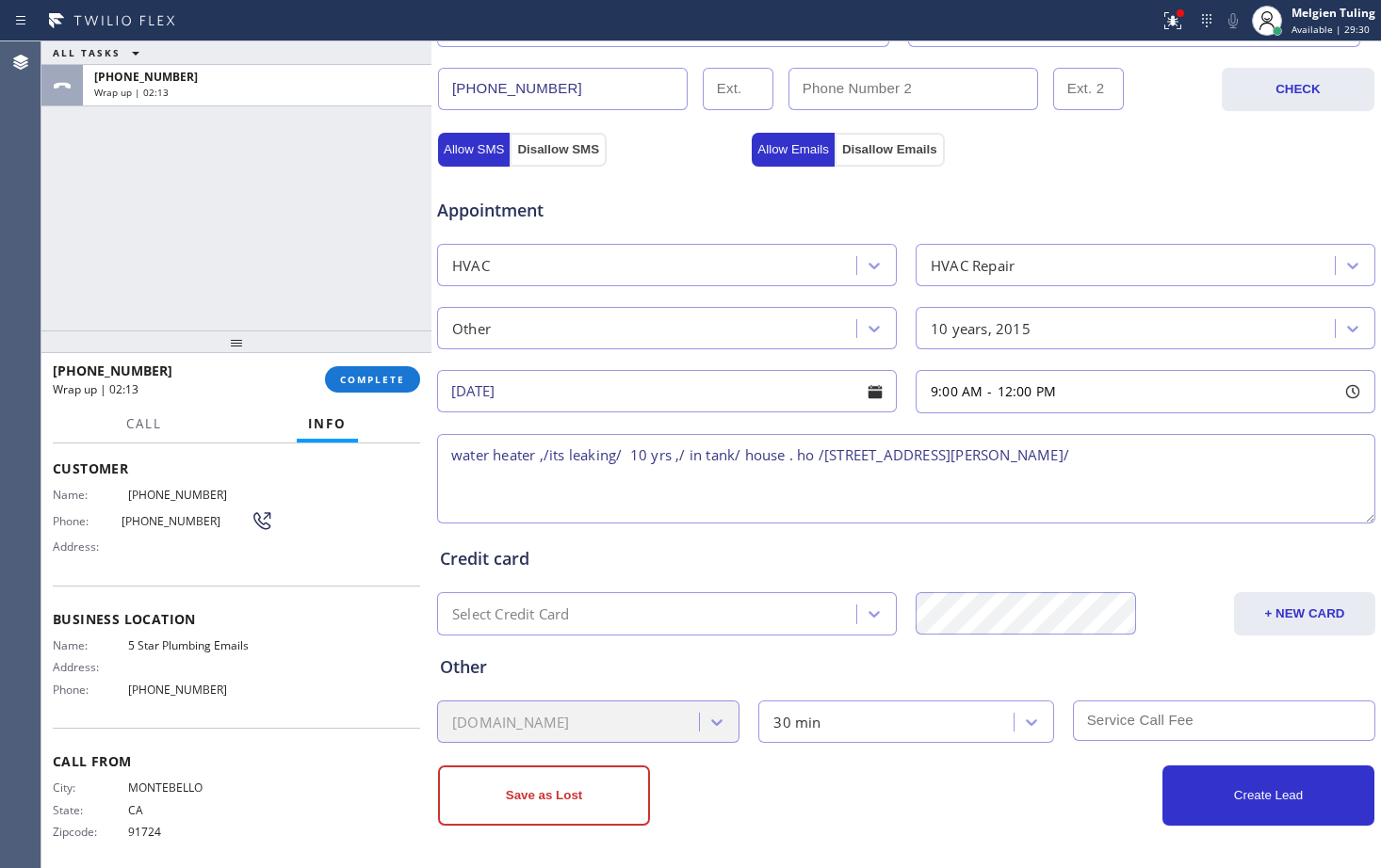
click at [449, 465] on textarea "water heater ,/its leaking/ 10 yrs ,/ in tank/ house . ho /[STREET_ADDRESS][PER…" at bounding box center [906, 479] width 938 height 90
click at [956, 453] on textarea "9-12/free estimate/water heater ,/its leaking/ 10 yrs ,/ in tank/ house . ho /[…" at bounding box center [906, 479] width 938 height 90
paste textarea "5 Star Plumbing Emails"
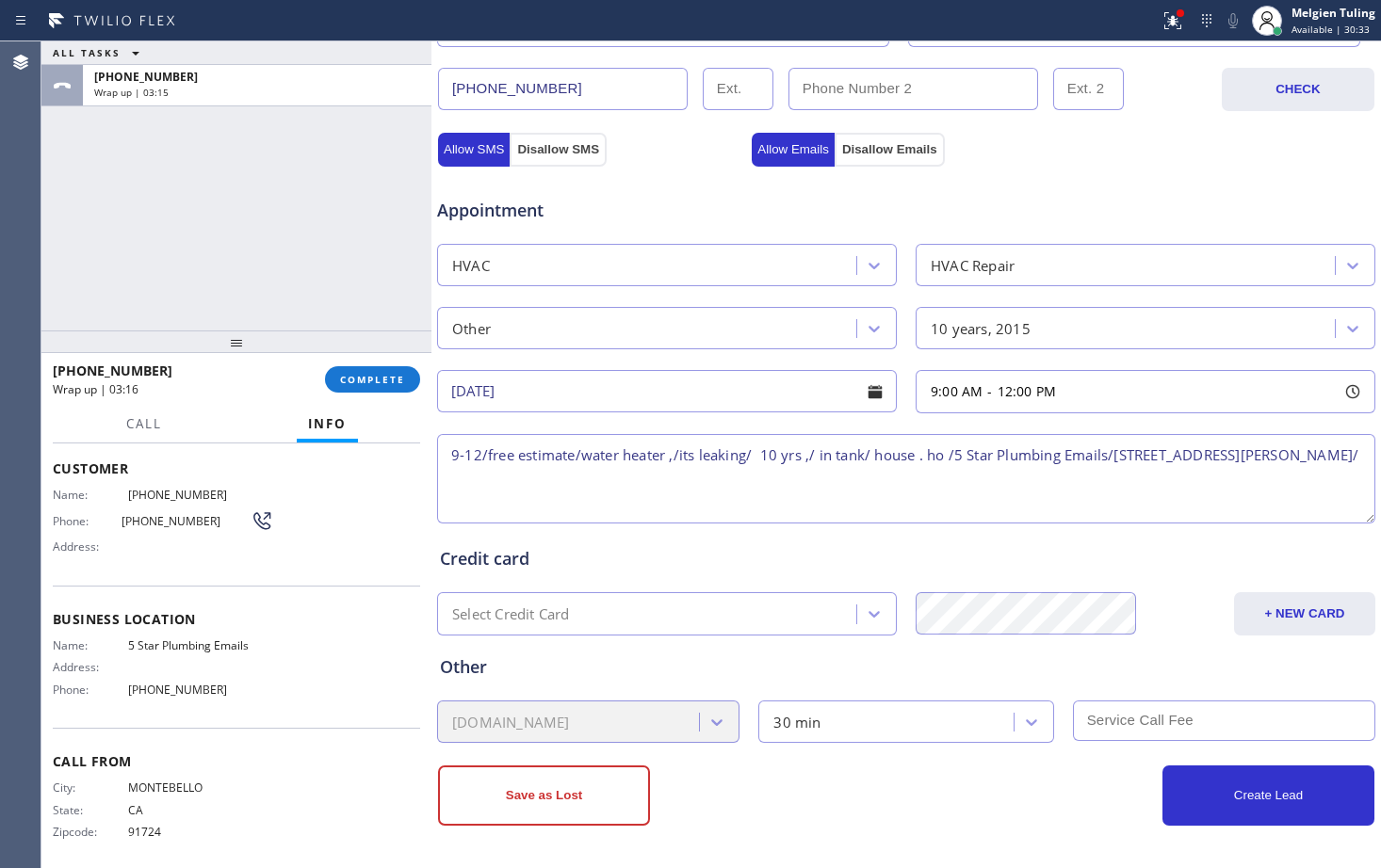
click at [614, 479] on textarea "9-12/free estimate/water heater ,/its leaking/ 10 yrs ,/ in tank/ house . ho /5…" at bounding box center [906, 479] width 938 height 90
paste textarea "Please call customer 30 minutes prior to arrival"
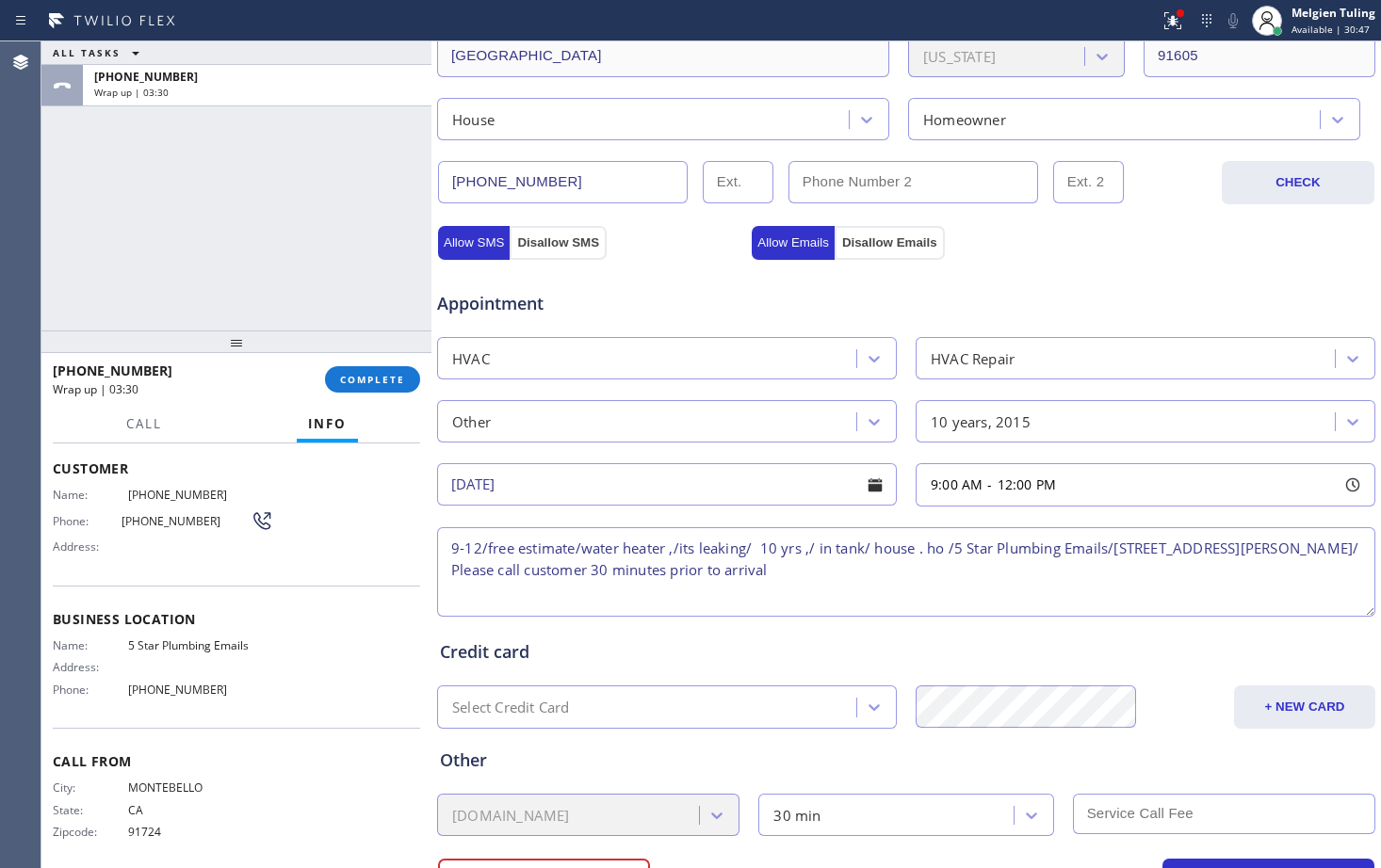
scroll to position [561, 0]
type textarea "9-12/free estimate/water heater ,/its leaking/ 10 yrs ,/ in tank/ house . ho /5…"
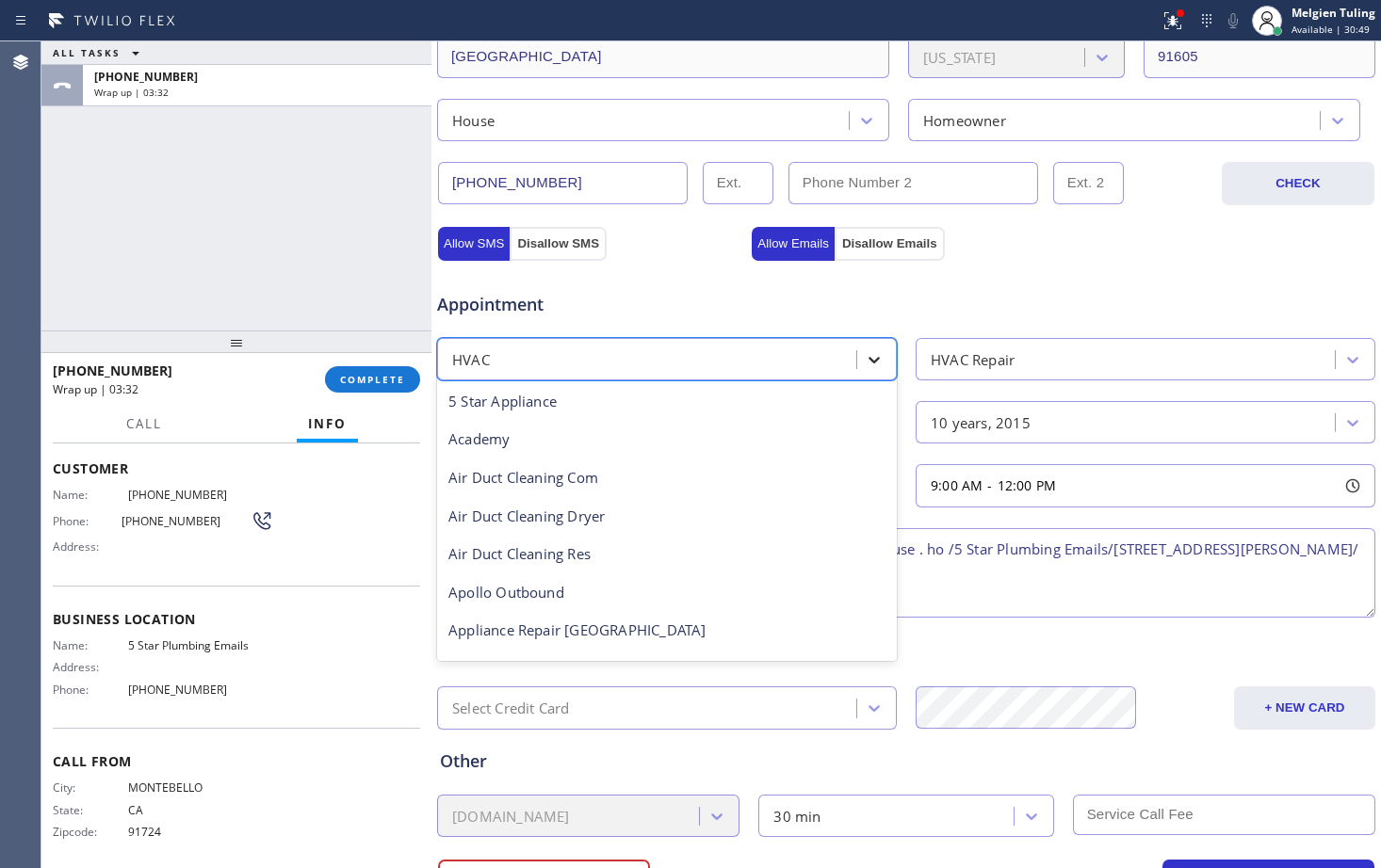
click at [864, 366] on icon at bounding box center [873, 359] width 18 height 18
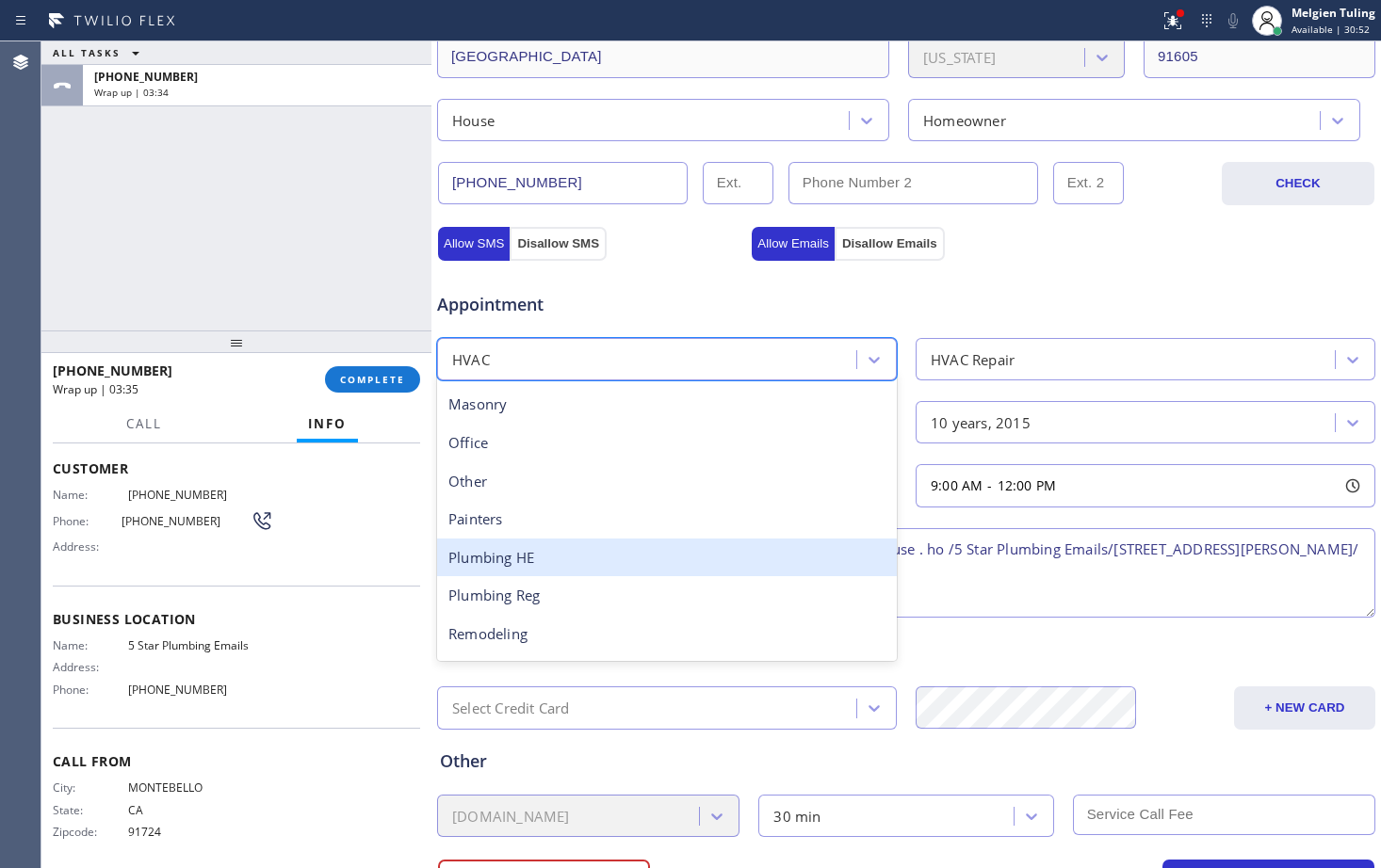
scroll to position [642, 0]
click at [517, 561] on div "Plumbing Reg" at bounding box center [667, 561] width 459 height 39
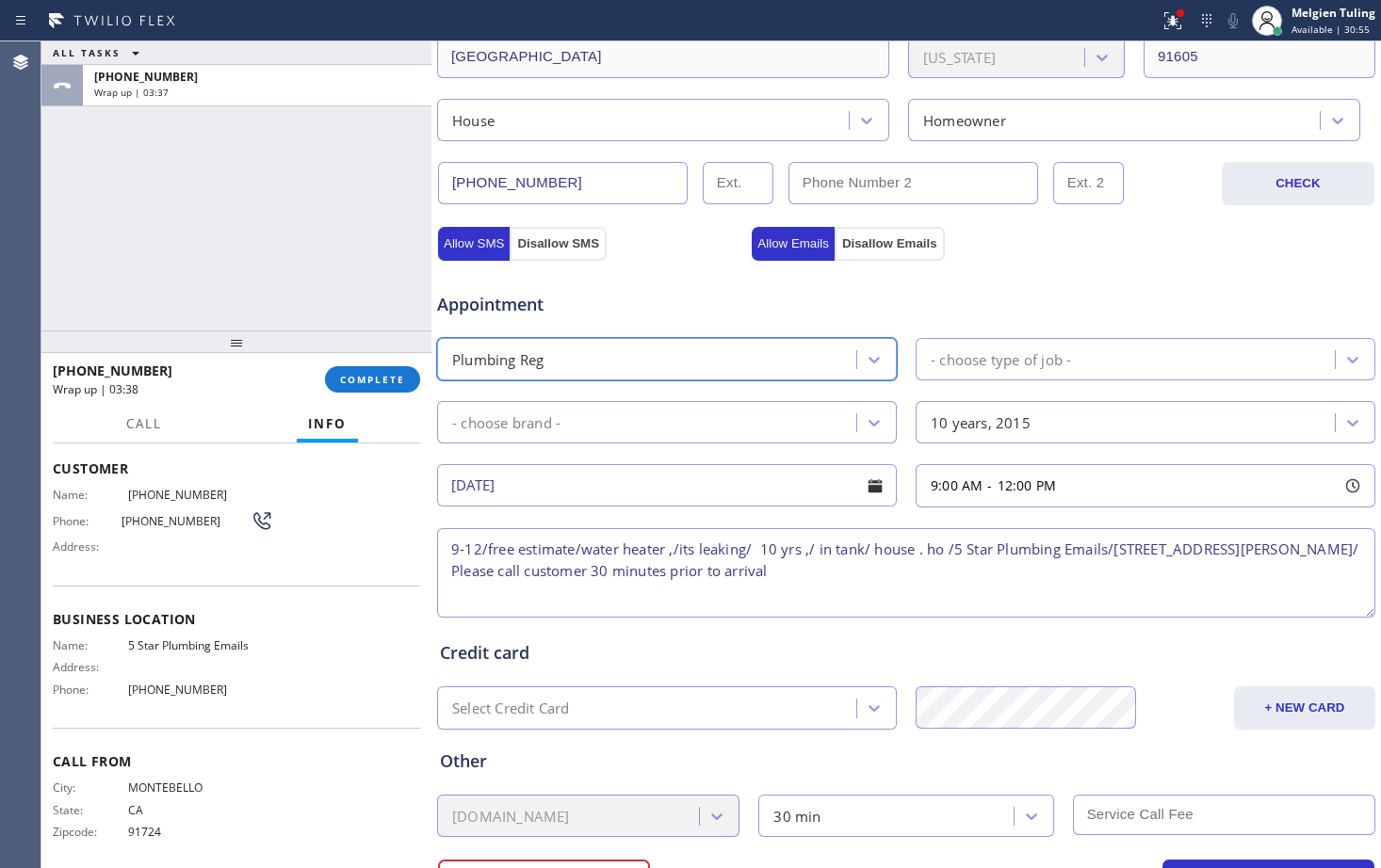
click at [1011, 358] on div "- choose type of job -" at bounding box center [1000, 359] width 140 height 21
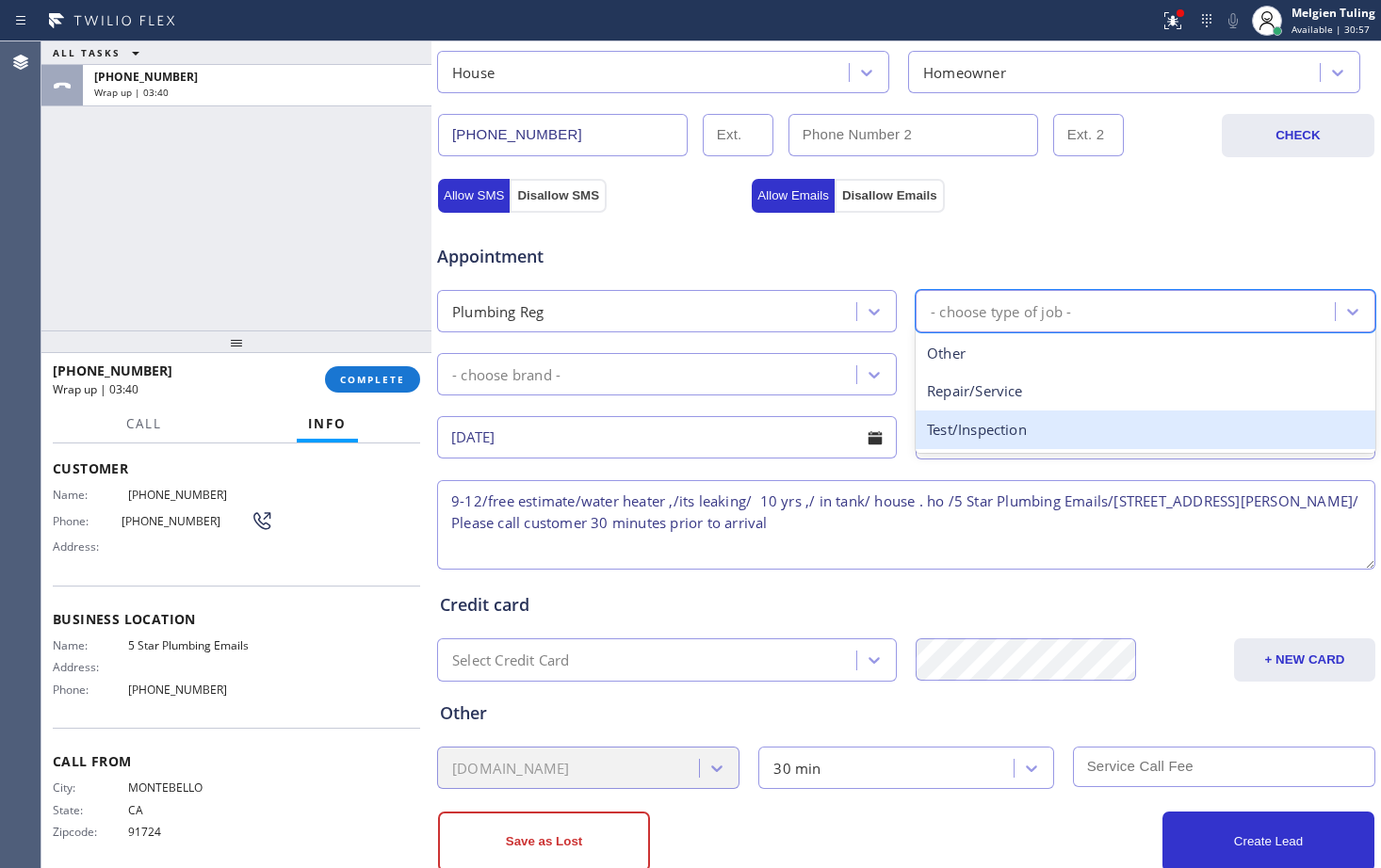
scroll to position [656, 0]
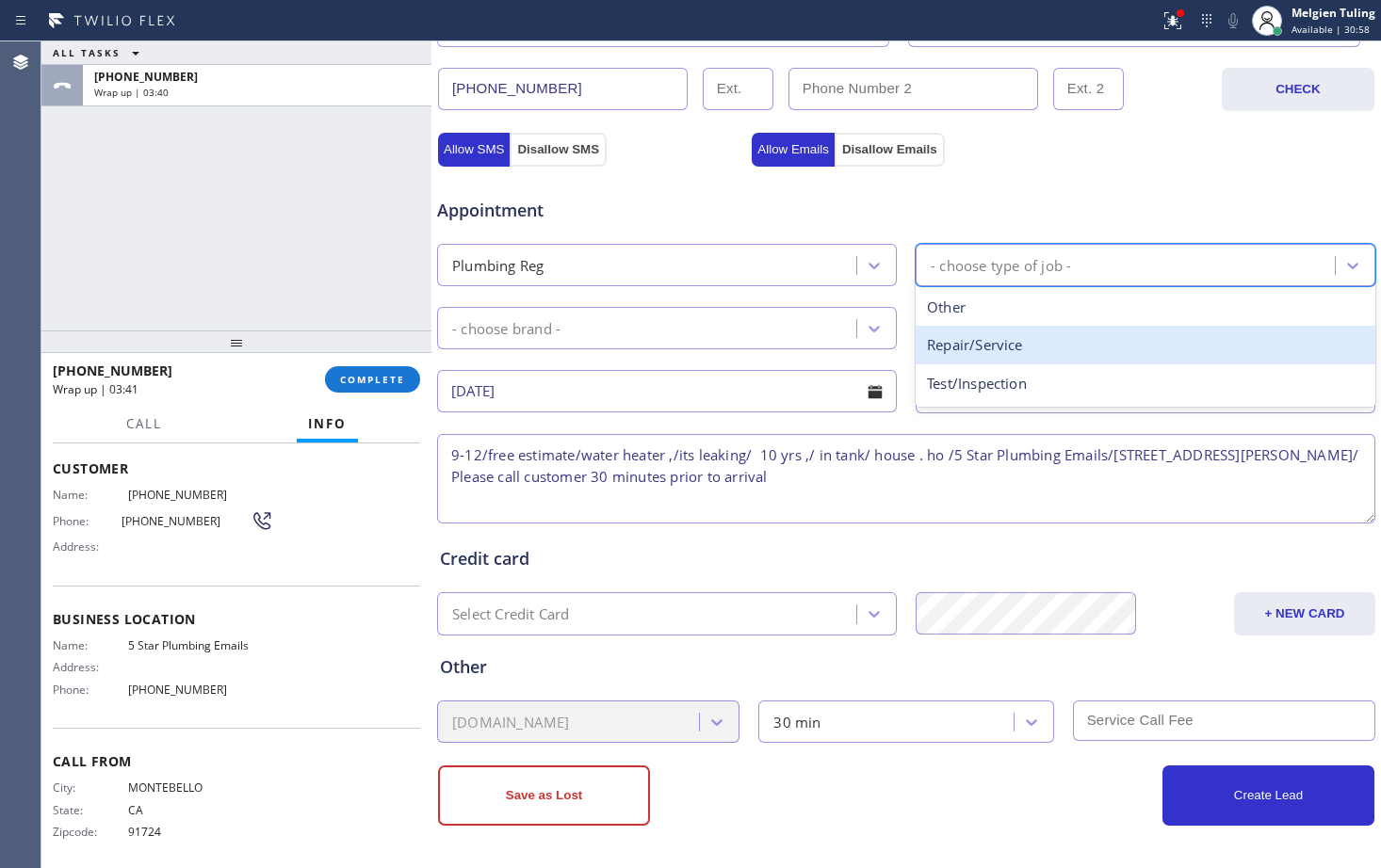
click at [974, 354] on div "Repair/Service" at bounding box center [1145, 345] width 459 height 39
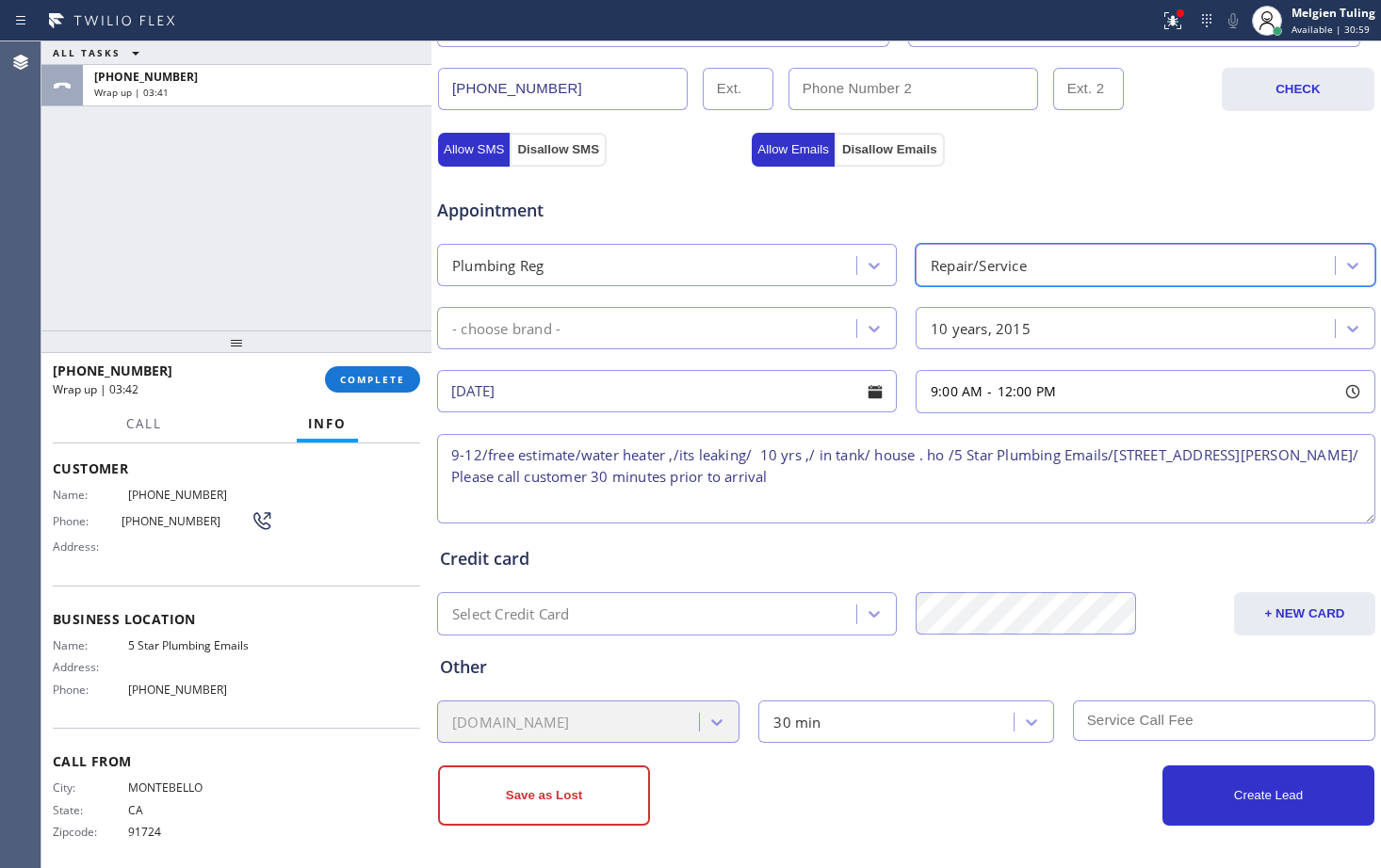
click at [608, 334] on div "- choose brand -" at bounding box center [649, 328] width 414 height 33
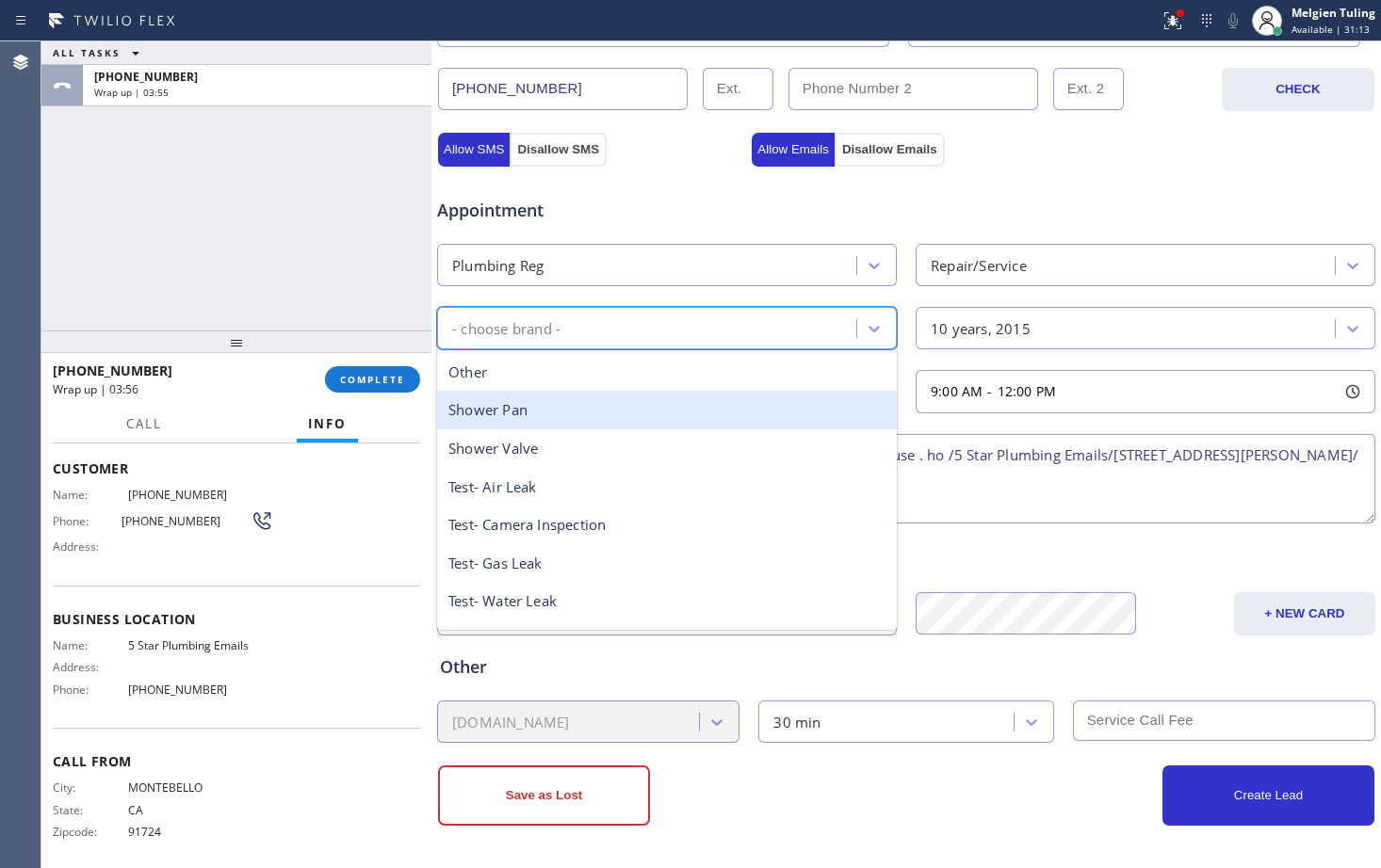
scroll to position [189, 0]
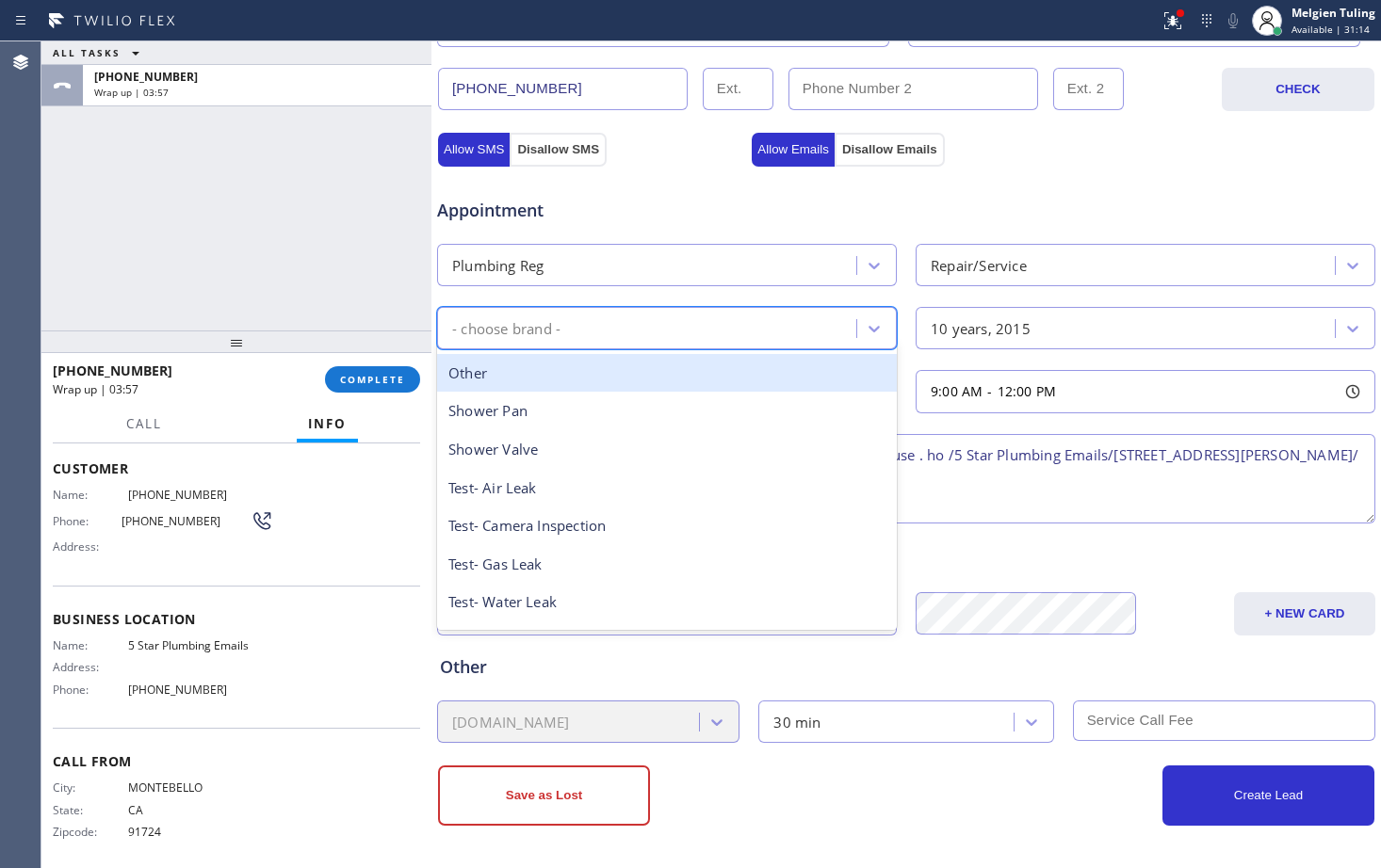
click at [488, 378] on div "Other" at bounding box center [667, 374] width 459 height 39
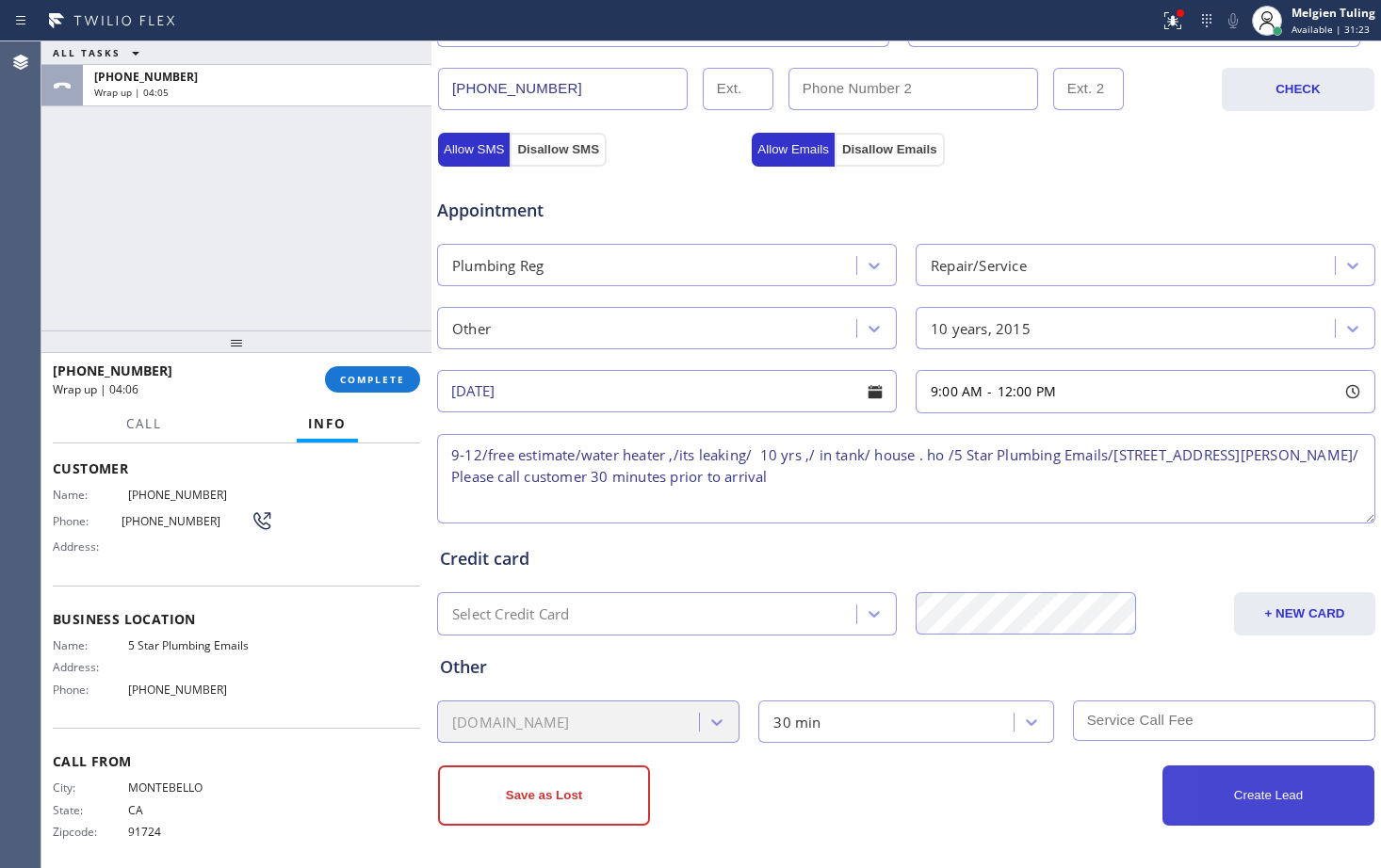
click at [1218, 800] on button "Create Lead" at bounding box center [1268, 796] width 212 height 60
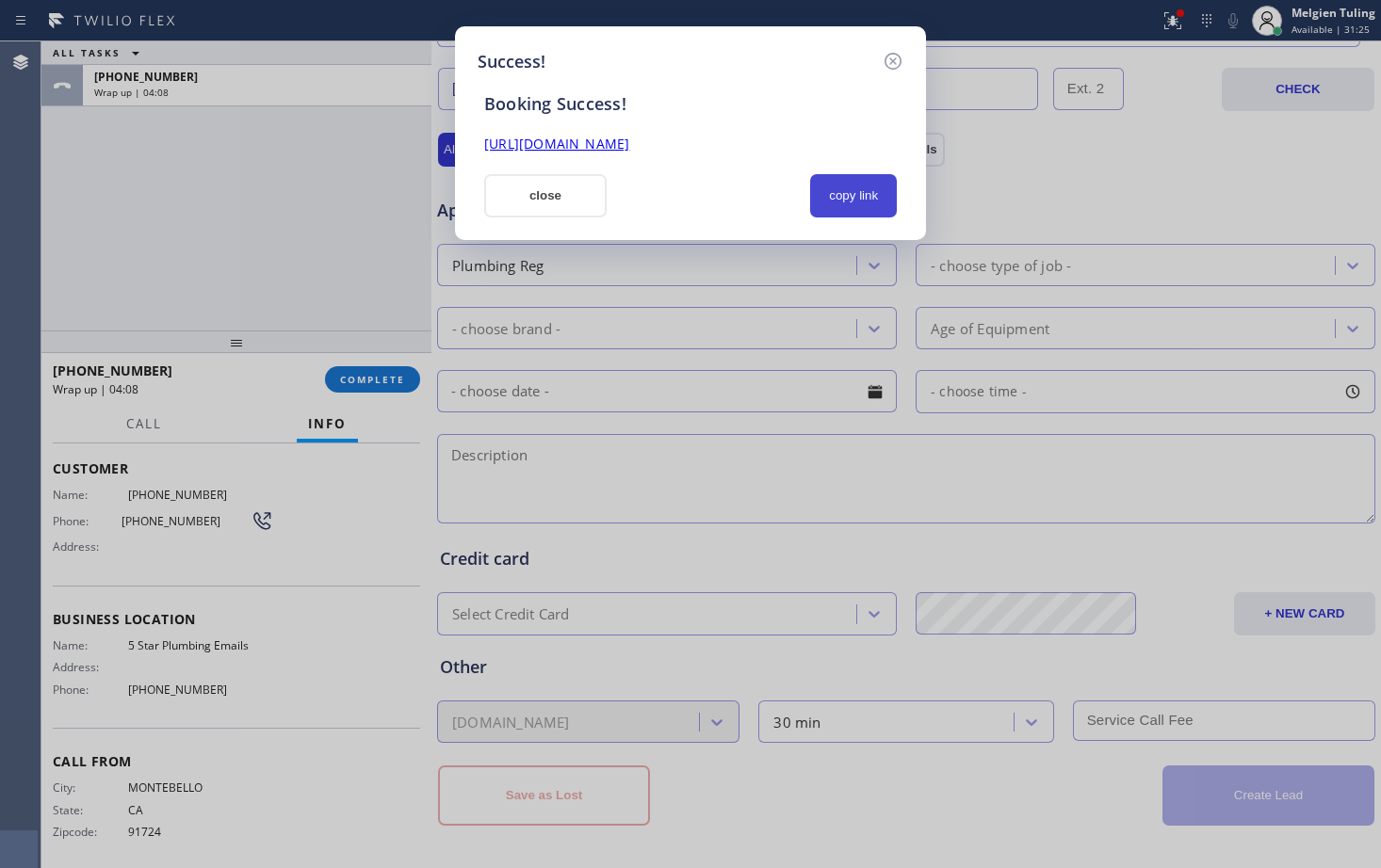
click at [838, 192] on button "copy link" at bounding box center [853, 196] width 87 height 44
click at [568, 147] on link "[URL][DOMAIN_NAME]" at bounding box center [556, 143] width 145 height 18
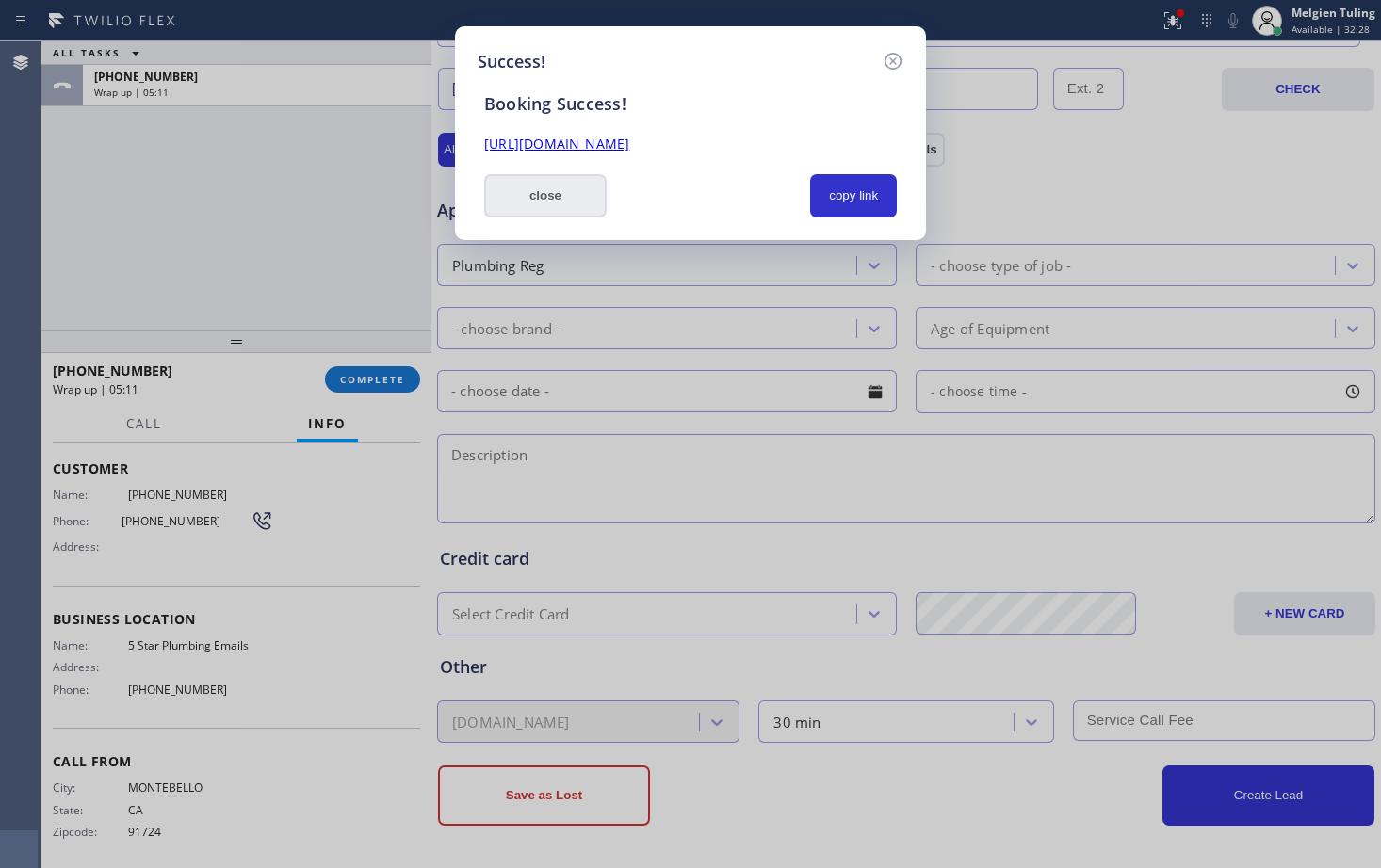
click at [559, 194] on button "close" at bounding box center [545, 196] width 123 height 44
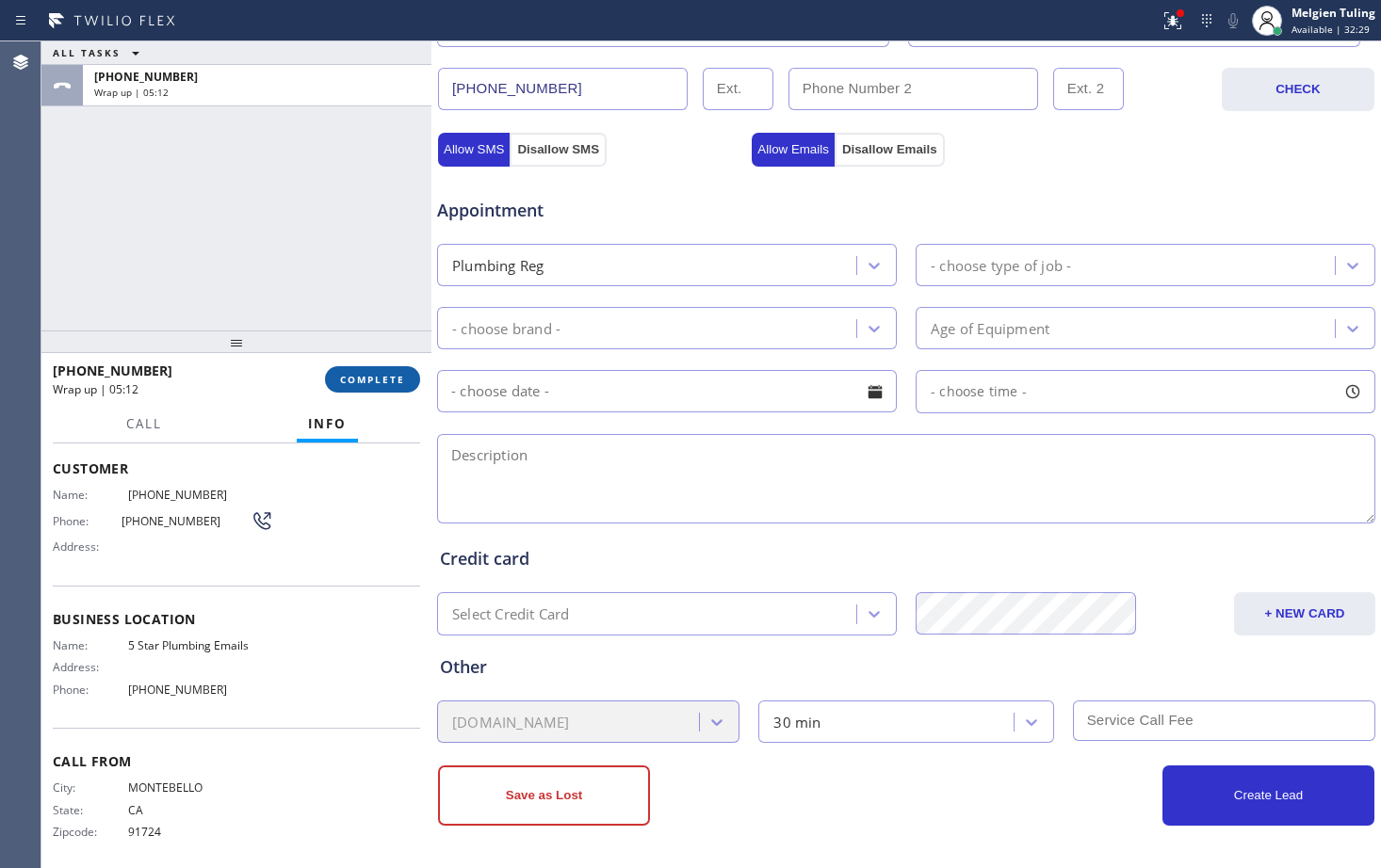
click at [382, 376] on span "COMPLETE" at bounding box center [372, 380] width 65 height 14
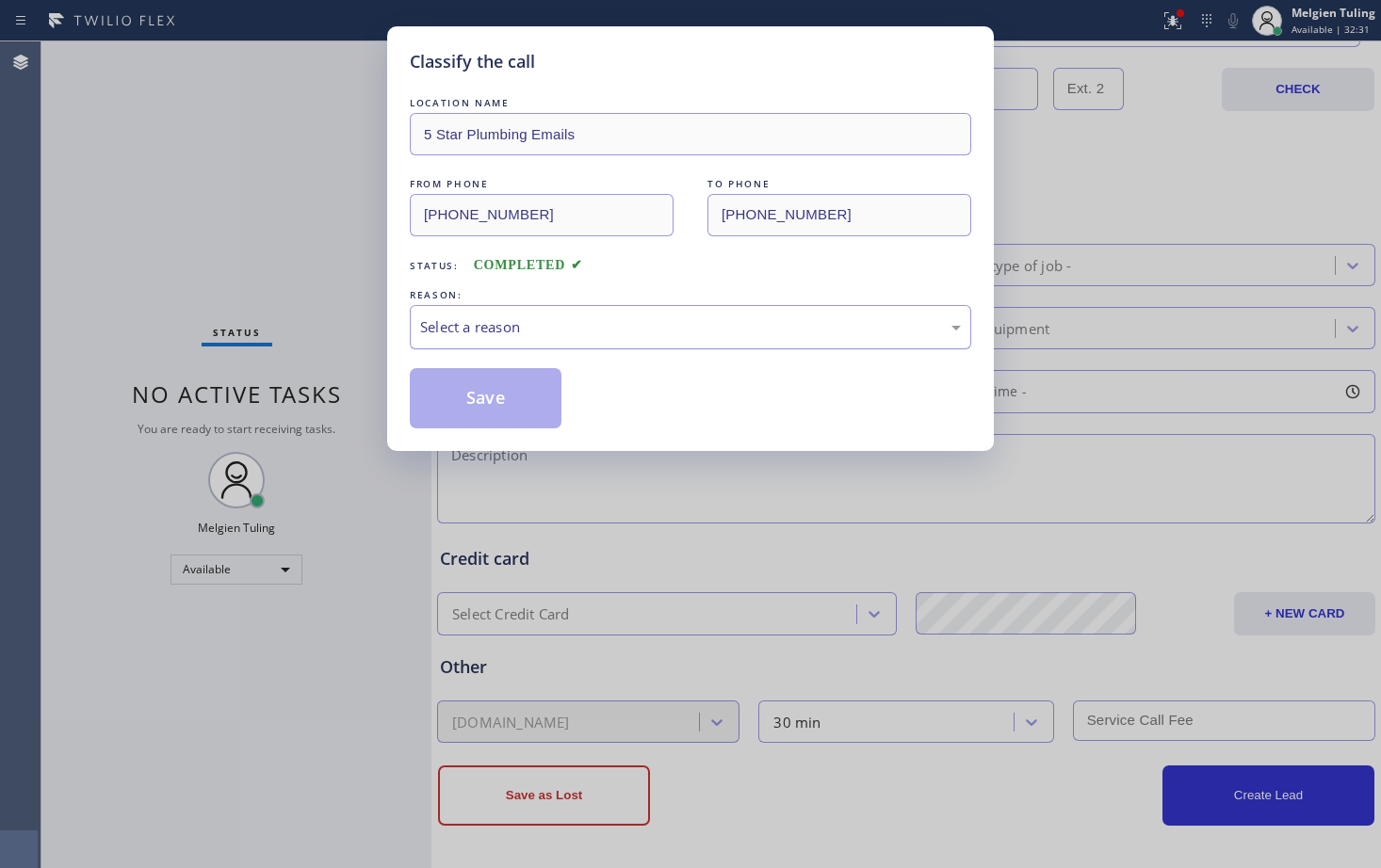
click at [498, 322] on div "Select a reason" at bounding box center [690, 327] width 540 height 21
click at [475, 405] on button "Save" at bounding box center [486, 398] width 152 height 60
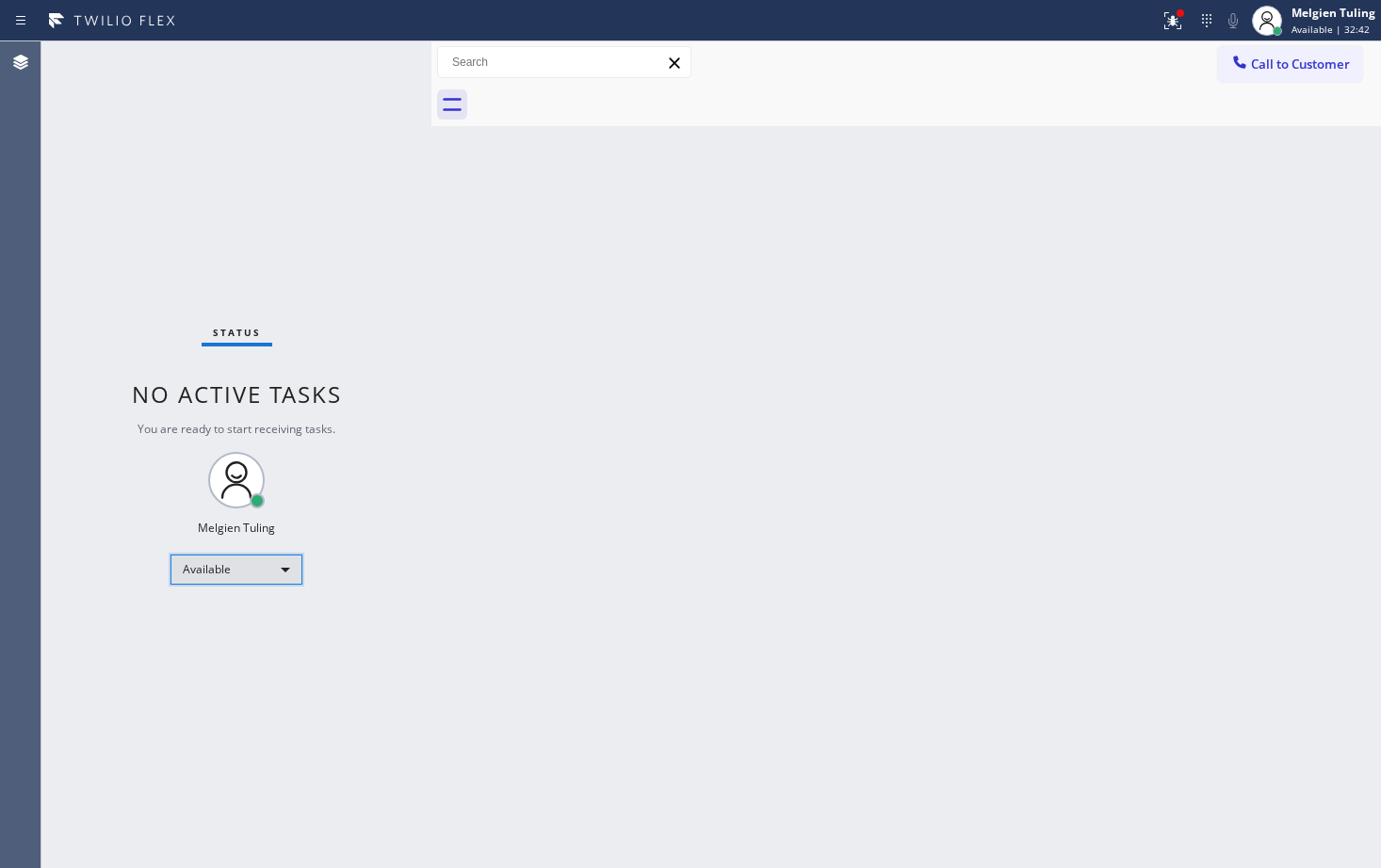
click at [267, 567] on div "Available" at bounding box center [236, 569] width 131 height 30
click at [218, 667] on li "Break" at bounding box center [236, 667] width 128 height 22
click at [507, 227] on div "Back to Dashboard Change Sender ID Customers Technicians Select a contact Outbo…" at bounding box center [905, 455] width 949 height 827
click at [1175, 18] on icon at bounding box center [1170, 19] width 12 height 14
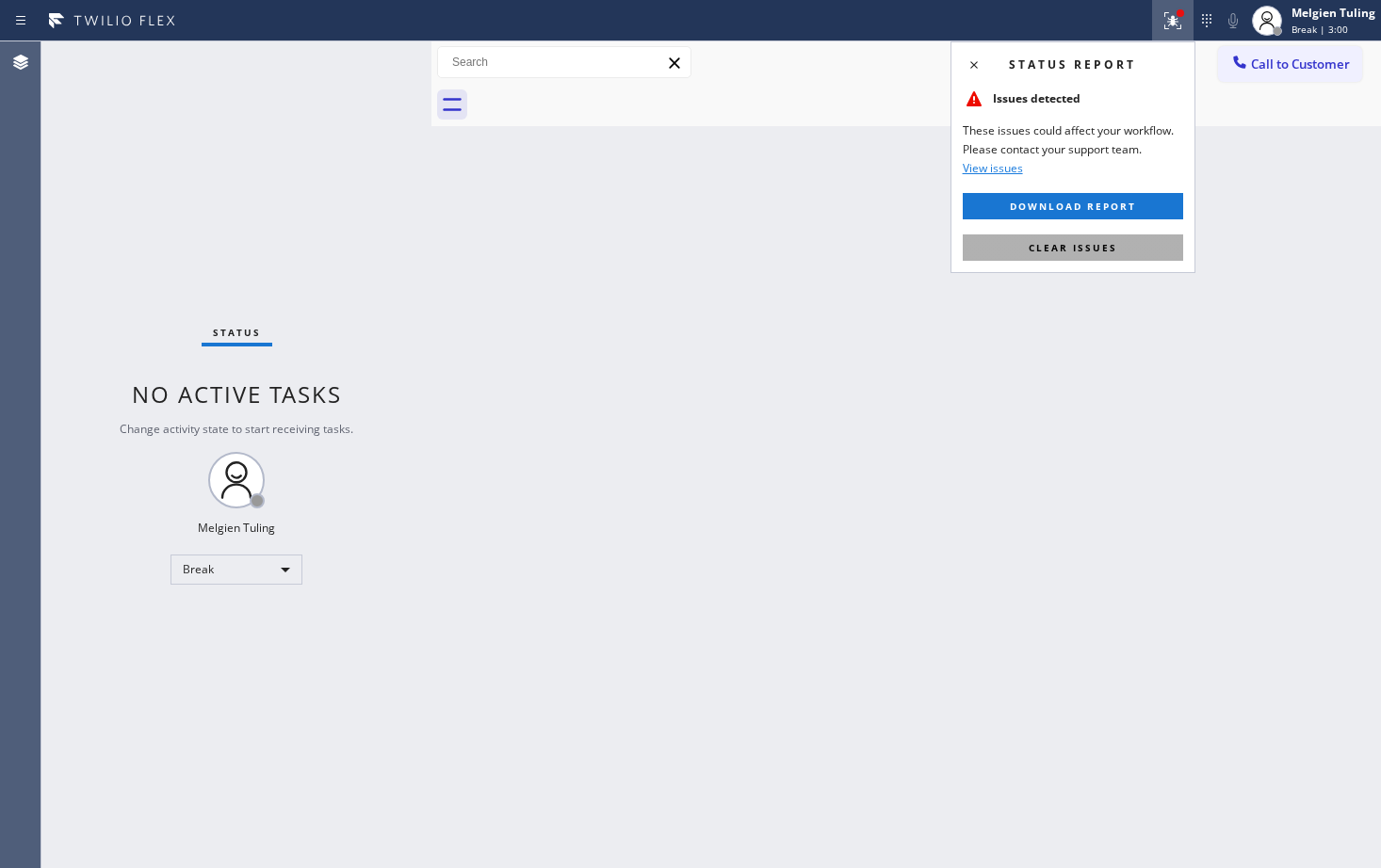
click at [1024, 251] on button "Clear issues" at bounding box center [1072, 247] width 220 height 26
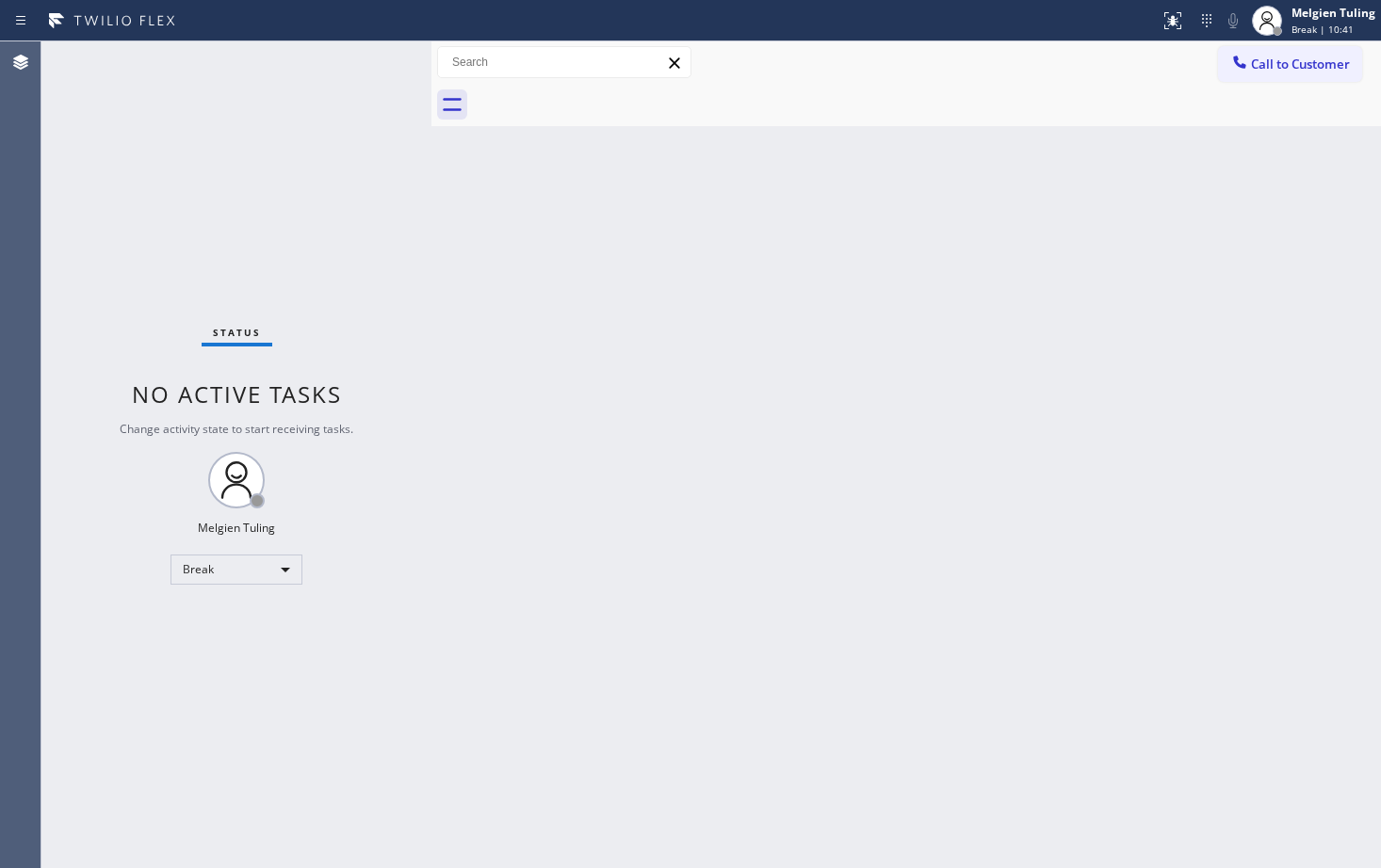
click at [449, 649] on div "Back to Dashboard Change Sender ID Customers Technicians Select a contact Outbo…" at bounding box center [905, 455] width 949 height 827
click at [286, 565] on div "Break" at bounding box center [236, 569] width 131 height 30
click at [495, 685] on div at bounding box center [690, 434] width 1381 height 868
click at [282, 568] on div "Break" at bounding box center [236, 569] width 131 height 30
click at [215, 618] on li "Available" at bounding box center [236, 619] width 128 height 22
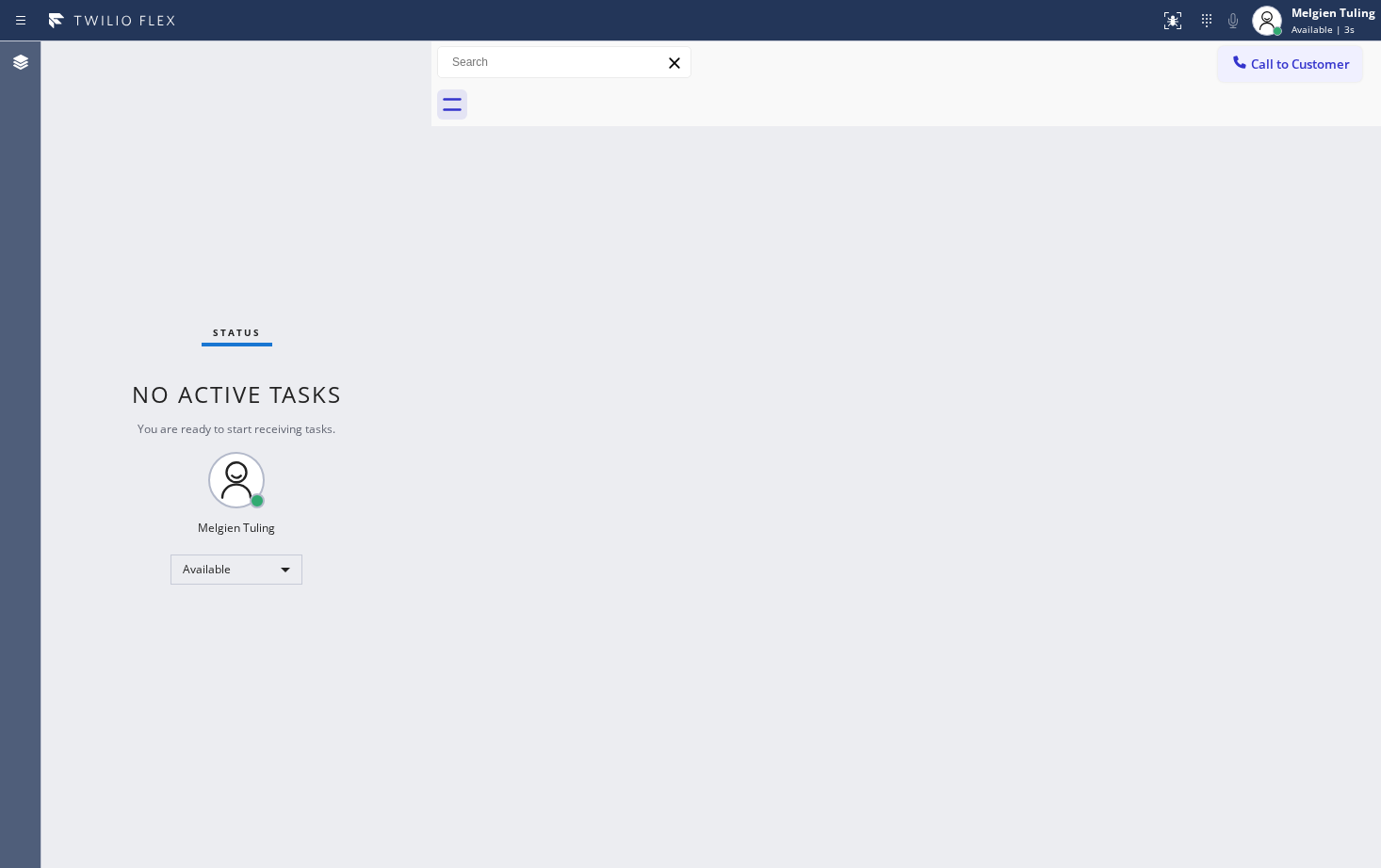
click at [722, 600] on div "Back to Dashboard Change Sender ID Customers Technicians Select a contact Outbo…" at bounding box center [905, 455] width 949 height 827
click at [655, 324] on div "Back to Dashboard Change Sender ID Customers Technicians Select a contact Outbo…" at bounding box center [905, 455] width 949 height 827
click at [651, 322] on div "Back to Dashboard Change Sender ID Customers Technicians Select a contact Outbo…" at bounding box center [905, 455] width 949 height 827
click at [310, 102] on div "Status No active tasks You are ready to start receiving tasks. Melgien Tuling A…" at bounding box center [236, 455] width 390 height 827
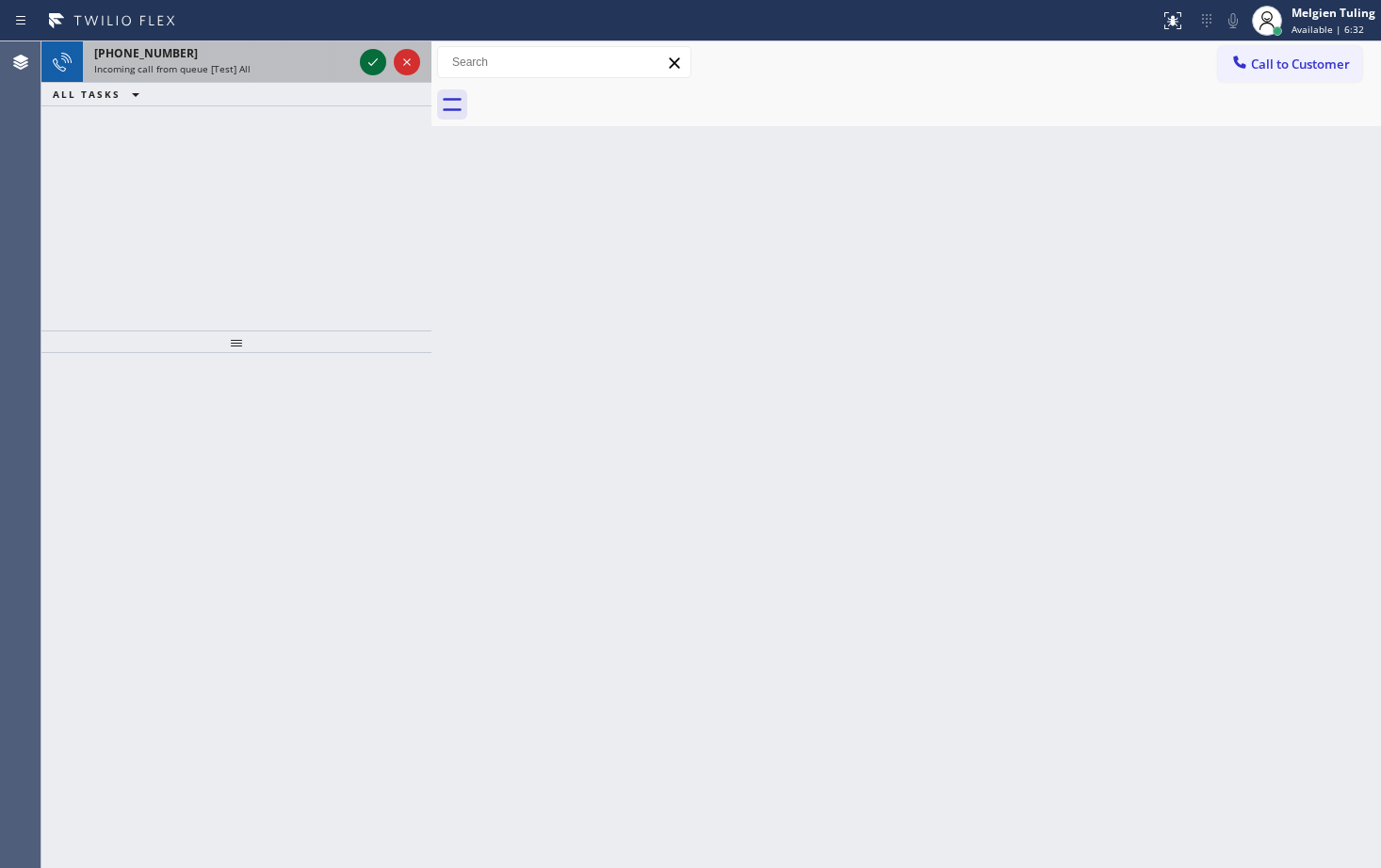
click at [366, 58] on icon at bounding box center [373, 61] width 22 height 22
click at [364, 66] on icon at bounding box center [373, 61] width 22 height 22
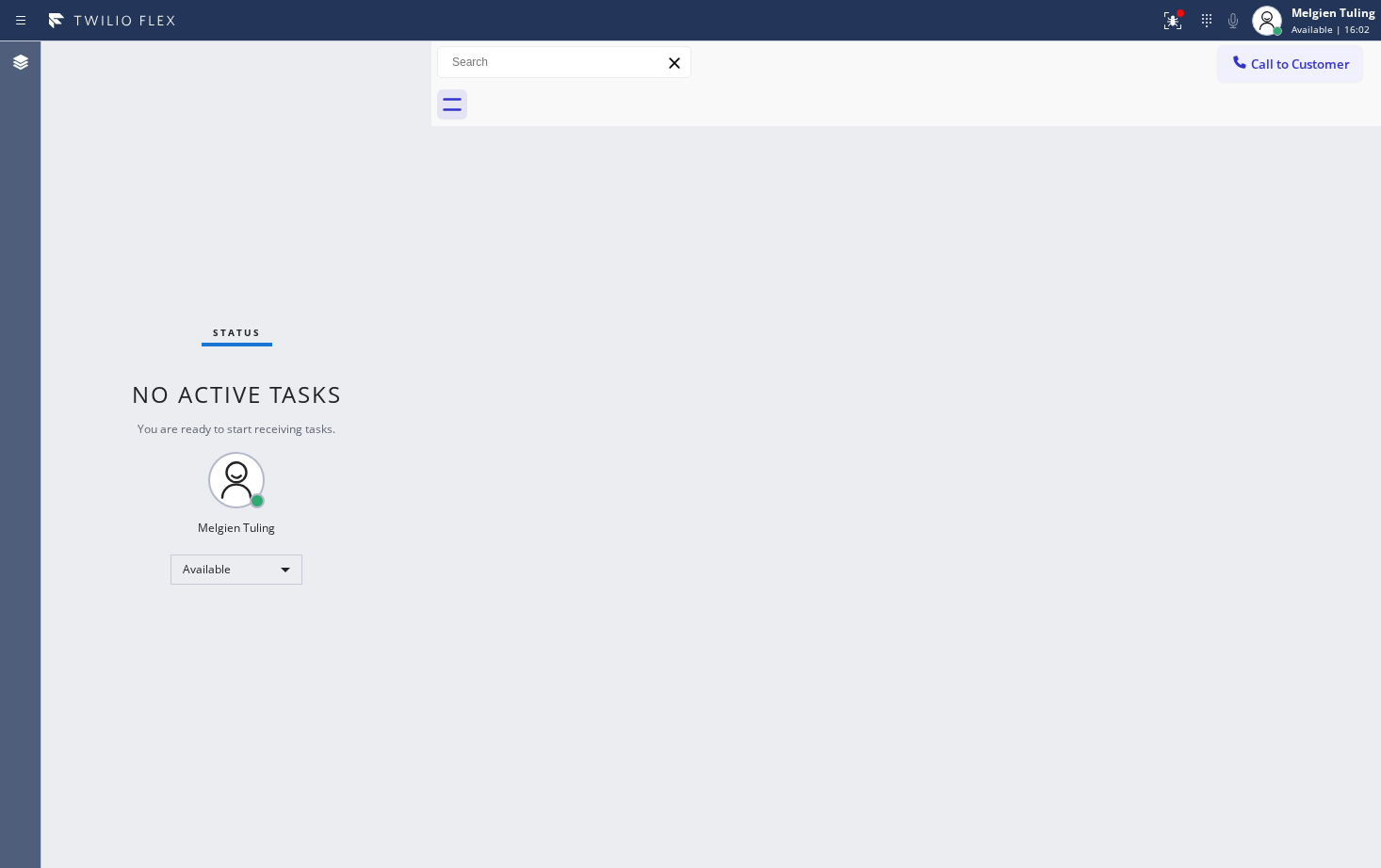
click at [547, 367] on div "Back to Dashboard Change Sender ID Customers Technicians Select a contact Outbo…" at bounding box center [905, 455] width 949 height 827
click at [561, 400] on div "Back to Dashboard Change Sender ID Customers Technicians Select a contact Outbo…" at bounding box center [905, 455] width 949 height 827
click at [1181, 15] on div at bounding box center [1181, 14] width 8 height 8
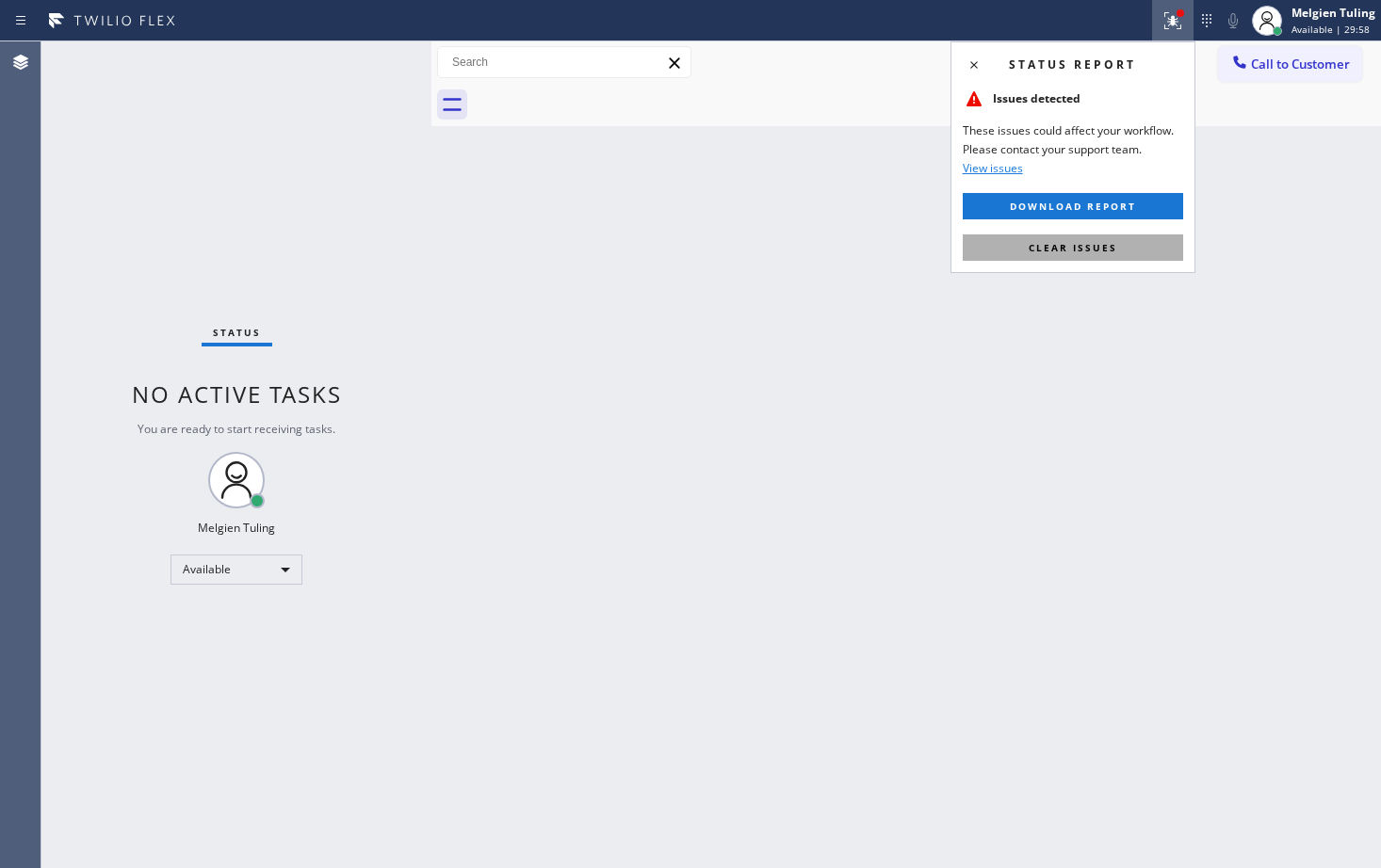
click at [1034, 248] on span "Clear issues" at bounding box center [1072, 248] width 89 height 14
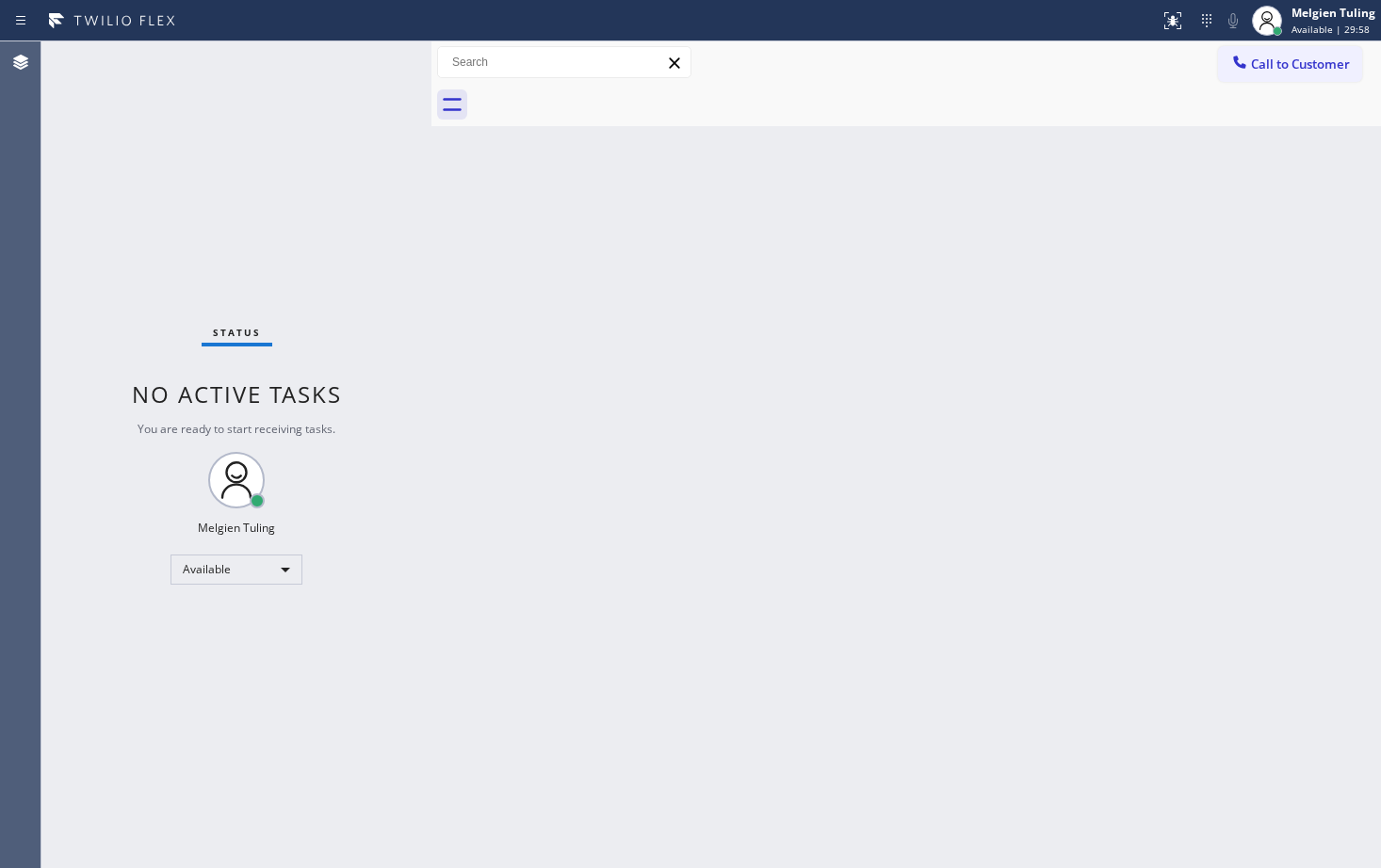
drag, startPoint x: 1034, startPoint y: 248, endPoint x: 1038, endPoint y: 227, distance: 21.4
click at [1035, 248] on div "Back to Dashboard Change Sender ID Customers Technicians Select a contact Outbo…" at bounding box center [905, 455] width 949 height 827
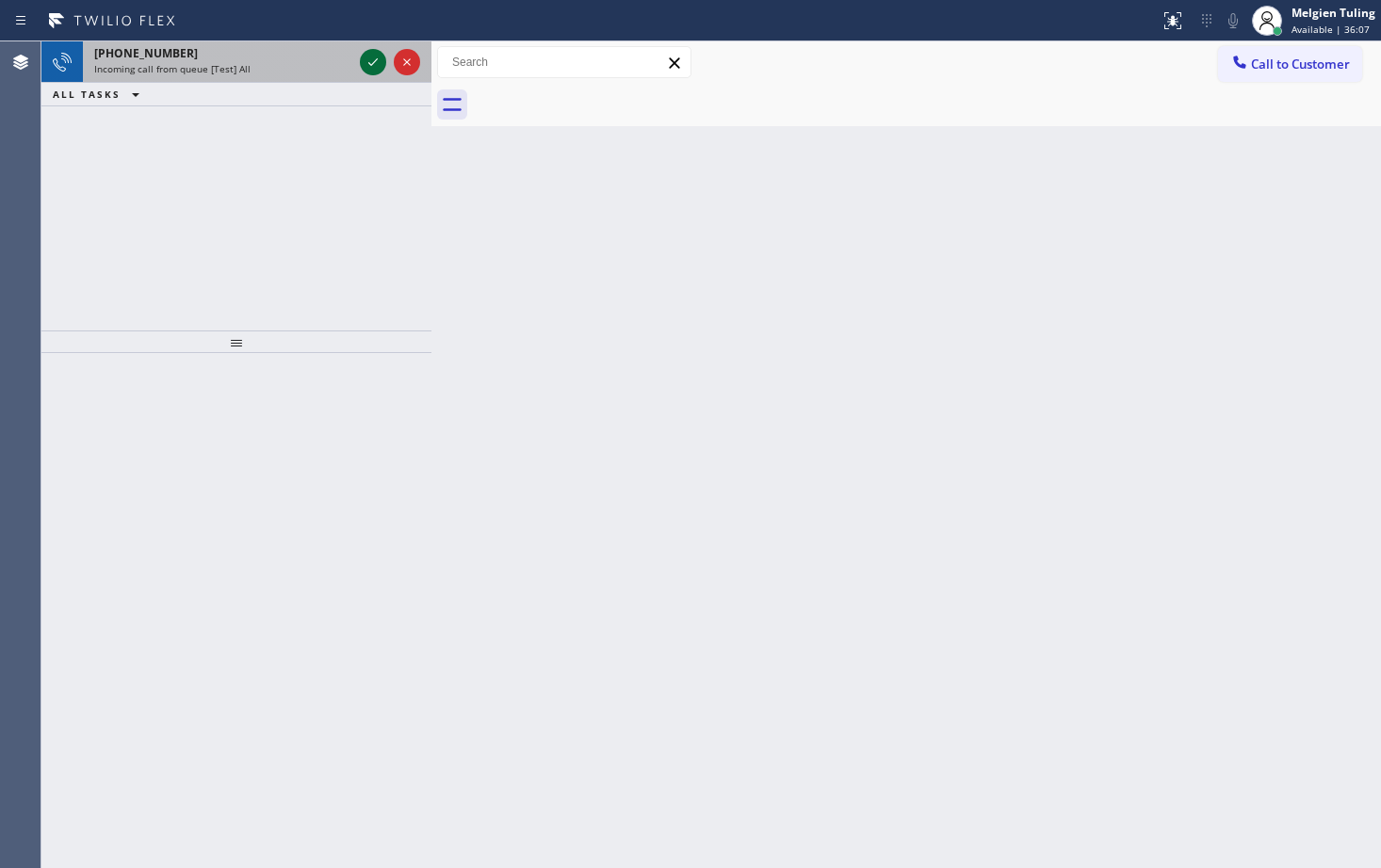
drag, startPoint x: 245, startPoint y: 129, endPoint x: 375, endPoint y: 67, distance: 144.0
click at [375, 67] on icon at bounding box center [373, 61] width 22 height 22
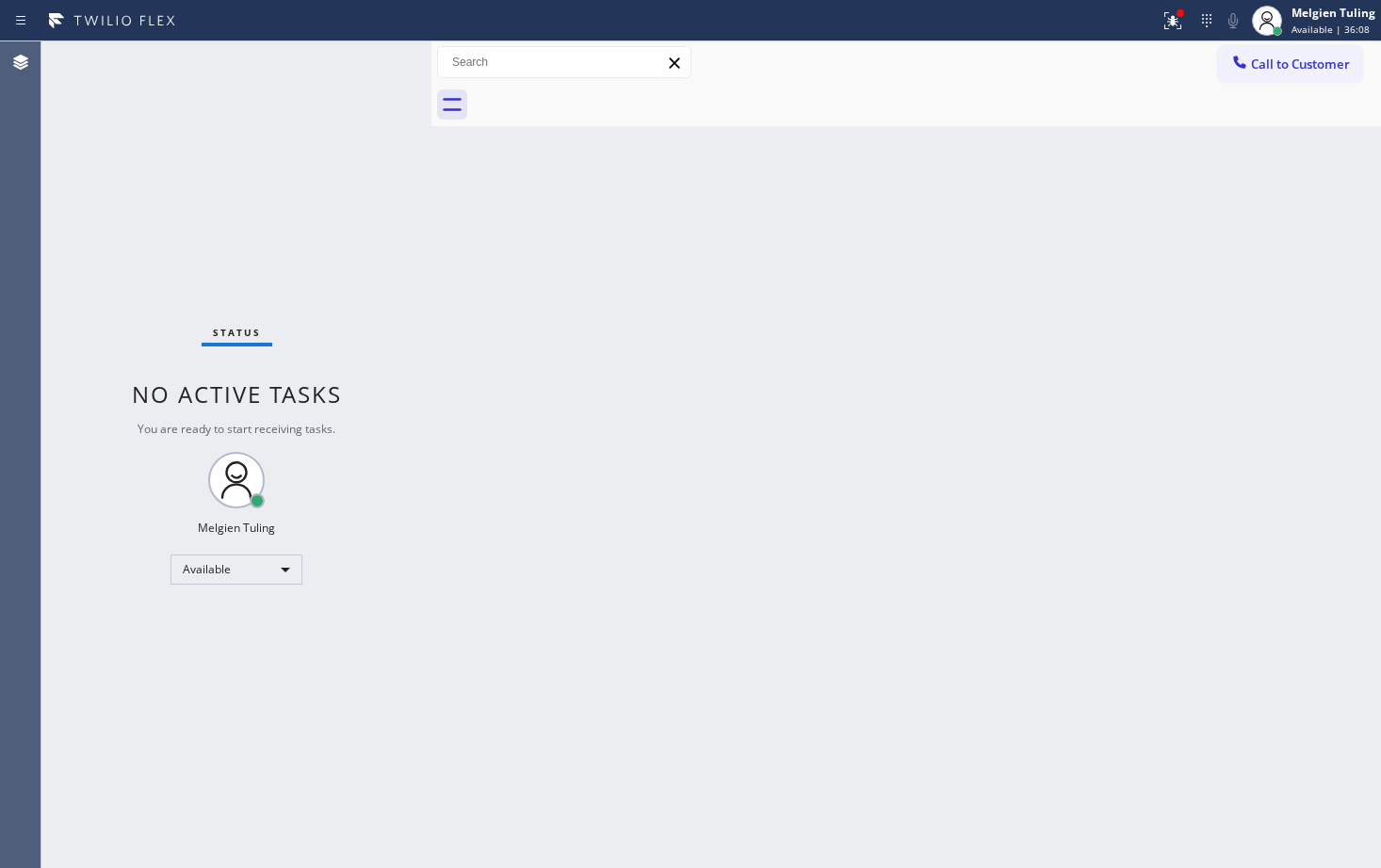
click at [922, 463] on div "Back to Dashboard Change Sender ID Customers Technicians Select a contact Outbo…" at bounding box center [905, 455] width 949 height 827
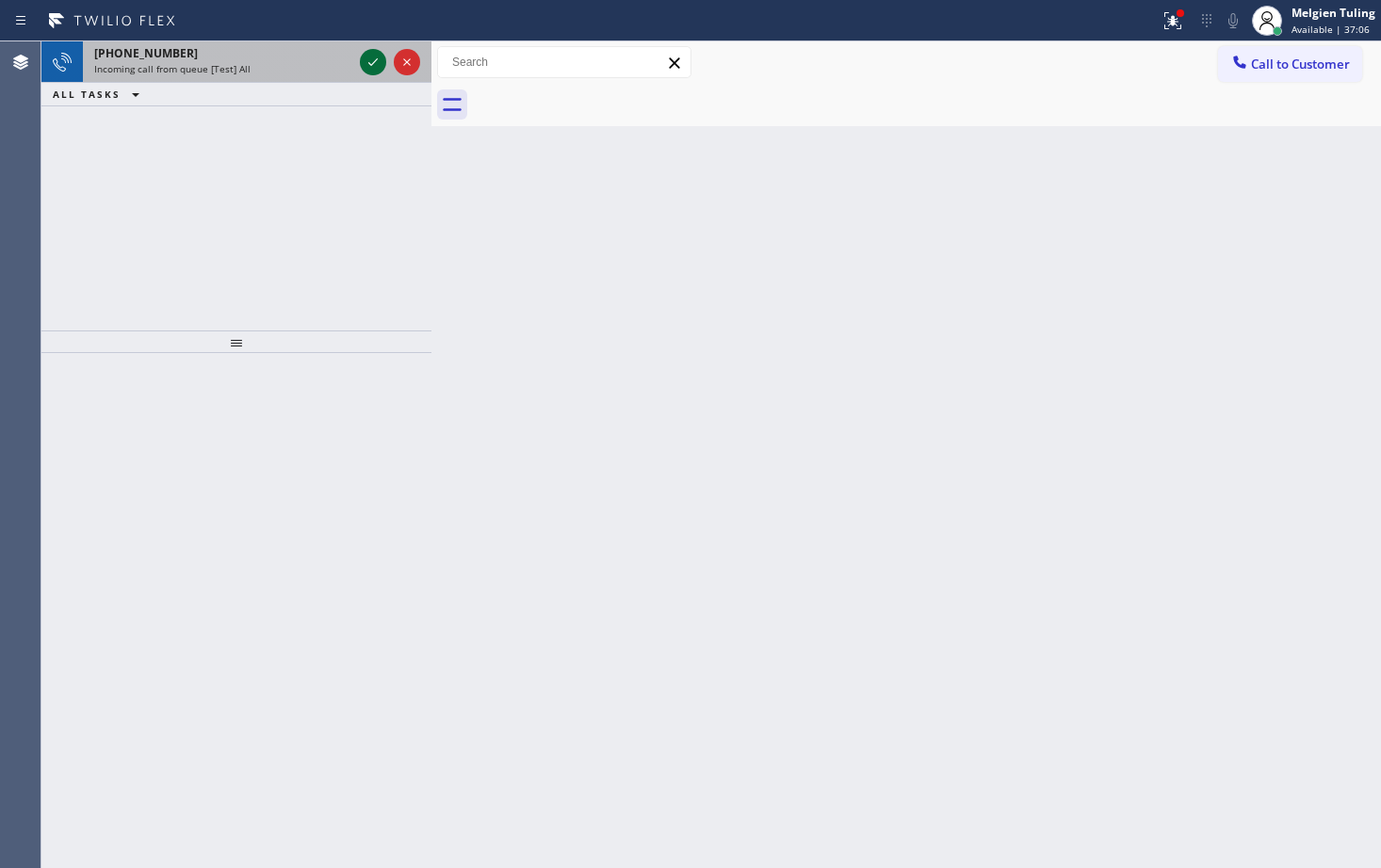
click at [379, 63] on icon at bounding box center [373, 61] width 22 height 22
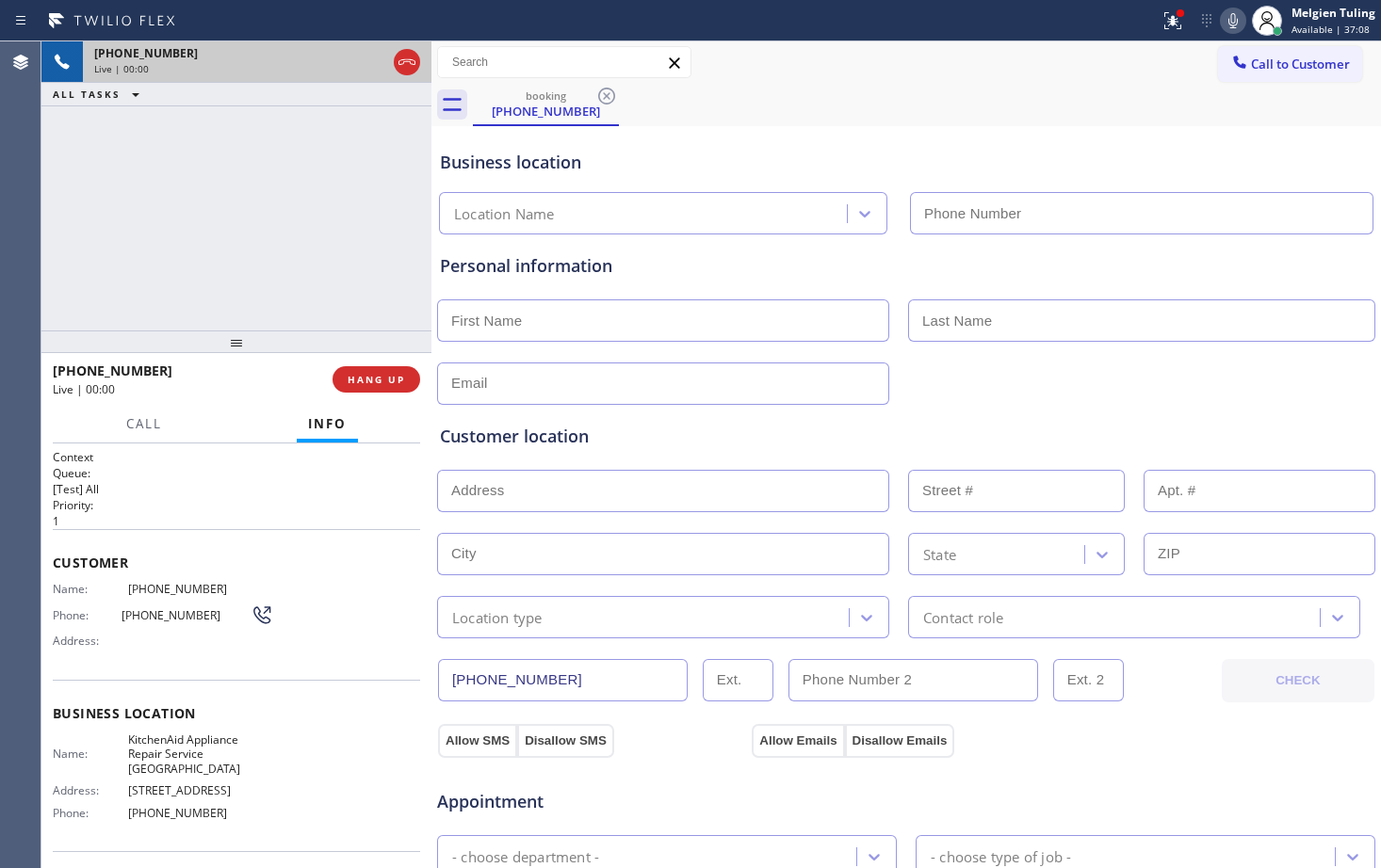
type input "[PHONE_NUMBER]"
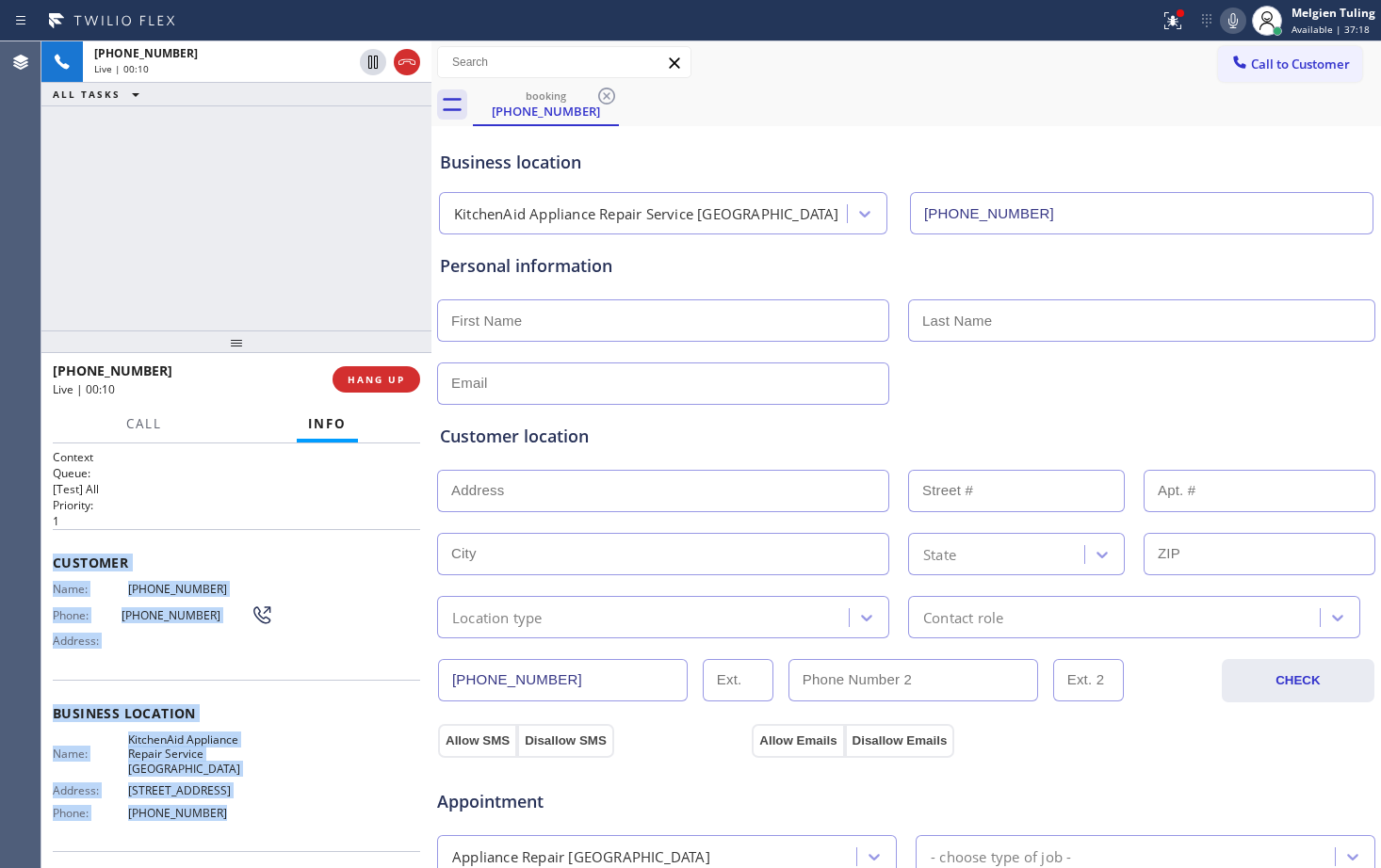
drag, startPoint x: 50, startPoint y: 561, endPoint x: 209, endPoint y: 820, distance: 303.9
click at [209, 820] on div "Context Queue: [Test] All Priority: 1 Customer Name: [PHONE_NUMBER] Phone: [PHO…" at bounding box center [236, 656] width 390 height 424
copy div "Customer Name: [PHONE_NUMBER] Phone: [PHONE_NUMBER] Address: Business location …"
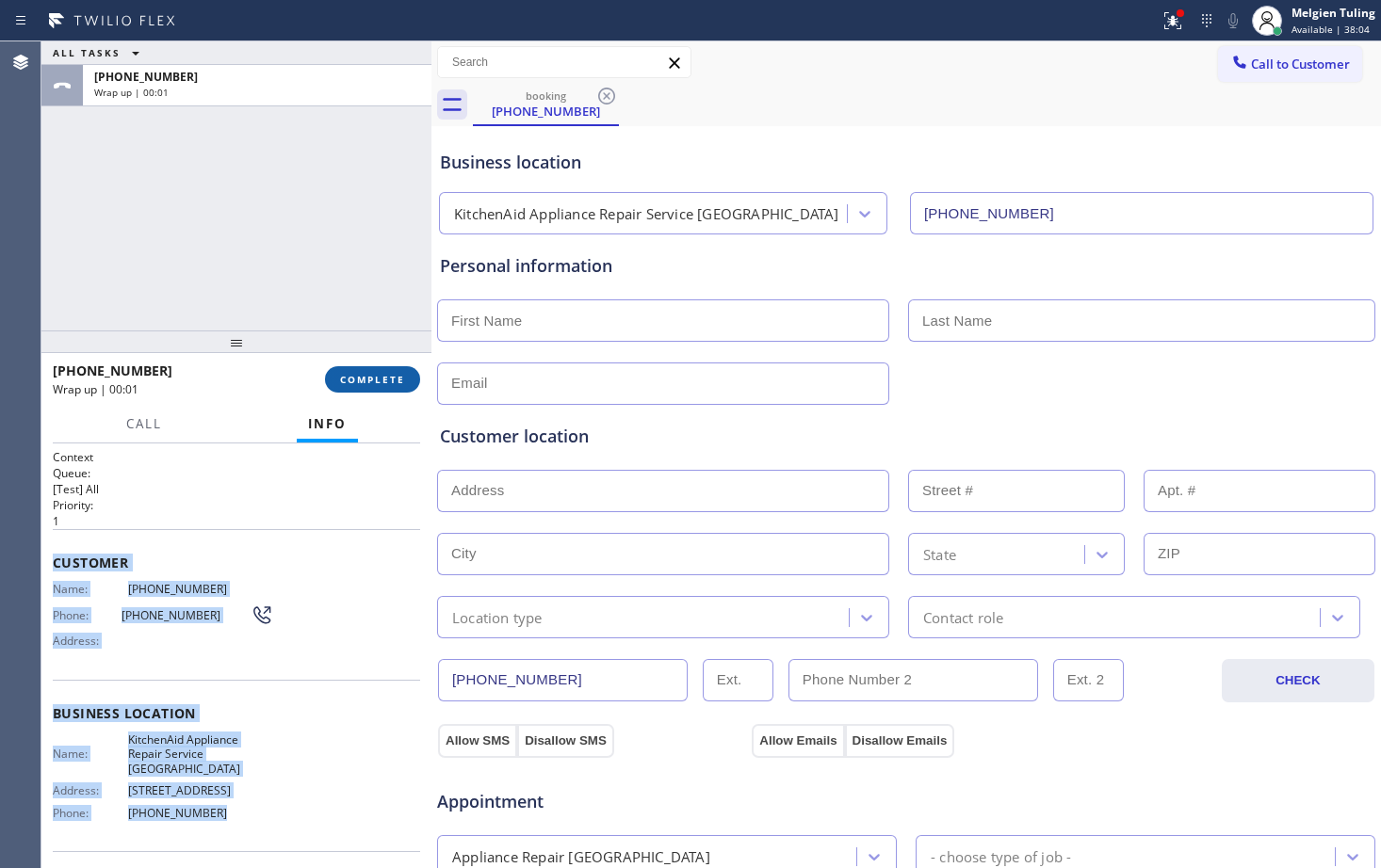
click at [370, 384] on span "COMPLETE" at bounding box center [372, 380] width 65 height 14
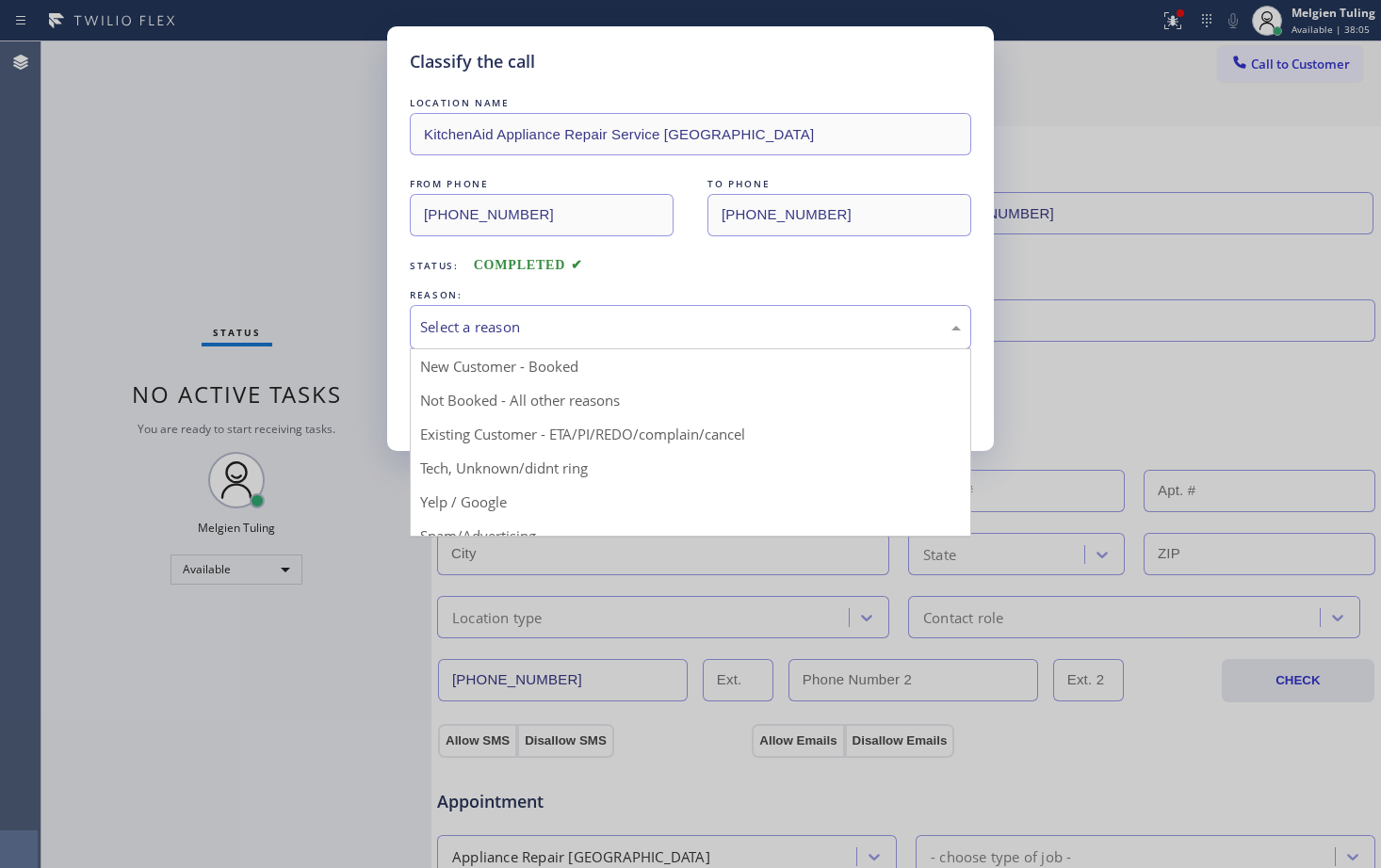
click at [540, 330] on div "Select a reason" at bounding box center [690, 327] width 540 height 21
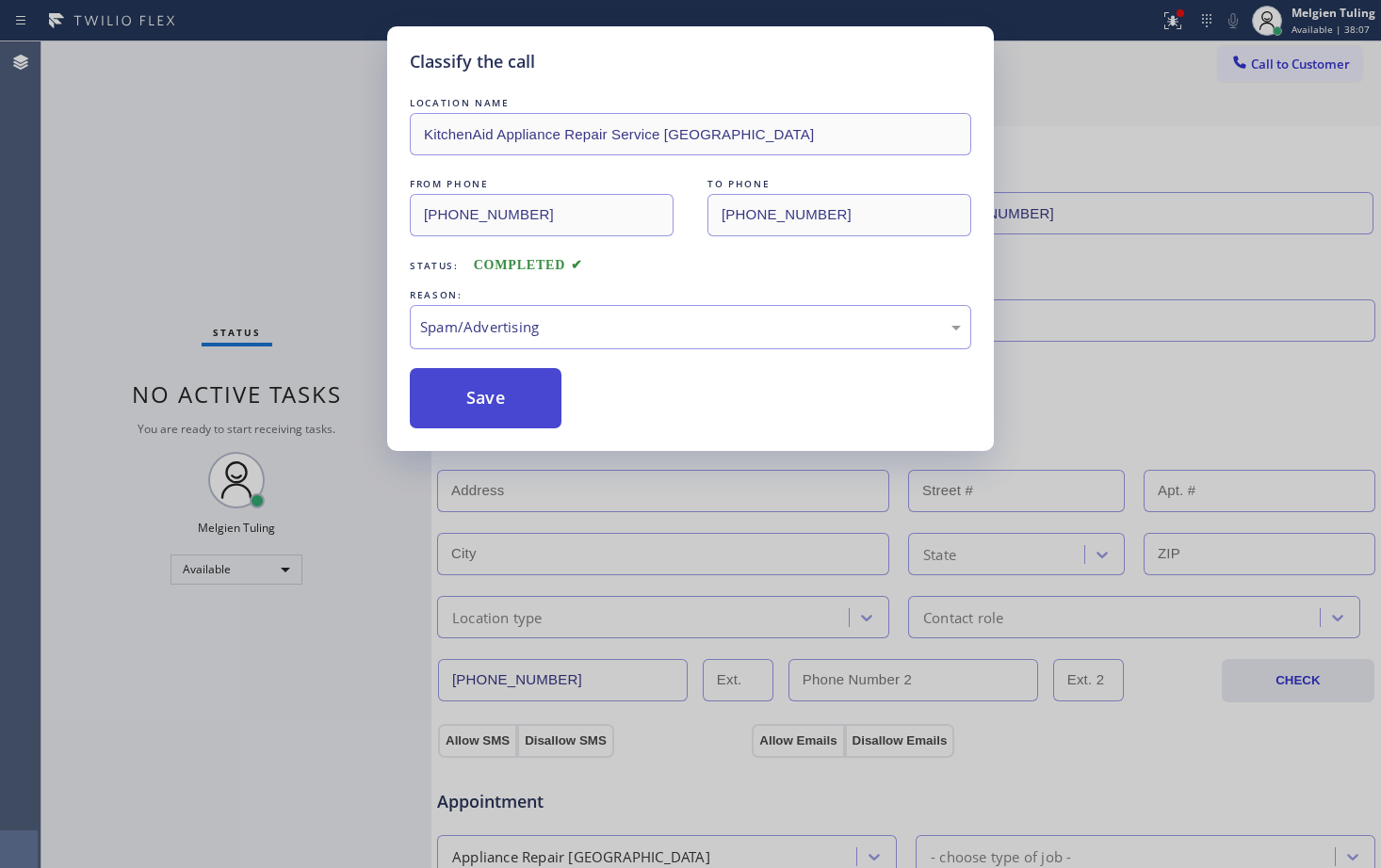
click at [476, 386] on button "Save" at bounding box center [486, 398] width 152 height 60
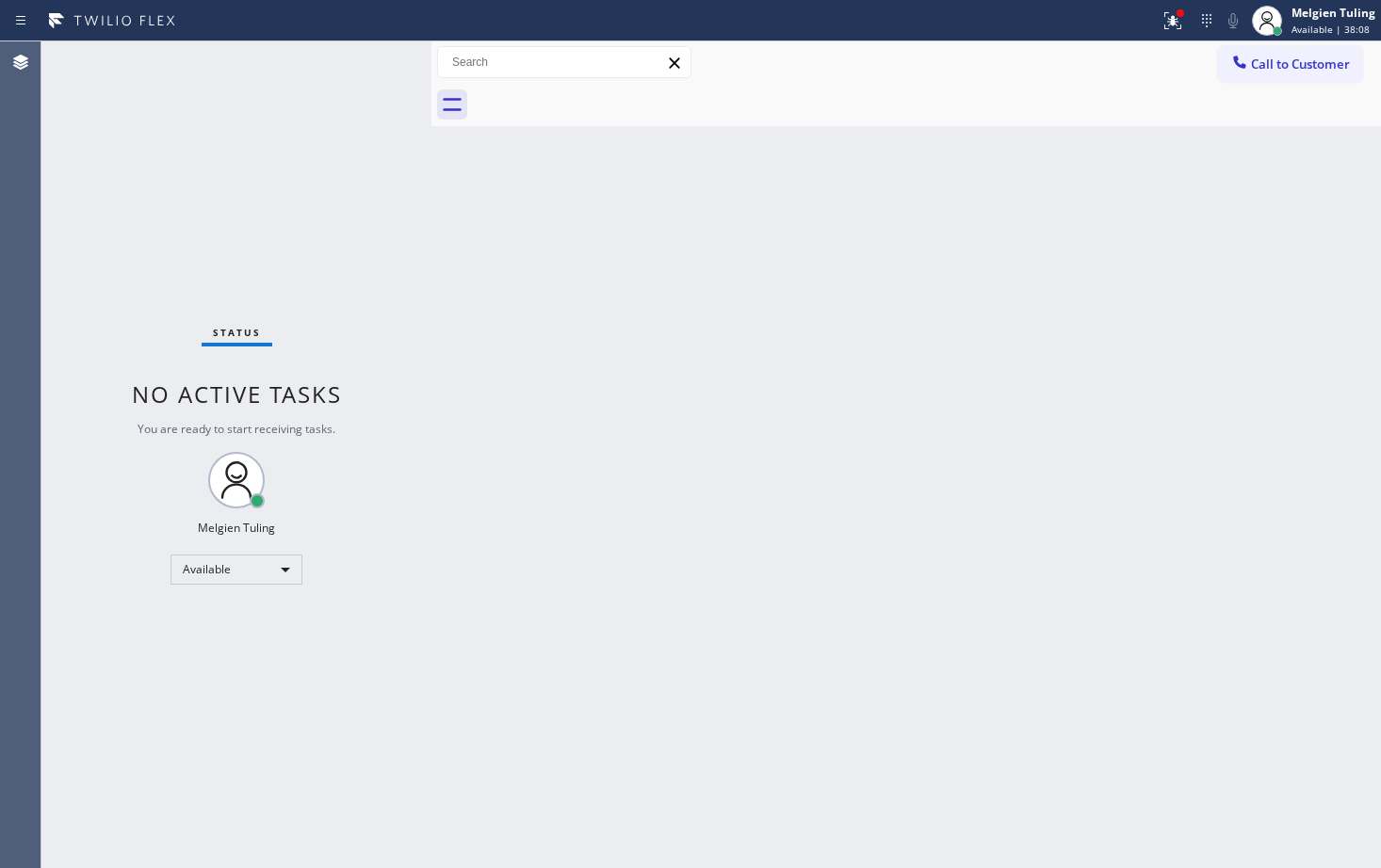
click at [1097, 617] on div "Back to Dashboard Change Sender ID Customers Technicians Select a contact Outbo…" at bounding box center [905, 455] width 949 height 827
click at [807, 352] on div "Back to Dashboard Change Sender ID Customers Technicians Select a contact Outbo…" at bounding box center [905, 455] width 949 height 827
click at [219, 57] on div "Status No active tasks You are ready to start receiving tasks. Melgien Tuling A…" at bounding box center [236, 455] width 390 height 827
click at [529, 381] on div "Back to Dashboard Change Sender ID Customers Technicians Select a contact Outbo…" at bounding box center [905, 455] width 949 height 827
click at [462, 590] on div "Back to Dashboard Change Sender ID Customers Technicians Select a contact Outbo…" at bounding box center [905, 455] width 949 height 827
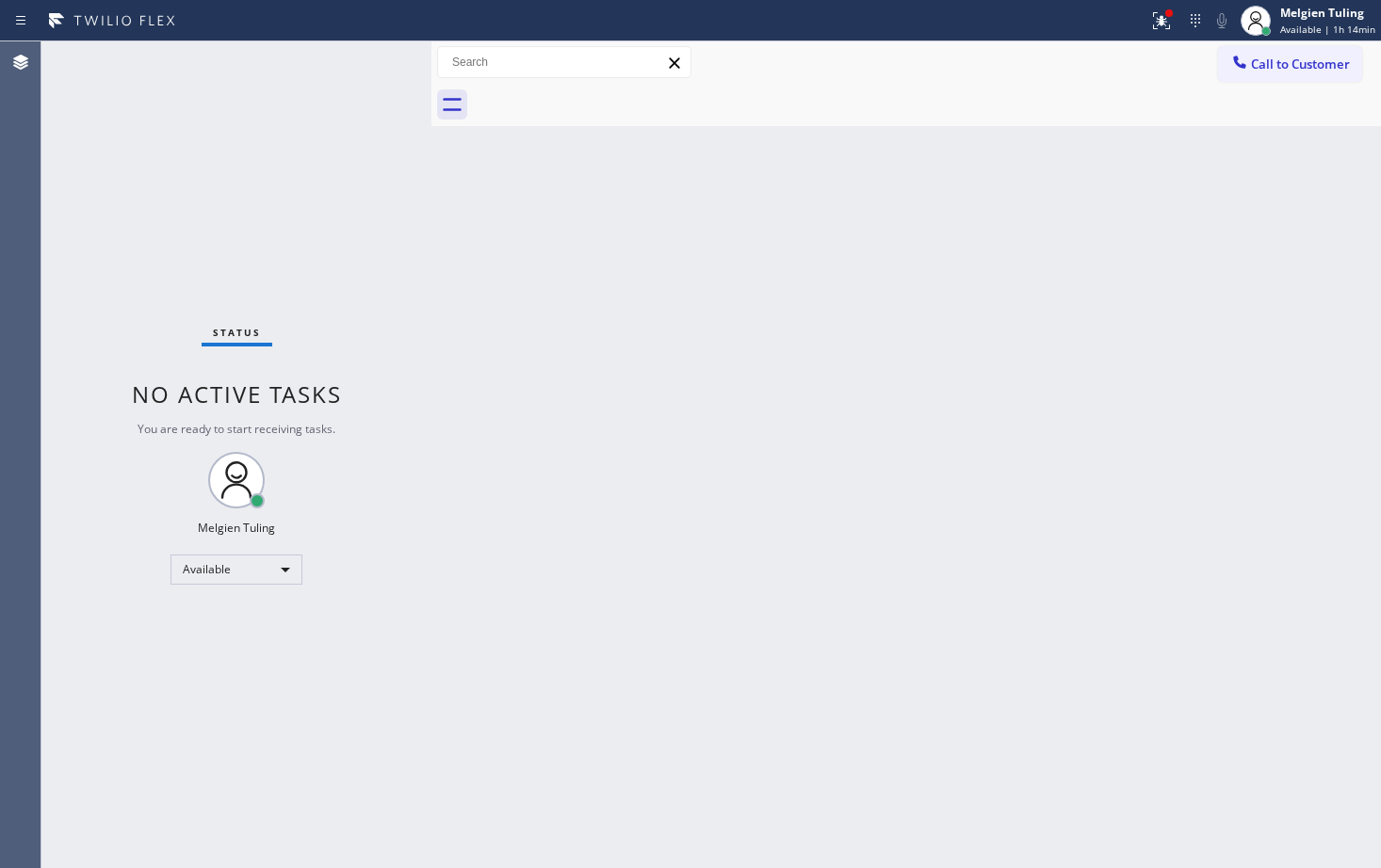
click at [447, 379] on div "Back to Dashboard Change Sender ID Customers Technicians Select a contact Outbo…" at bounding box center [905, 455] width 949 height 827
click at [292, 565] on div "Available" at bounding box center [236, 569] width 131 height 30
click at [206, 634] on li "Unavailable" at bounding box center [236, 642] width 128 height 22
click at [1261, 60] on span "Call to Customer" at bounding box center [1300, 63] width 99 height 17
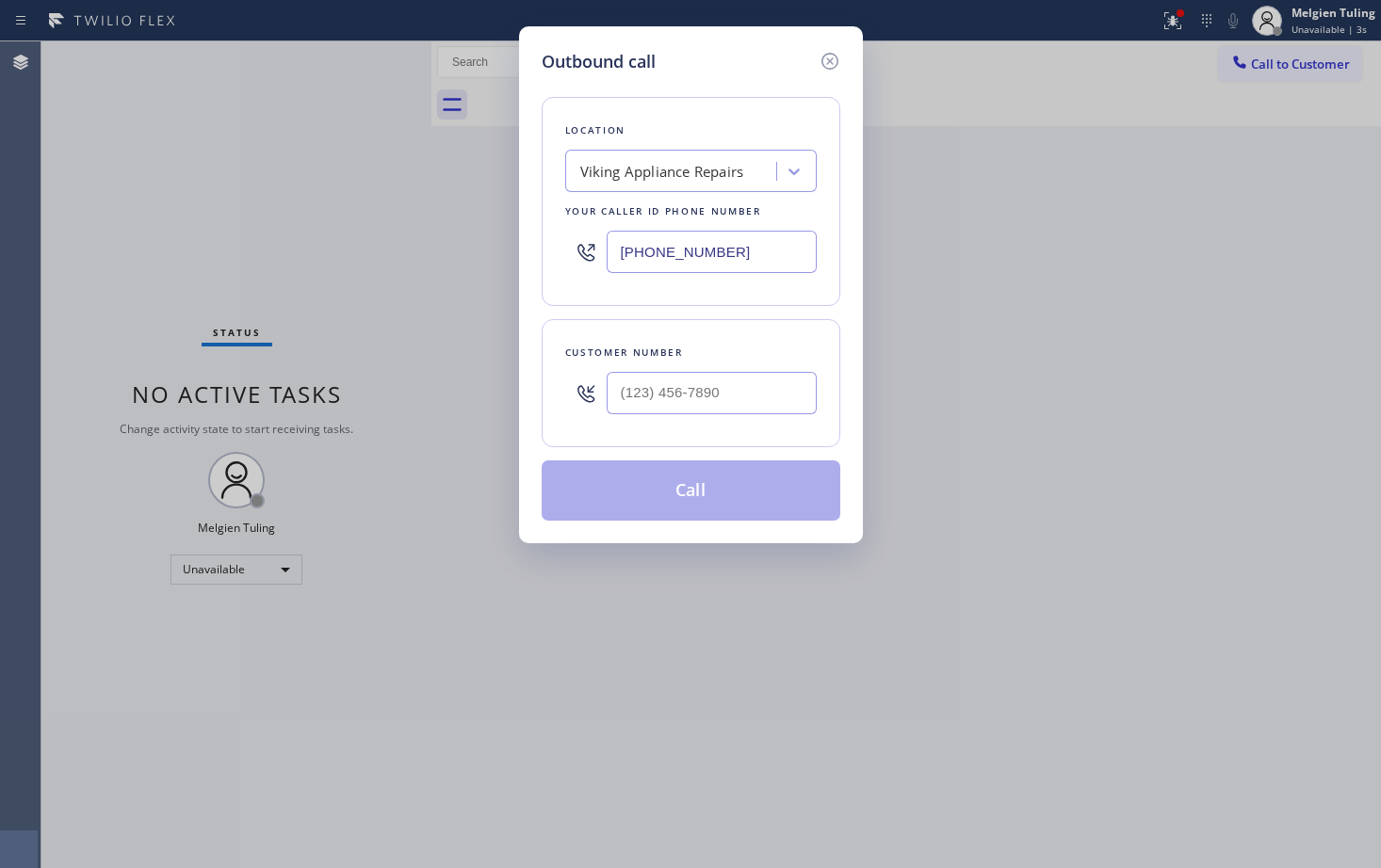
click at [1340, 18] on div "Outbound call Location Viking Appliance Repairs Your caller id phone number [PH…" at bounding box center [690, 434] width 1381 height 868
click at [832, 62] on icon at bounding box center [829, 60] width 22 height 22
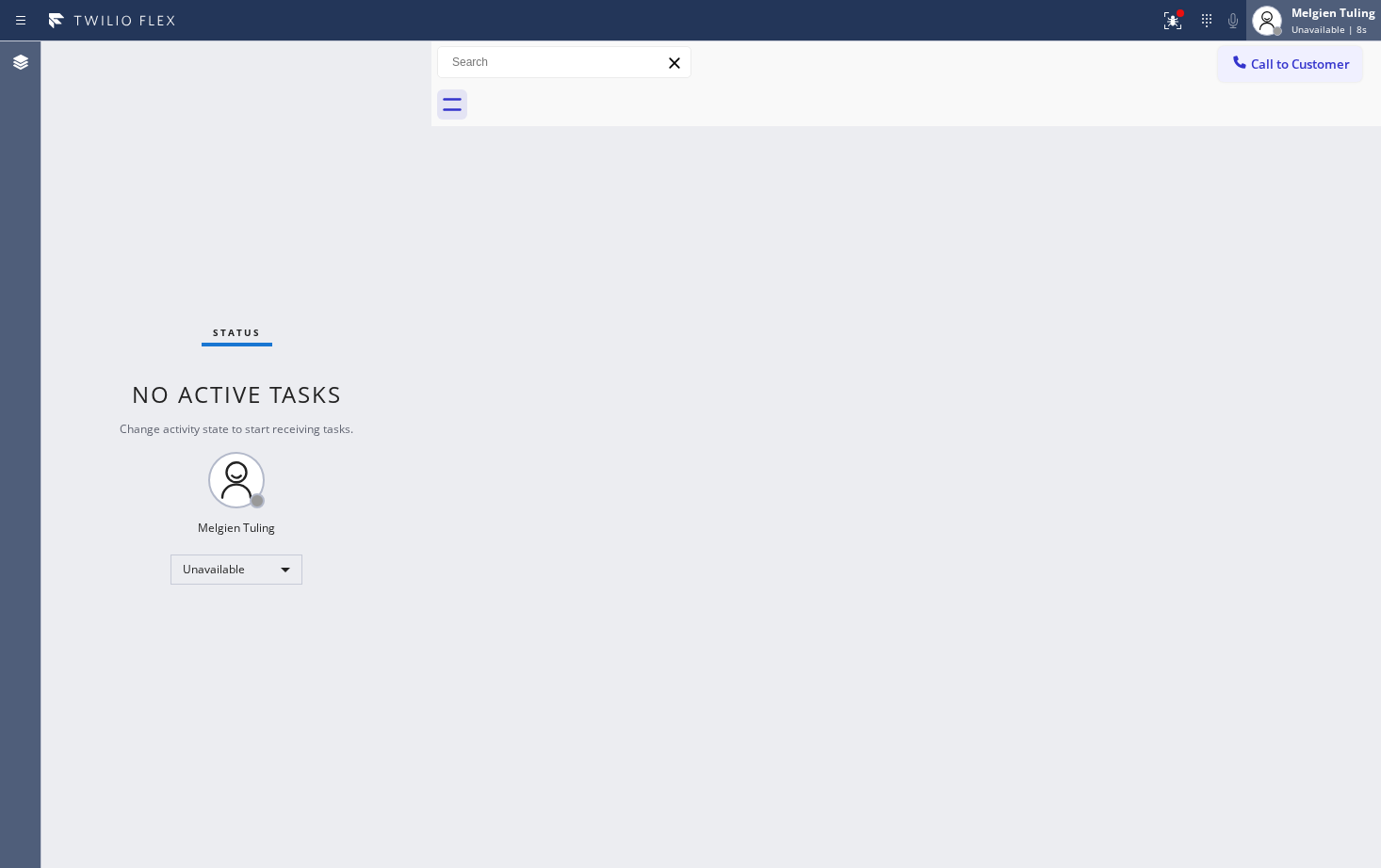
click at [1327, 20] on div "Melgien Tuling Unavailable | 8s" at bounding box center [1334, 20] width 93 height 33
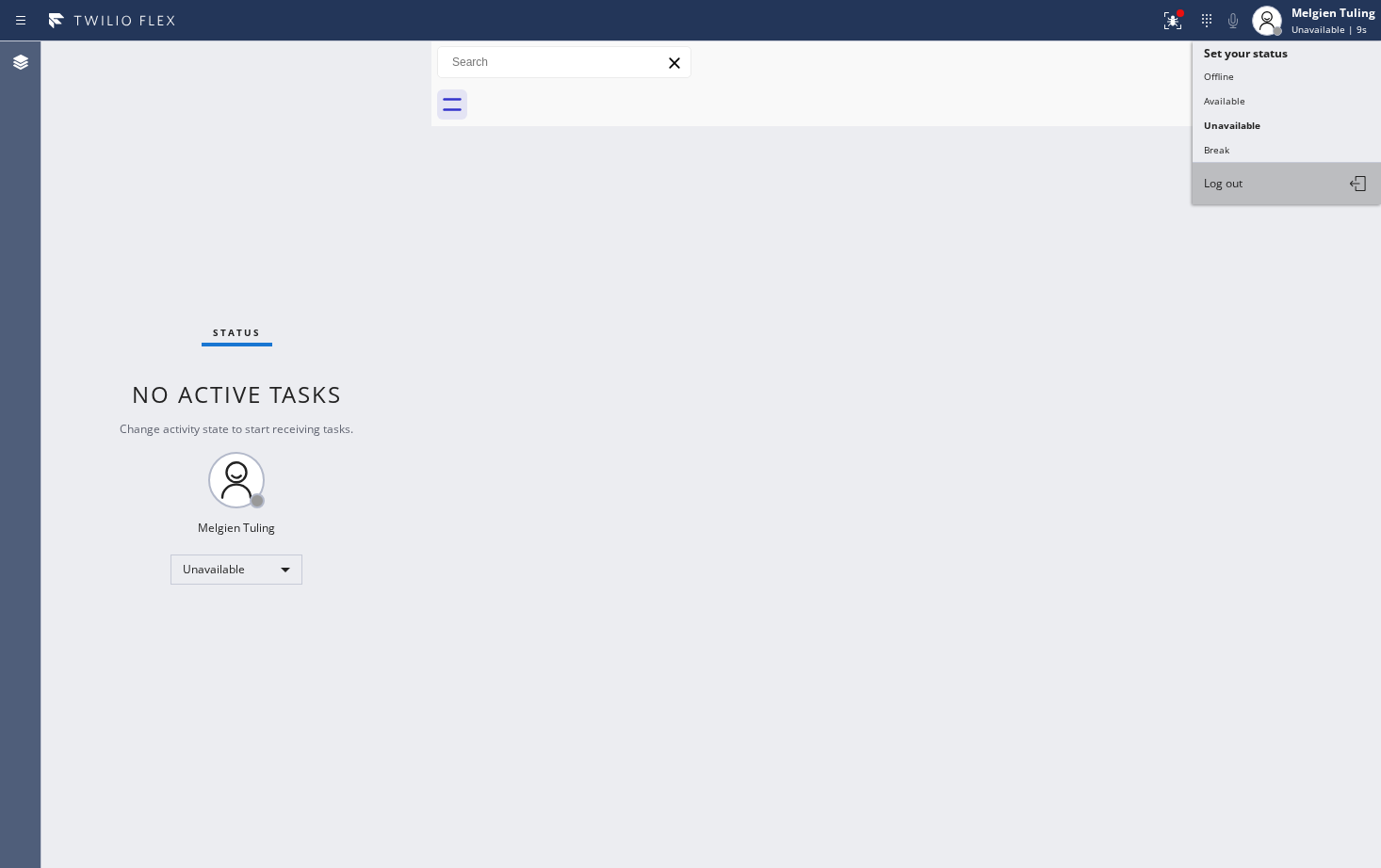
click at [1209, 181] on span "Log out" at bounding box center [1223, 183] width 39 height 16
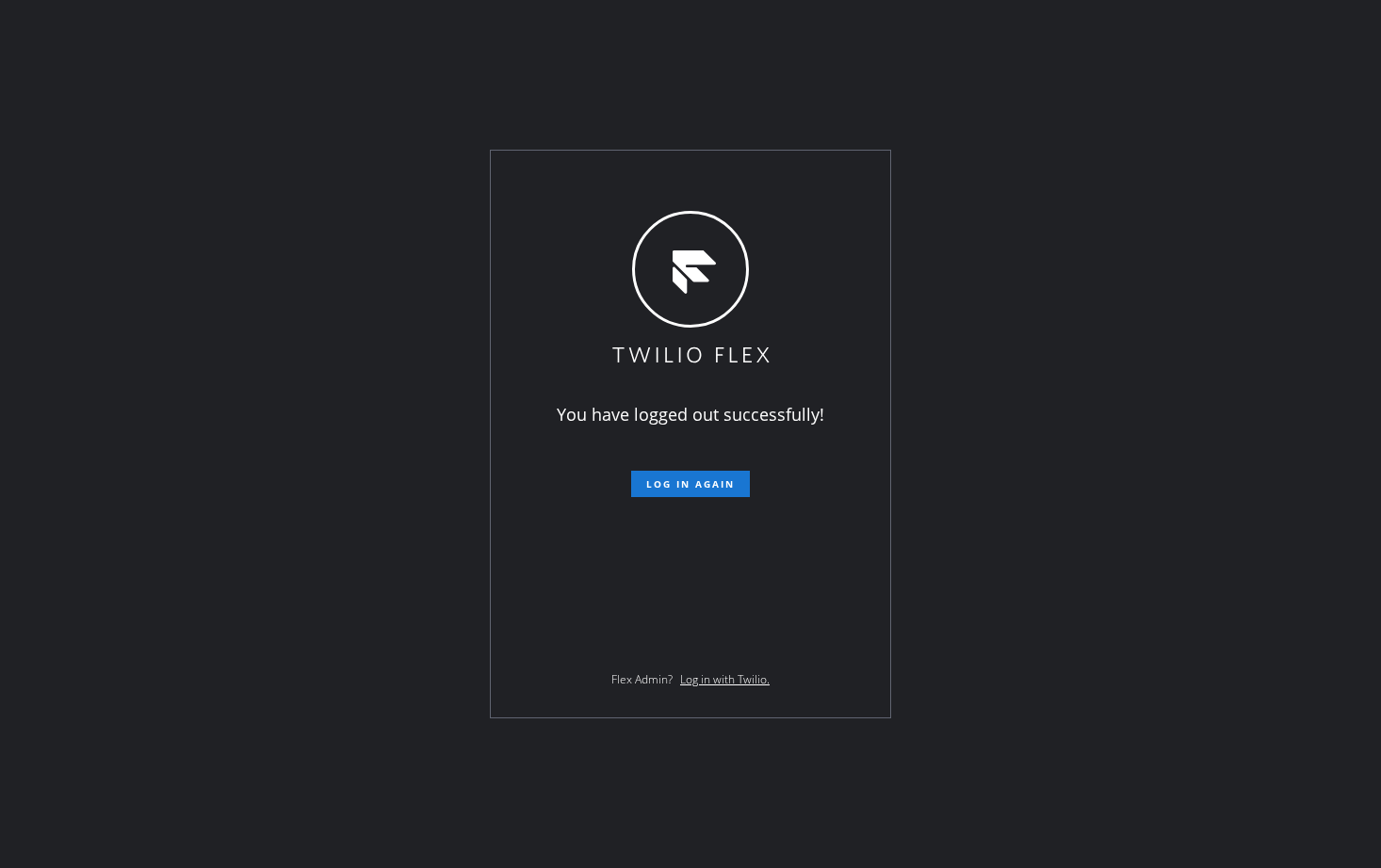
click at [1118, 389] on div "You have logged out successfully! Log in again Flex Admin? Log in with Twilio." at bounding box center [690, 434] width 1381 height 868
